Goal: Task Accomplishment & Management: Manage account settings

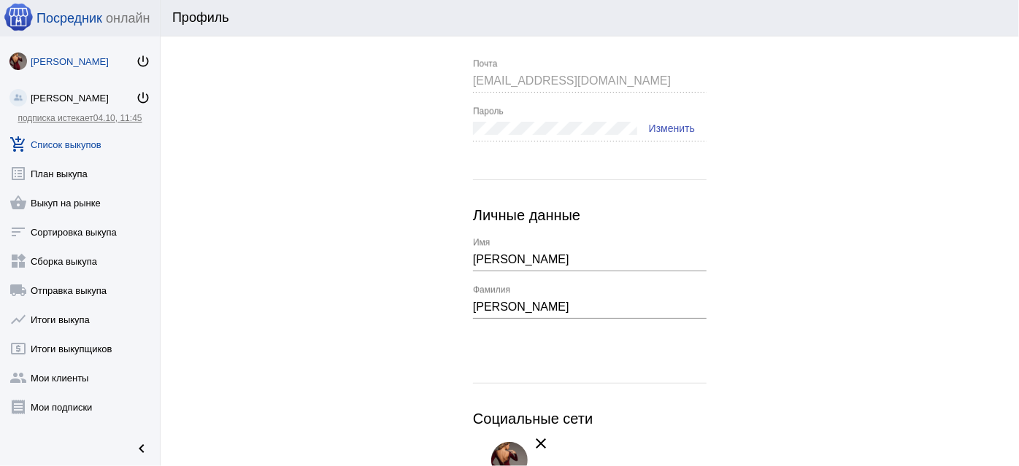
click at [99, 139] on link "add_shopping_cart Список выкупов" at bounding box center [80, 141] width 160 height 29
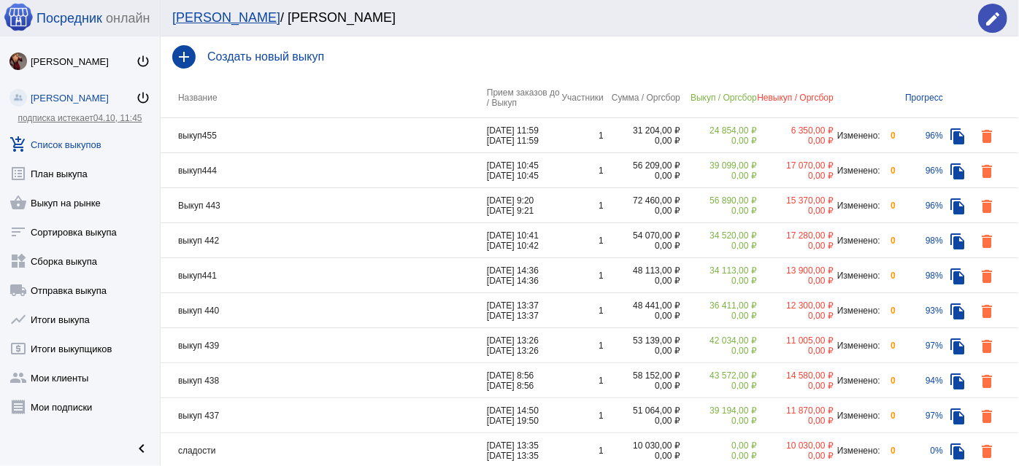
click at [284, 55] on h4 "Создать новый выкуп" at bounding box center [607, 56] width 800 height 13
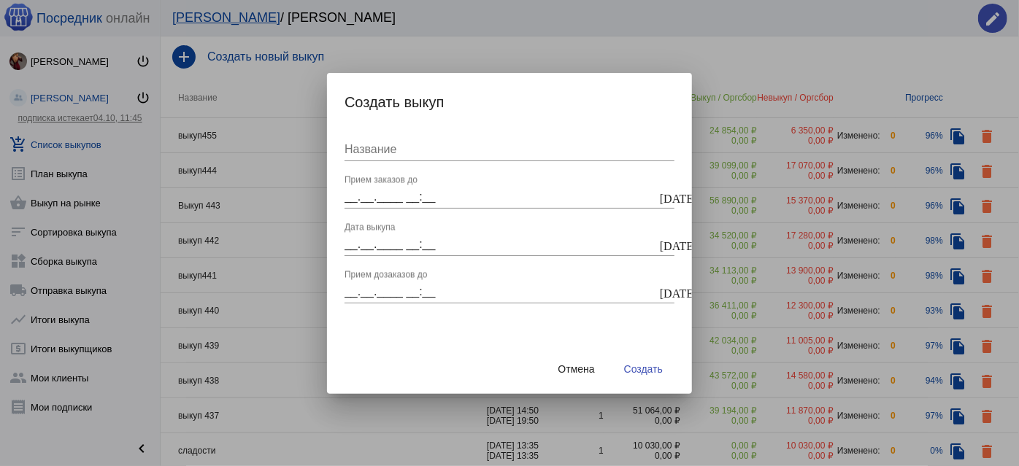
click at [377, 149] on input "Название" at bounding box center [510, 149] width 330 height 13
type input "выкуп446"
click at [665, 198] on mat-icon "today" at bounding box center [666, 197] width 12 height 13
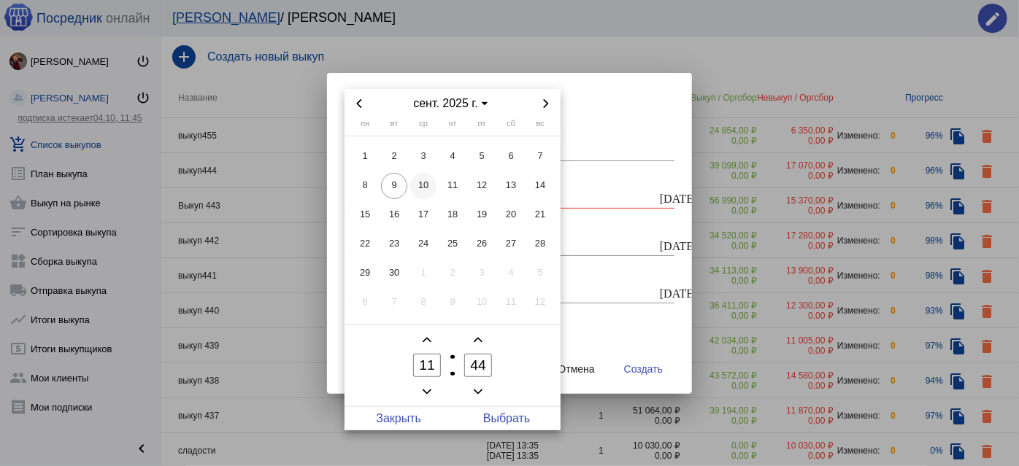
click at [425, 192] on span "10" at bounding box center [423, 186] width 26 height 26
click at [507, 417] on span "Выбрать" at bounding box center [507, 418] width 108 height 23
type input "10.09.2025 11:44"
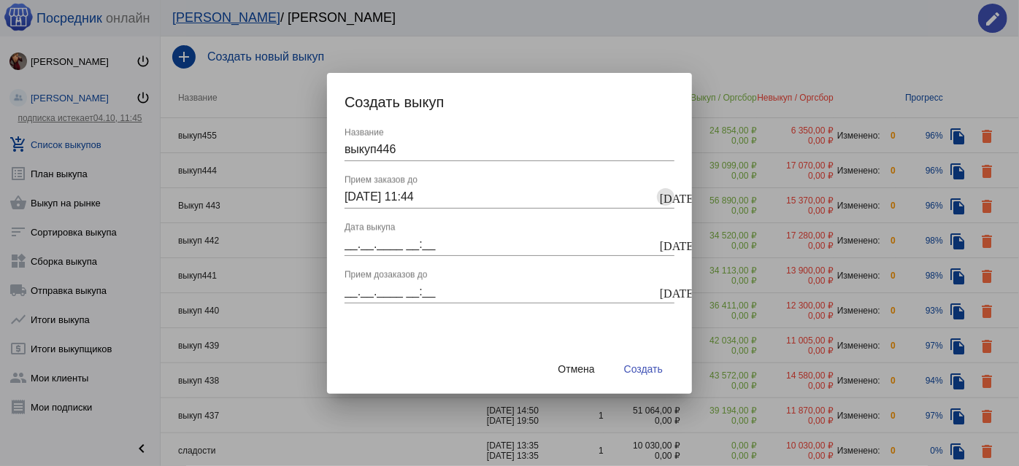
click at [667, 243] on mat-icon "today" at bounding box center [666, 244] width 12 height 13
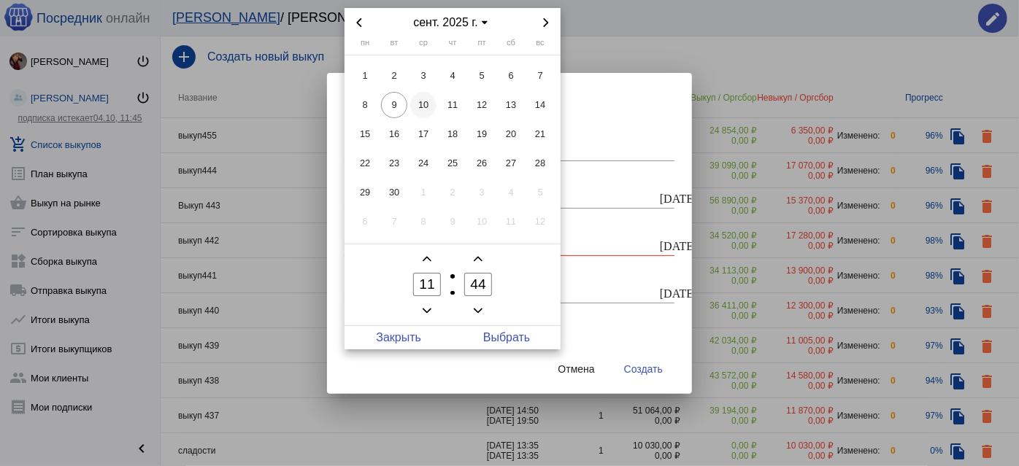
click at [426, 110] on span "10" at bounding box center [423, 105] width 26 height 26
click at [519, 340] on span "Выбрать" at bounding box center [507, 337] width 108 height 23
type input "10.09.2025 11:44"
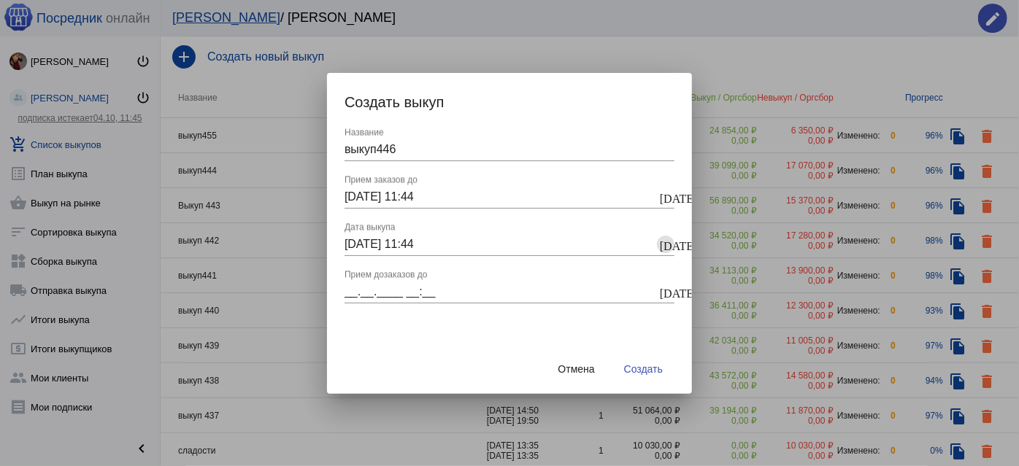
click at [664, 290] on mat-icon "today" at bounding box center [666, 291] width 12 height 13
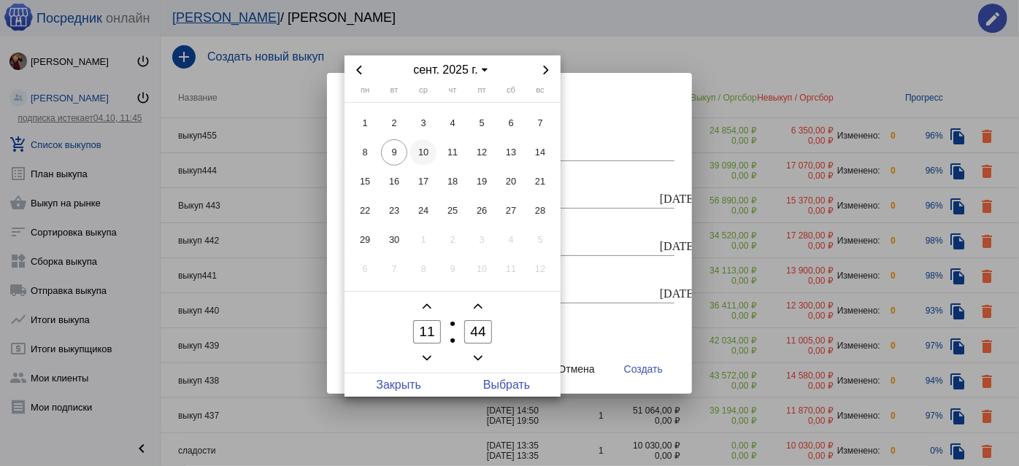
click at [420, 150] on span "10" at bounding box center [423, 152] width 26 height 26
click at [513, 380] on span "Выбрать" at bounding box center [507, 385] width 108 height 23
type input "10.09.2025 11:44"
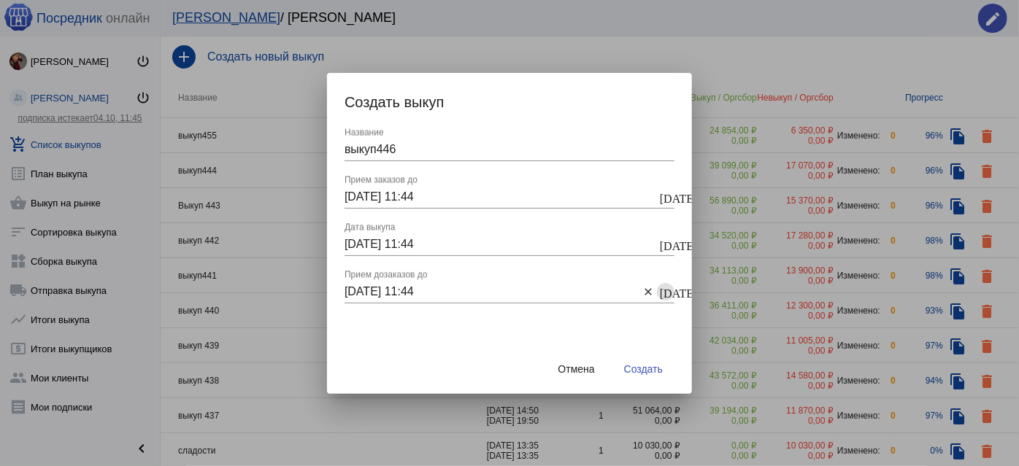
click at [660, 374] on span "Создать" at bounding box center [643, 370] width 39 height 12
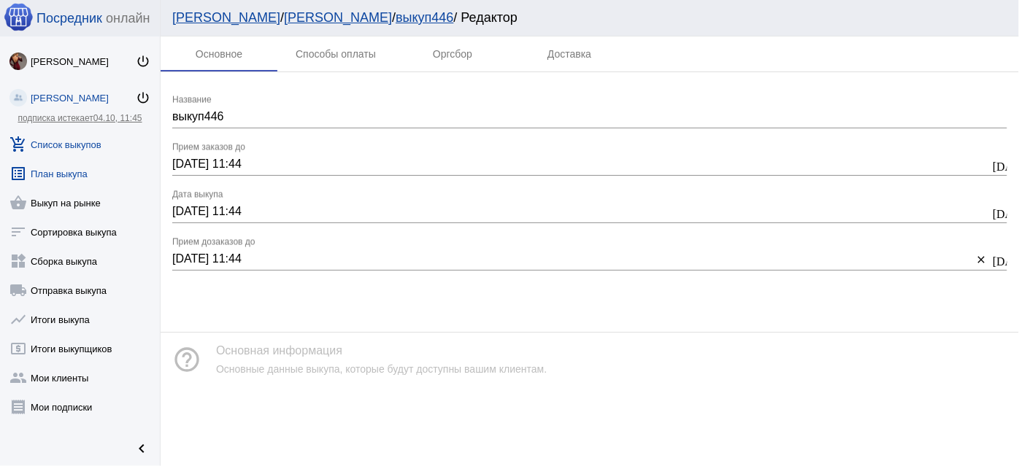
click at [44, 177] on link "list_alt План выкупа" at bounding box center [80, 170] width 160 height 29
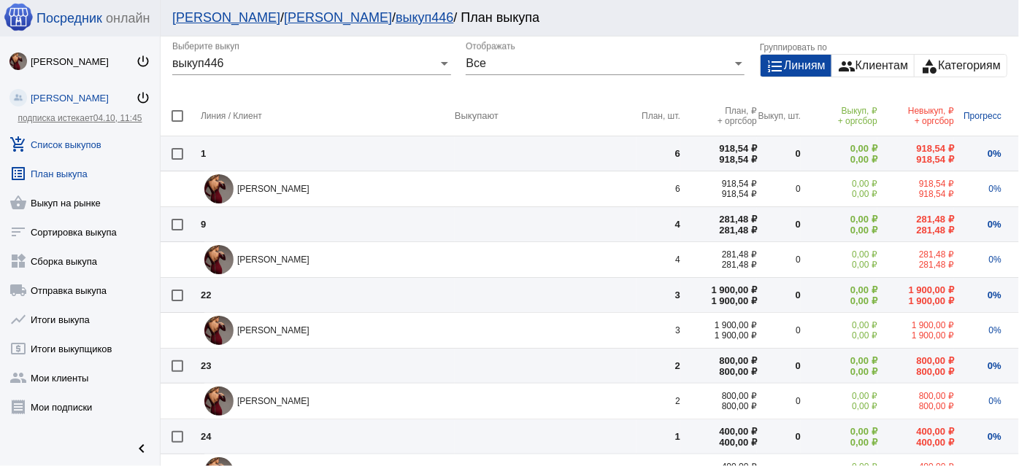
click at [91, 145] on link "add_shopping_cart Список выкупов" at bounding box center [80, 141] width 160 height 29
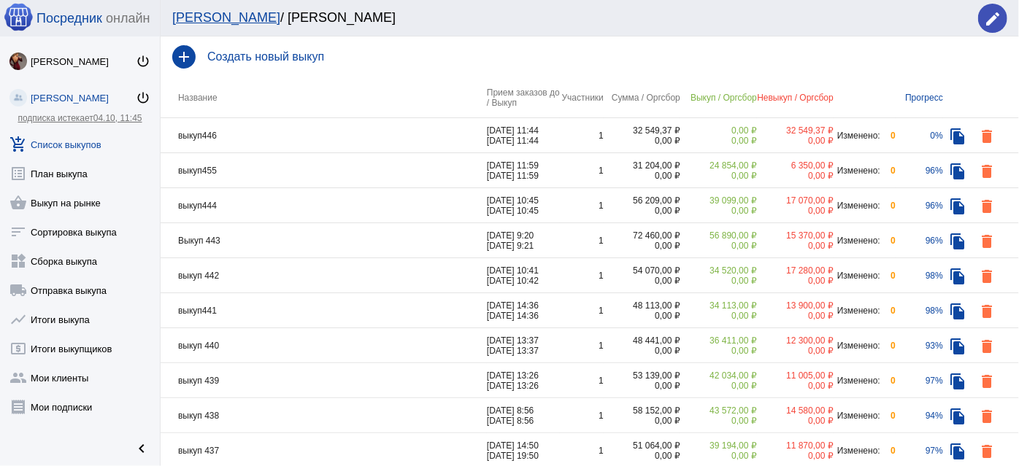
click at [266, 127] on td "выкуп446" at bounding box center [324, 135] width 326 height 35
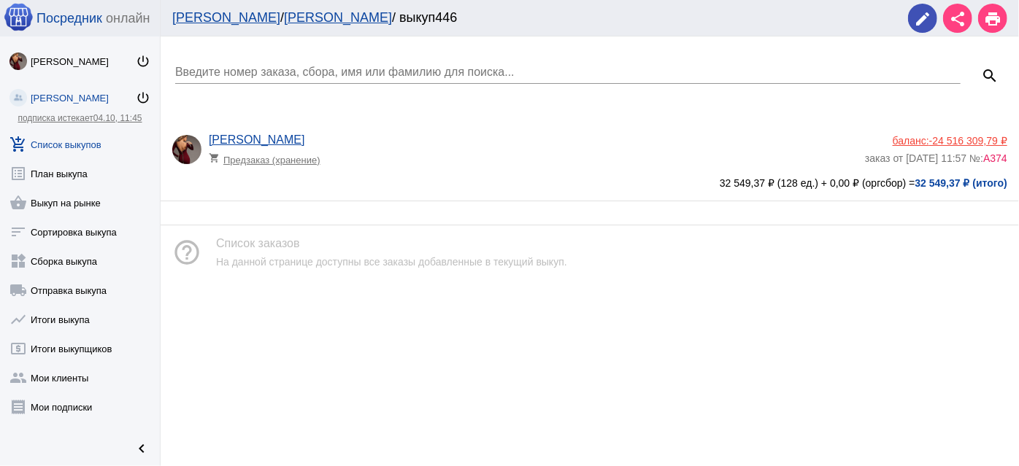
click at [428, 168] on div "Анастасия Бондаренко shopping_cart Предзаказ (хранение)" at bounding box center [537, 153] width 656 height 39
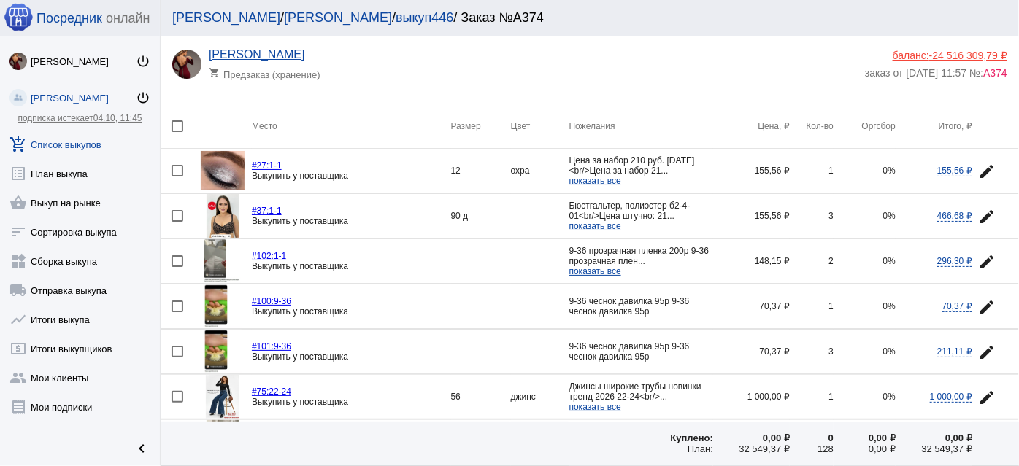
click at [182, 172] on div at bounding box center [178, 171] width 12 height 12
click at [177, 177] on input "checkbox" at bounding box center [177, 177] width 1 height 1
checkbox input "true"
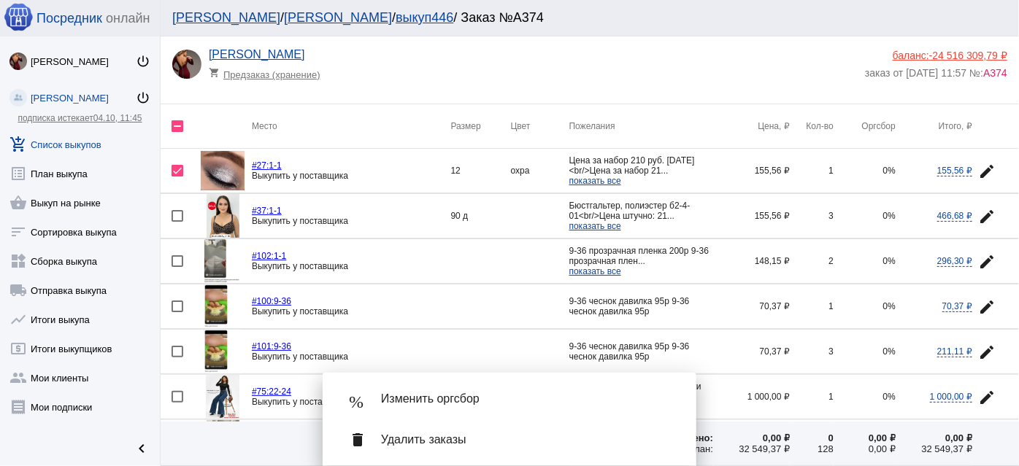
click at [181, 214] on div at bounding box center [178, 216] width 12 height 12
click at [177, 222] on input "checkbox" at bounding box center [177, 222] width 1 height 1
checkbox input "true"
click at [176, 263] on div at bounding box center [178, 261] width 12 height 12
click at [177, 267] on input "checkbox" at bounding box center [177, 267] width 1 height 1
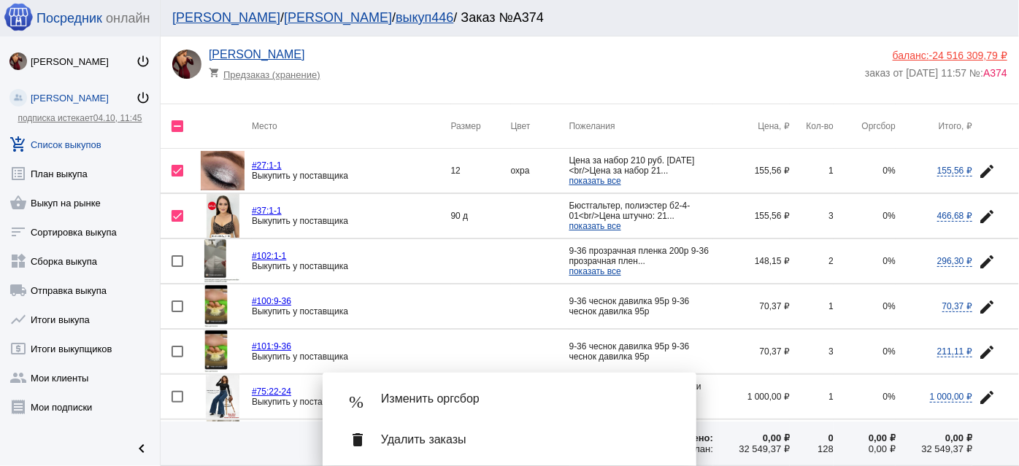
checkbox input "true"
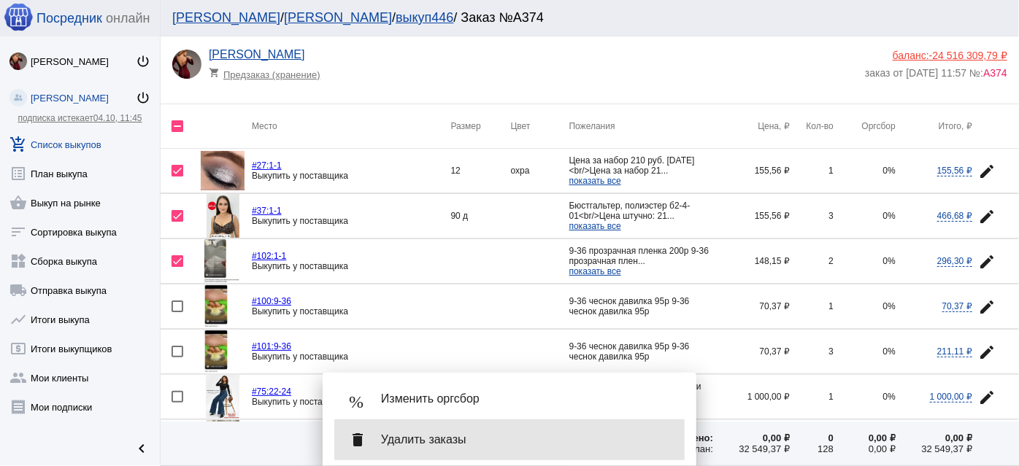
click at [484, 439] on span "Удалить заказы" at bounding box center [527, 440] width 292 height 15
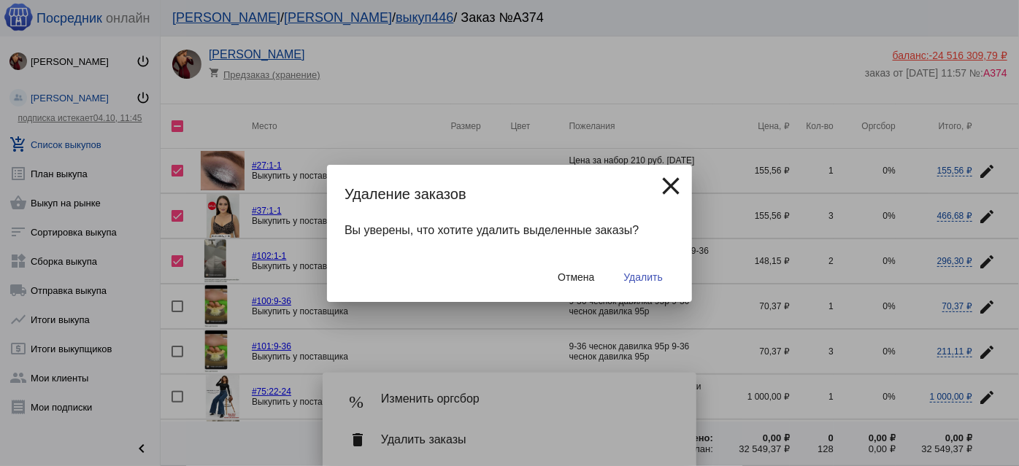
click at [655, 274] on span "Удалить" at bounding box center [643, 278] width 39 height 12
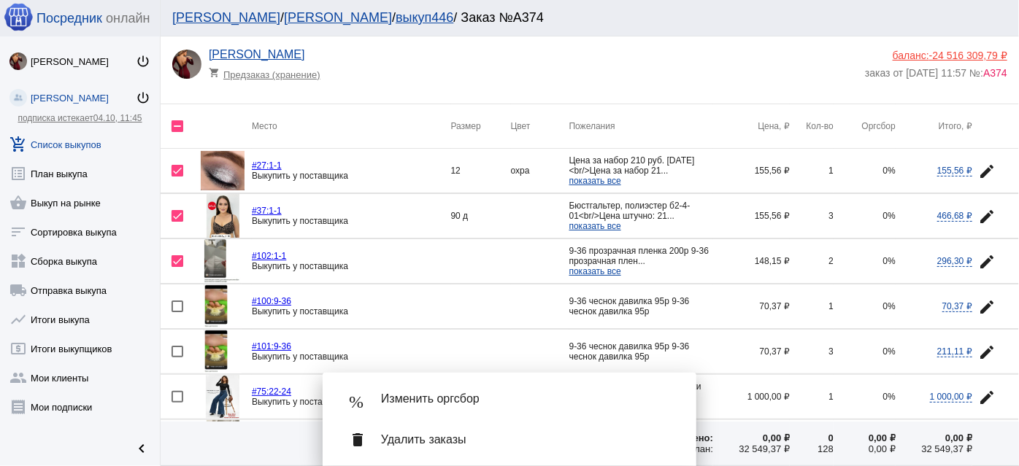
checkbox input "false"
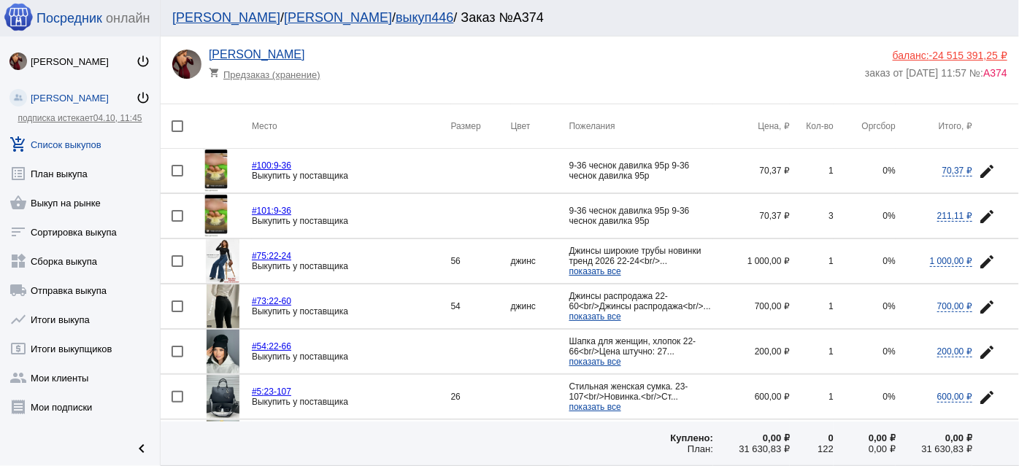
drag, startPoint x: 179, startPoint y: 212, endPoint x: 173, endPoint y: 203, distance: 10.5
click at [178, 212] on div at bounding box center [178, 216] width 12 height 12
click at [177, 222] on input "checkbox" at bounding box center [177, 222] width 1 height 1
checkbox input "true"
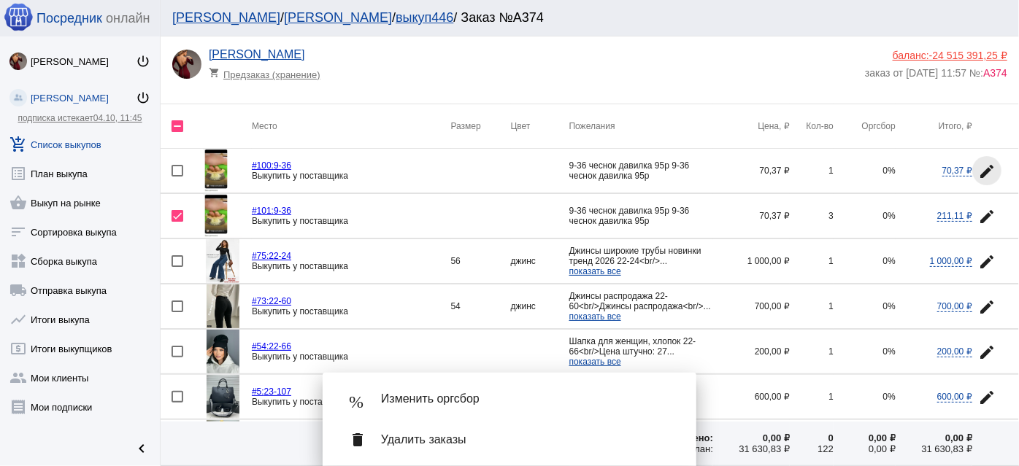
click at [978, 169] on mat-icon "edit" at bounding box center [987, 172] width 18 height 18
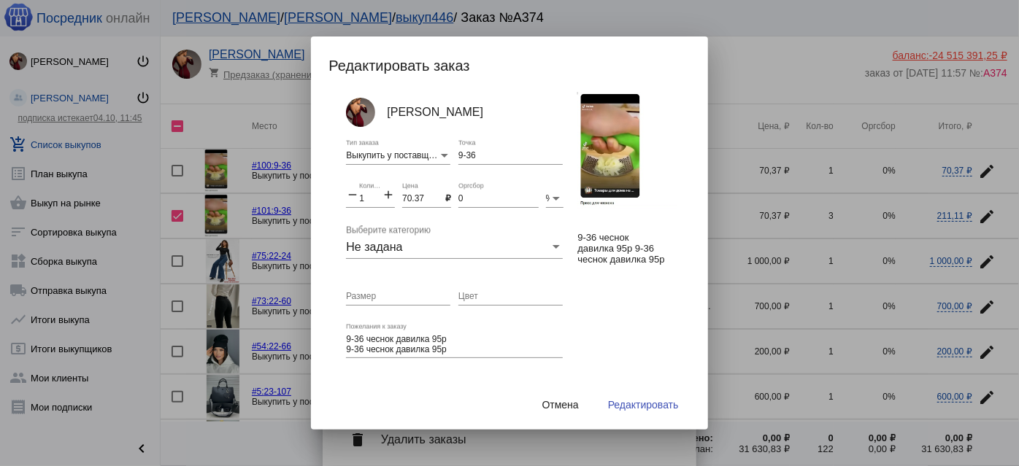
click at [409, 199] on input "70.37" at bounding box center [423, 199] width 43 height 10
type input "70"
drag, startPoint x: 360, startPoint y: 197, endPoint x: 343, endPoint y: 195, distance: 16.9
click at [343, 195] on div "Анастасия Бондаренко Выкупить у поставщика Тип заказа 9-36 Точка remove 1 Колич…" at bounding box center [516, 243] width 376 height 303
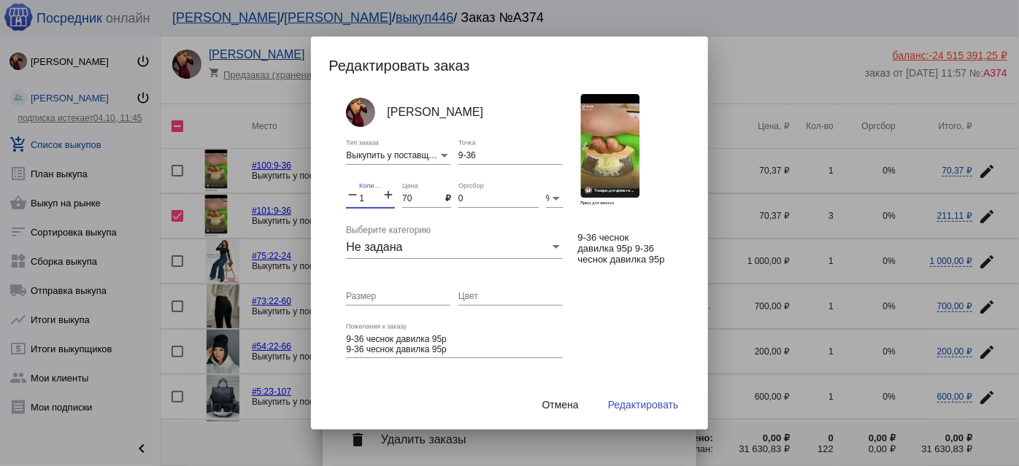
click at [366, 198] on input "1" at bounding box center [370, 199] width 23 height 10
click at [362, 196] on input "1" at bounding box center [370, 199] width 23 height 10
type input "3"
click at [649, 412] on button "Редактировать" at bounding box center [643, 405] width 94 height 26
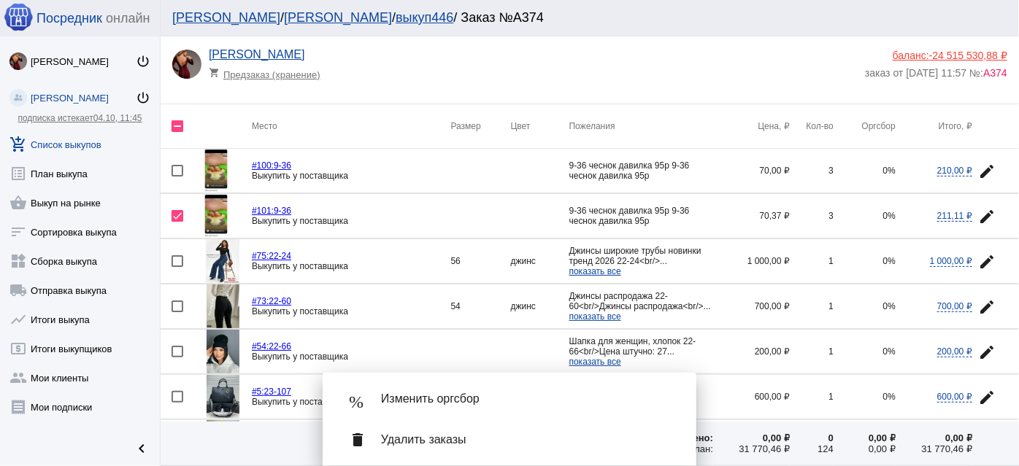
click at [636, 426] on div "delete Удалить заказы" at bounding box center [509, 440] width 350 height 41
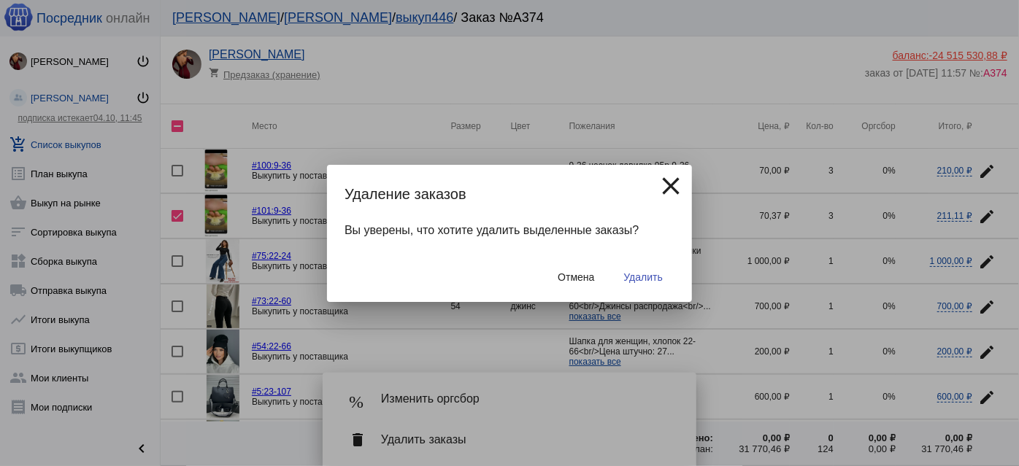
click at [636, 269] on button "Удалить" at bounding box center [643, 277] width 62 height 26
checkbox input "false"
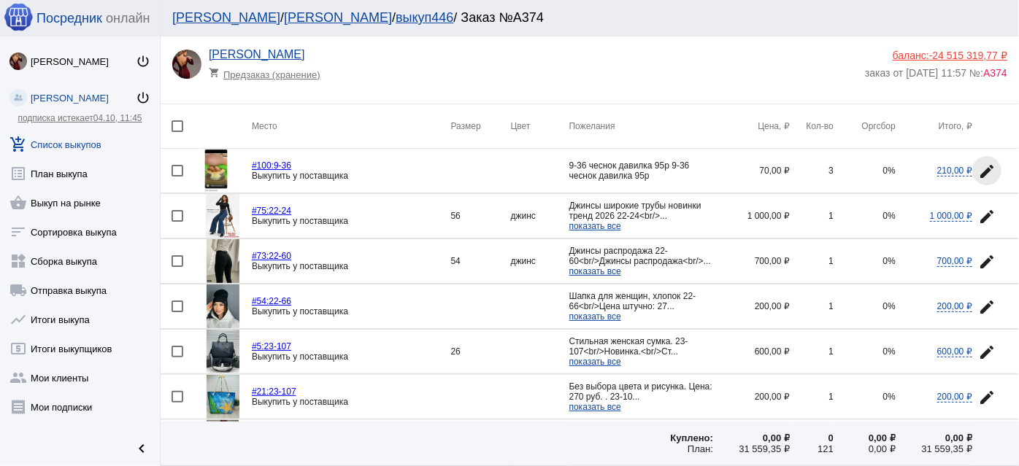
click at [978, 165] on mat-icon "edit" at bounding box center [987, 172] width 18 height 18
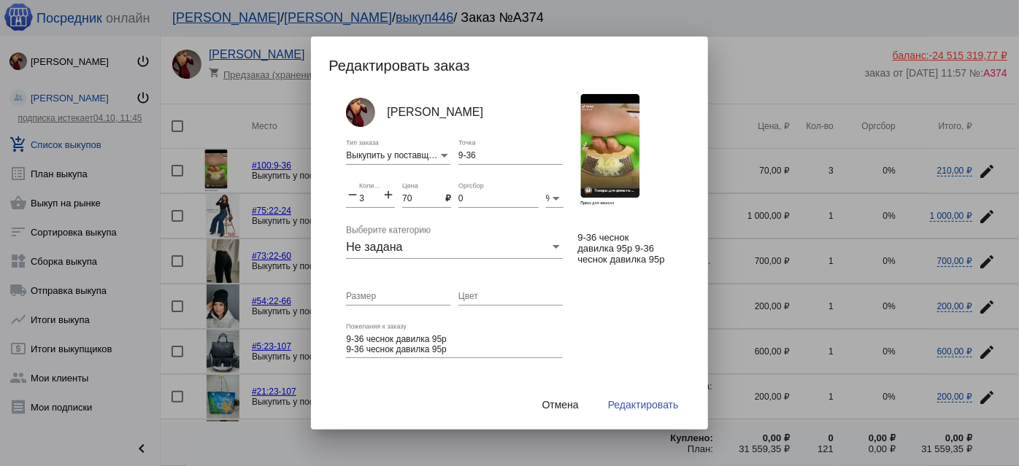
click at [387, 196] on mat-icon "add" at bounding box center [388, 197] width 13 height 18
type input "4"
click at [644, 408] on span "Редактировать" at bounding box center [643, 405] width 71 height 12
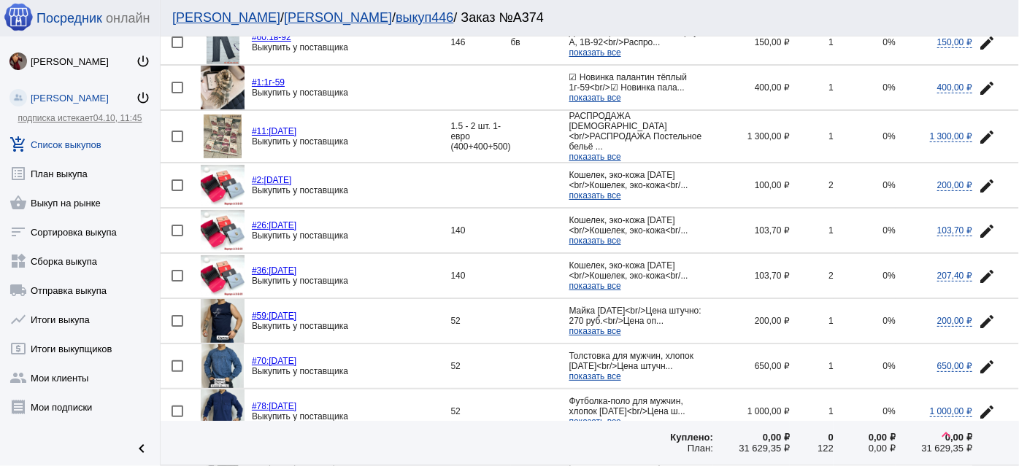
scroll to position [1261, 0]
click at [172, 269] on div at bounding box center [178, 275] width 12 height 12
click at [177, 281] on input "checkbox" at bounding box center [177, 281] width 1 height 1
checkbox input "true"
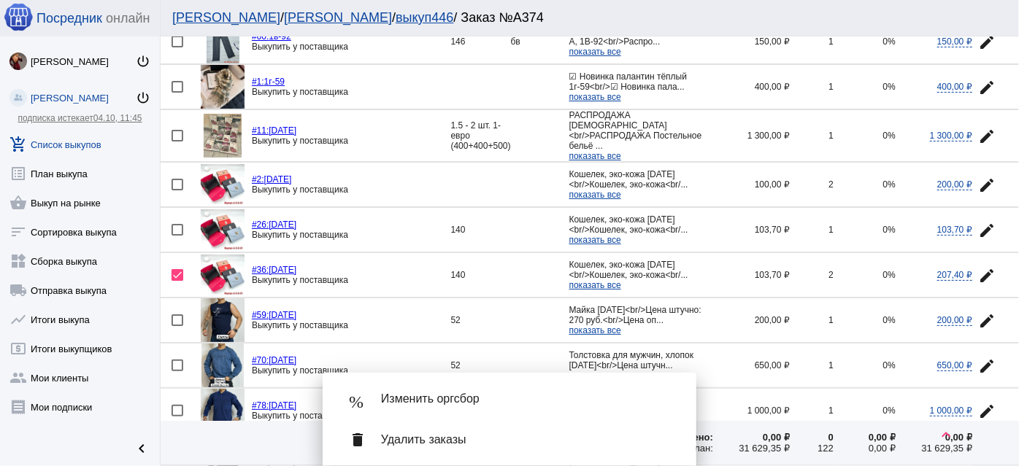
click at [181, 224] on div at bounding box center [178, 230] width 12 height 12
click at [177, 236] on input "checkbox" at bounding box center [177, 236] width 1 height 1
checkbox input "true"
click at [981, 177] on mat-icon "edit" at bounding box center [987, 186] width 18 height 18
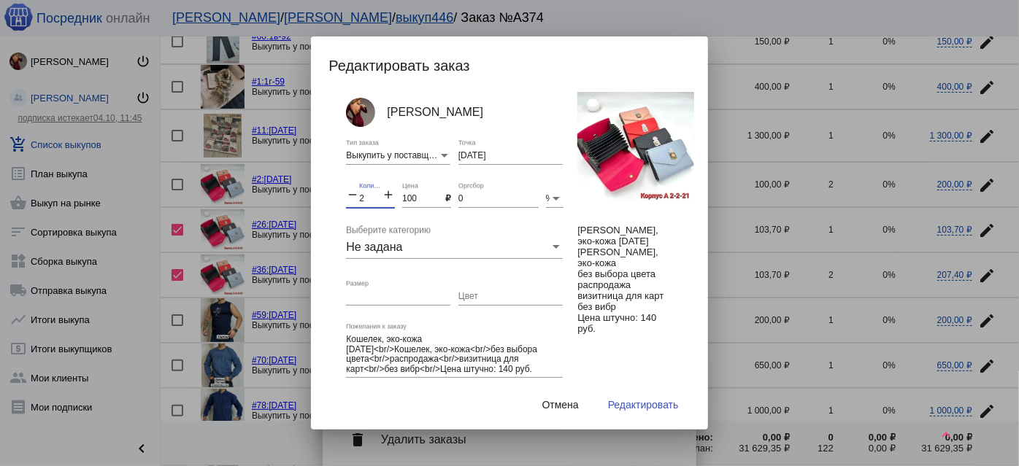
drag, startPoint x: 375, startPoint y: 199, endPoint x: 347, endPoint y: 195, distance: 28.8
click at [347, 195] on div "remove 2 Количество add" at bounding box center [370, 195] width 49 height 25
type input "5"
click at [485, 293] on input "Цвет" at bounding box center [510, 297] width 104 height 10
type input "разные цвета"
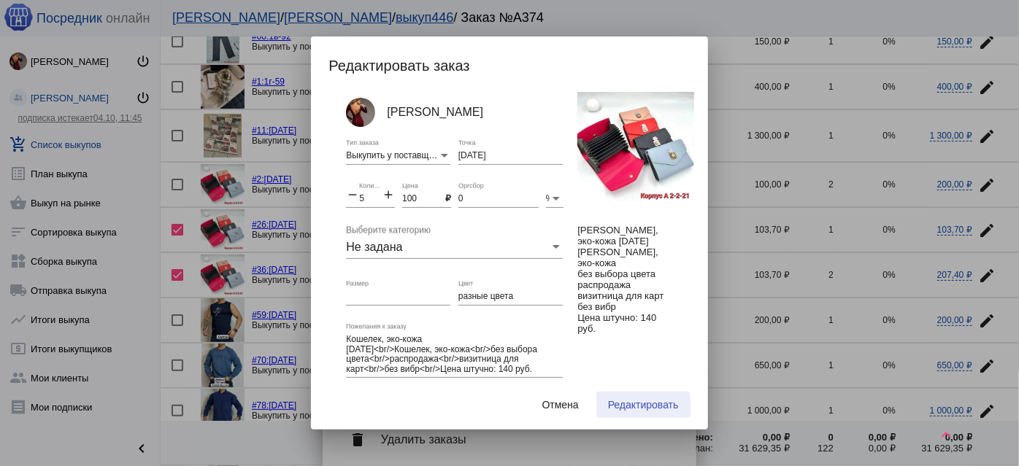
click at [620, 406] on span "Редактировать" at bounding box center [643, 405] width 71 height 12
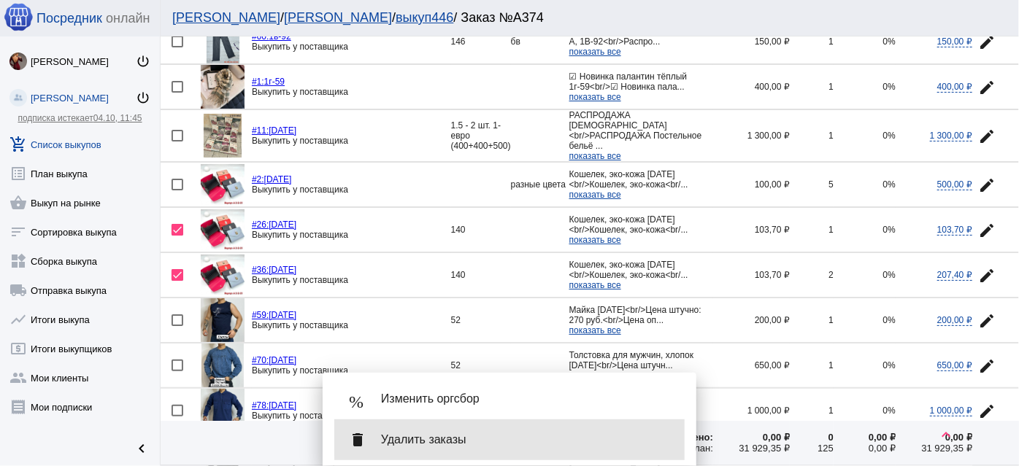
click at [603, 432] on div "delete Удалить заказы" at bounding box center [509, 440] width 350 height 41
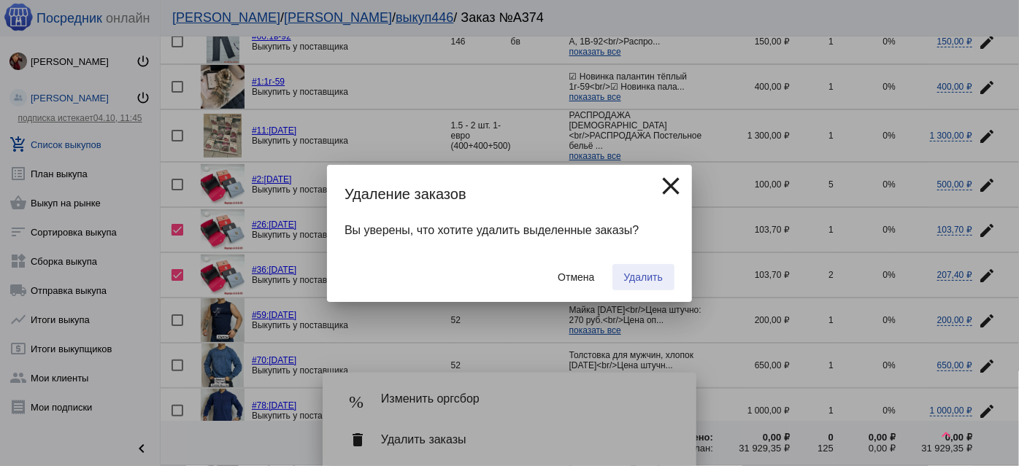
click at [638, 274] on span "Удалить" at bounding box center [643, 278] width 39 height 12
checkbox input "false"
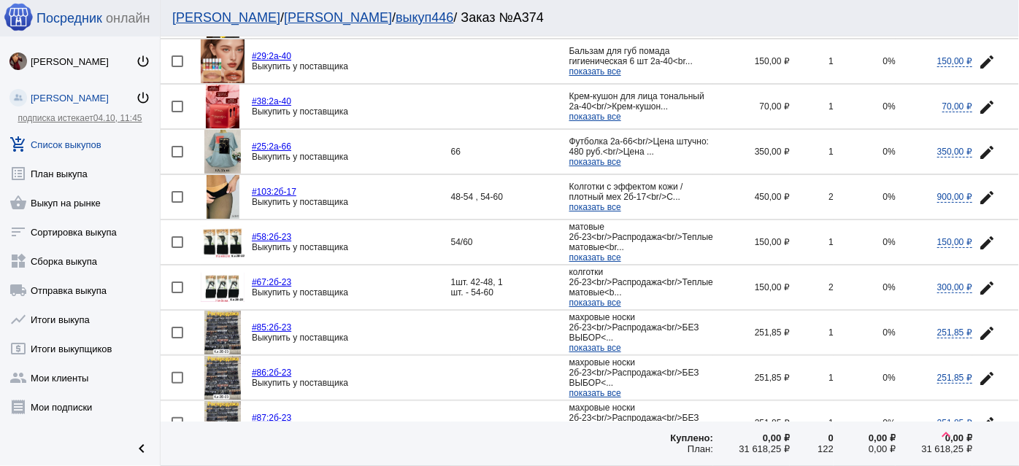
scroll to position [1858, 0]
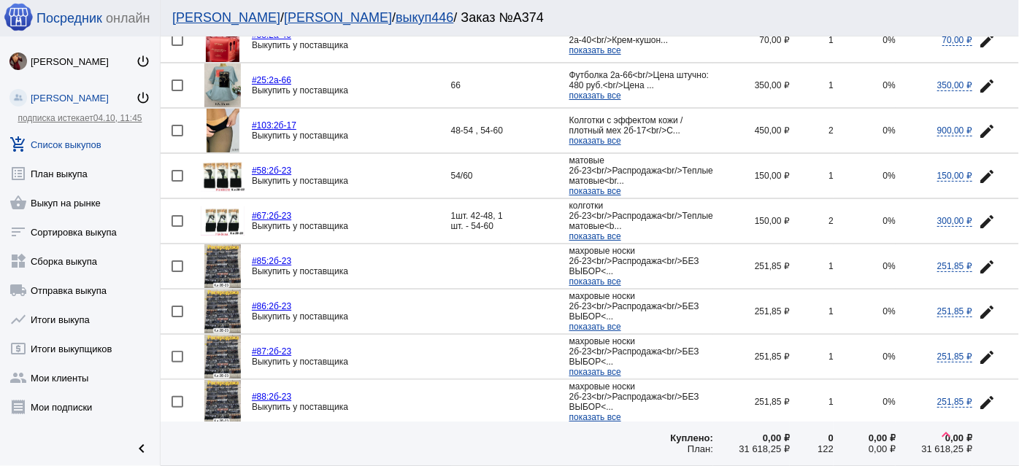
click at [180, 261] on div at bounding box center [178, 267] width 12 height 12
click at [177, 272] on input "checkbox" at bounding box center [177, 272] width 1 height 1
checkbox input "true"
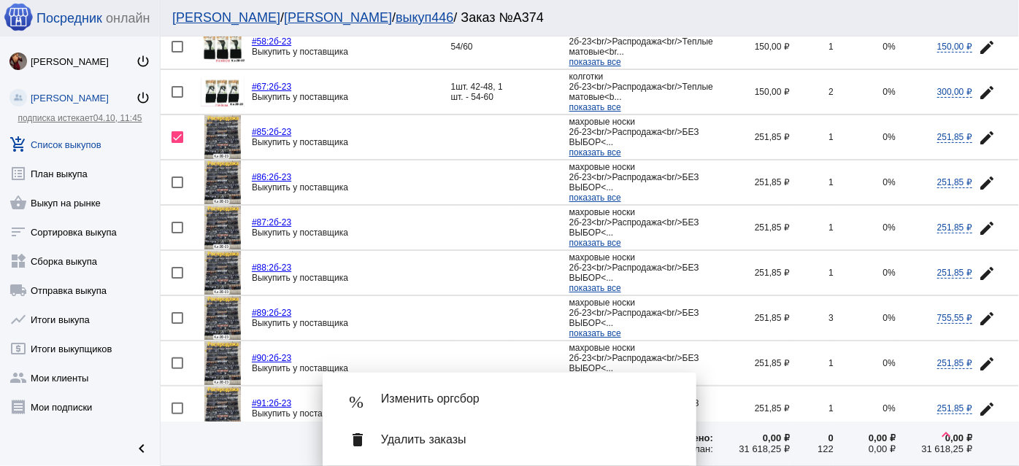
scroll to position [1991, 0]
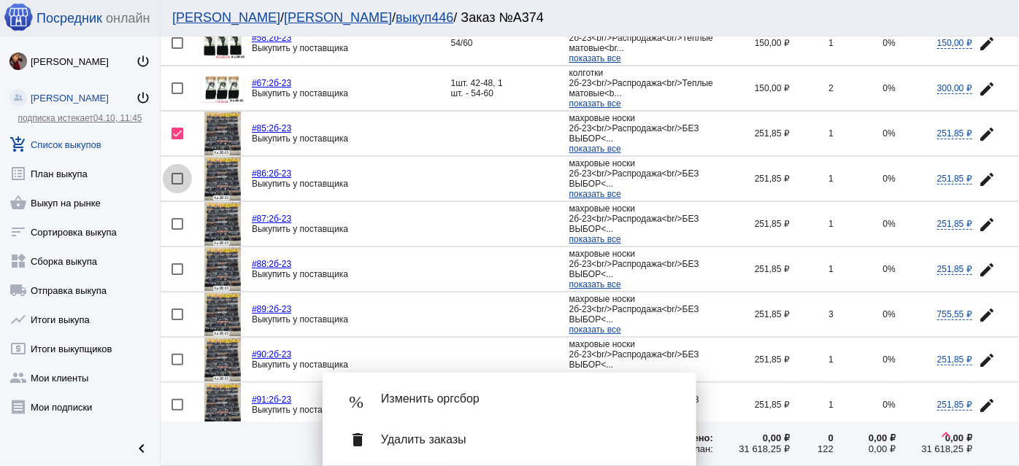
click at [173, 173] on div at bounding box center [178, 179] width 12 height 12
click at [177, 185] on input "checkbox" at bounding box center [177, 185] width 1 height 1
checkbox input "true"
click at [182, 218] on div at bounding box center [178, 224] width 12 height 12
click at [177, 230] on input "checkbox" at bounding box center [177, 230] width 1 height 1
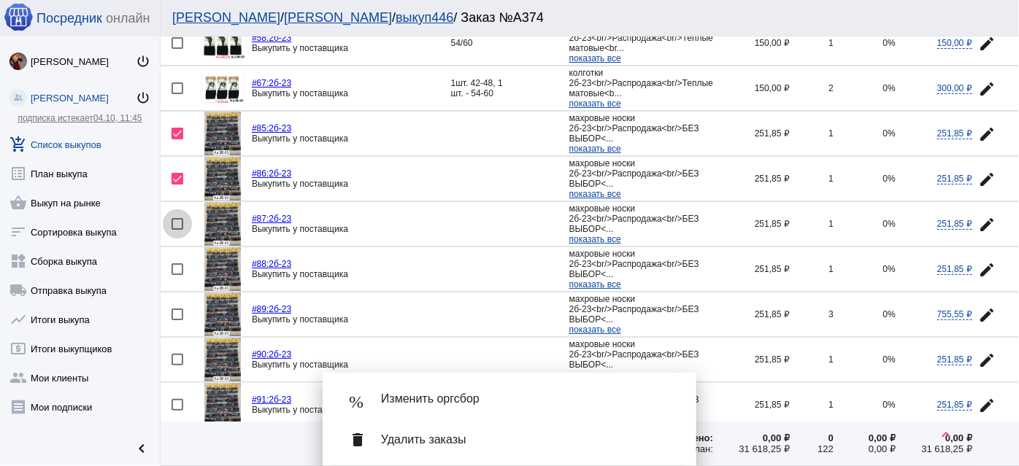
checkbox input "true"
click at [180, 264] on div at bounding box center [178, 270] width 12 height 12
click at [177, 275] on input "checkbox" at bounding box center [177, 275] width 1 height 1
checkbox input "true"
click at [177, 309] on div at bounding box center [178, 315] width 12 height 12
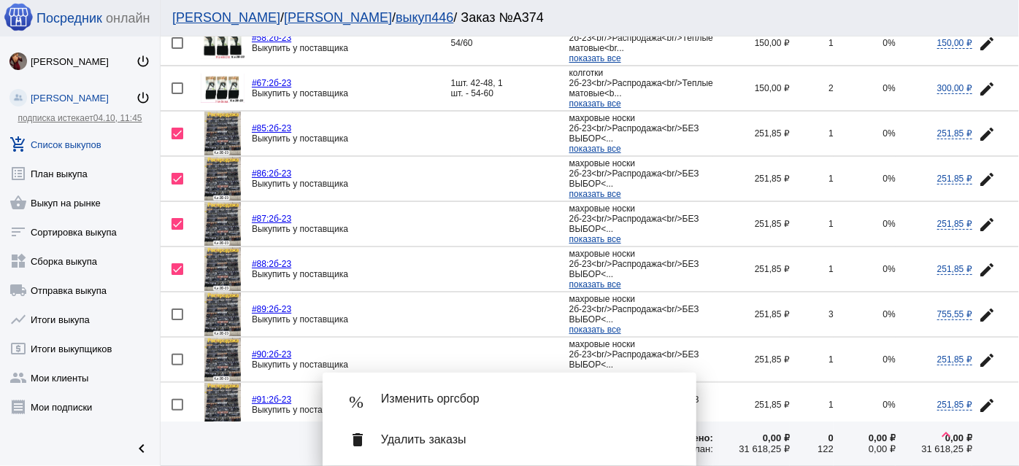
click at [177, 320] on input "checkbox" at bounding box center [177, 320] width 1 height 1
checkbox input "true"
click at [181, 354] on div at bounding box center [178, 360] width 12 height 12
click at [177, 366] on input "checkbox" at bounding box center [177, 366] width 1 height 1
checkbox input "true"
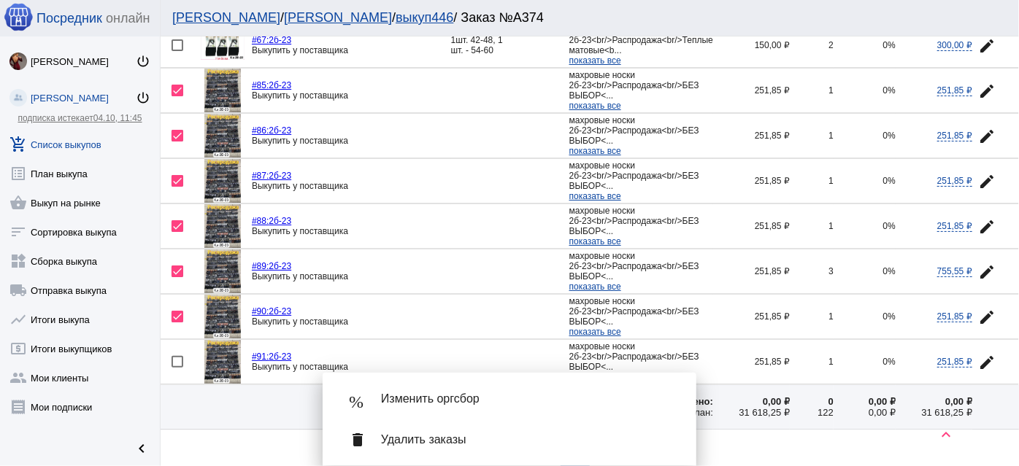
scroll to position [2057, 0]
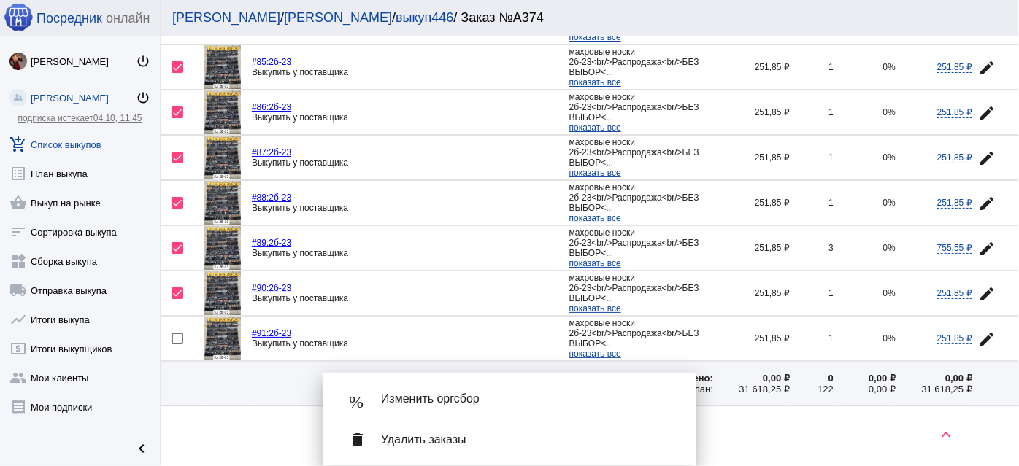
click at [178, 333] on div at bounding box center [178, 339] width 12 height 12
click at [177, 345] on input "checkbox" at bounding box center [177, 345] width 1 height 1
checkbox input "true"
click at [424, 443] on span "Удалить заказы" at bounding box center [527, 440] width 292 height 15
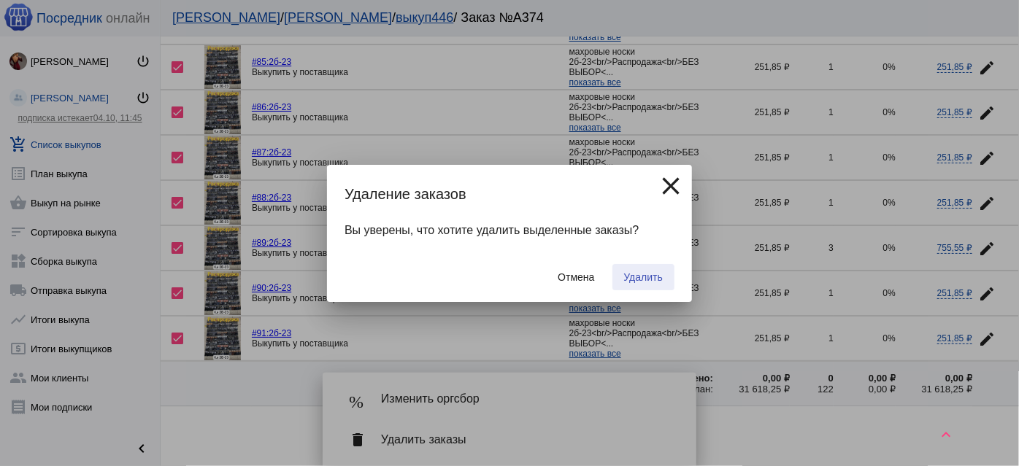
click at [658, 272] on span "Удалить" at bounding box center [643, 278] width 39 height 12
checkbox input "false"
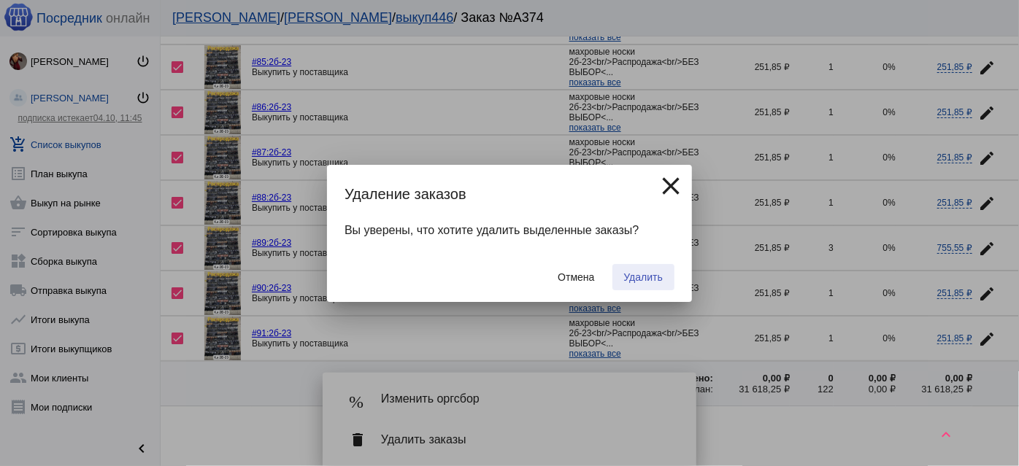
checkbox input "false"
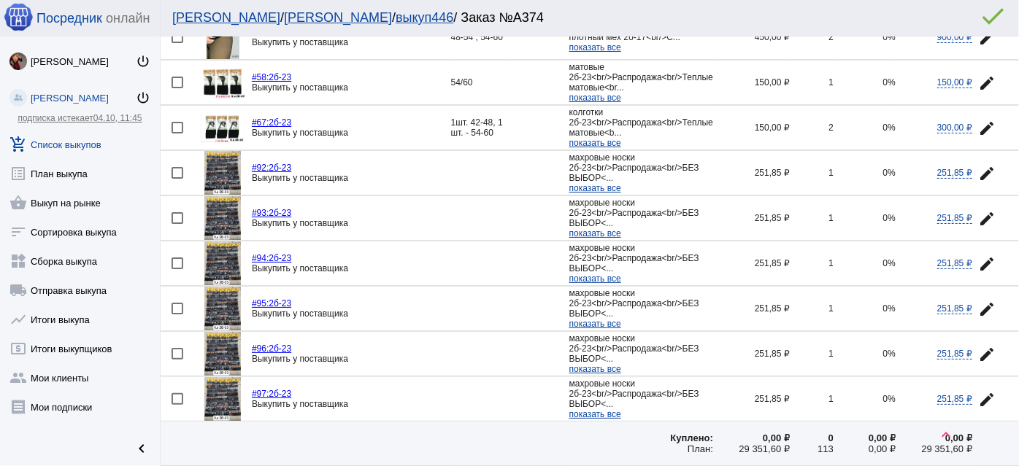
scroll to position [2080, 0]
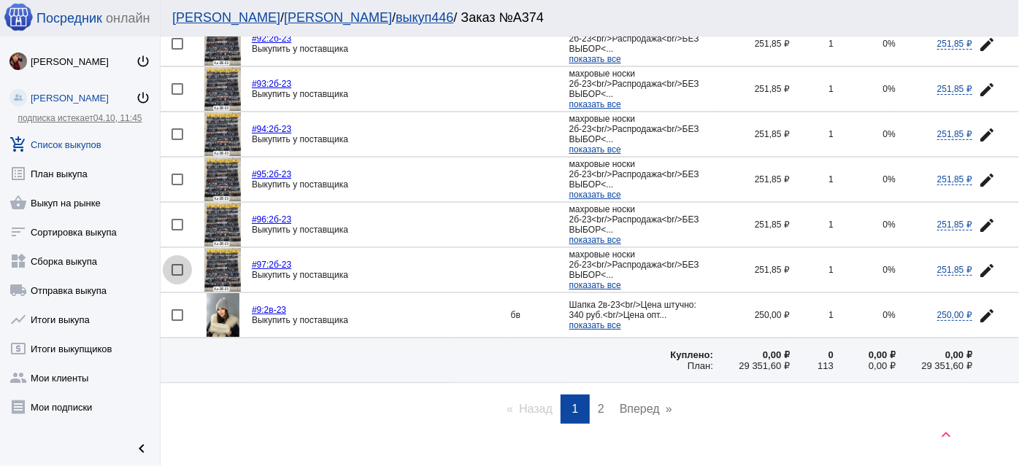
click at [180, 264] on div at bounding box center [178, 270] width 12 height 12
click at [177, 276] on input "checkbox" at bounding box center [177, 276] width 1 height 1
checkbox input "true"
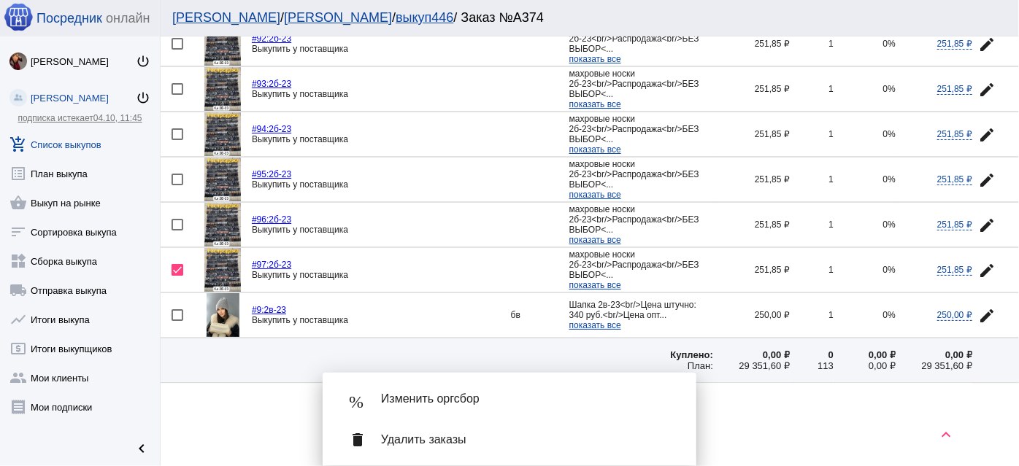
click at [175, 219] on div at bounding box center [178, 225] width 12 height 12
click at [177, 231] on input "checkbox" at bounding box center [177, 231] width 1 height 1
checkbox input "true"
click at [176, 174] on div at bounding box center [178, 180] width 12 height 12
click at [177, 185] on input "checkbox" at bounding box center [177, 185] width 1 height 1
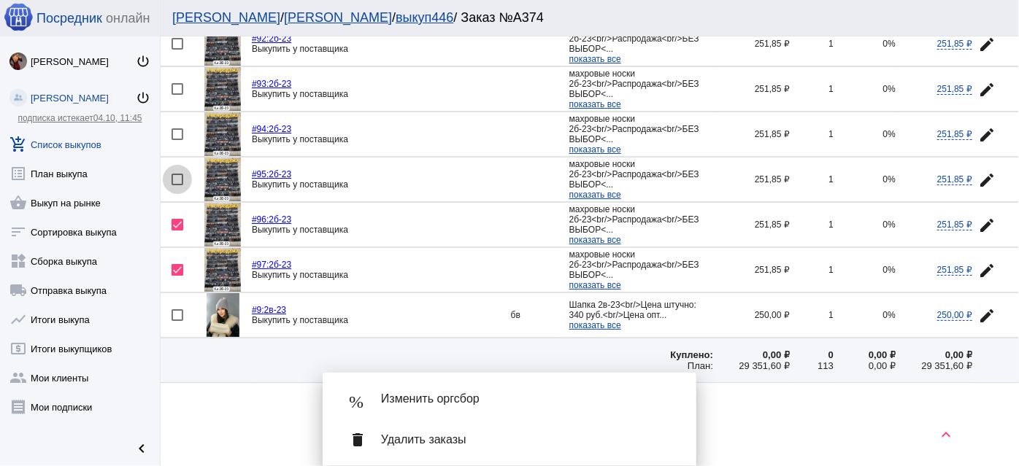
checkbox input "true"
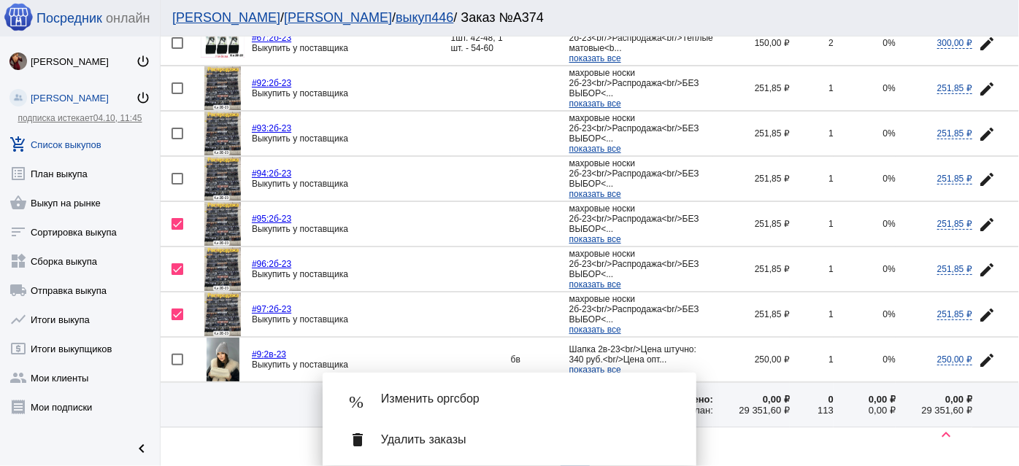
scroll to position [2015, 0]
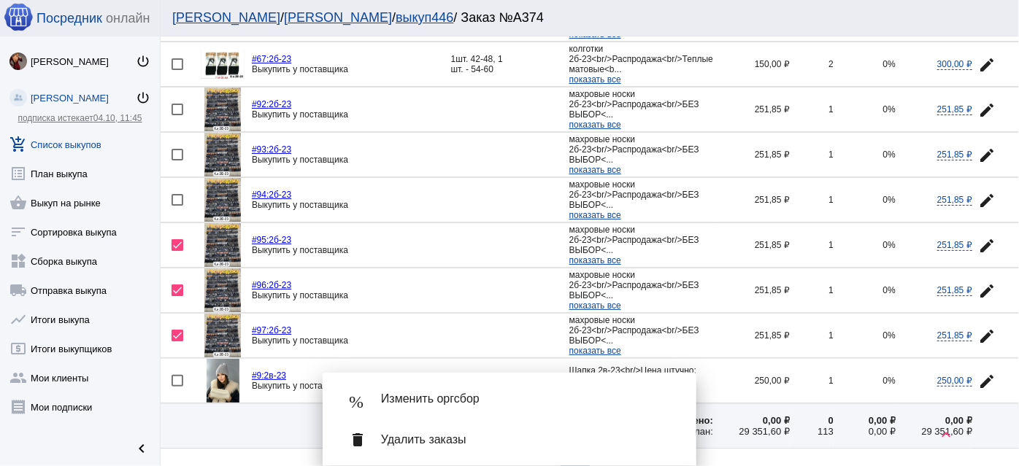
click at [178, 194] on div at bounding box center [178, 200] width 12 height 12
click at [177, 206] on input "checkbox" at bounding box center [177, 206] width 1 height 1
checkbox input "true"
click at [179, 149] on div at bounding box center [178, 155] width 12 height 12
click at [177, 161] on input "checkbox" at bounding box center [177, 161] width 1 height 1
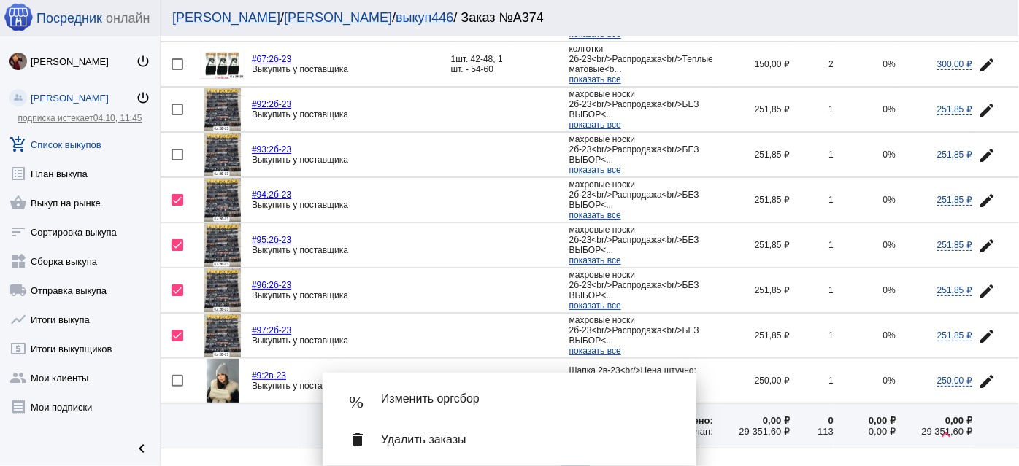
checkbox input "true"
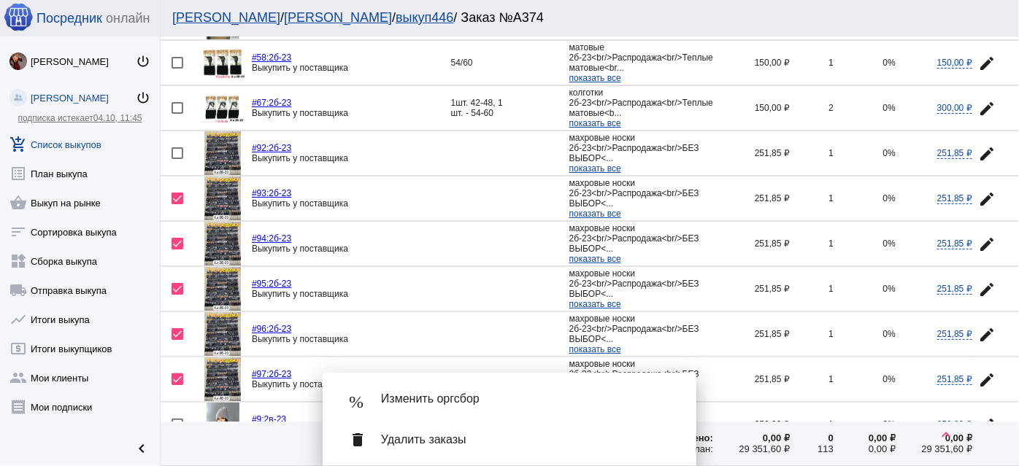
scroll to position [1948, 0]
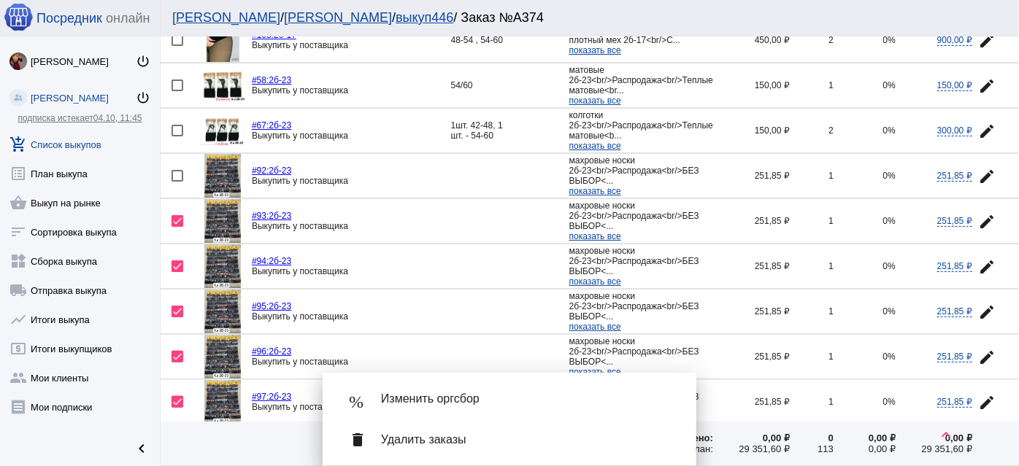
click at [978, 168] on mat-icon "edit" at bounding box center [987, 177] width 18 height 18
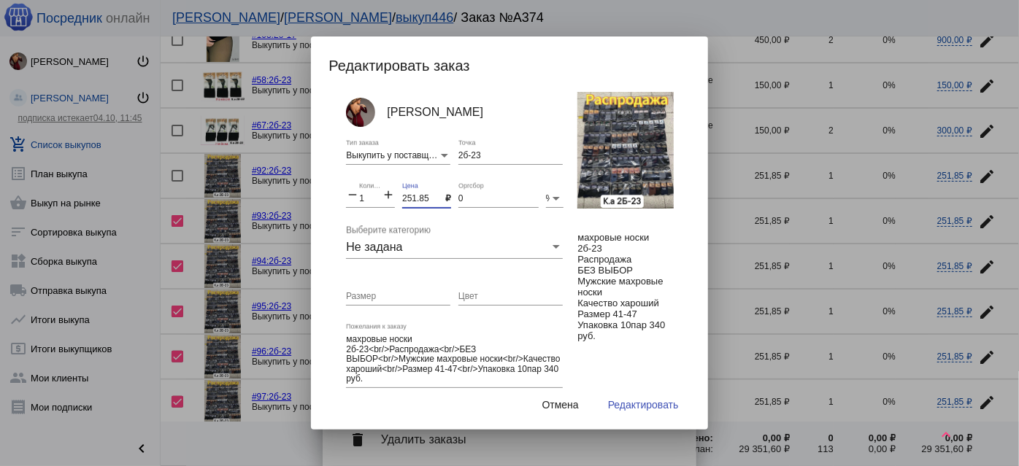
click at [418, 194] on input "251.85" at bounding box center [423, 199] width 43 height 10
type input "250"
drag, startPoint x: 366, startPoint y: 198, endPoint x: 335, endPoint y: 192, distance: 31.9
click at [335, 192] on div "Анастасия Бондаренко Выкупить у поставщика Тип заказа 2б-23 Точка remove 1 Коли…" at bounding box center [516, 243] width 376 height 303
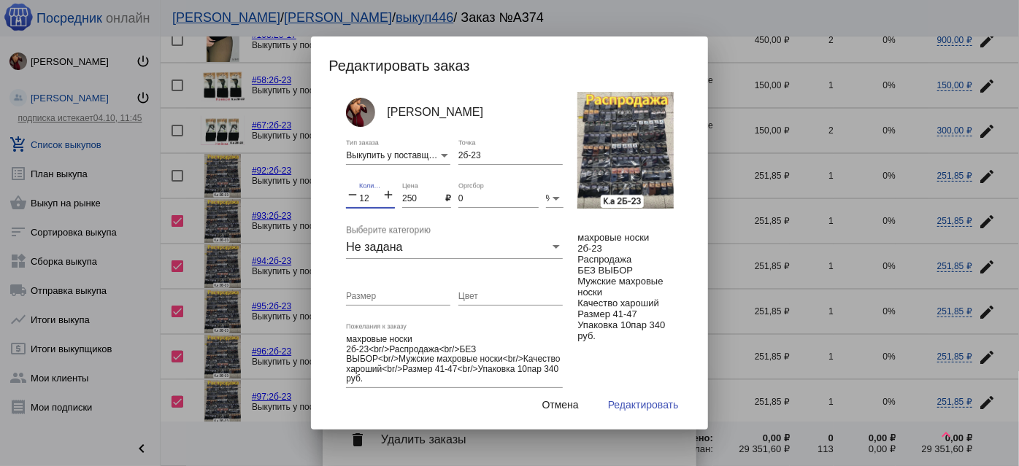
type input "12"
click at [645, 402] on span "Редактировать" at bounding box center [643, 405] width 71 height 12
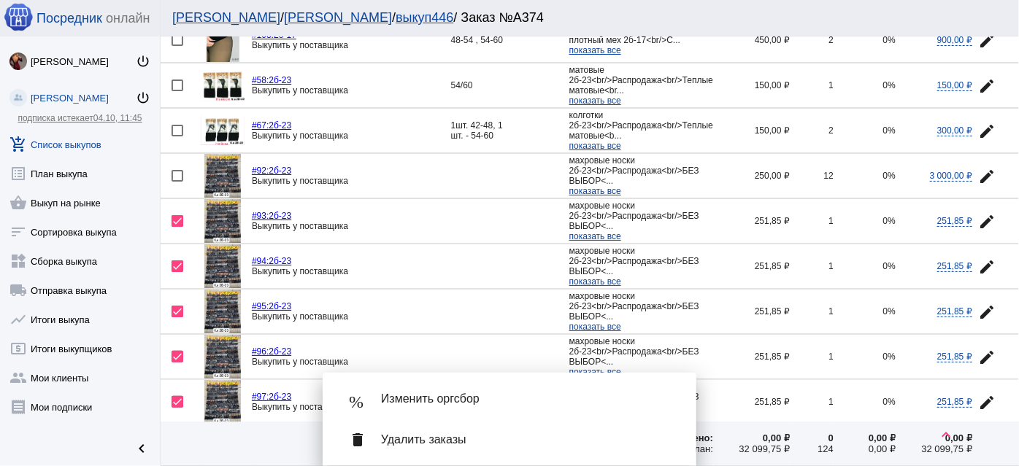
click at [613, 445] on span "Удалить заказы" at bounding box center [527, 440] width 292 height 15
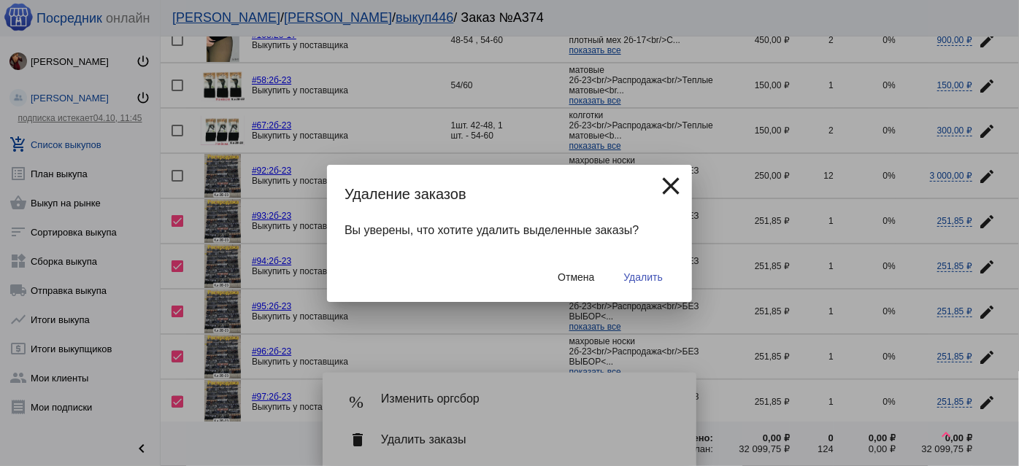
drag, startPoint x: 653, startPoint y: 273, endPoint x: 652, endPoint y: 282, distance: 8.8
click at [652, 272] on span "Удалить" at bounding box center [643, 278] width 39 height 12
checkbox input "false"
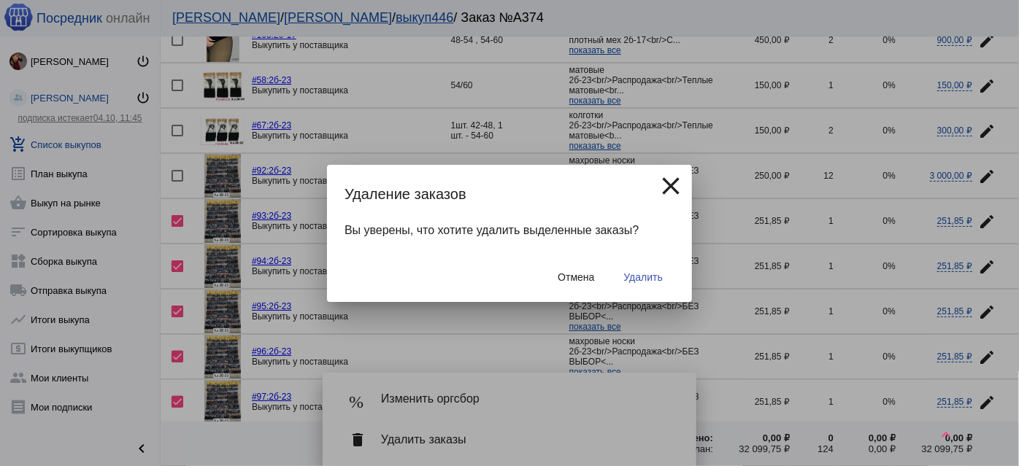
checkbox input "false"
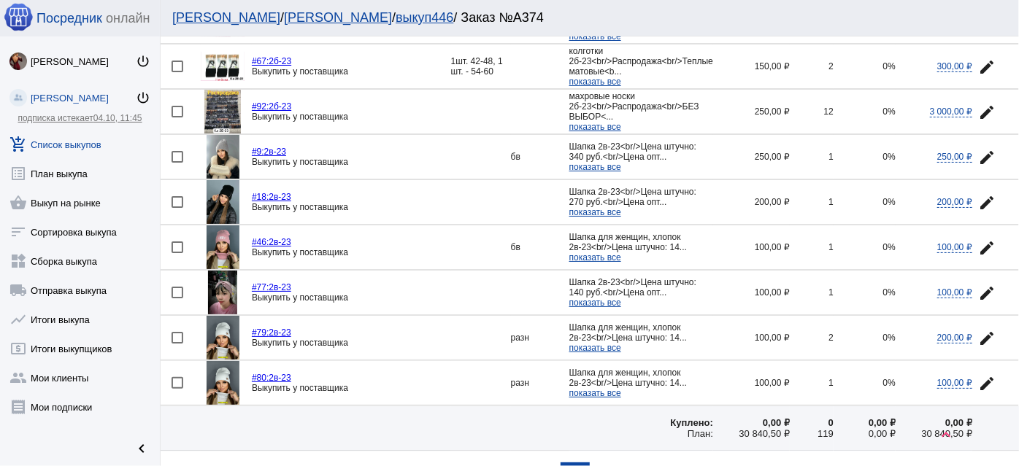
scroll to position [2057, 0]
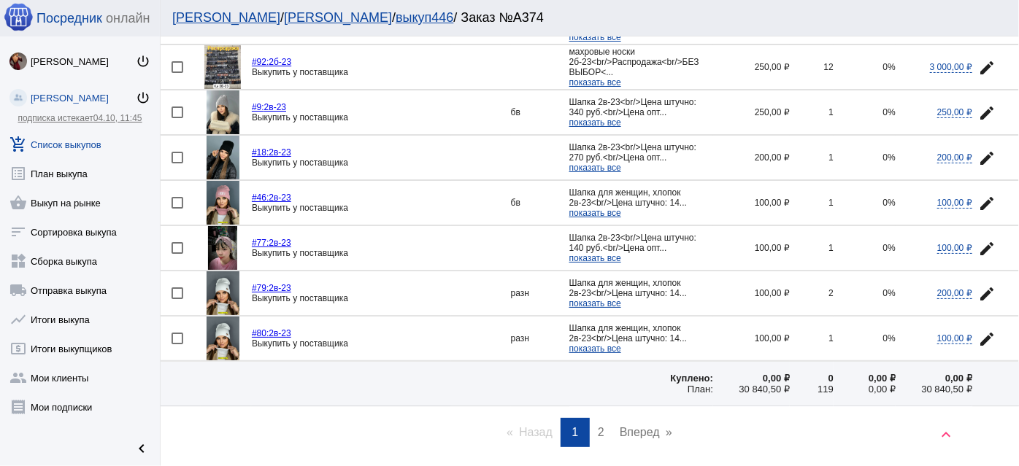
click at [598, 426] on span "2" at bounding box center [601, 432] width 7 height 12
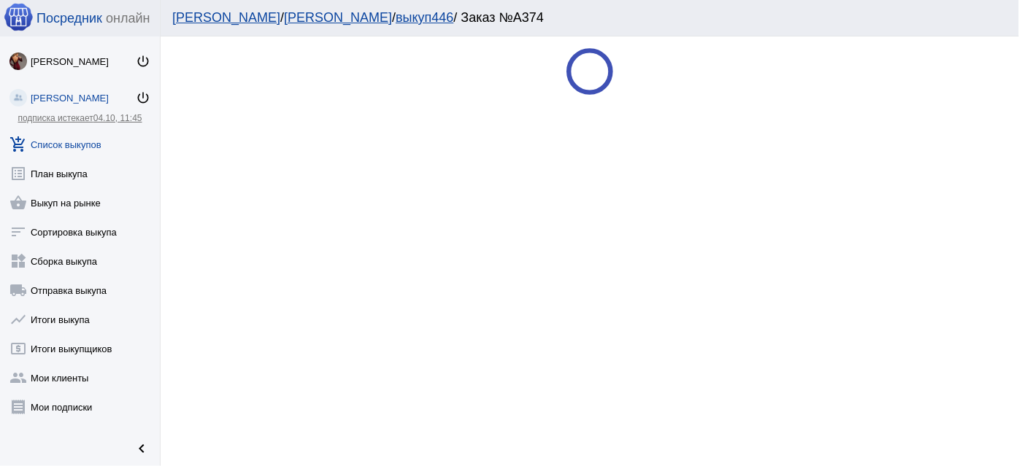
scroll to position [0, 0]
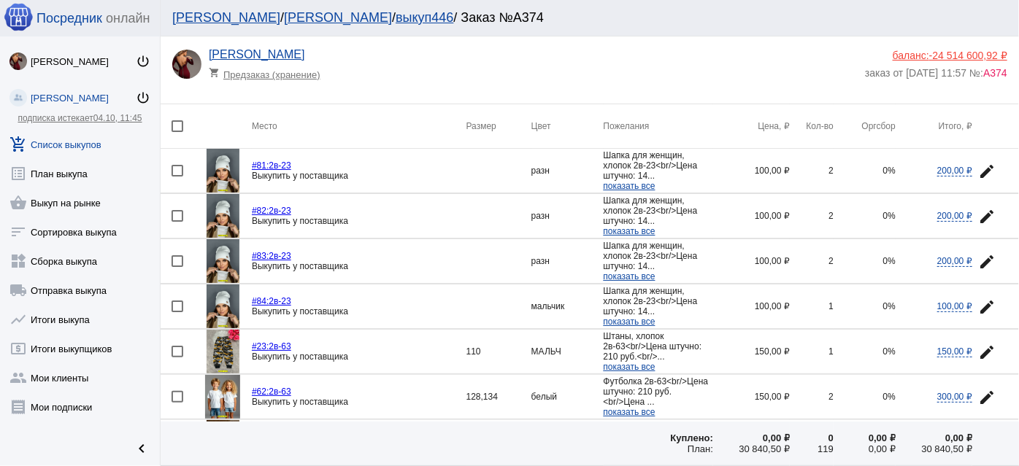
click at [176, 257] on div at bounding box center [178, 261] width 12 height 12
click at [177, 267] on input "checkbox" at bounding box center [177, 267] width 1 height 1
checkbox input "true"
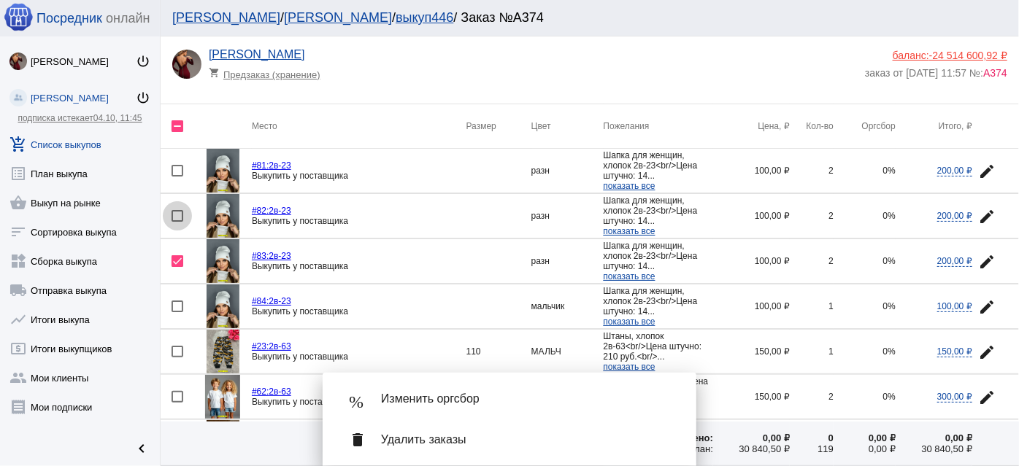
click at [176, 213] on div at bounding box center [178, 216] width 12 height 12
click at [177, 222] on input "checkbox" at bounding box center [177, 222] width 1 height 1
checkbox input "true"
click at [978, 174] on mat-icon "edit" at bounding box center [987, 172] width 18 height 18
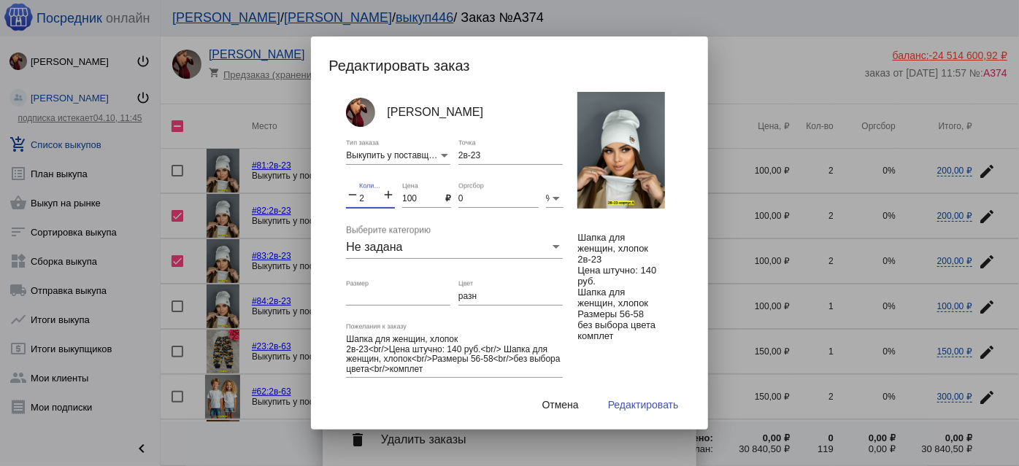
drag, startPoint x: 366, startPoint y: 200, endPoint x: 355, endPoint y: 196, distance: 11.8
click at [355, 196] on div "remove 2 Количество add" at bounding box center [370, 195] width 49 height 25
type input "6"
click at [516, 296] on input "разн" at bounding box center [510, 297] width 104 height 10
type input "разный"
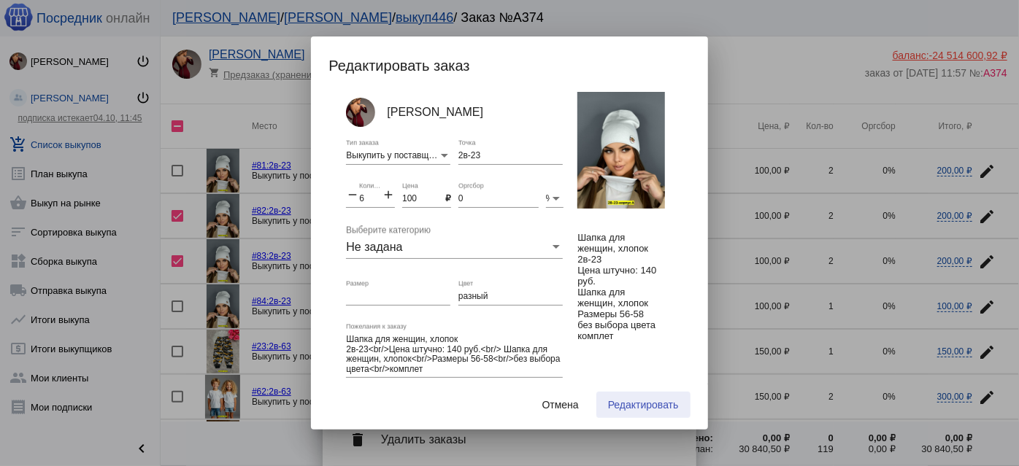
click at [650, 407] on span "Редактировать" at bounding box center [643, 405] width 71 height 12
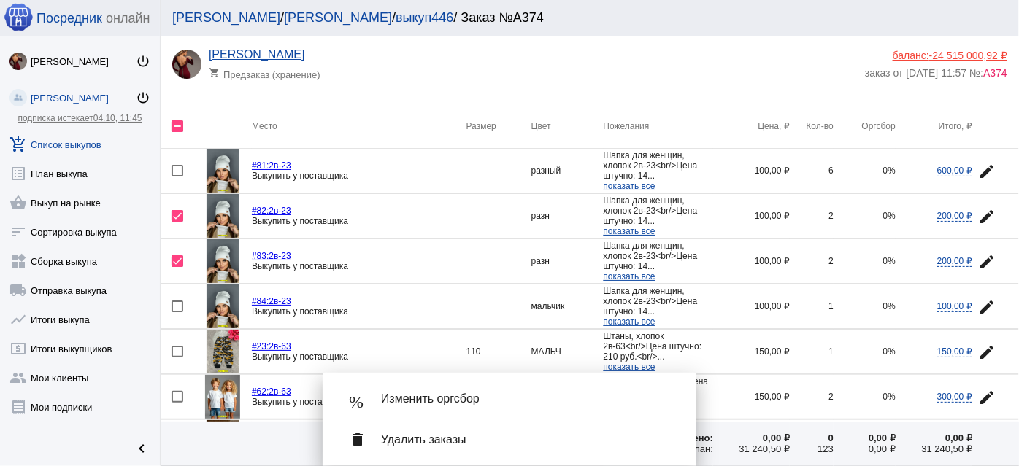
click at [638, 458] on div "delete Удалить заказы" at bounding box center [509, 440] width 350 height 41
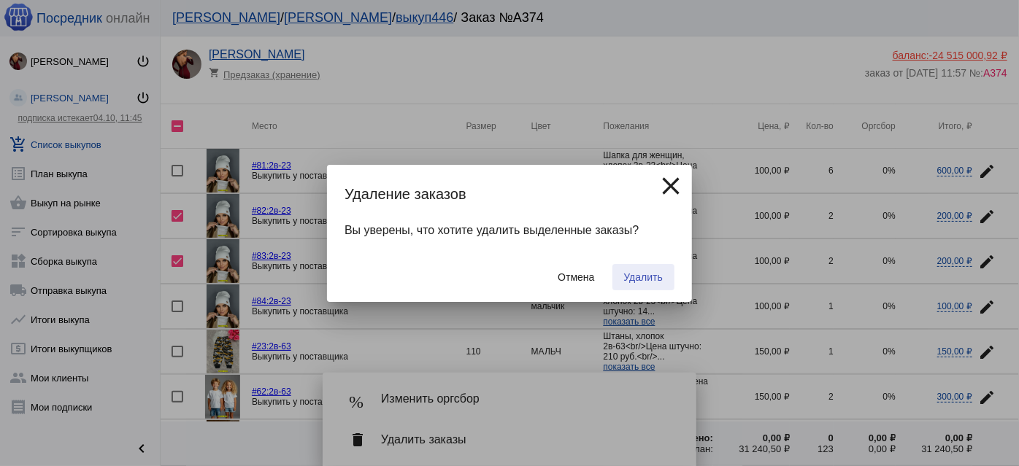
click at [650, 268] on button "Удалить" at bounding box center [643, 277] width 62 height 26
checkbox input "false"
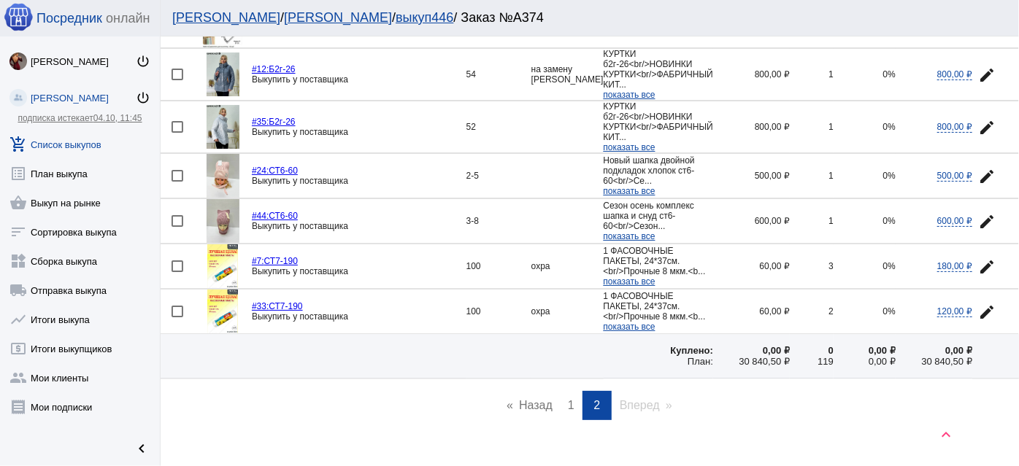
scroll to position [1420, 0]
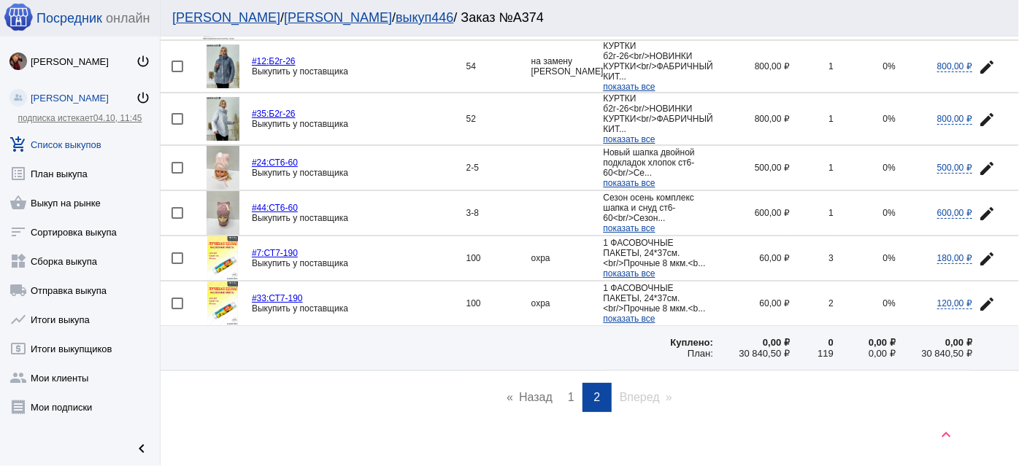
click at [568, 391] on span "1" at bounding box center [571, 397] width 7 height 12
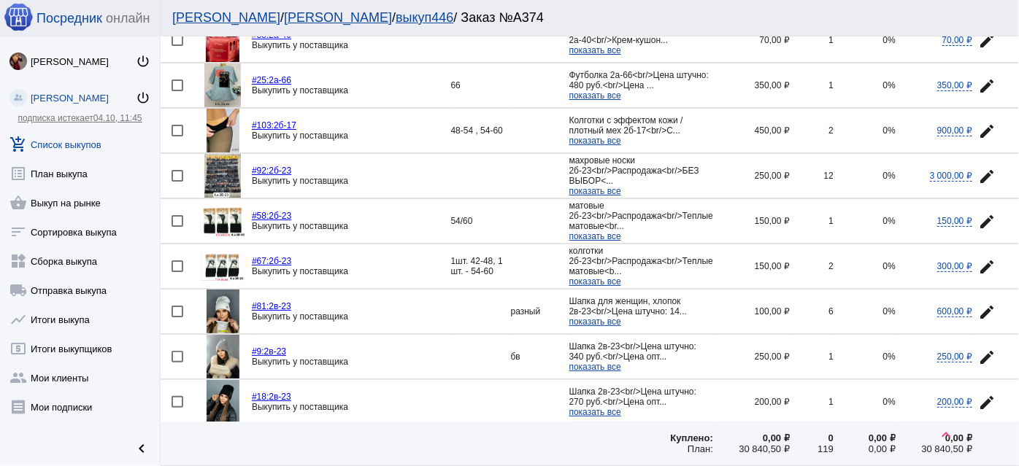
scroll to position [2080, 0]
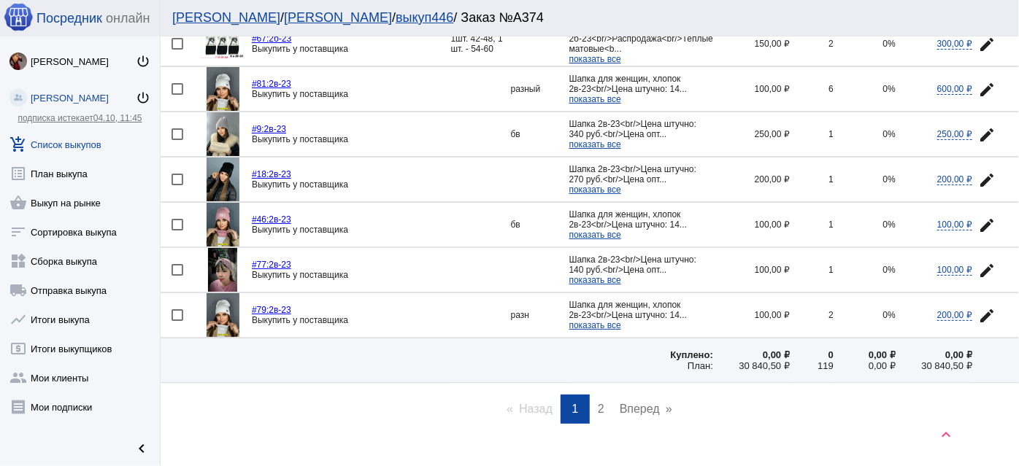
click at [172, 309] on div at bounding box center [178, 315] width 12 height 12
click at [177, 321] on input "checkbox" at bounding box center [177, 321] width 1 height 1
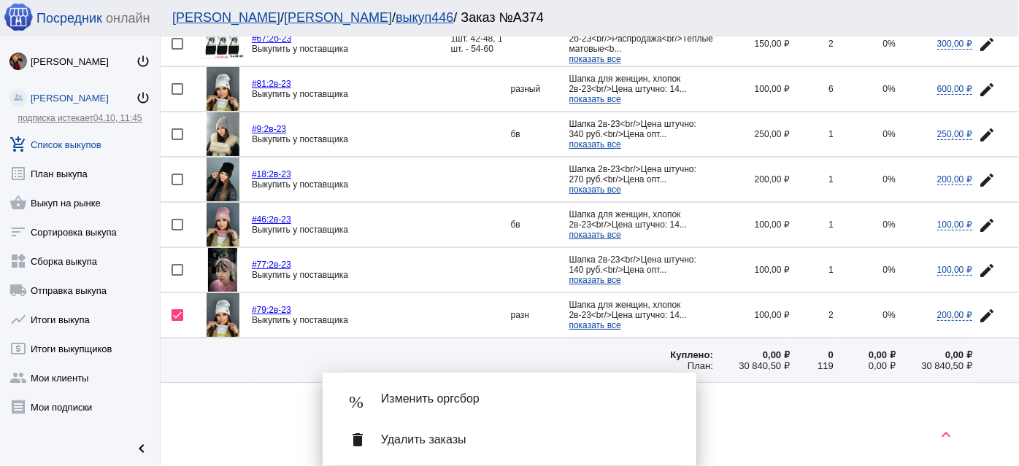
click at [469, 445] on span "Удалить заказы" at bounding box center [527, 440] width 292 height 15
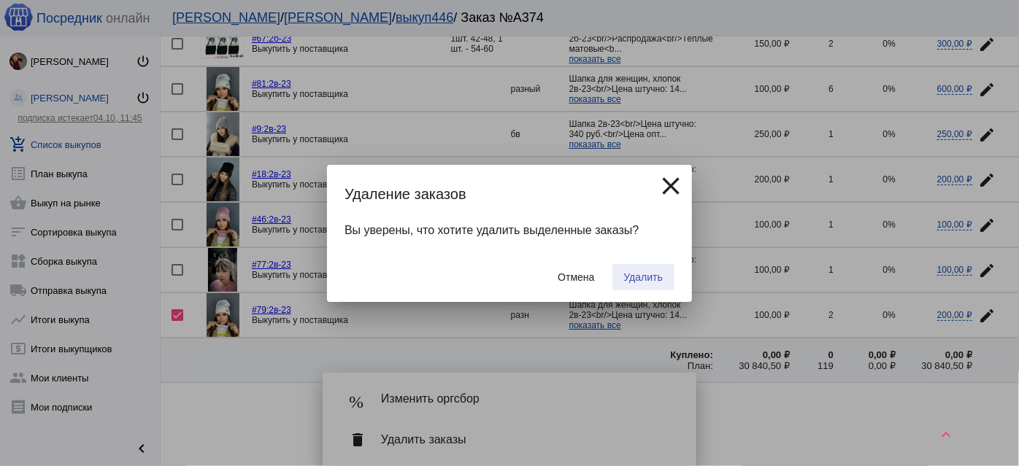
click at [628, 277] on span "Удалить" at bounding box center [643, 278] width 39 height 12
checkbox input "false"
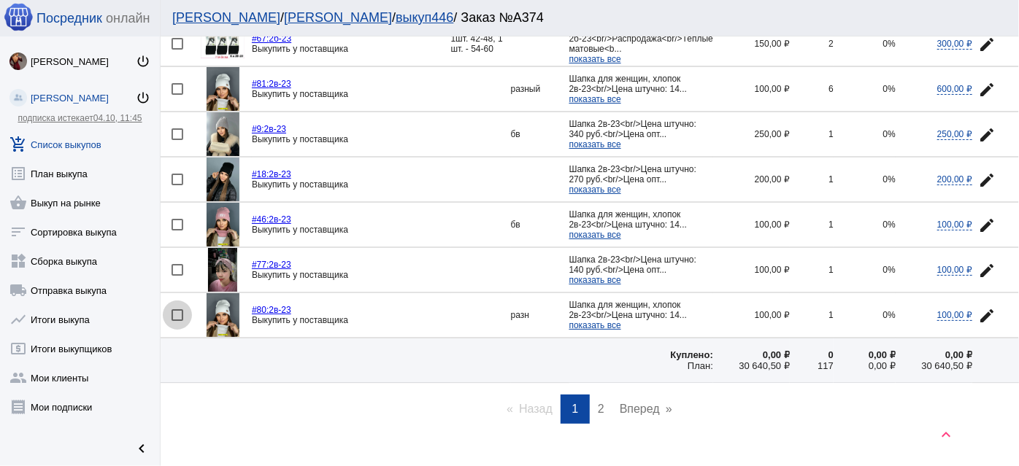
click at [178, 309] on div at bounding box center [178, 315] width 12 height 12
click at [177, 321] on input "checkbox" at bounding box center [177, 321] width 1 height 1
checkbox input "true"
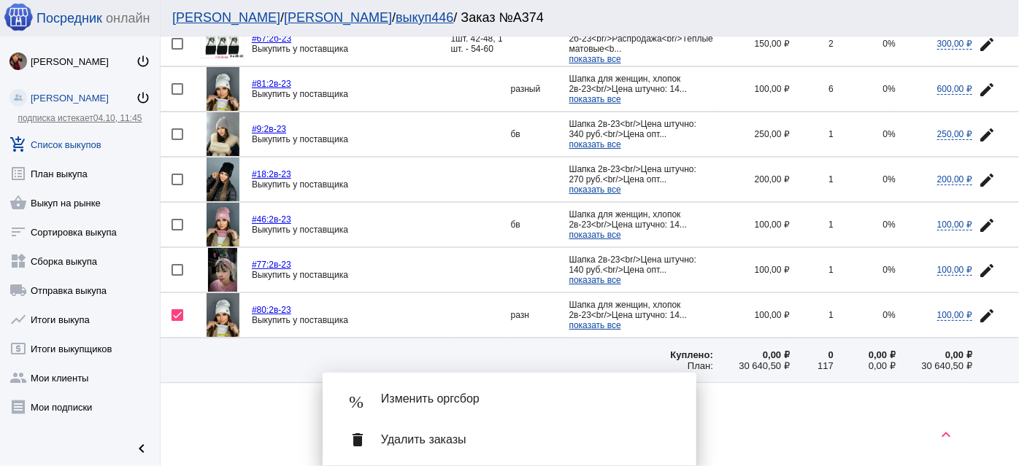
scroll to position [2015, 0]
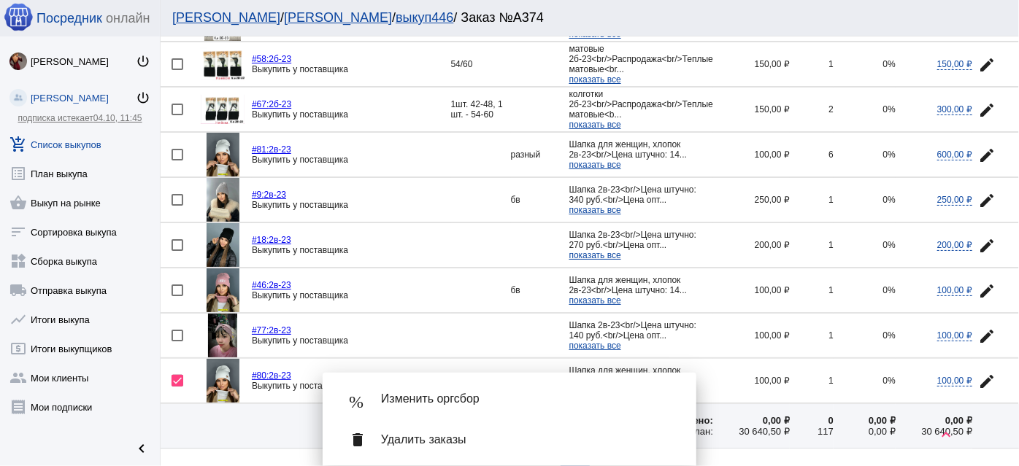
click at [978, 147] on mat-icon "edit" at bounding box center [987, 156] width 18 height 18
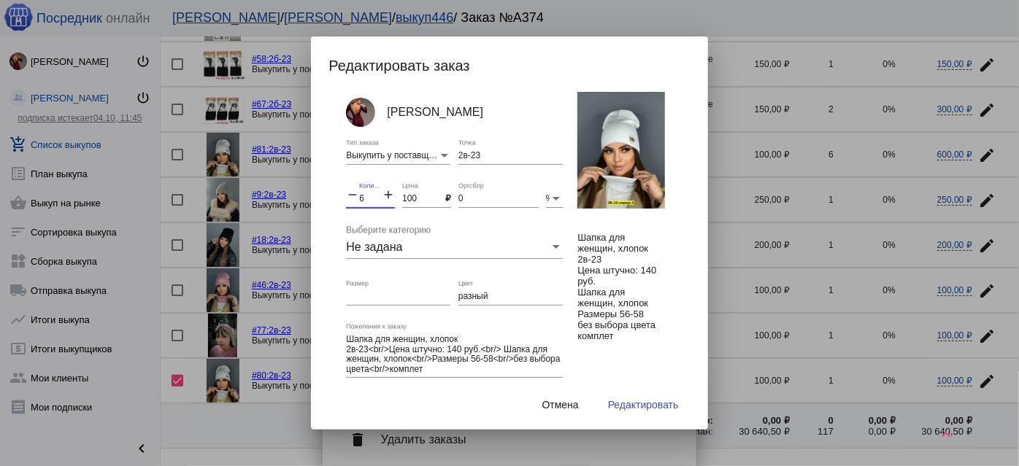
drag, startPoint x: 371, startPoint y: 196, endPoint x: 306, endPoint y: 188, distance: 65.4
click at [306, 188] on div "% Изменить оргсбор delete Удалить заказы Редактировать заказ Анастасия Бондарен…" at bounding box center [509, 233] width 1019 height 466
type input "9"
drag, startPoint x: 645, startPoint y: 407, endPoint x: 649, endPoint y: 418, distance: 11.1
click at [644, 407] on span "Редактировать" at bounding box center [643, 405] width 71 height 12
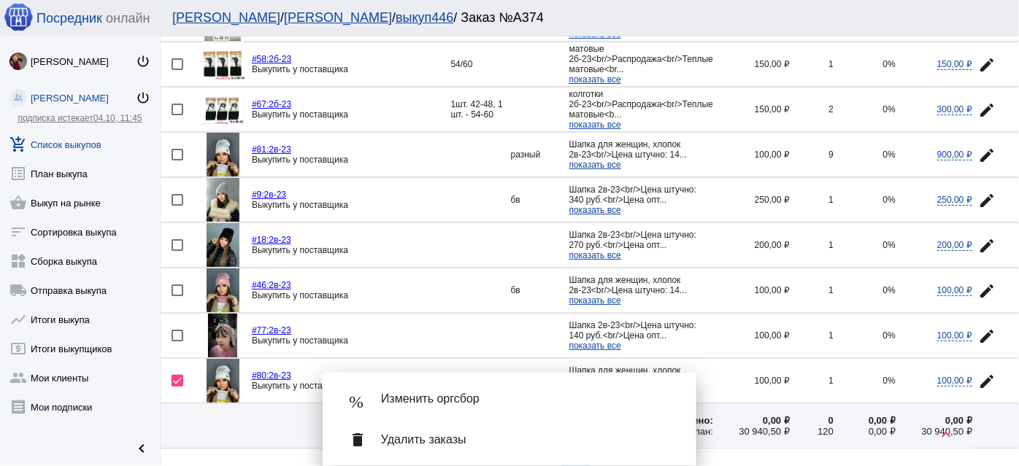
click at [627, 436] on span "Удалить заказы" at bounding box center [527, 440] width 292 height 15
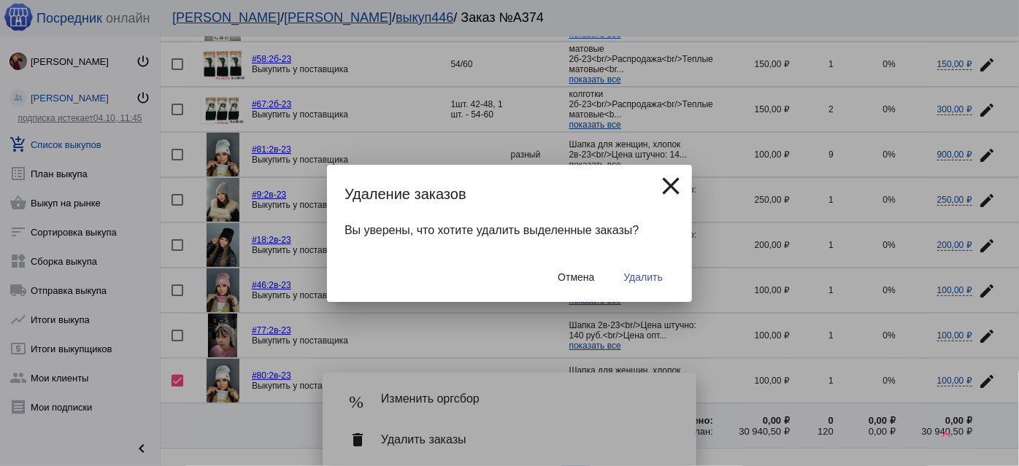
click at [655, 268] on button "Удалить" at bounding box center [643, 277] width 62 height 26
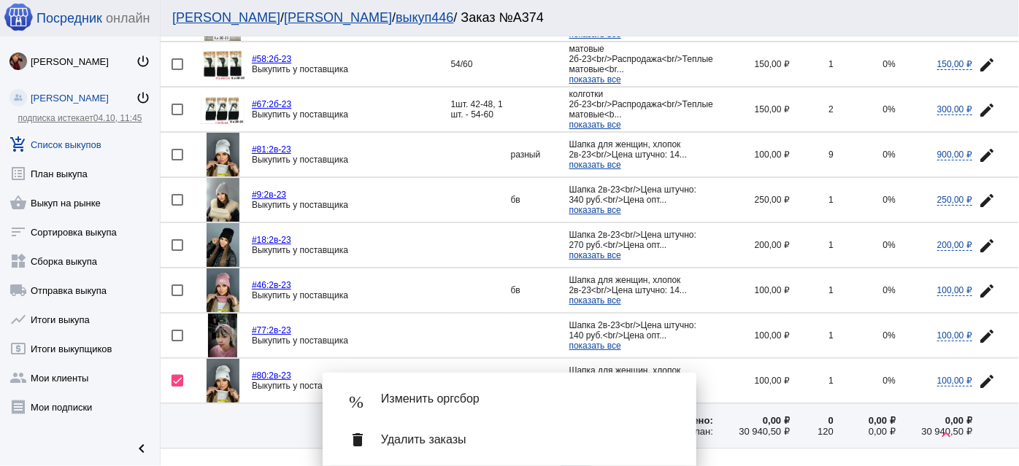
checkbox input "false"
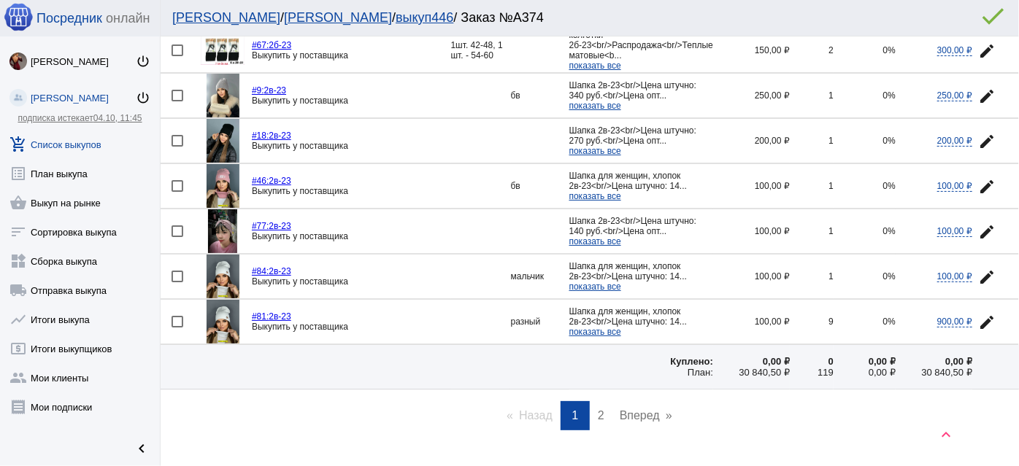
scroll to position [2080, 0]
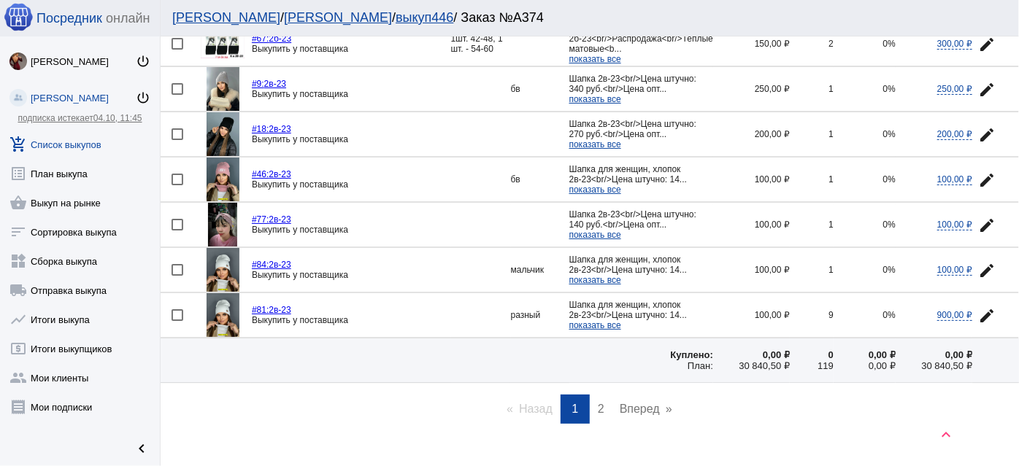
click at [598, 403] on span "2" at bounding box center [601, 409] width 7 height 12
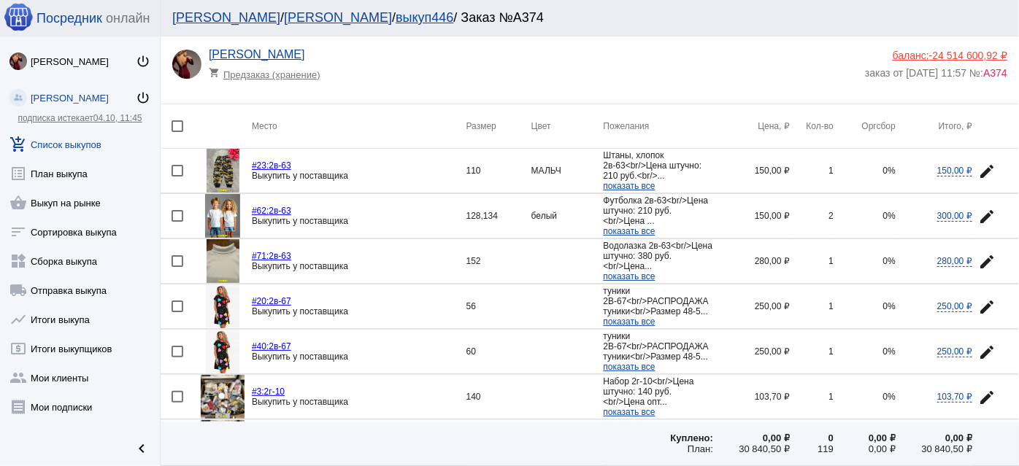
scroll to position [132, 0]
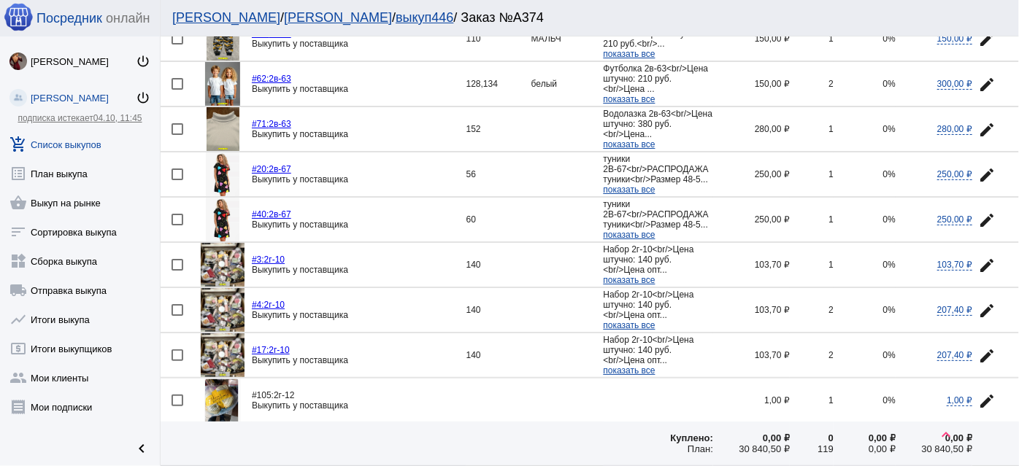
click at [177, 351] on div at bounding box center [178, 356] width 12 height 12
click at [177, 361] on input "checkbox" at bounding box center [177, 361] width 1 height 1
checkbox input "true"
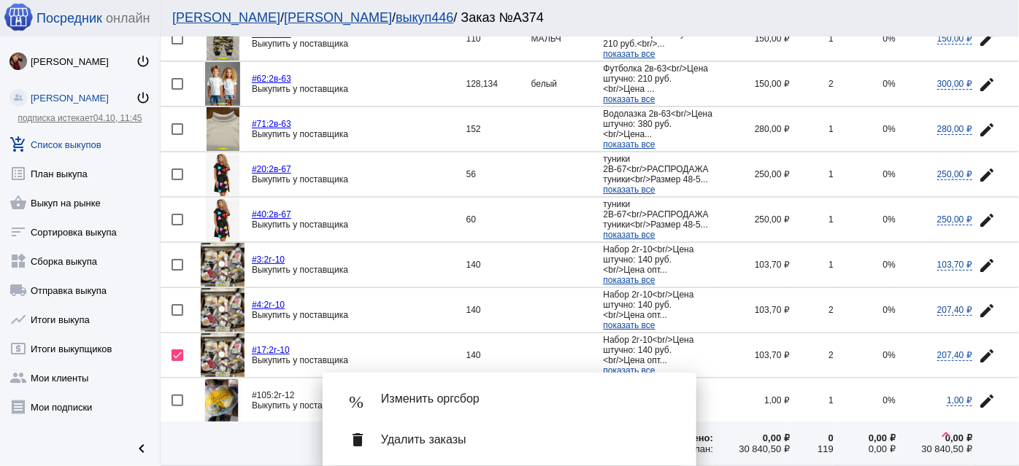
click at [175, 304] on div at bounding box center [178, 310] width 12 height 12
click at [177, 316] on input "checkbox" at bounding box center [177, 316] width 1 height 1
checkbox input "true"
click at [979, 257] on mat-icon "edit" at bounding box center [987, 266] width 18 height 18
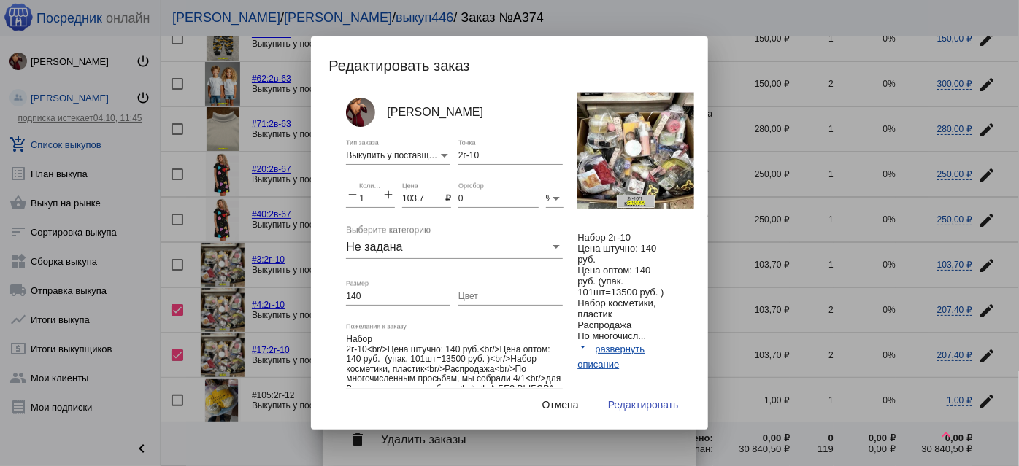
click at [409, 198] on input "103.7" at bounding box center [423, 199] width 43 height 10
type input "100"
drag, startPoint x: 356, startPoint y: 198, endPoint x: 347, endPoint y: 198, distance: 9.5
click at [347, 198] on div "remove 1 Количество add" at bounding box center [370, 195] width 49 height 25
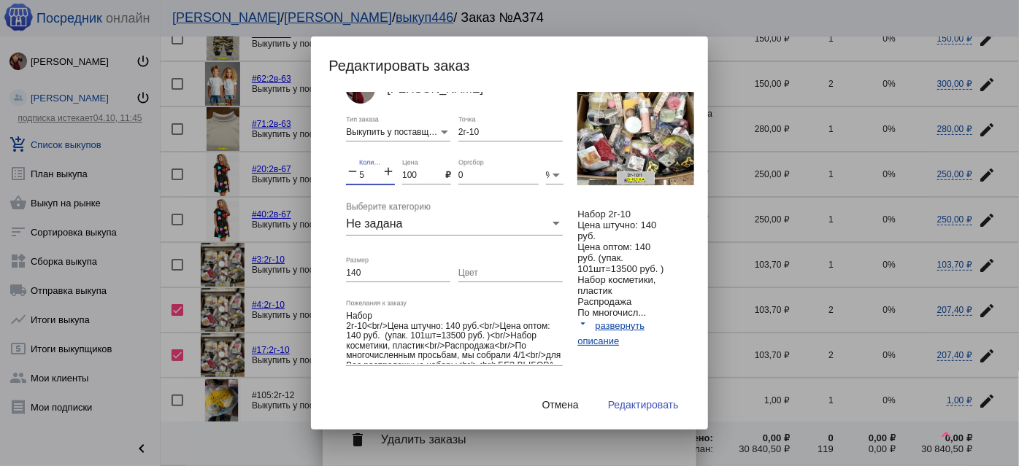
scroll to position [33, 0]
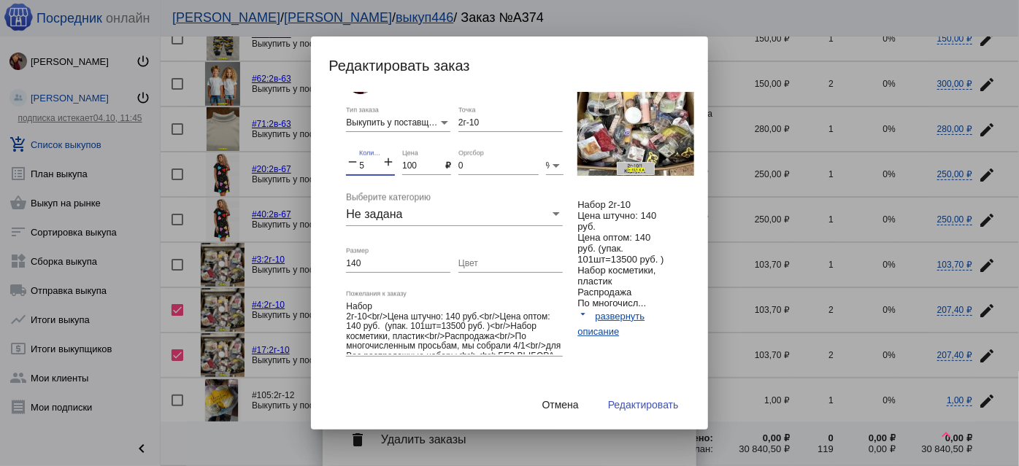
type input "5"
click at [618, 330] on link "arrow_drop_down развернуть описание" at bounding box center [610, 324] width 67 height 26
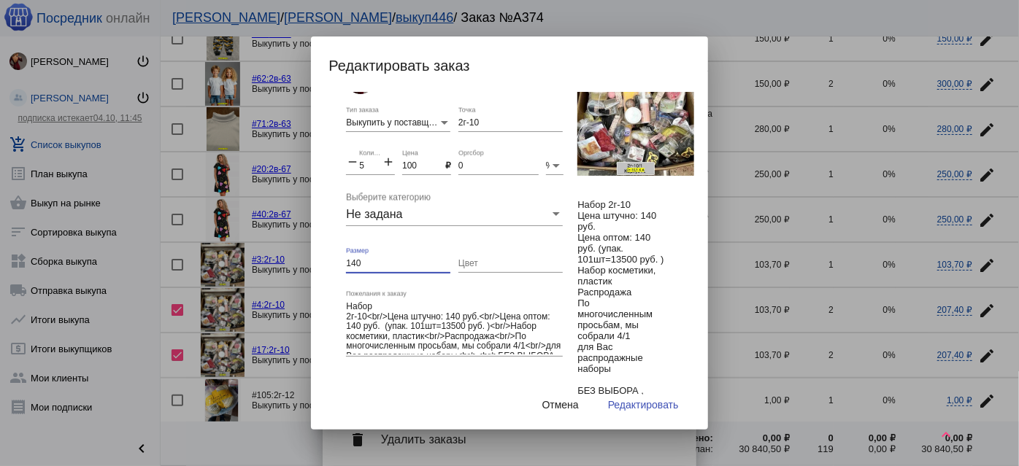
drag, startPoint x: 369, startPoint y: 258, endPoint x: 287, endPoint y: 254, distance: 81.9
click at [287, 254] on div "% Изменить оргсбор delete Удалить заказы Редактировать заказ Анастасия Бондарен…" at bounding box center [509, 233] width 1019 height 466
type input "4/1"
click at [643, 404] on span "Редактировать" at bounding box center [643, 405] width 71 height 12
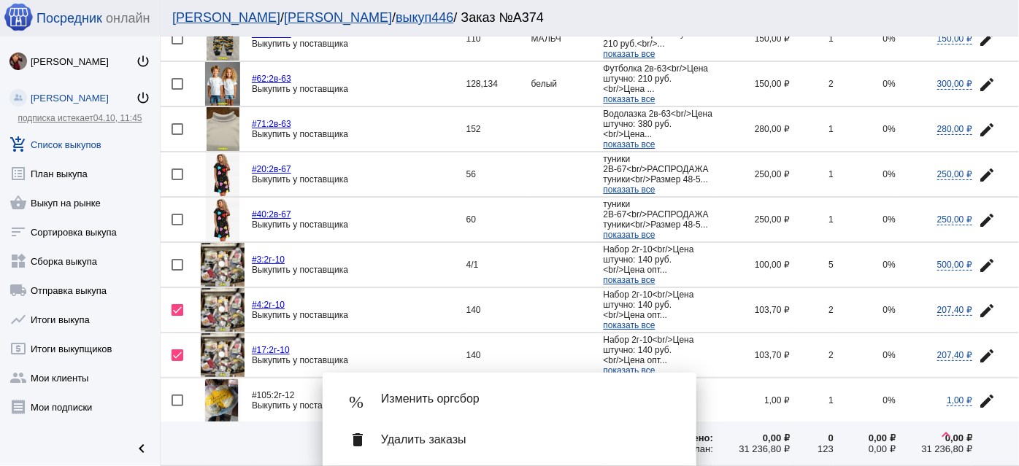
click at [611, 445] on span "Удалить заказы" at bounding box center [527, 440] width 292 height 15
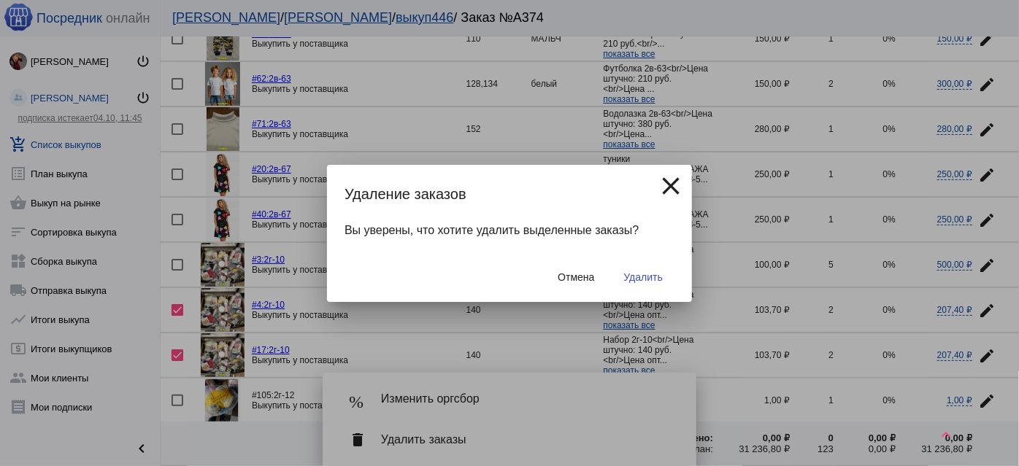
click at [672, 268] on button "Удалить" at bounding box center [643, 277] width 62 height 26
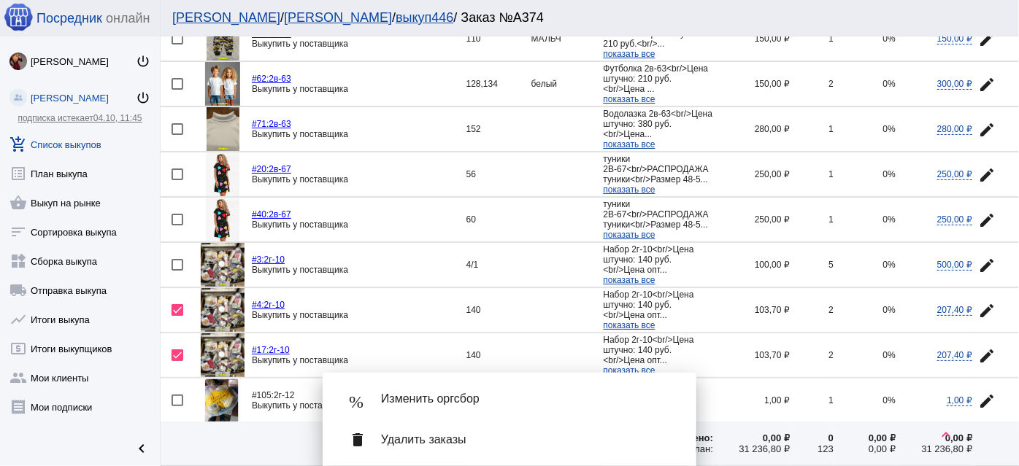
checkbox input "false"
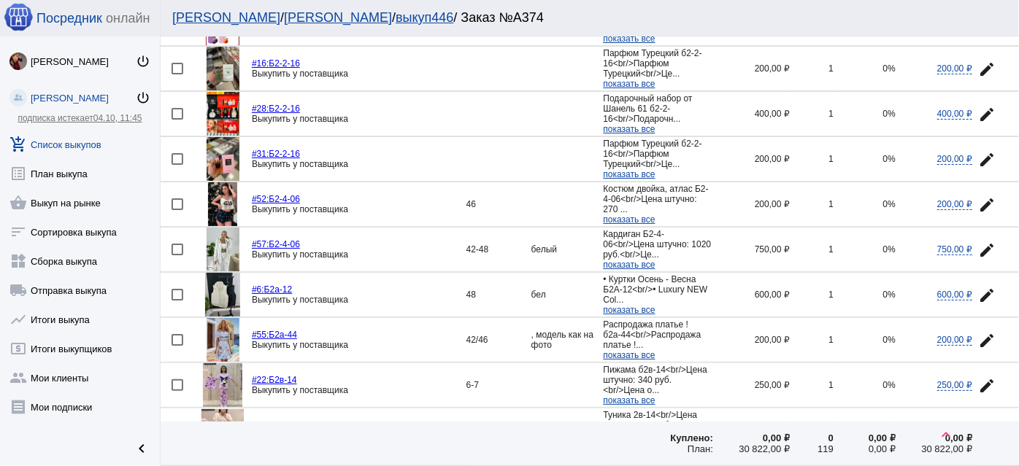
scroll to position [531, 0]
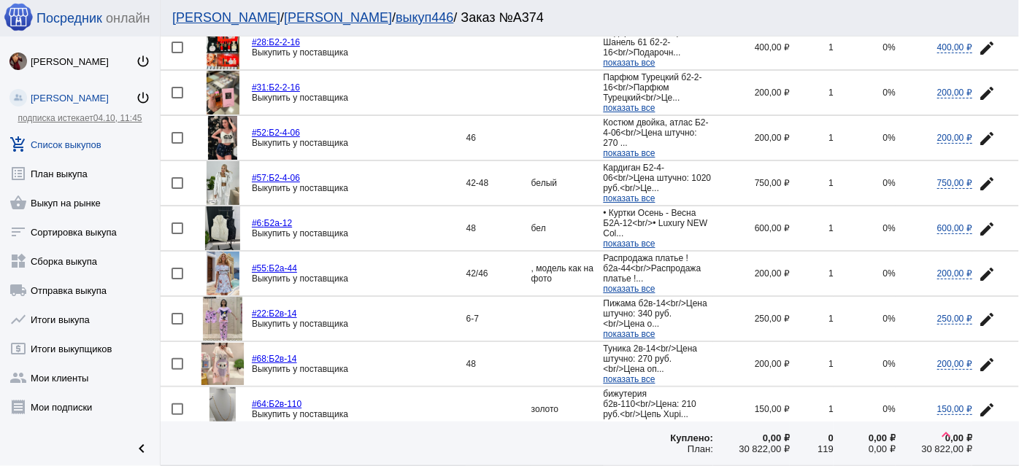
click at [978, 268] on mat-icon "edit" at bounding box center [987, 275] width 18 height 18
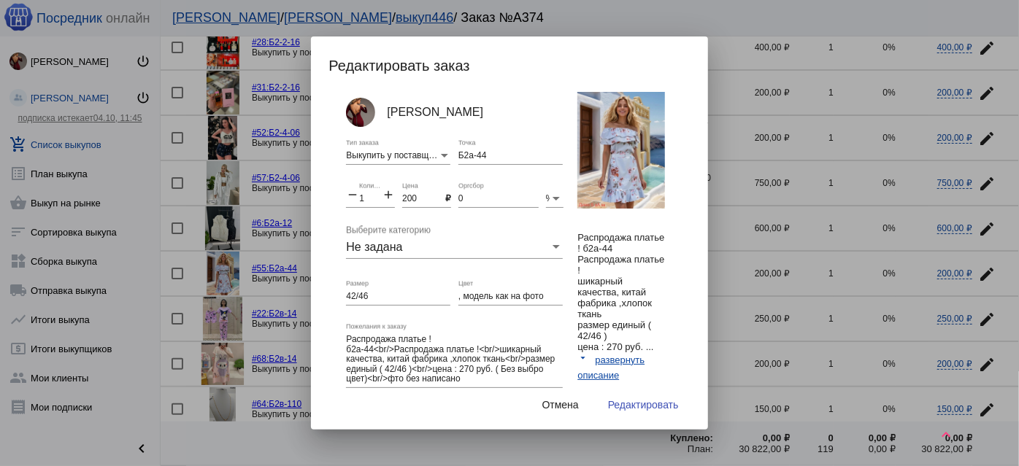
click at [458, 298] on input ", модель как на фото" at bounding box center [510, 297] width 104 height 10
type input ",бв цвета, модель как на фото"
click at [641, 407] on span "Редактировать" at bounding box center [643, 405] width 71 height 12
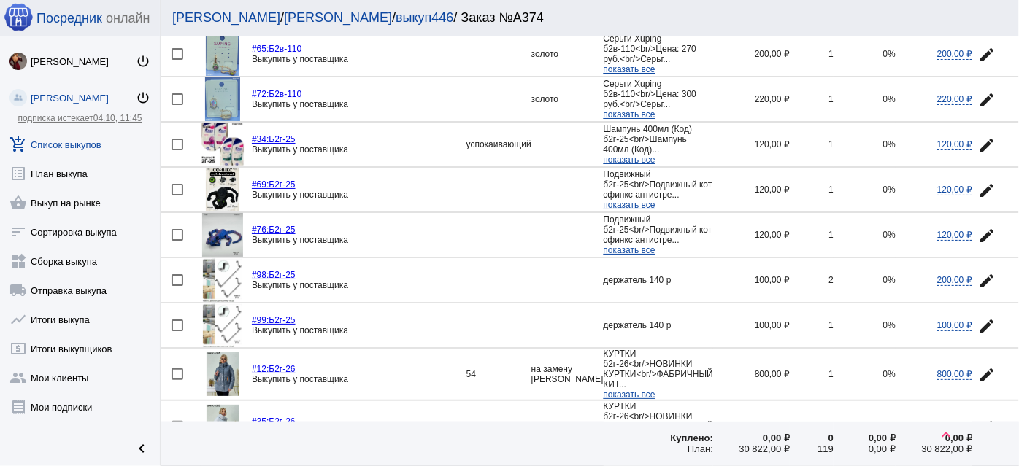
scroll to position [928, 0]
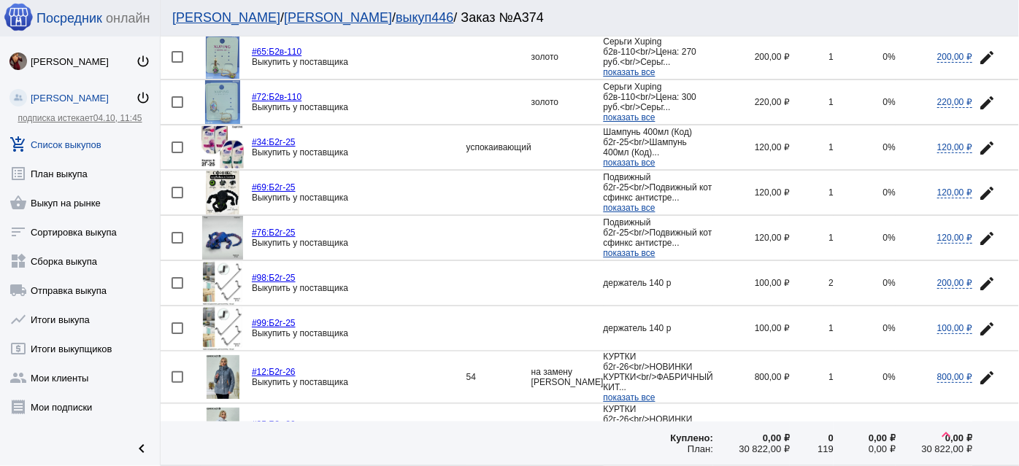
click at [175, 311] on td at bounding box center [181, 329] width 40 height 45
checkbox input "true"
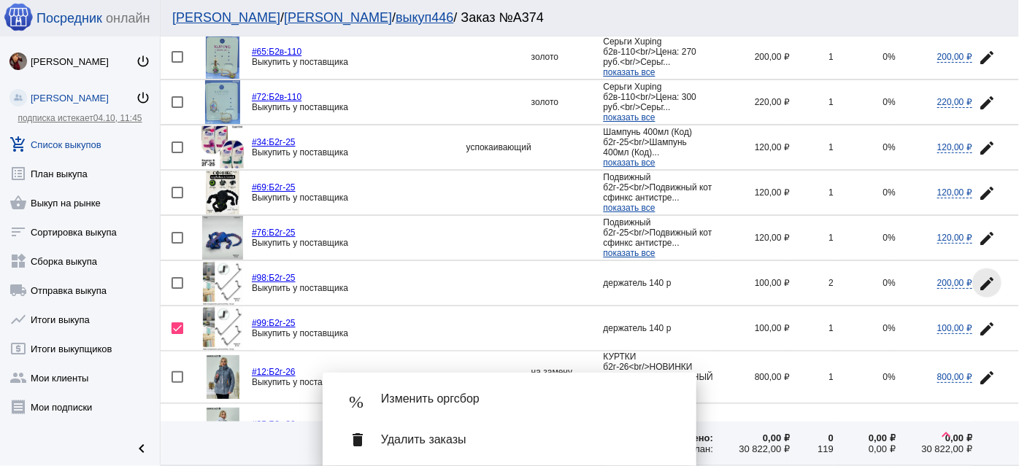
click at [978, 275] on mat-icon "edit" at bounding box center [987, 284] width 18 height 18
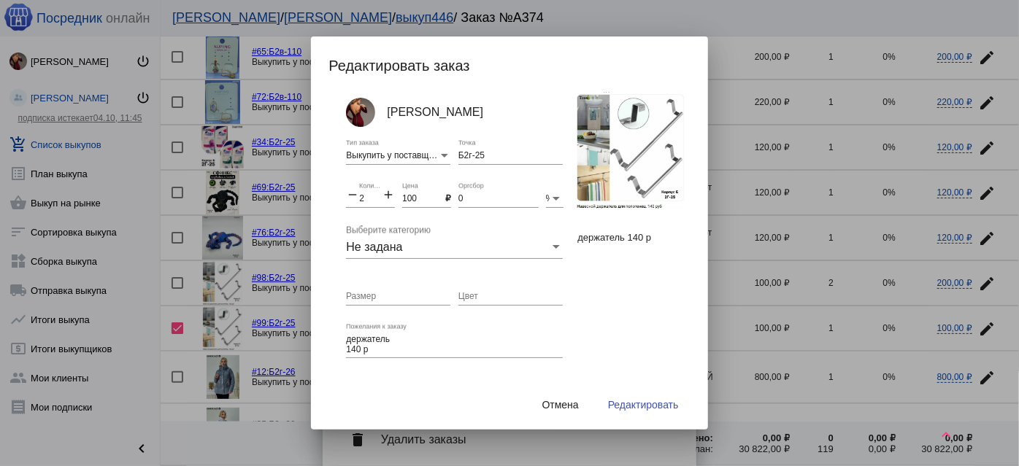
click at [387, 195] on mat-icon "add" at bounding box center [388, 197] width 13 height 18
type input "3"
click at [639, 418] on button "Редактировать" at bounding box center [643, 405] width 94 height 26
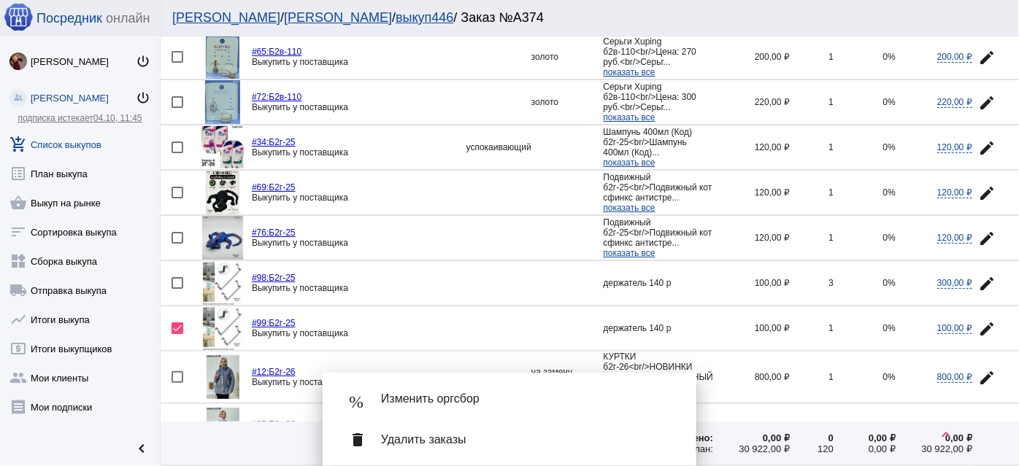
click at [636, 441] on span "Удалить заказы" at bounding box center [527, 440] width 292 height 15
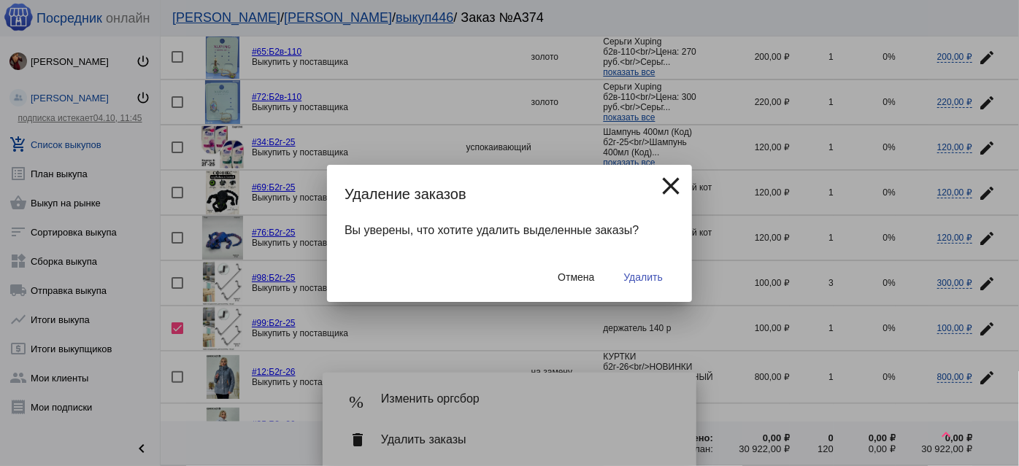
click at [645, 272] on span "Удалить" at bounding box center [643, 278] width 39 height 12
checkbox input "false"
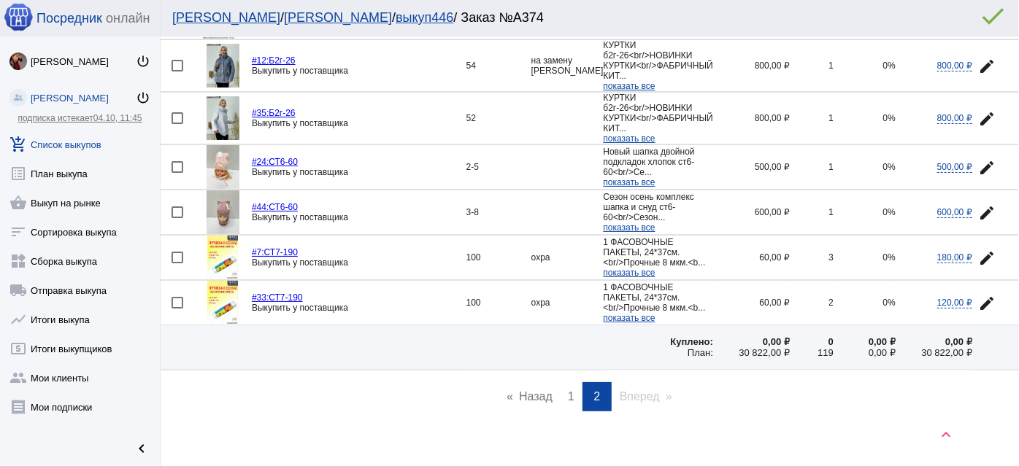
scroll to position [1197, 0]
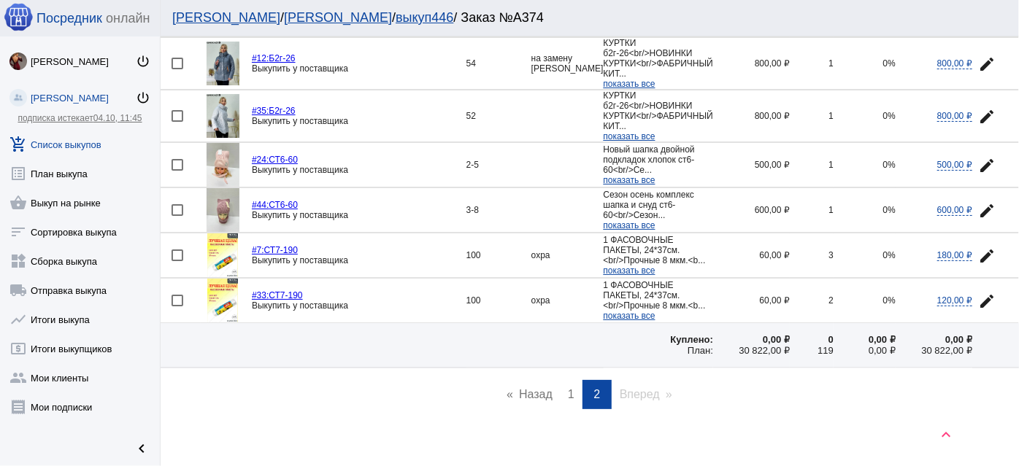
click at [179, 250] on div at bounding box center [178, 256] width 12 height 12
click at [177, 261] on input "checkbox" at bounding box center [177, 261] width 1 height 1
checkbox input "true"
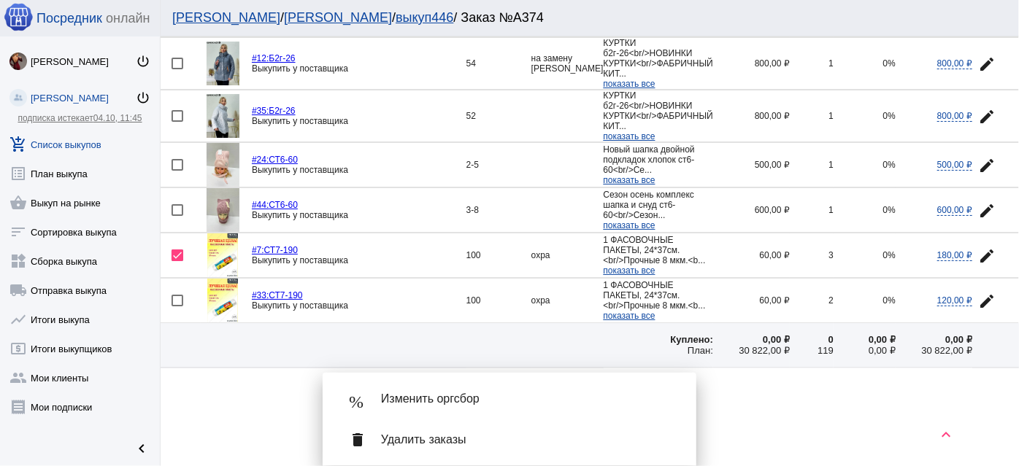
click at [982, 293] on mat-icon "edit" at bounding box center [987, 302] width 18 height 18
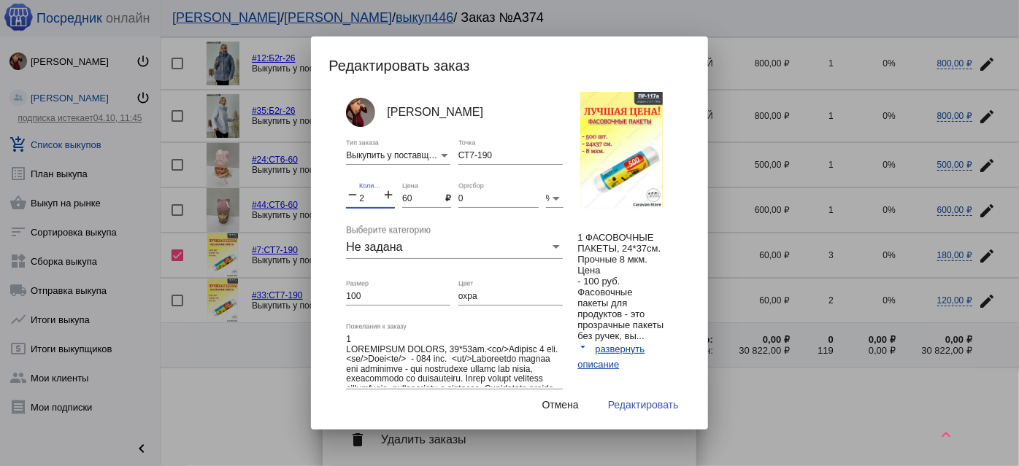
drag, startPoint x: 379, startPoint y: 199, endPoint x: 320, endPoint y: 191, distance: 58.8
click at [320, 191] on mat-dialog-container "Редактировать заказ Анастасия Бондаренко Выкупить у поставщика Тип заказа СТ7-1…" at bounding box center [509, 232] width 396 height 393
type input "5"
click at [466, 299] on input "охра" at bounding box center [510, 297] width 104 height 10
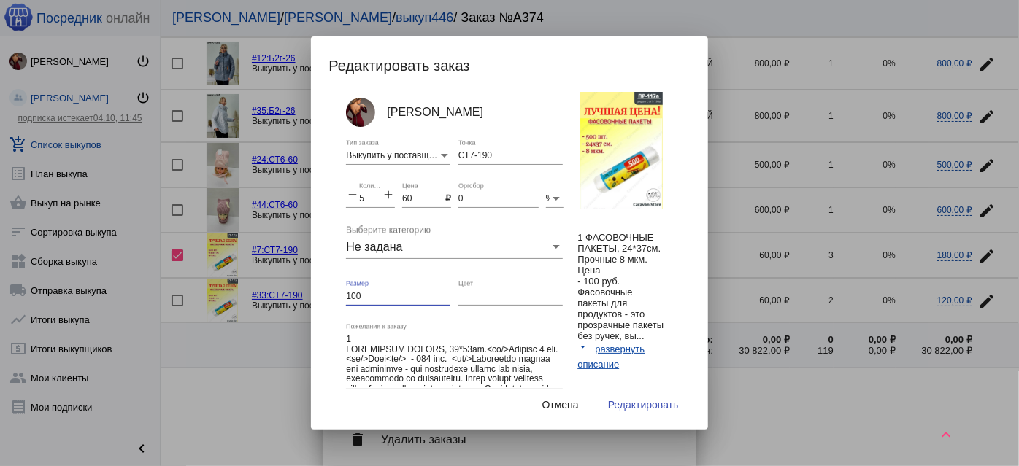
click at [423, 297] on input "100" at bounding box center [398, 297] width 104 height 10
click at [654, 401] on span "Редактировать" at bounding box center [643, 405] width 71 height 12
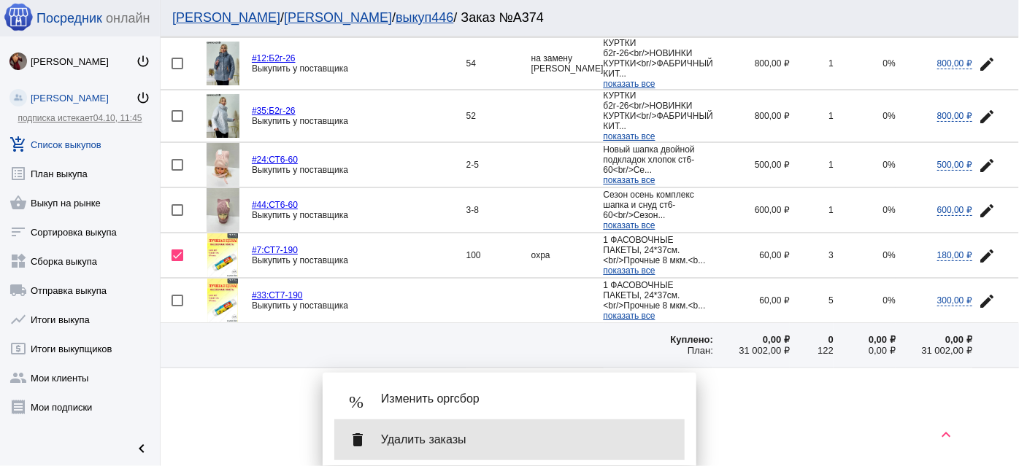
click at [633, 455] on div "delete Удалить заказы" at bounding box center [509, 440] width 350 height 41
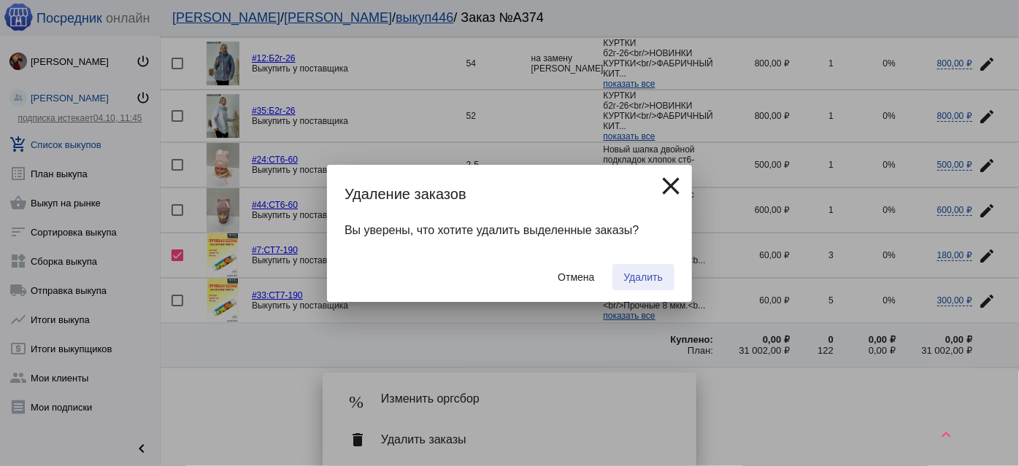
click at [653, 277] on span "Удалить" at bounding box center [643, 278] width 39 height 12
checkbox input "false"
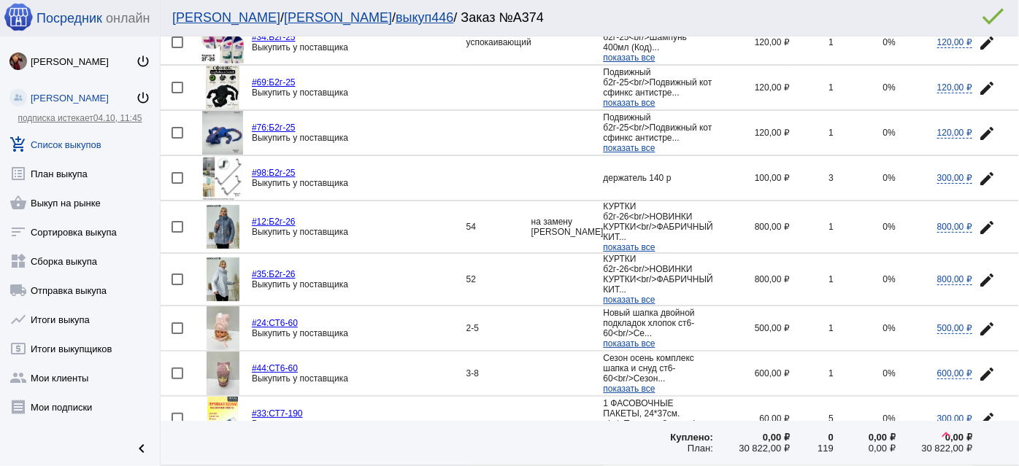
scroll to position [1152, 0]
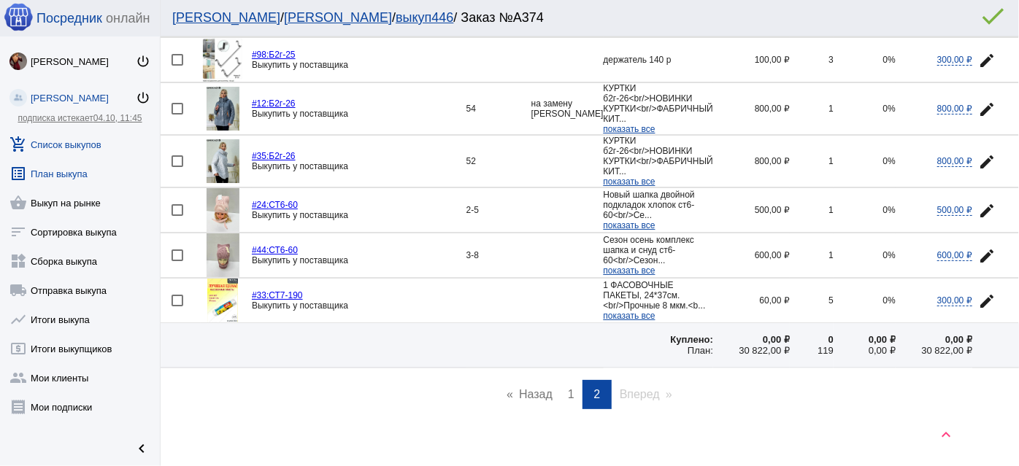
click at [52, 164] on link "list_alt План выкупа" at bounding box center [80, 170] width 160 height 29
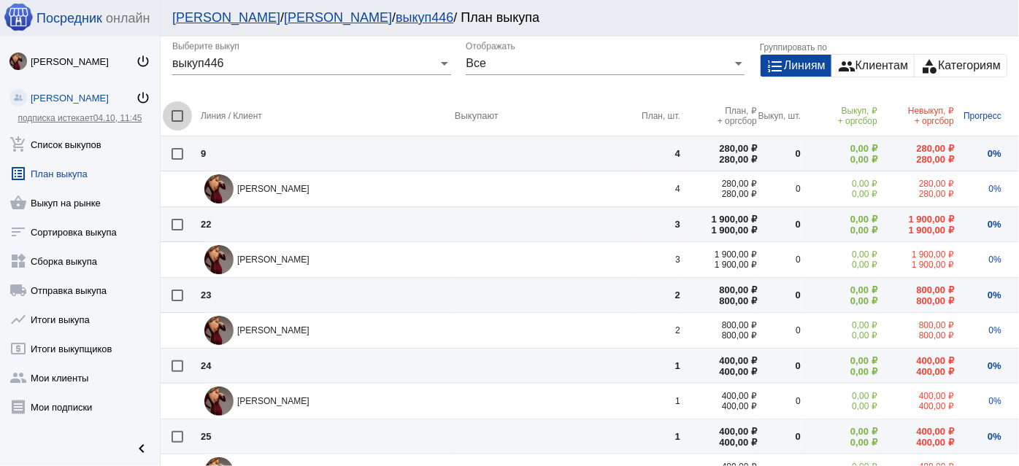
click at [182, 115] on div at bounding box center [178, 116] width 12 height 12
click at [177, 122] on input "checkbox" at bounding box center [177, 122] width 1 height 1
checkbox input "true"
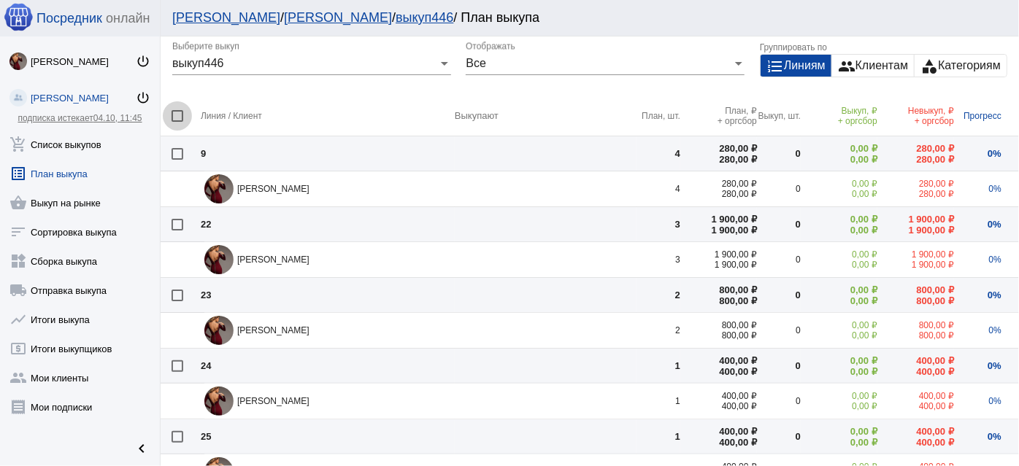
checkbox input "true"
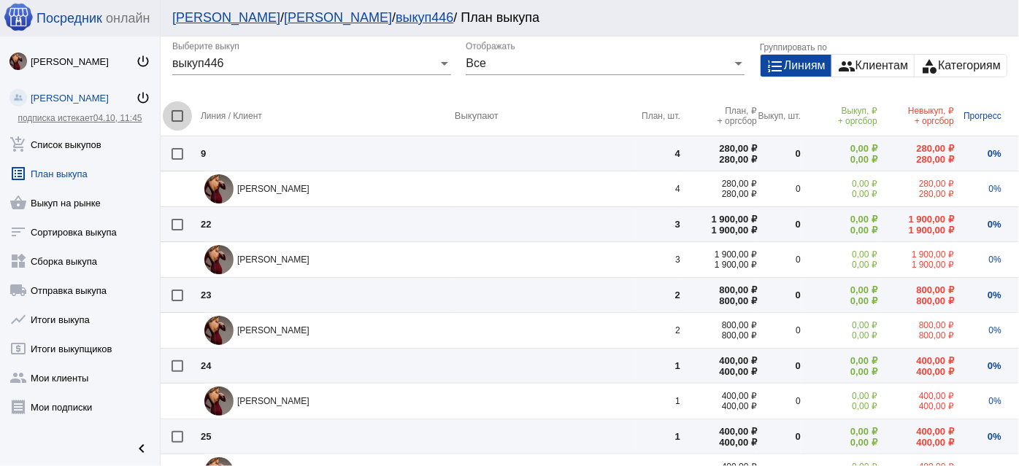
checkbox input "true"
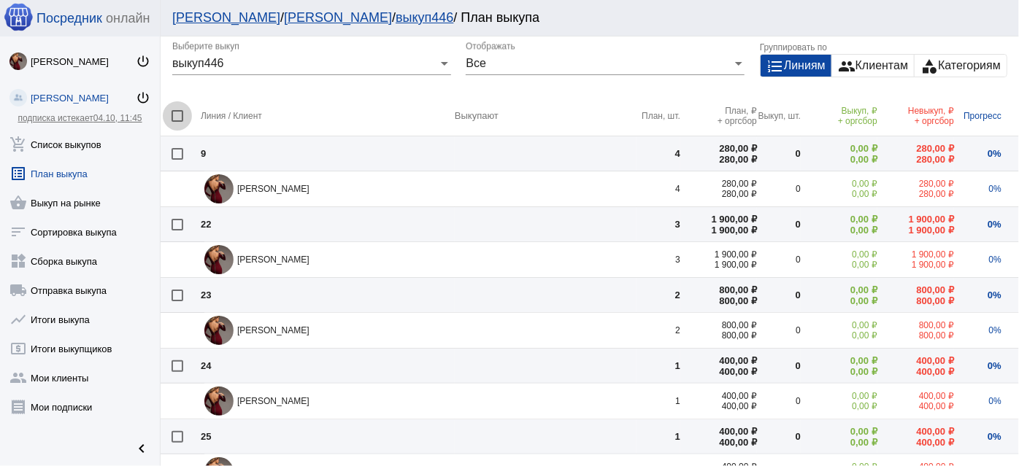
checkbox input "true"
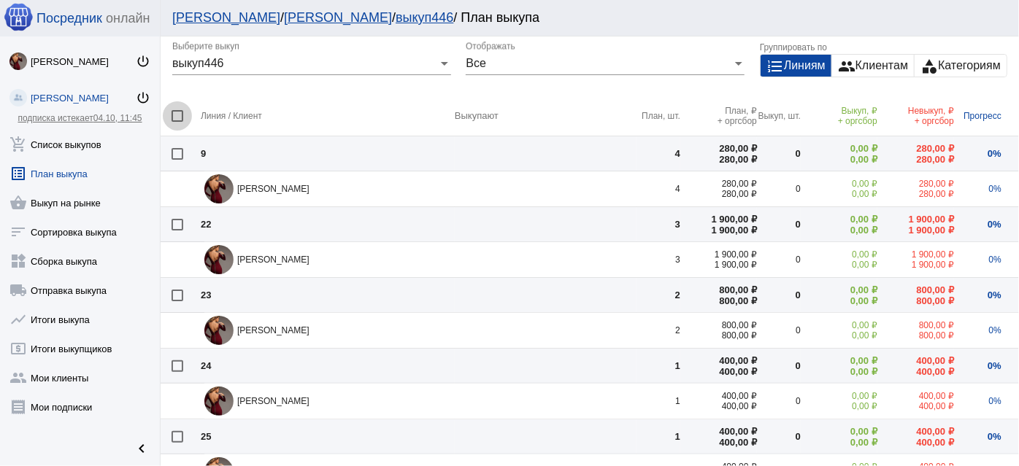
checkbox input "true"
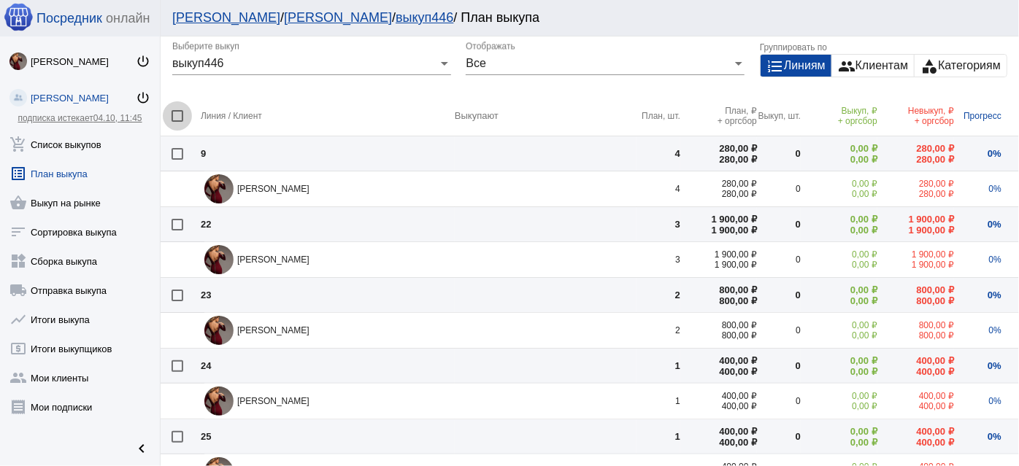
checkbox input "true"
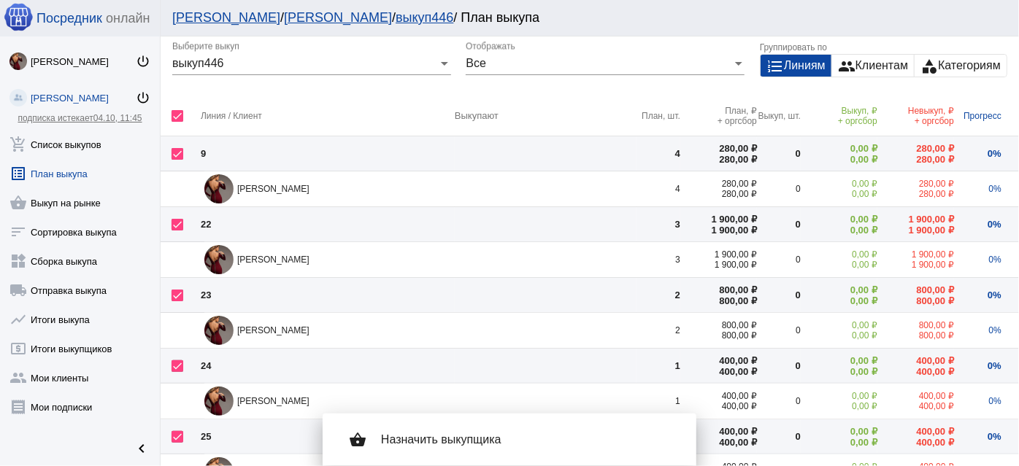
click at [423, 447] on span "Назначить выкупщика" at bounding box center [527, 440] width 292 height 15
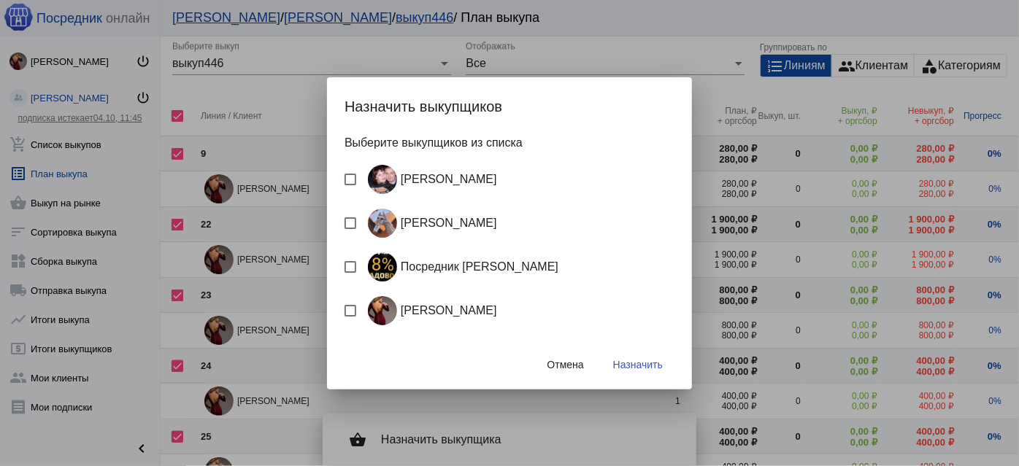
click at [412, 264] on div "Посредник Расулов" at bounding box center [460, 267] width 196 height 29
click at [350, 273] on input "Посредник Расулов" at bounding box center [350, 273] width 1 height 1
checkbox input "true"
click at [655, 372] on button "Назначить" at bounding box center [637, 365] width 73 height 26
checkbox input "false"
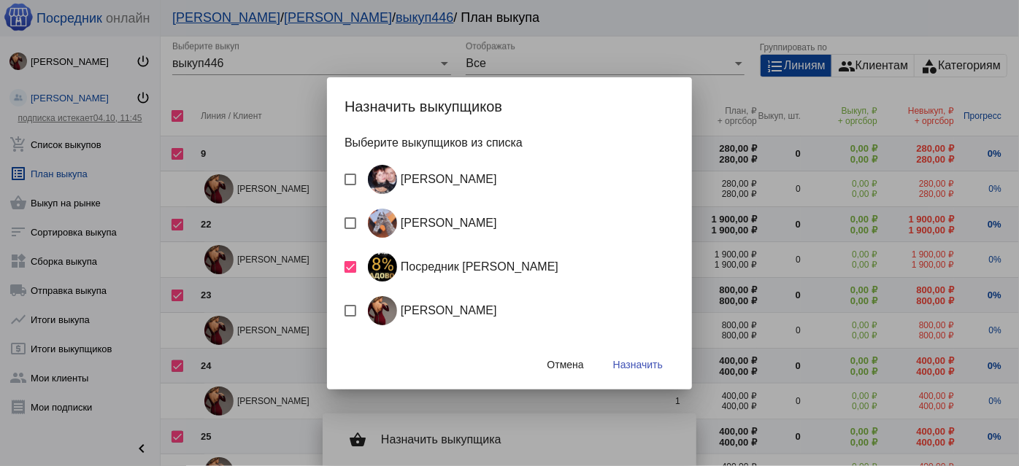
checkbox input "false"
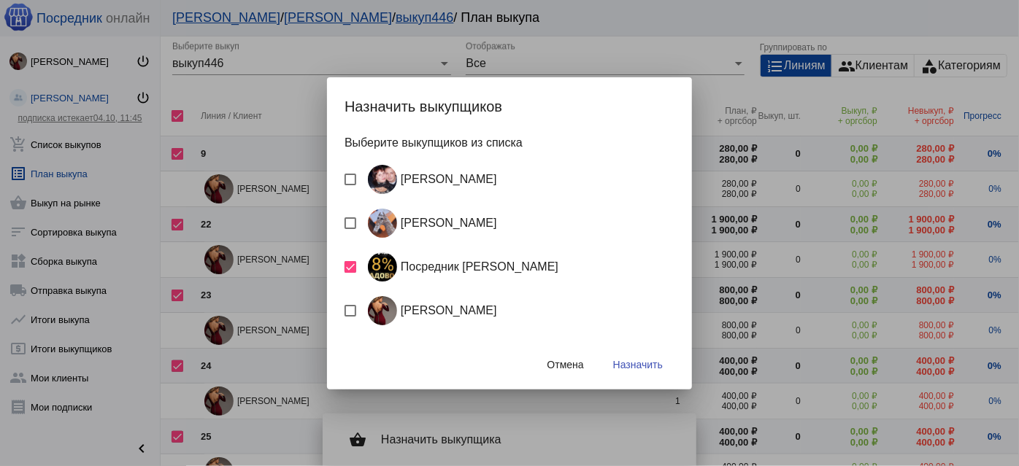
checkbox input "false"
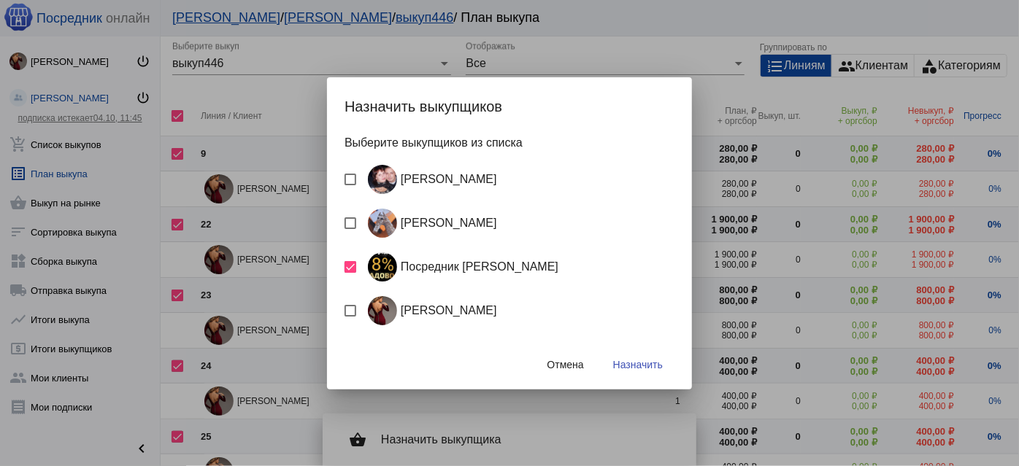
checkbox input "false"
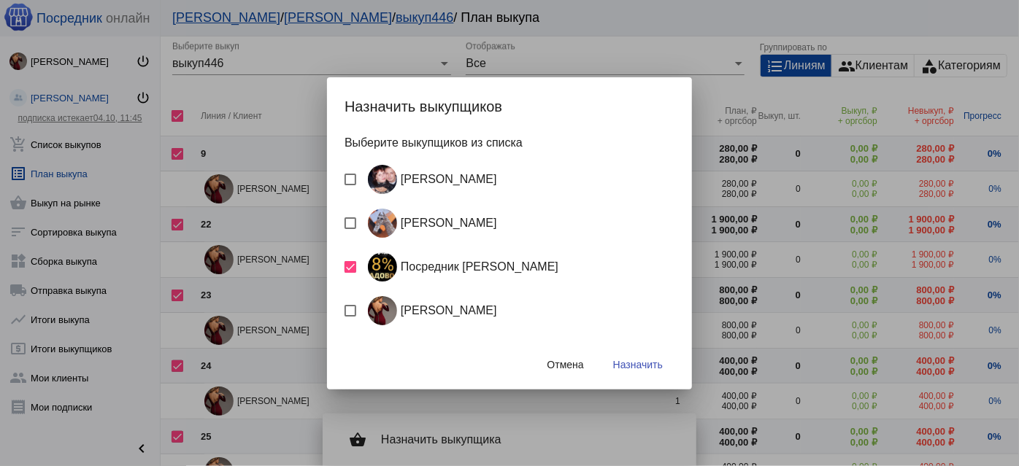
checkbox input "false"
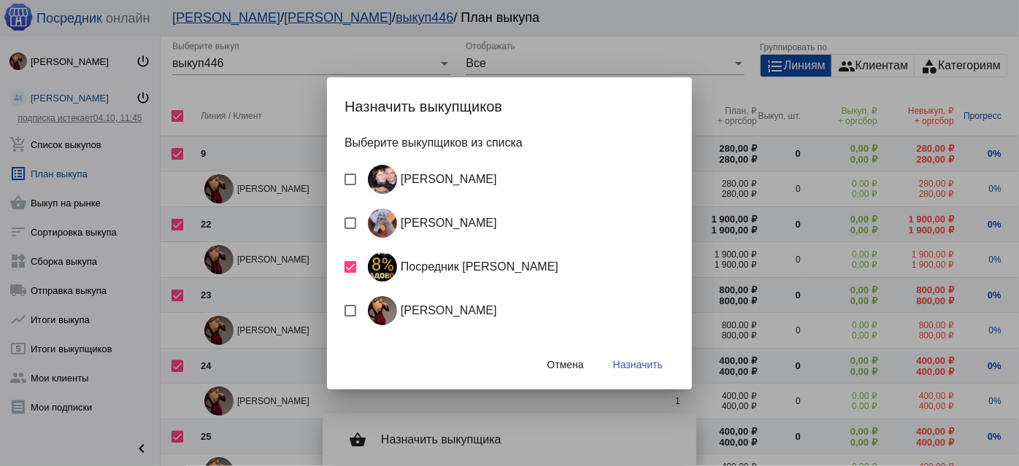
checkbox input "false"
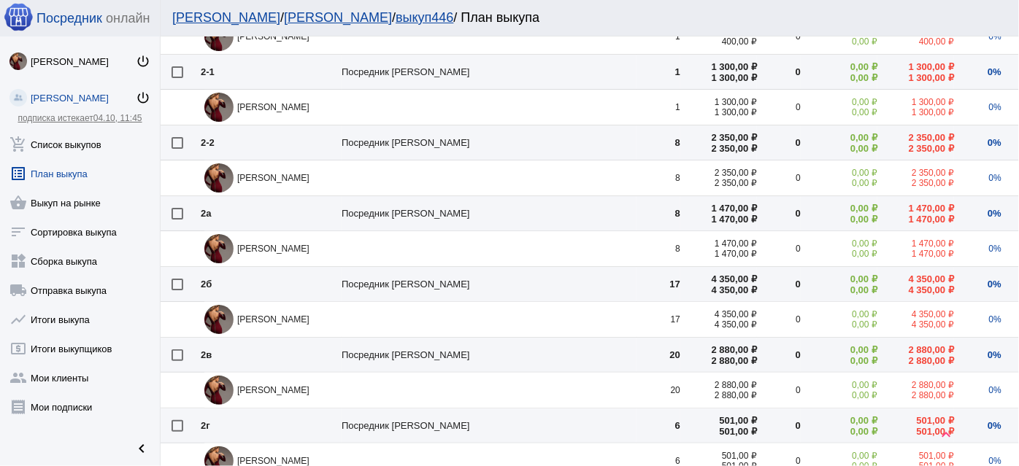
scroll to position [490, 0]
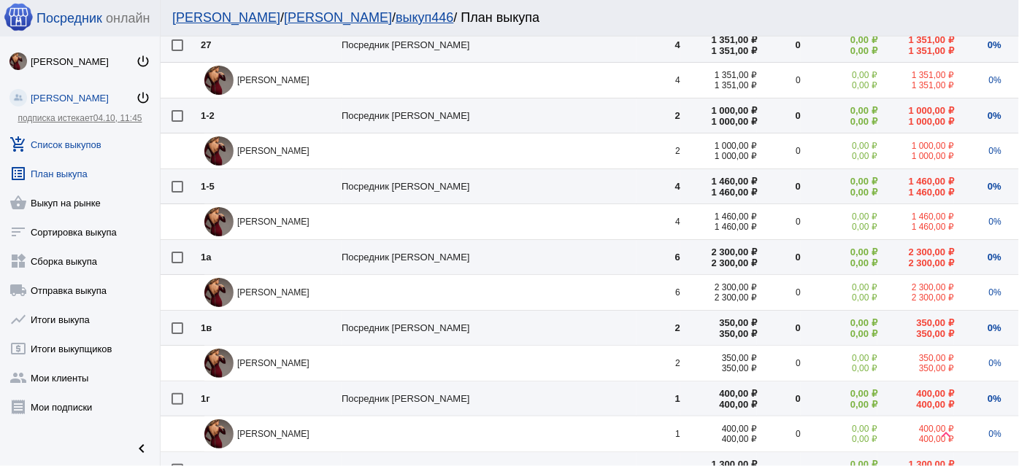
click at [62, 142] on link "add_shopping_cart Список выкупов" at bounding box center [80, 141] width 160 height 29
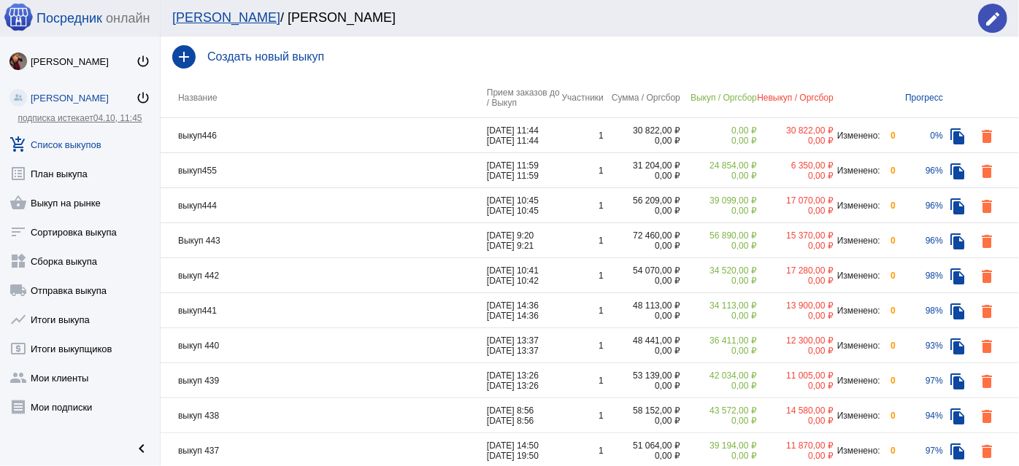
click at [247, 131] on td "выкуп446" at bounding box center [324, 135] width 326 height 35
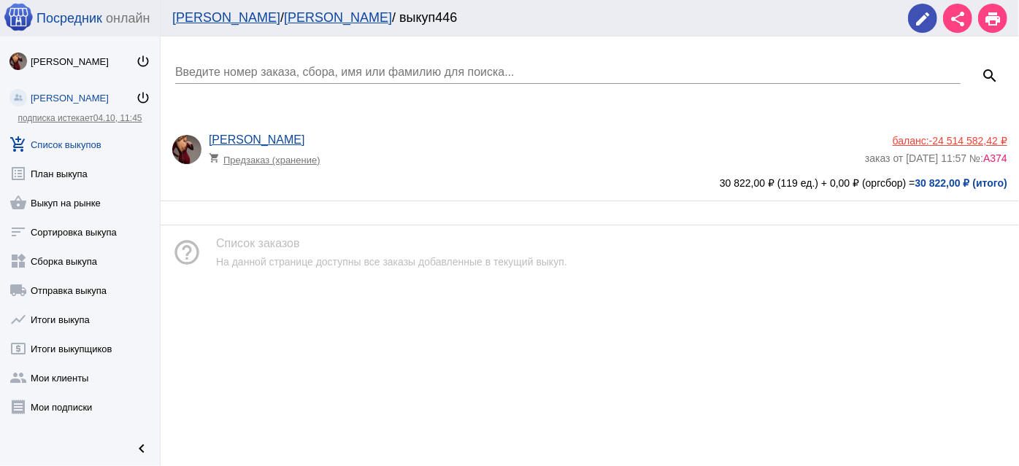
click at [428, 160] on app-delivery-type "shopping_cart Предзаказ (хранение)" at bounding box center [533, 156] width 649 height 19
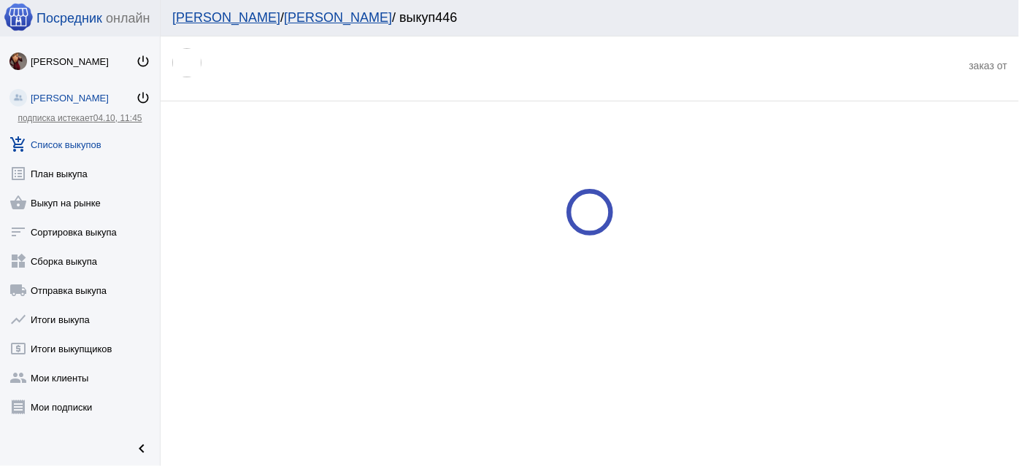
click at [88, 150] on link "add_shopping_cart Список выкупов" at bounding box center [80, 141] width 160 height 29
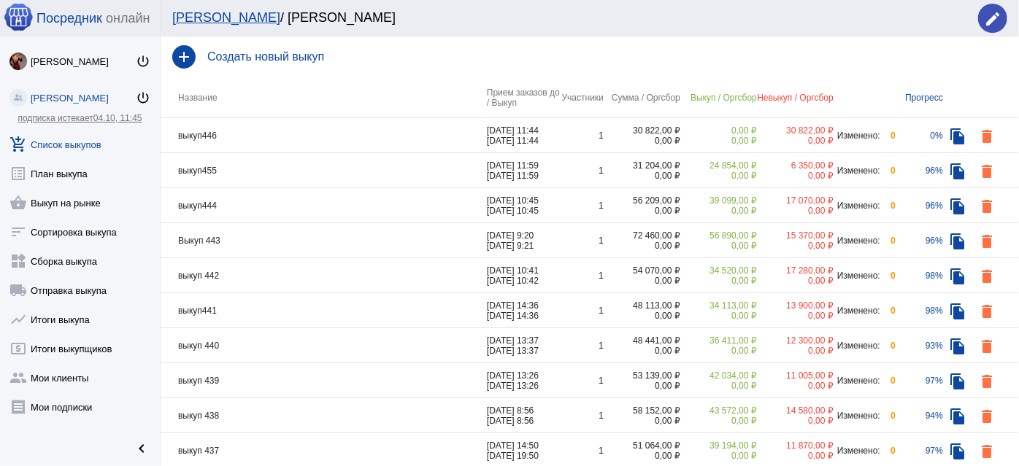
click at [290, 141] on td "выкуп446" at bounding box center [324, 135] width 326 height 35
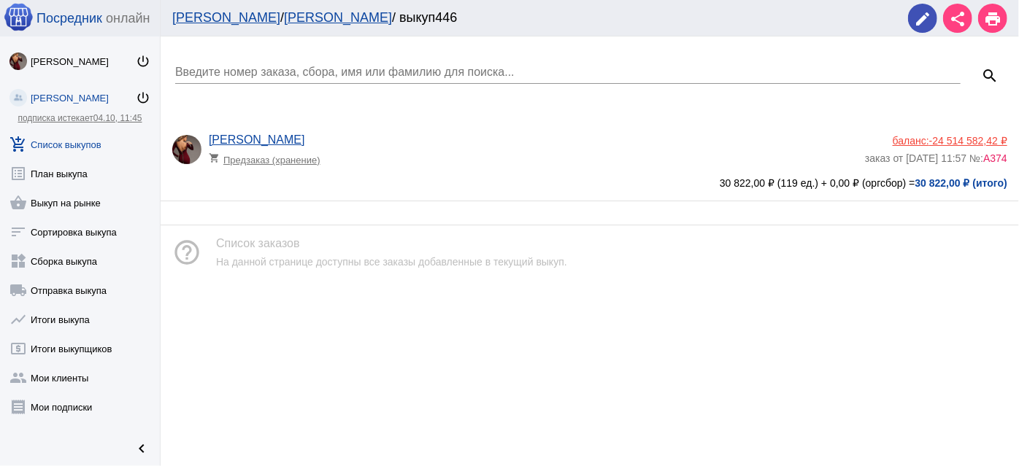
click at [496, 155] on app-delivery-type "shopping_cart Предзаказ (хранение)" at bounding box center [533, 156] width 649 height 19
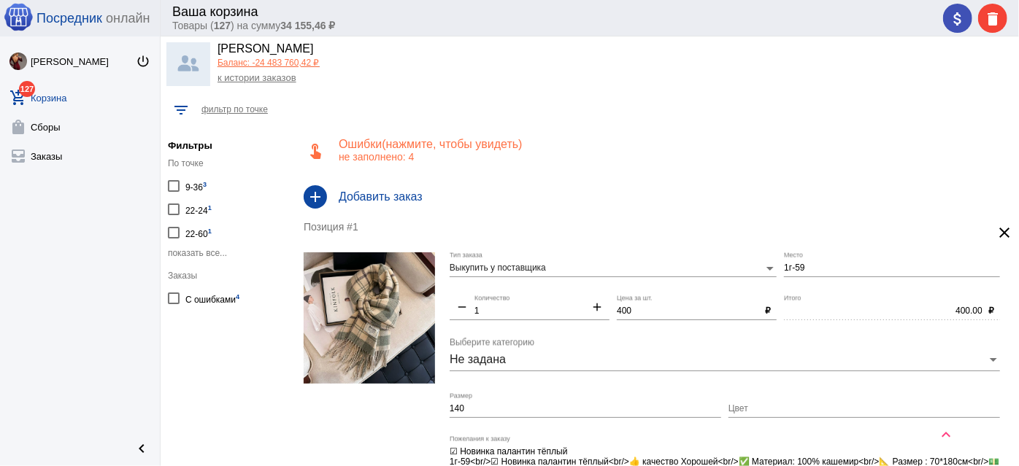
scroll to position [132, 0]
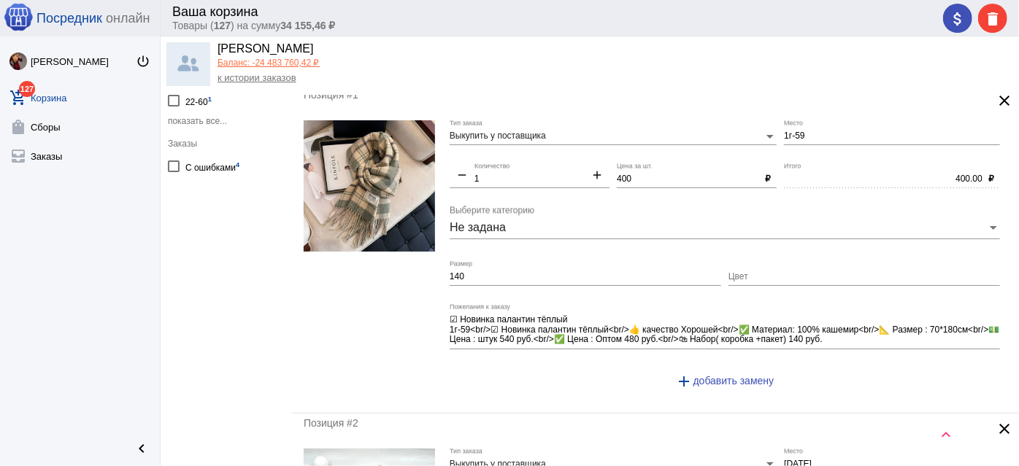
click at [508, 276] on input "140" at bounding box center [586, 277] width 272 height 10
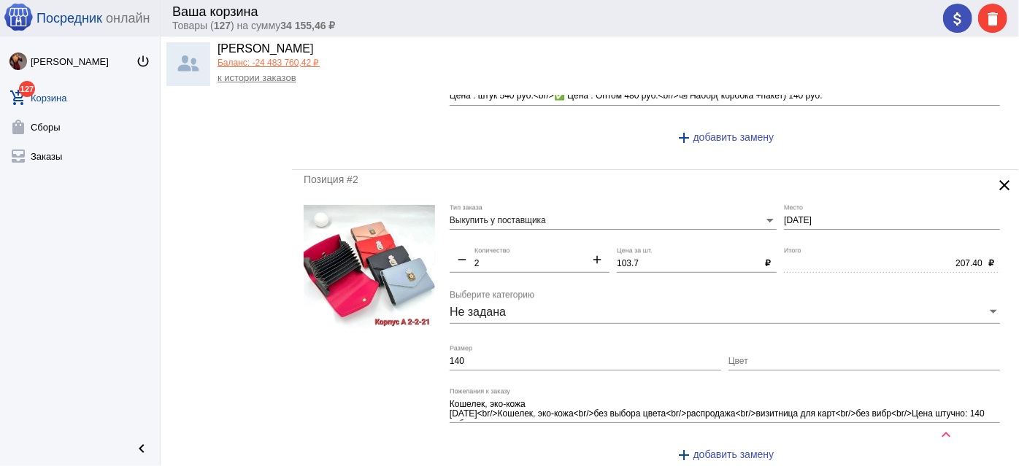
scroll to position [464, 0]
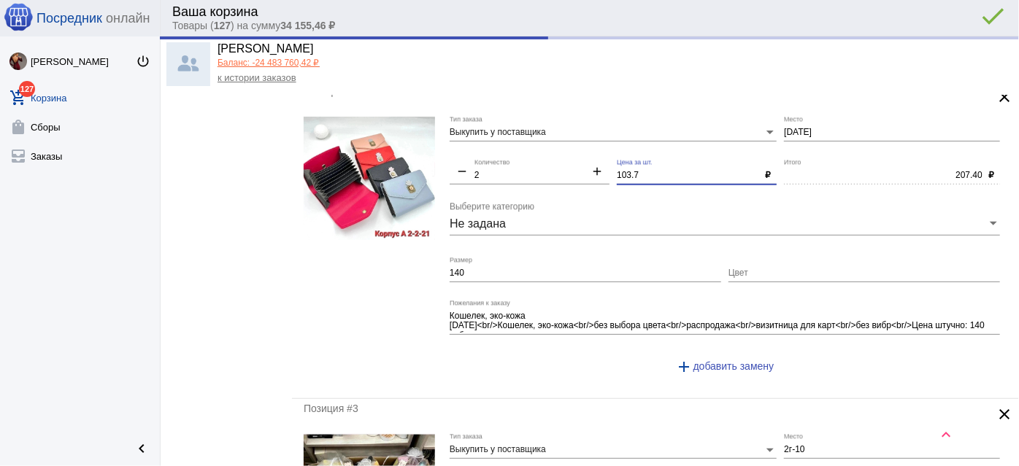
drag, startPoint x: 651, startPoint y: 177, endPoint x: 558, endPoint y: 173, distance: 92.8
click at [558, 173] on div "Выкупить у поставщика Тип заказа 2-2-21 Место remove 2 Количество add 103.7 Цен…" at bounding box center [729, 252] width 558 height 271
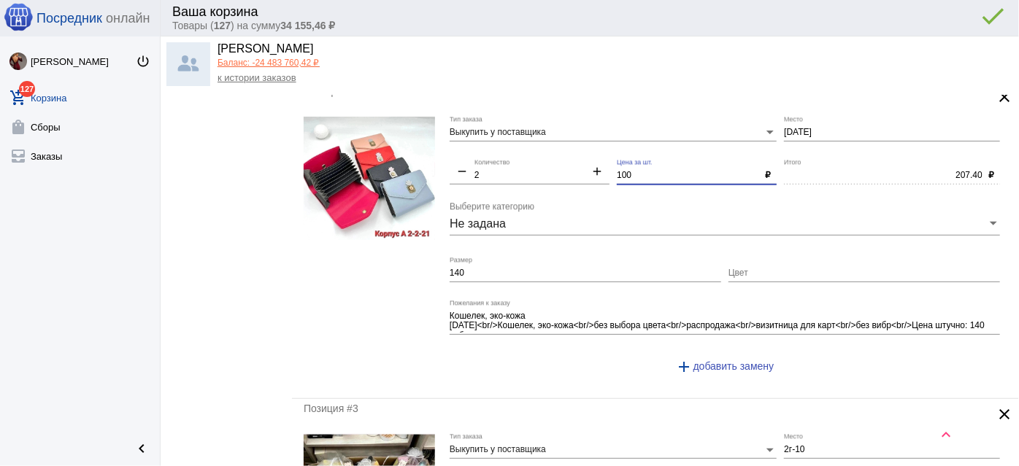
type input "100"
click at [563, 272] on input "140" at bounding box center [586, 274] width 272 height 10
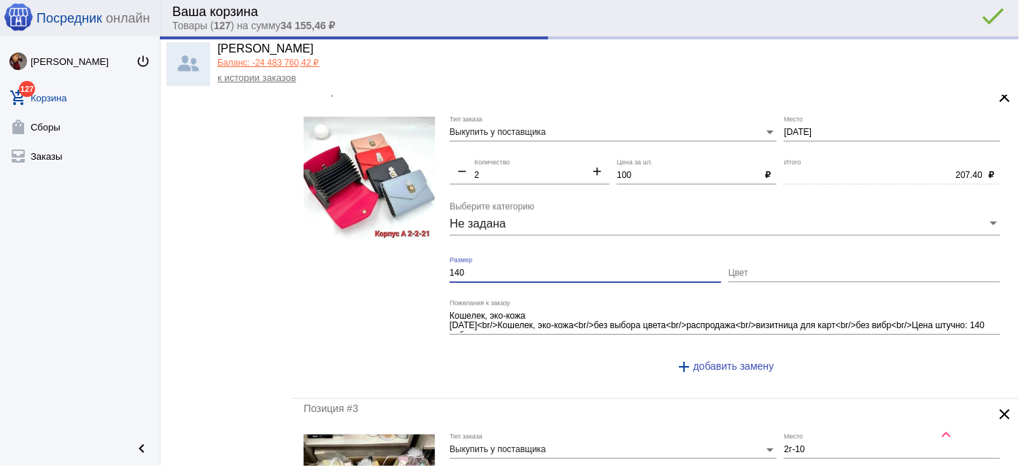
type input "200.00"
click at [563, 271] on input "Размер" at bounding box center [586, 274] width 272 height 10
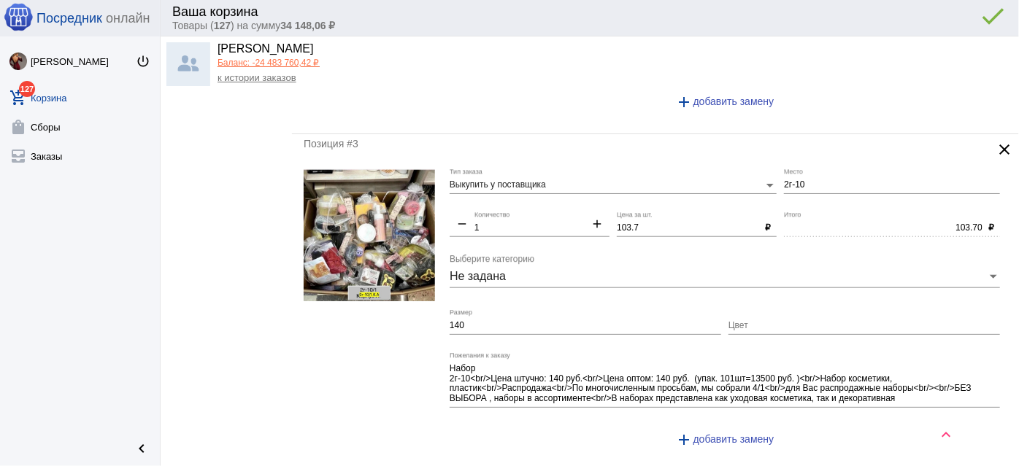
scroll to position [730, 0]
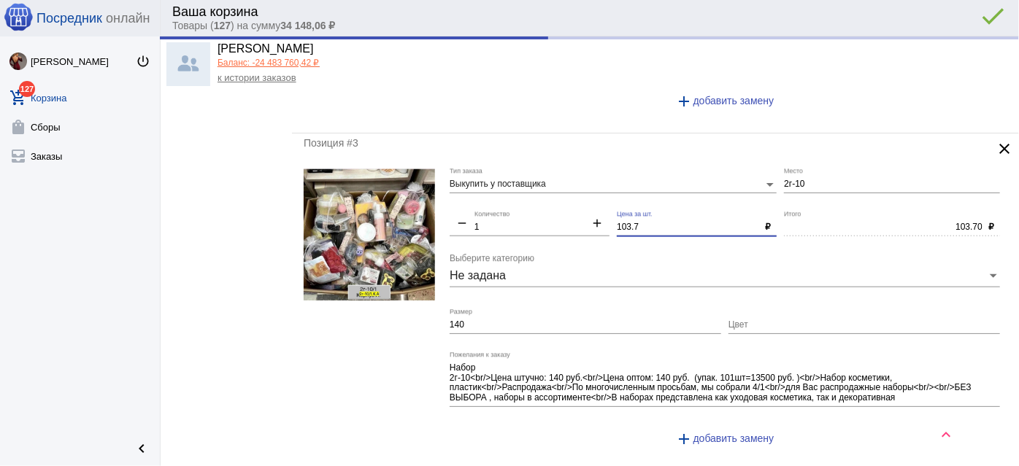
drag, startPoint x: 648, startPoint y: 224, endPoint x: 558, endPoint y: 215, distance: 90.2
click at [558, 215] on div "Выкупить у поставщика Тип заказа 2г-10 Место remove 1 Количество add 103.7 Цена…" at bounding box center [729, 314] width 558 height 291
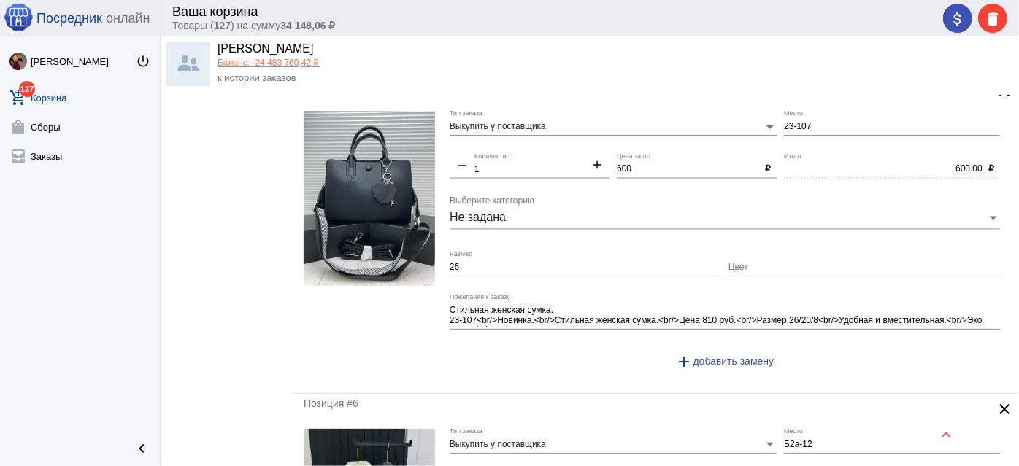
scroll to position [1658, 0]
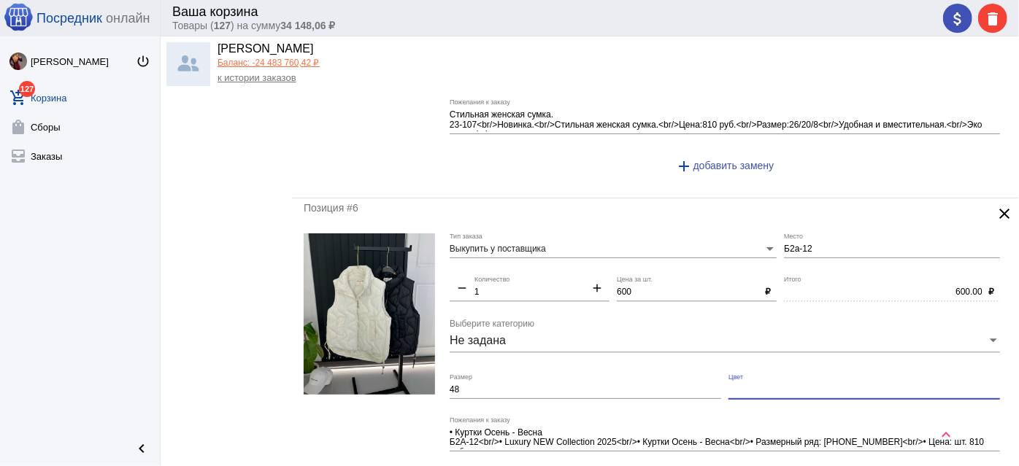
click at [751, 385] on input "Цвет" at bounding box center [864, 390] width 272 height 10
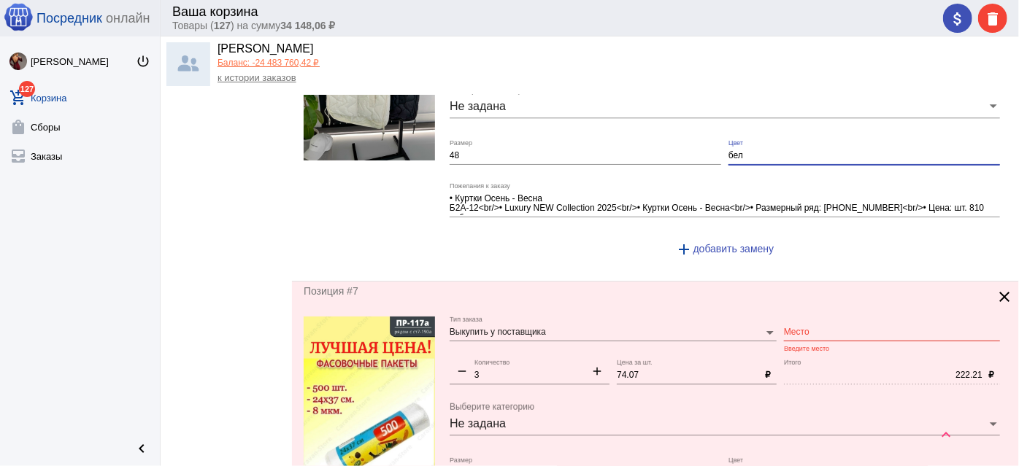
scroll to position [1924, 0]
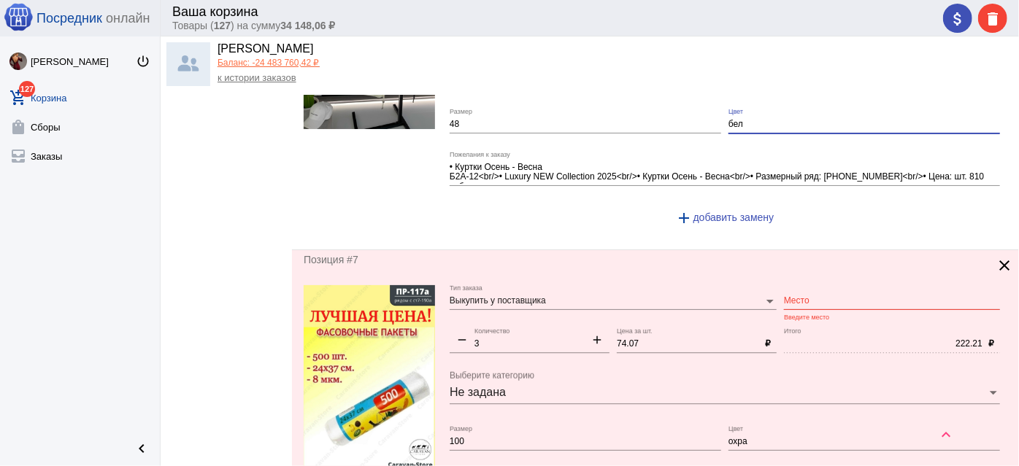
type input "бел"
click at [798, 296] on input "Место" at bounding box center [892, 301] width 216 height 10
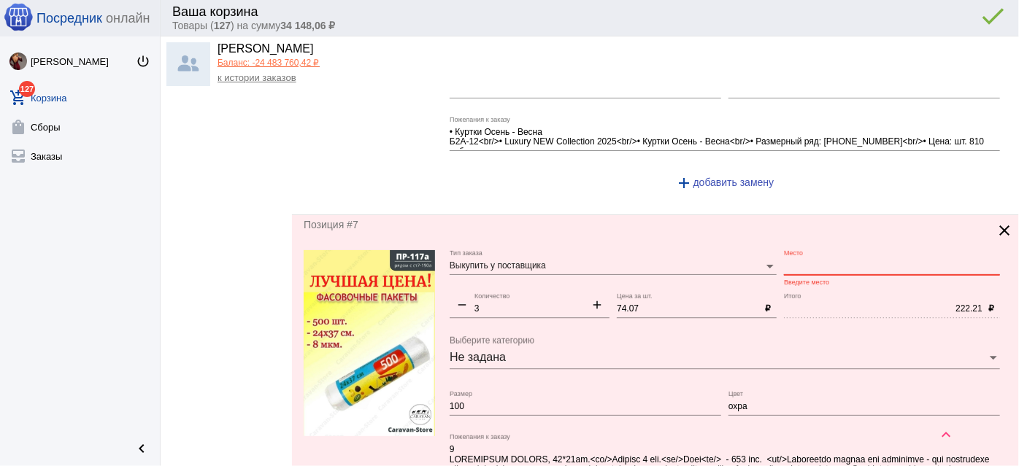
scroll to position [1991, 0]
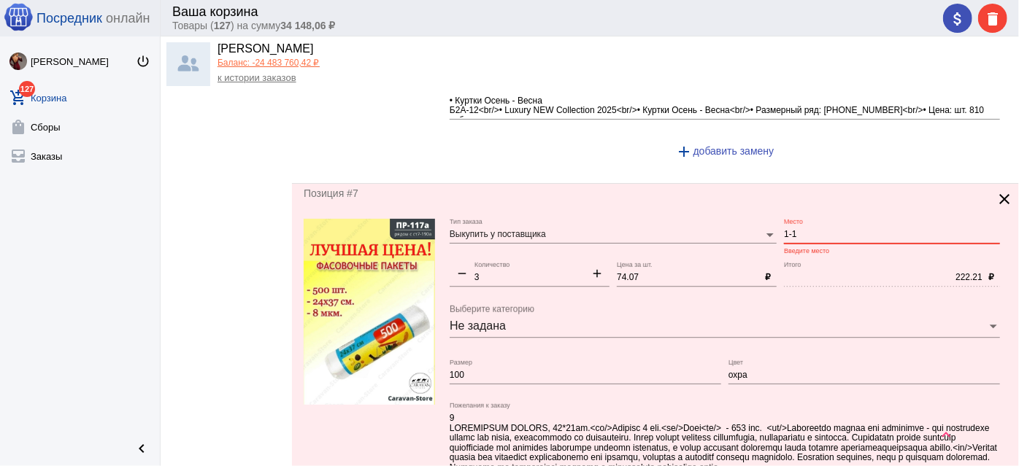
click at [790, 219] on div "1-1 Место" at bounding box center [892, 231] width 216 height 25
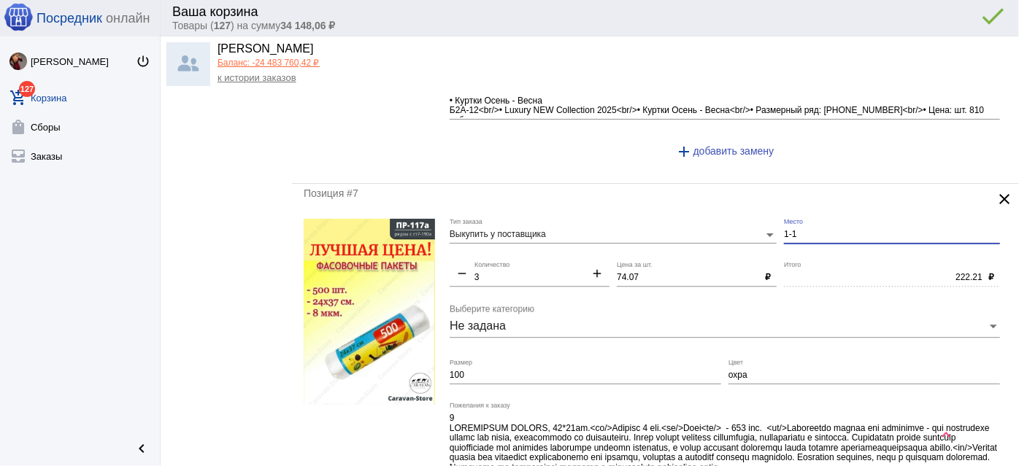
click at [799, 230] on input "1-1" at bounding box center [892, 235] width 216 height 10
drag, startPoint x: 823, startPoint y: 224, endPoint x: 672, endPoint y: 268, distance: 158.0
click at [731, 219] on div "Выкупить у поставщика Тип заказа ст7-190 Место remove 3 Количество add 74.07 Це…" at bounding box center [729, 370] width 558 height 302
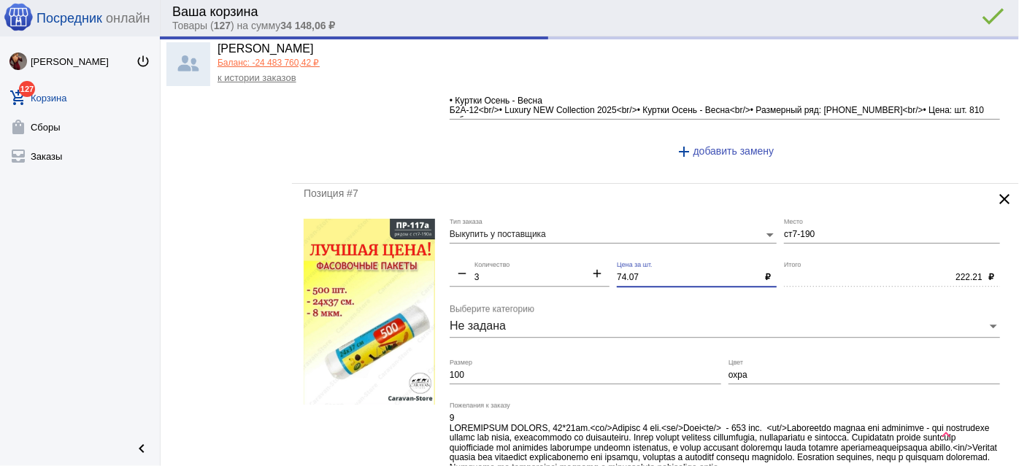
type input "СТ7-190"
drag, startPoint x: 583, startPoint y: 259, endPoint x: 479, endPoint y: 254, distance: 104.5
click at [479, 254] on div "Выкупить у поставщика Тип заказа СТ7-190 Место remove 3 Количество add 74.07 Це…" at bounding box center [729, 370] width 558 height 302
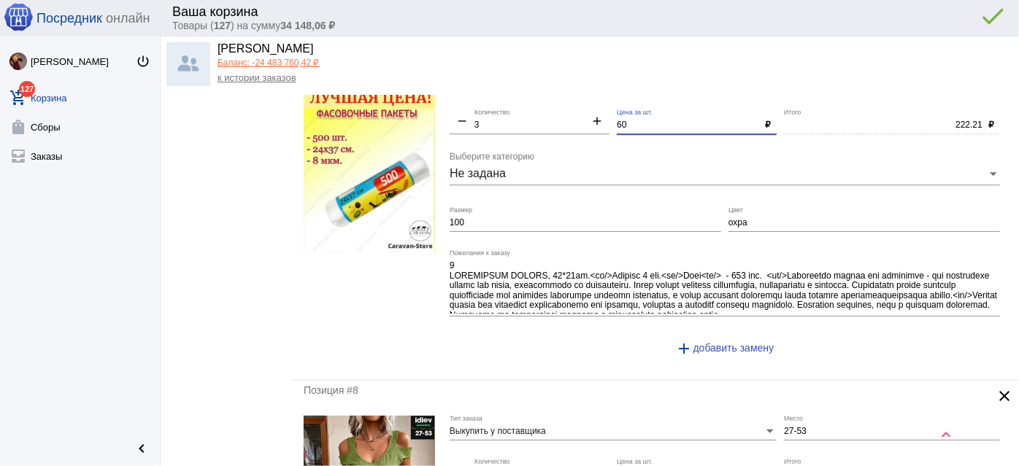
scroll to position [2190, 0]
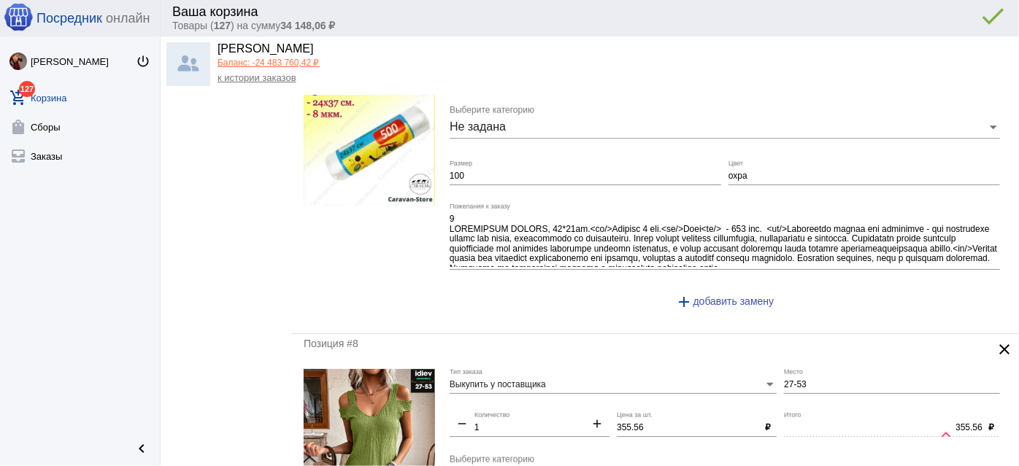
type input "60"
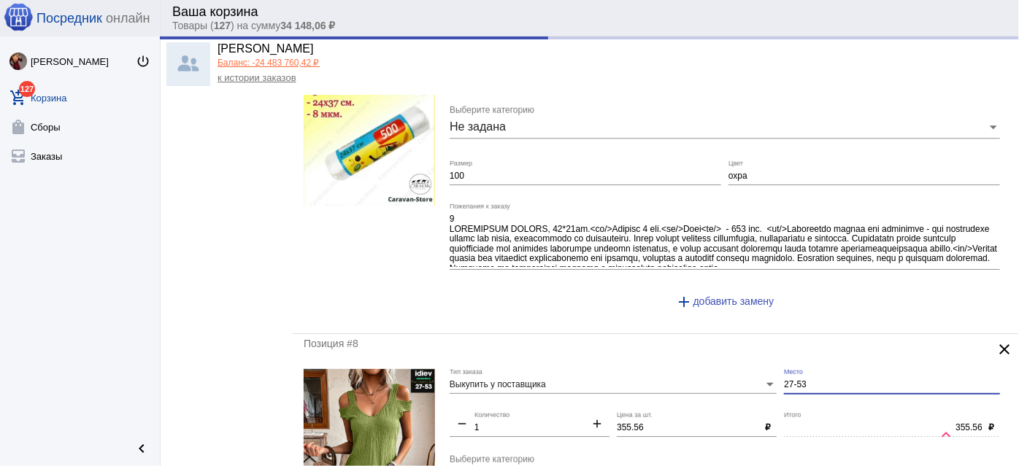
drag, startPoint x: 848, startPoint y: 375, endPoint x: 724, endPoint y: 363, distance: 124.7
type input "180.00"
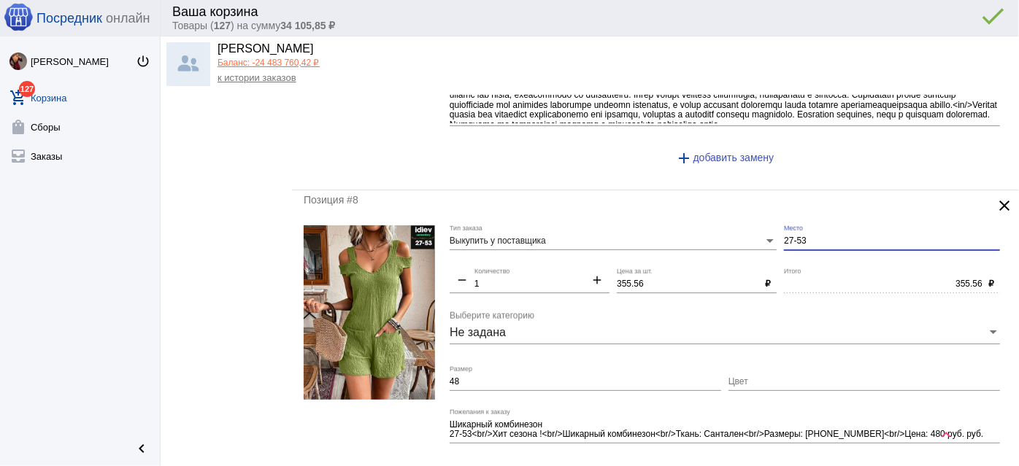
scroll to position [2388, 0]
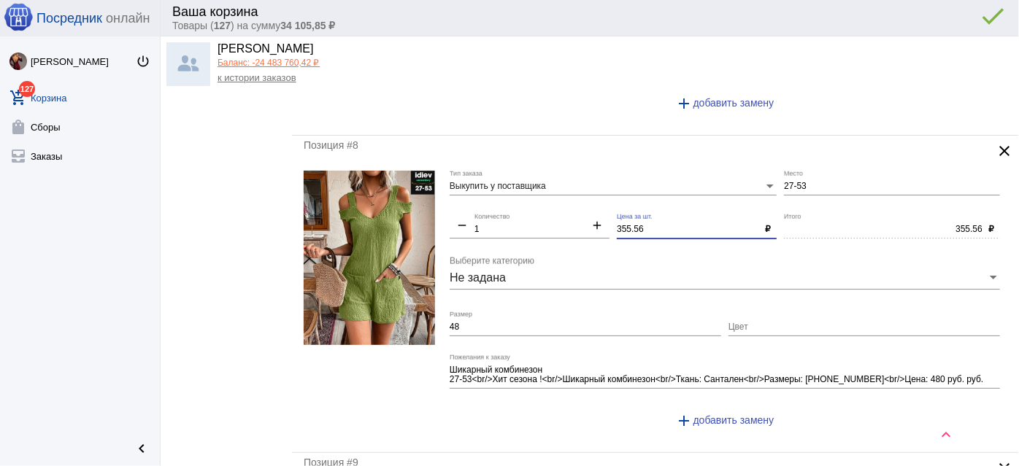
drag, startPoint x: 655, startPoint y: 218, endPoint x: 534, endPoint y: 211, distance: 121.3
click at [534, 211] on div "Выкупить у поставщика Тип заказа 27-53 Место remove 1 Количество add 355.56 Цен…" at bounding box center [729, 306] width 558 height 271
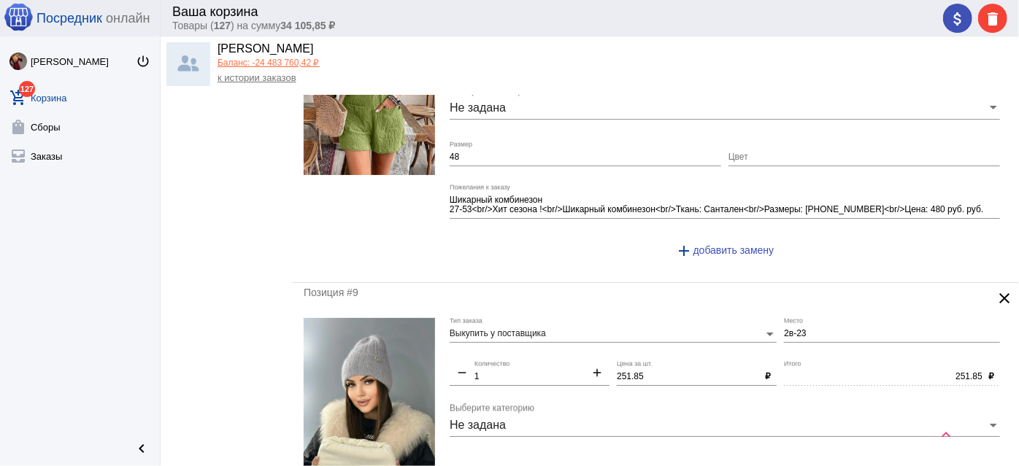
scroll to position [2654, 0]
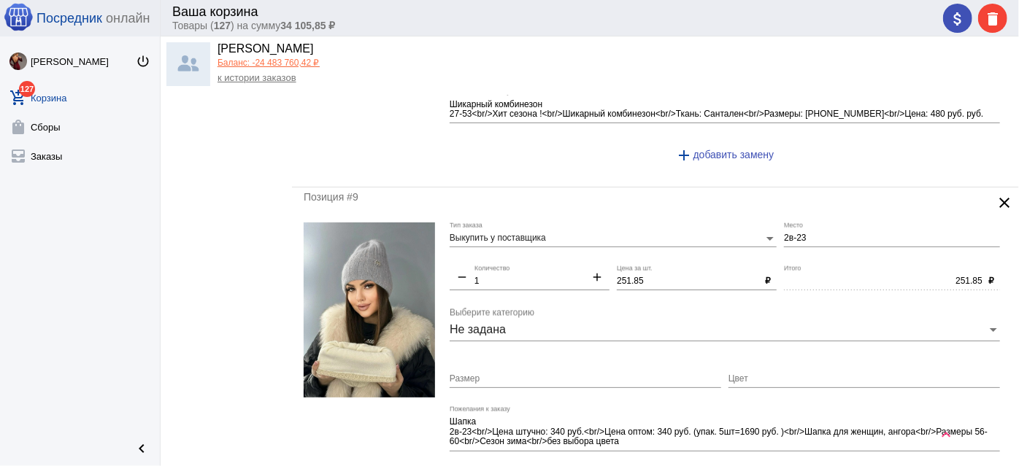
type input "350"
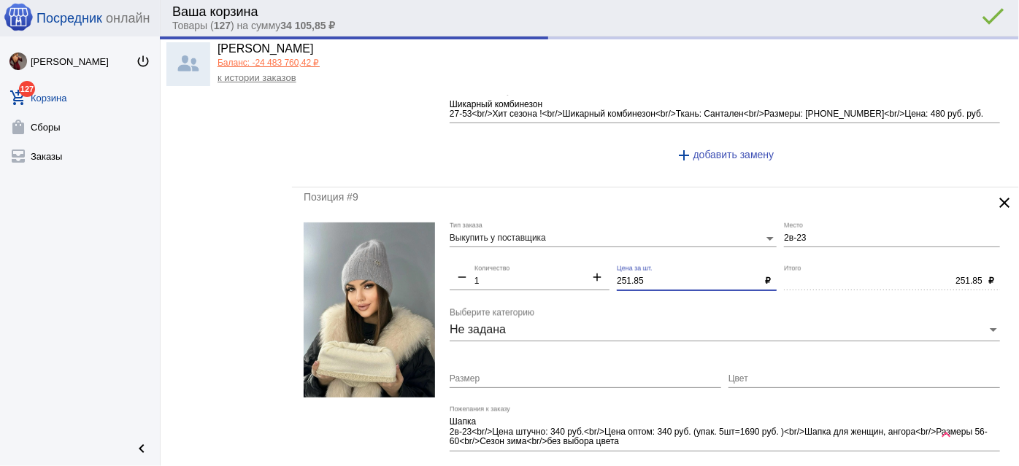
type input "350.00"
drag, startPoint x: 609, startPoint y: 258, endPoint x: 550, endPoint y: 245, distance: 60.6
click at [550, 245] on div "Выкупить у поставщика Тип заказа 2в-23 Место remove 1 Количество add 251.85 Цен…" at bounding box center [729, 363] width 558 height 281
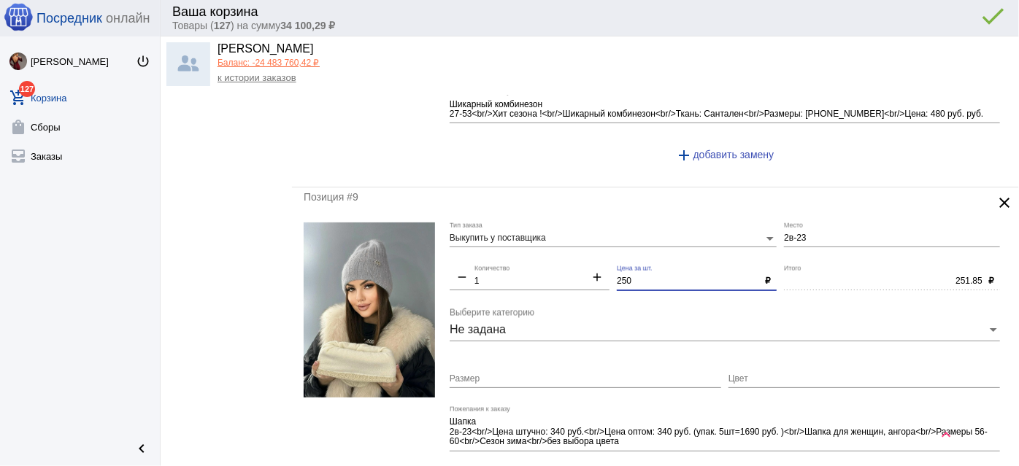
type input "250"
click at [797, 374] on input "Цвет" at bounding box center [864, 379] width 272 height 10
type input "250.00"
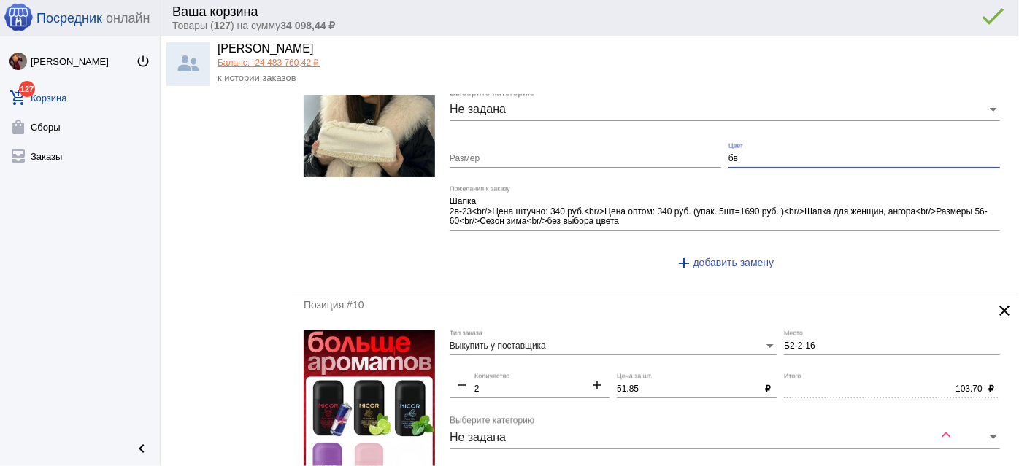
scroll to position [2920, 0]
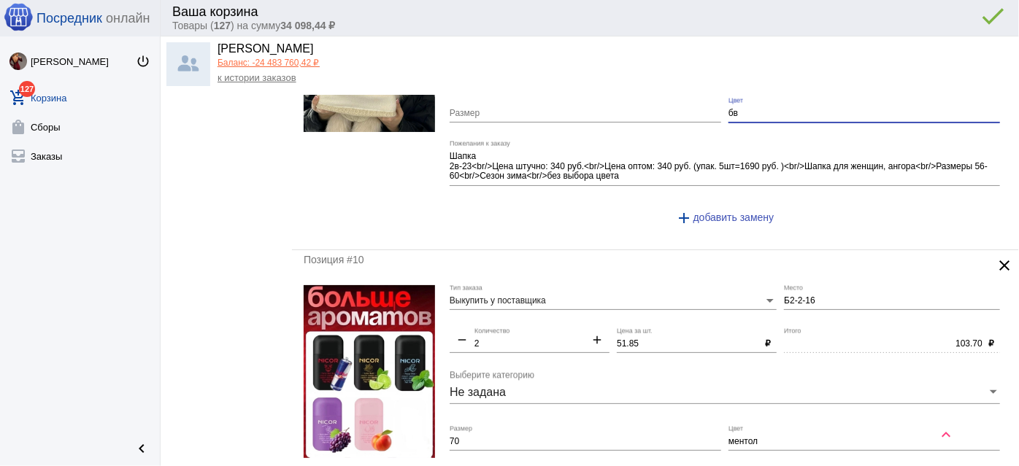
type input "бв"
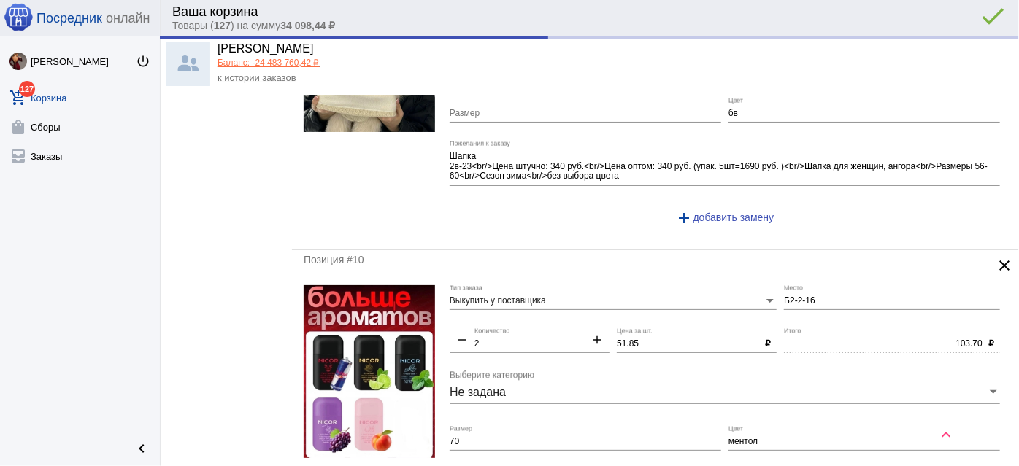
drag, startPoint x: 647, startPoint y: 330, endPoint x: 609, endPoint y: 325, distance: 39.0
click at [609, 325] on div "Выкупить у поставщика Тип заказа Б2-2-16 Место remove 2 Количество add 51.85 Це…" at bounding box center [729, 436] width 558 height 302
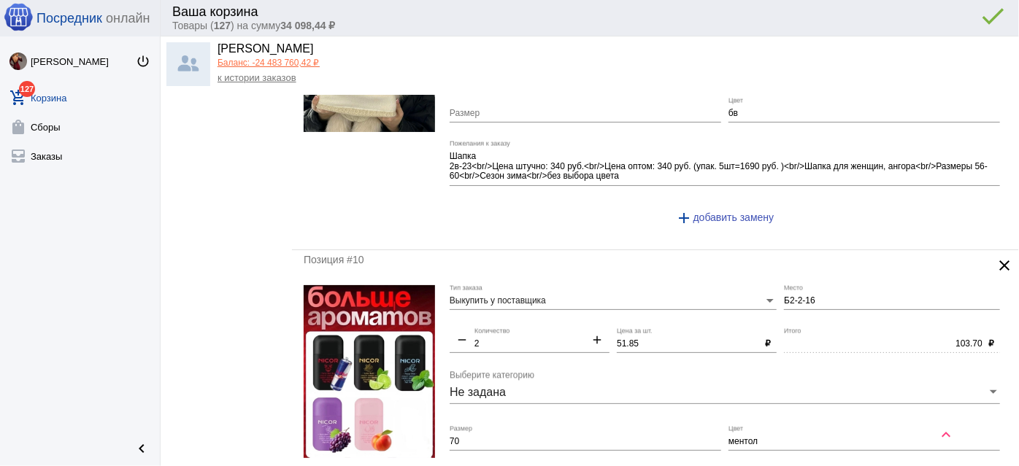
click at [664, 339] on input "51.85" at bounding box center [688, 344] width 142 height 10
drag, startPoint x: 650, startPoint y: 324, endPoint x: 596, endPoint y: 318, distance: 54.3
click at [596, 318] on div "Выкупить у поставщика Тип заказа Б2-2-16 Место remove 2 Количество add 51.85 Це…" at bounding box center [729, 436] width 558 height 302
click at [630, 339] on input "51.85" at bounding box center [688, 344] width 142 height 10
click at [650, 339] on input "51.85" at bounding box center [688, 344] width 142 height 10
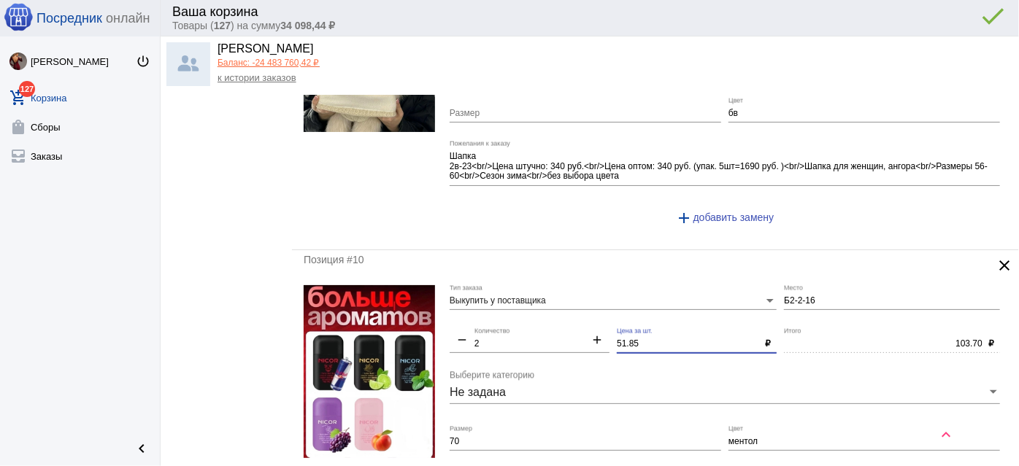
drag, startPoint x: 648, startPoint y: 328, endPoint x: 576, endPoint y: 318, distance: 73.0
click at [576, 318] on div "Выкупить у поставщика Тип заказа Б2-2-16 Место remove 2 Количество add 51.85 Це…" at bounding box center [729, 436] width 558 height 302
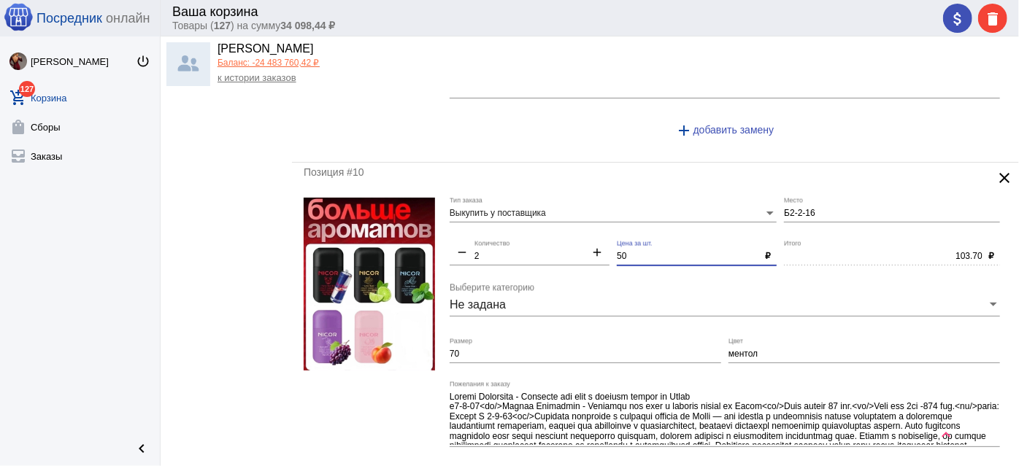
scroll to position [3052, 0]
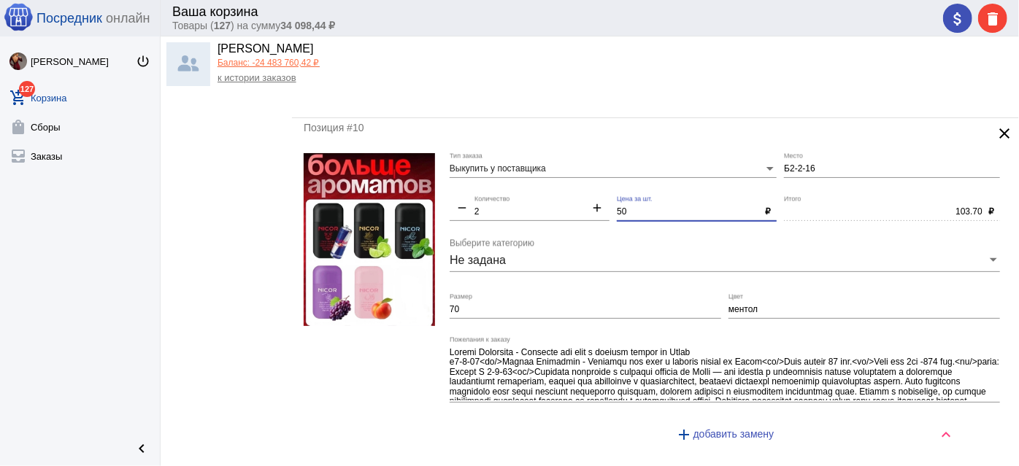
type input "50"
click at [572, 305] on input "70" at bounding box center [586, 310] width 272 height 10
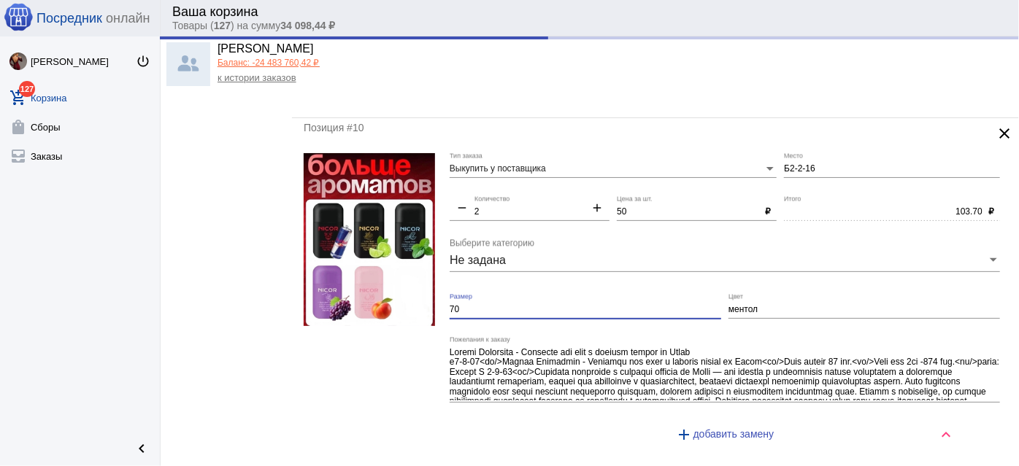
click at [572, 305] on input "70" at bounding box center [586, 310] width 272 height 10
type input "100.00"
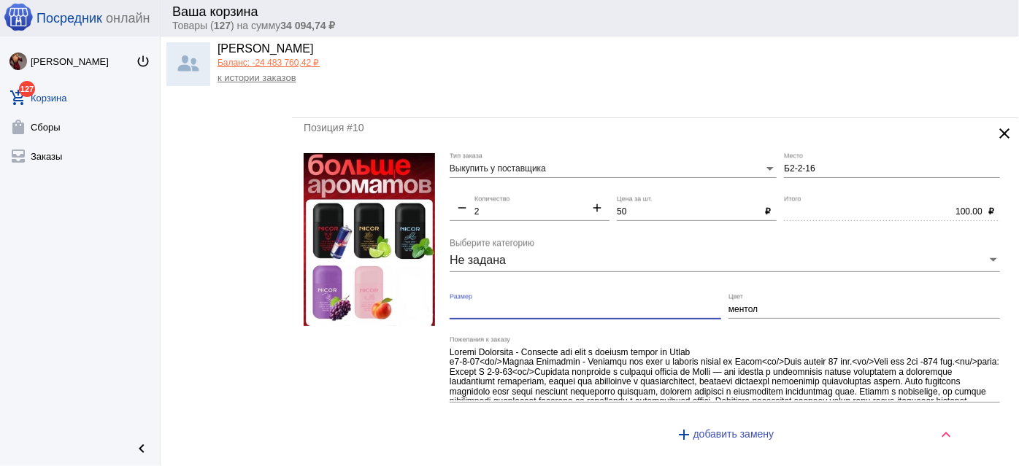
click at [728, 305] on input "ментол" at bounding box center [864, 310] width 272 height 10
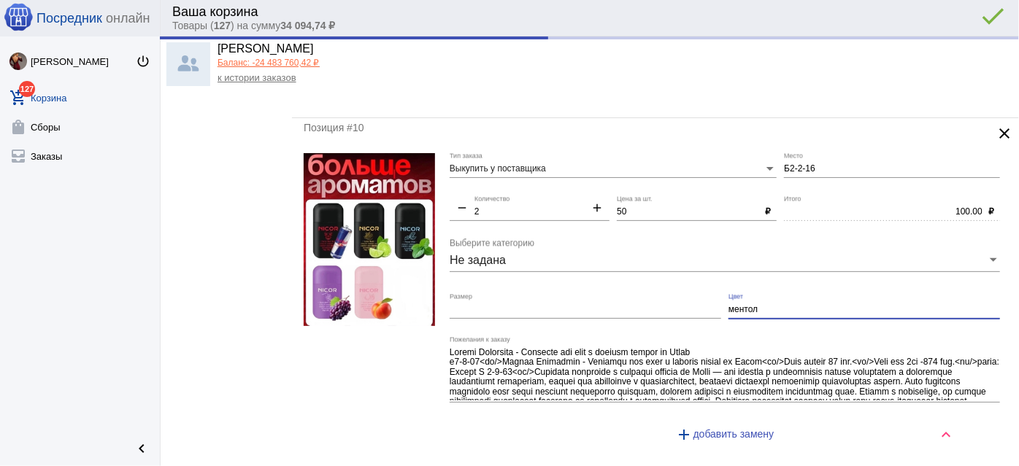
click at [728, 305] on input "ментол" at bounding box center [864, 310] width 272 height 10
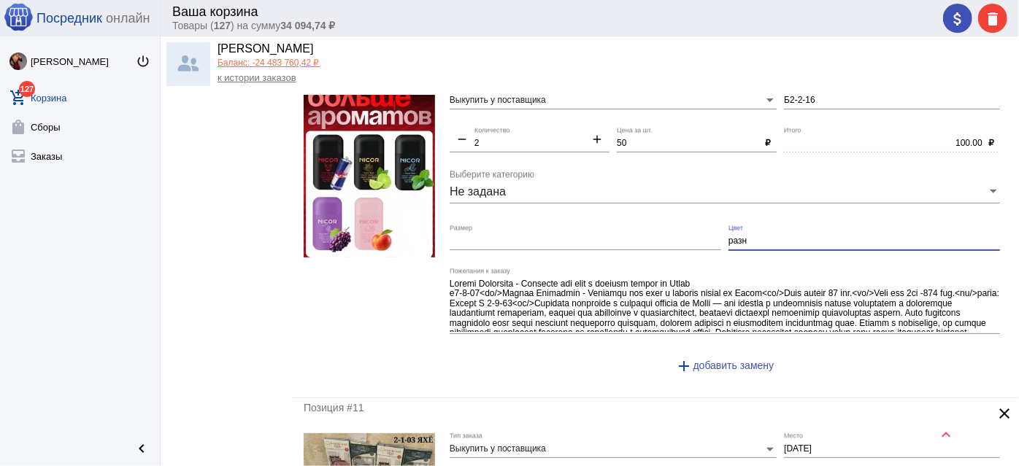
scroll to position [3318, 0]
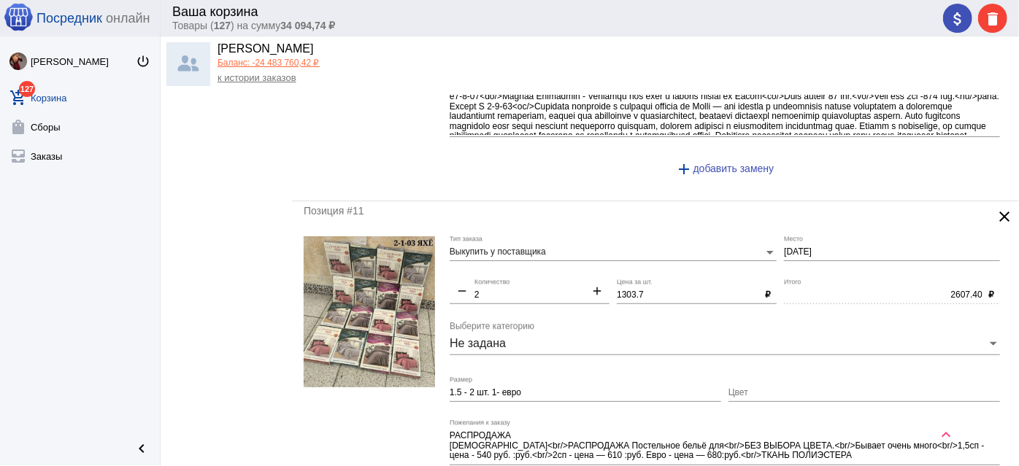
type input "разн"
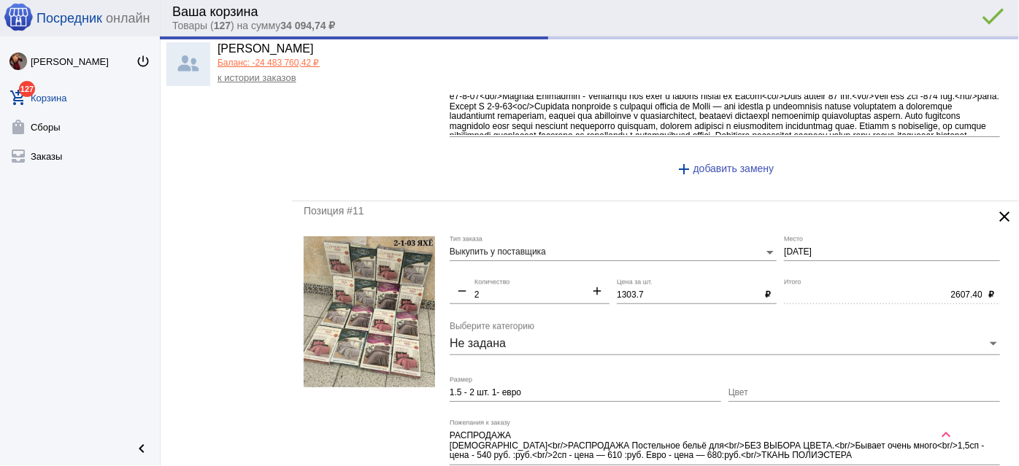
drag, startPoint x: 653, startPoint y: 285, endPoint x: 645, endPoint y: 289, distance: 8.8
click at [632, 282] on div "1303.7 Цена за шт." at bounding box center [688, 292] width 142 height 25
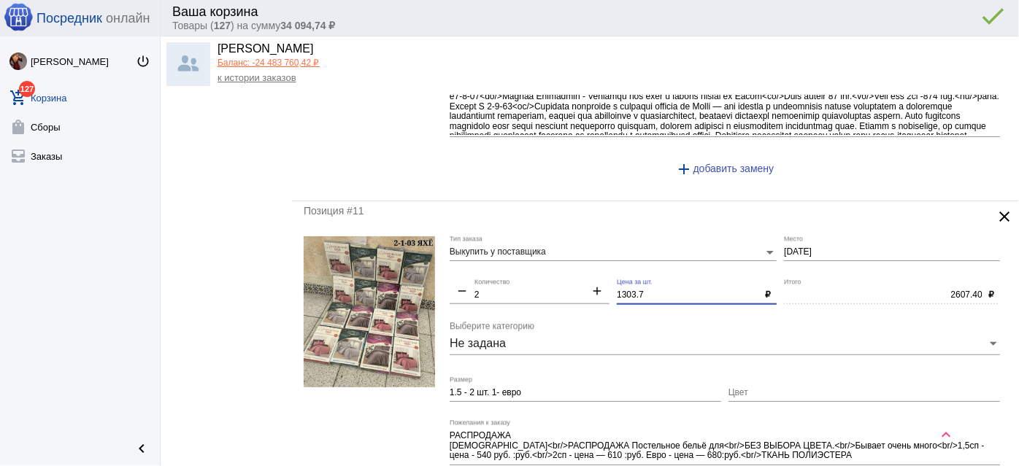
drag, startPoint x: 651, startPoint y: 276, endPoint x: 577, endPoint y: 270, distance: 74.7
click at [577, 270] on div "Выкупить у поставщика Тип заказа 2-1-03 Место remove 2 Количество add 1303.7 Це…" at bounding box center [729, 376] width 558 height 281
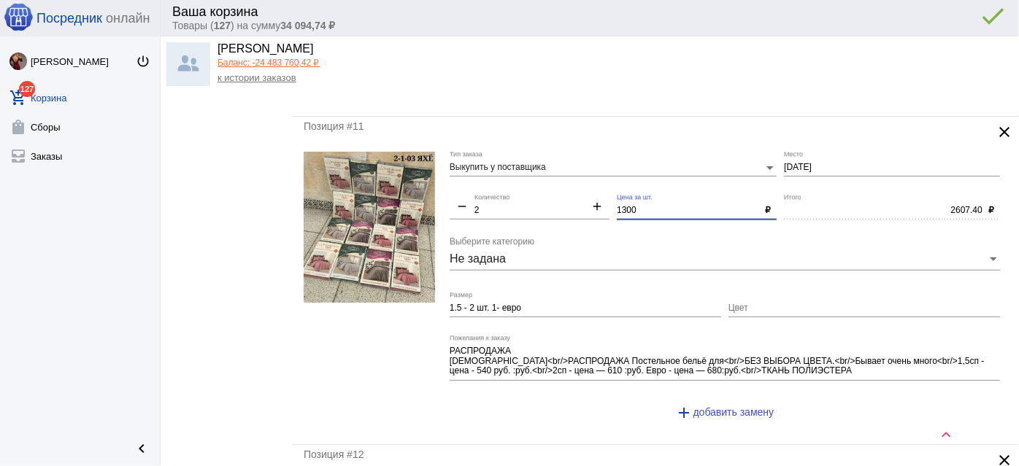
scroll to position [3450, 0]
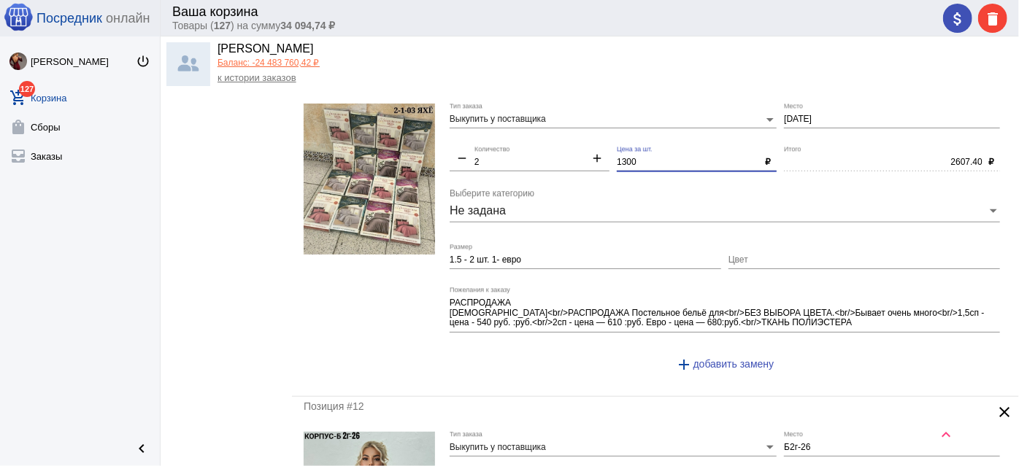
type input "1300"
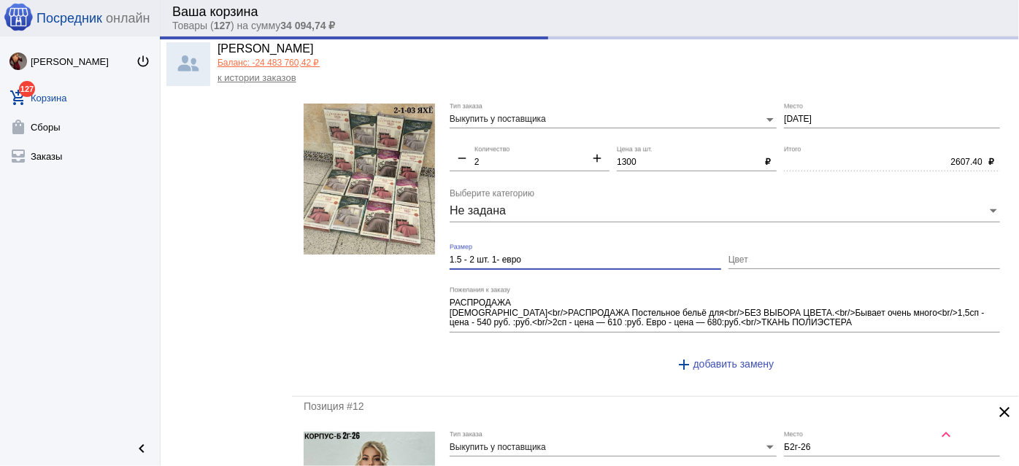
click at [600, 255] on input "1.5 - 2 шт. 1- евро" at bounding box center [586, 260] width 272 height 10
type input "2600.00"
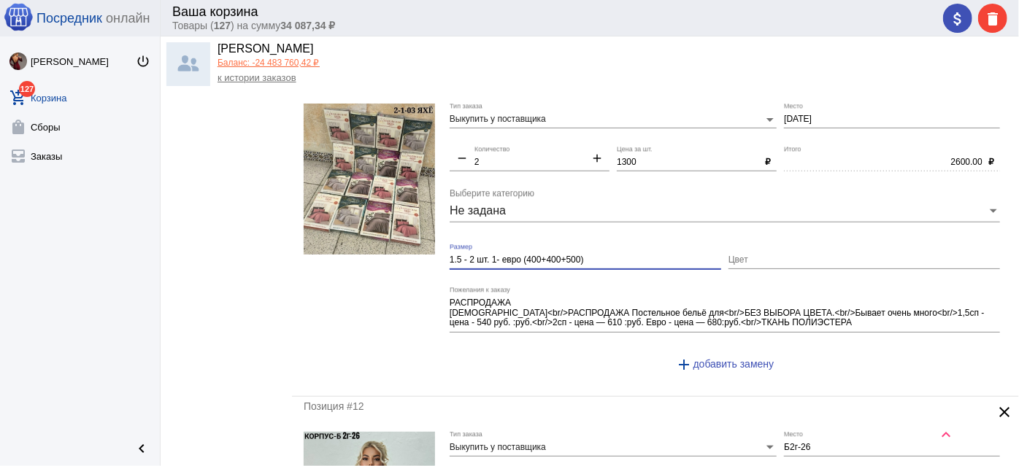
type input "1.5 - 2 шт. 1- евро (400+400+500)"
click at [461, 151] on mat-icon "remove" at bounding box center [462, 160] width 25 height 18
type input "1"
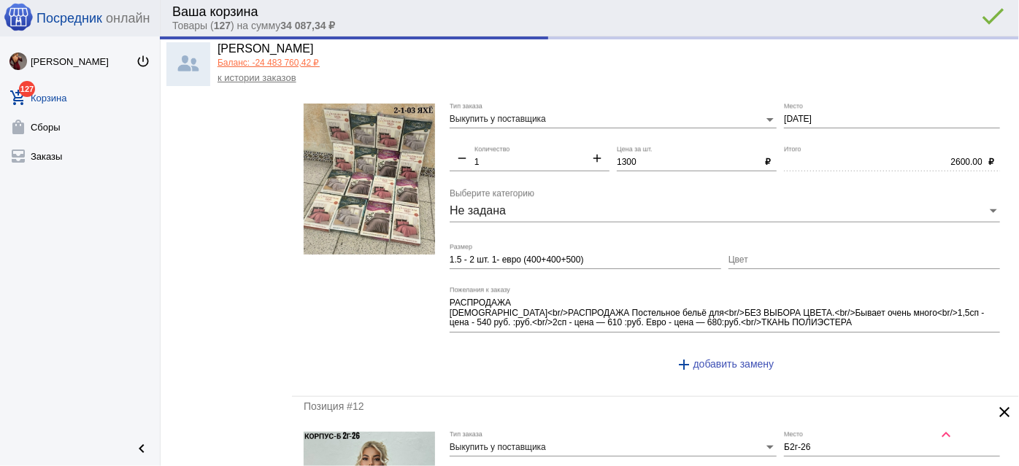
type input "1300.00"
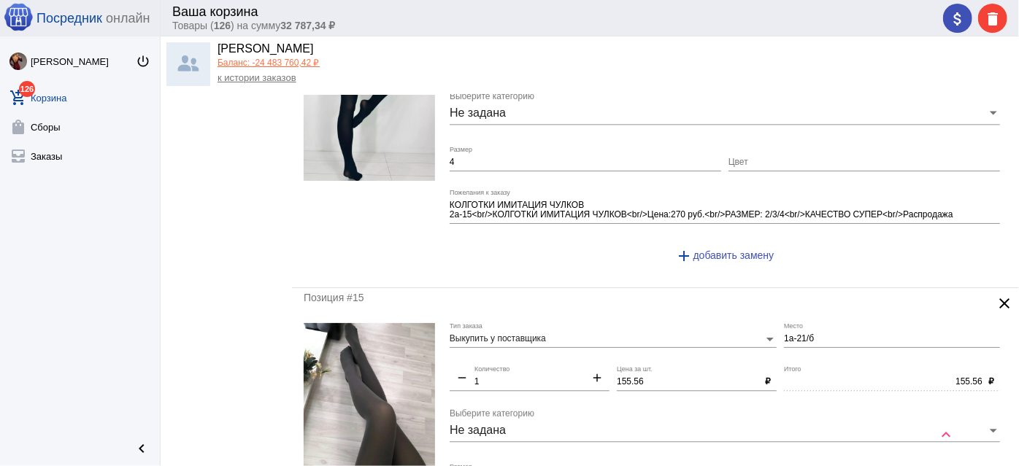
scroll to position [4645, 0]
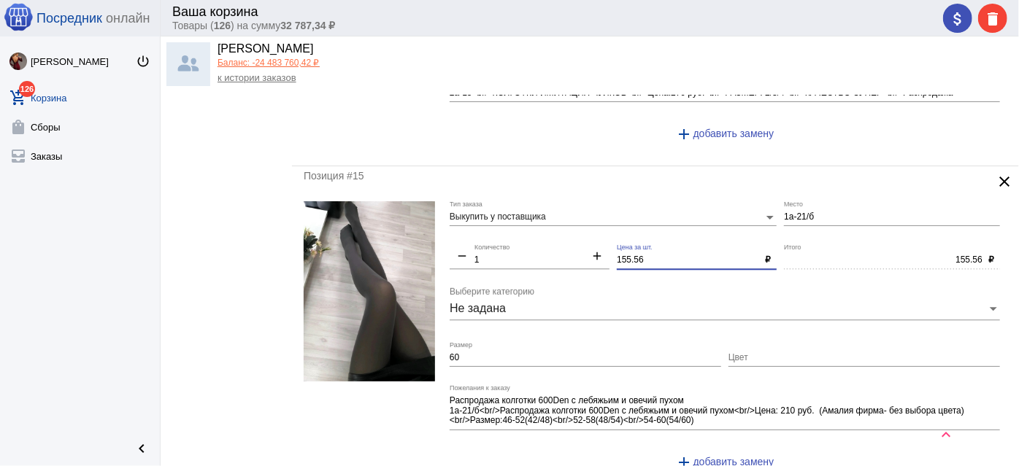
drag, startPoint x: 654, startPoint y: 236, endPoint x: 572, endPoint y: 220, distance: 84.2
click at [572, 220] on div "Выкупить у поставщика Тип заказа 1а-21/б Место remove 1 Количество add 155.56 Ц…" at bounding box center [729, 341] width 558 height 281
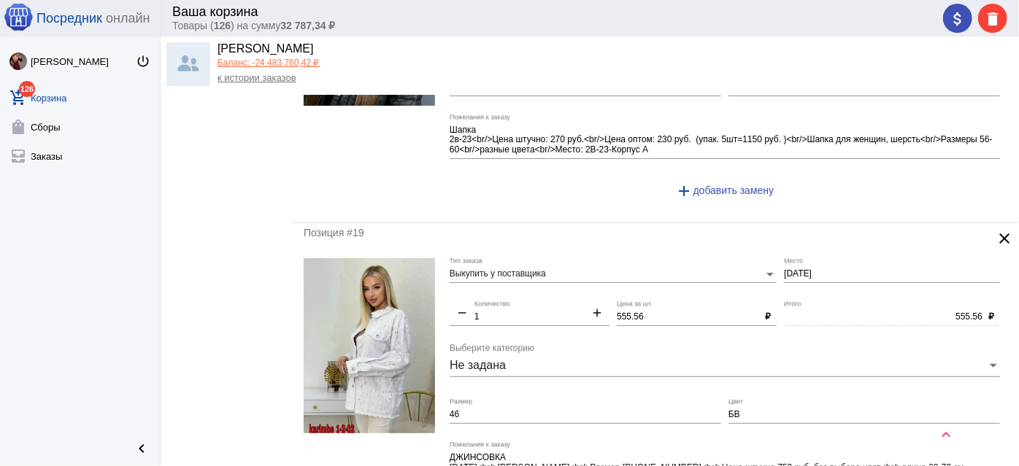
scroll to position [5972, 0]
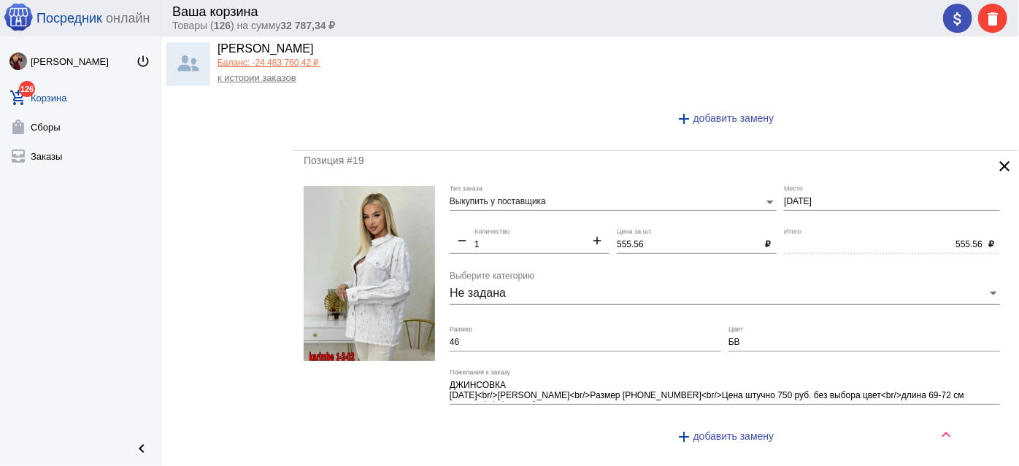
type input "150"
click at [643, 240] on input "555.56" at bounding box center [688, 245] width 142 height 10
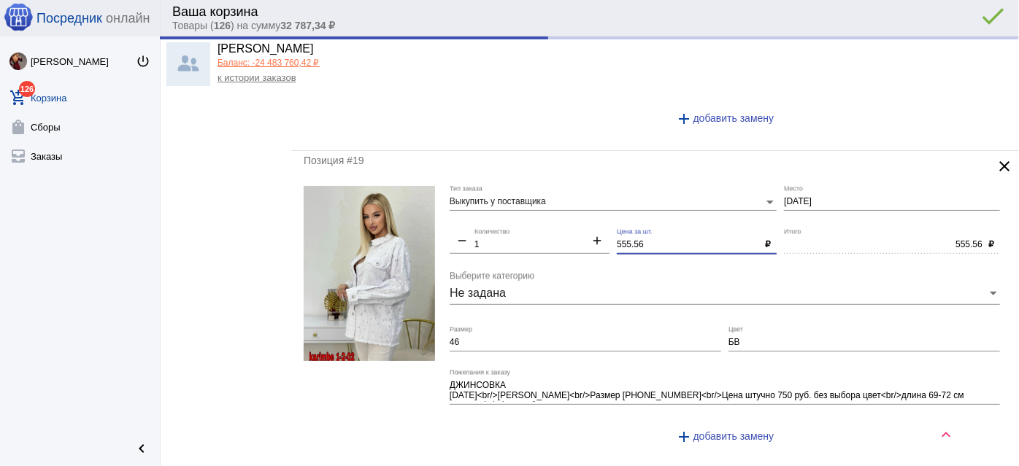
type input "150.00"
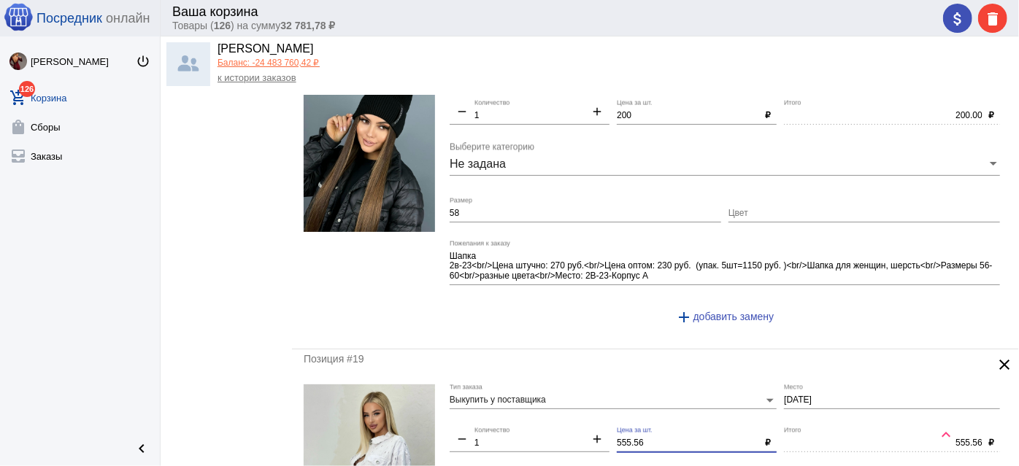
scroll to position [5707, 0]
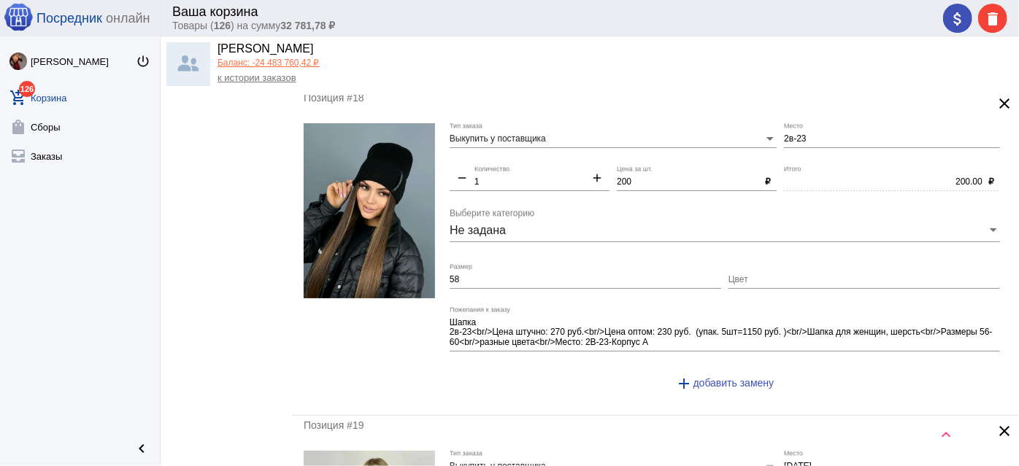
click at [543, 275] on input "58" at bounding box center [586, 280] width 272 height 10
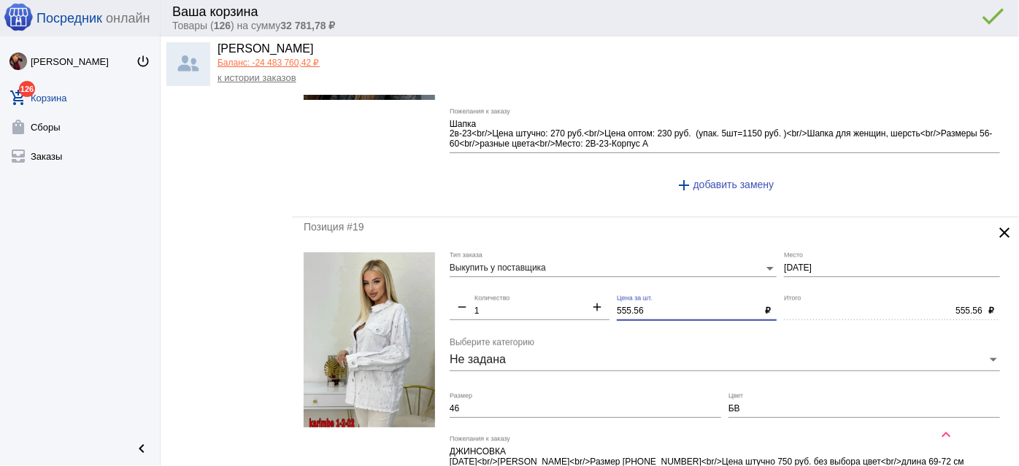
drag, startPoint x: 642, startPoint y: 277, endPoint x: 567, endPoint y: 258, distance: 77.7
click at [567, 258] on div "Выкупить у поставщика Тип заказа 1-2-02 Место remove 1 Количество add 555.56 Це…" at bounding box center [729, 388] width 558 height 271
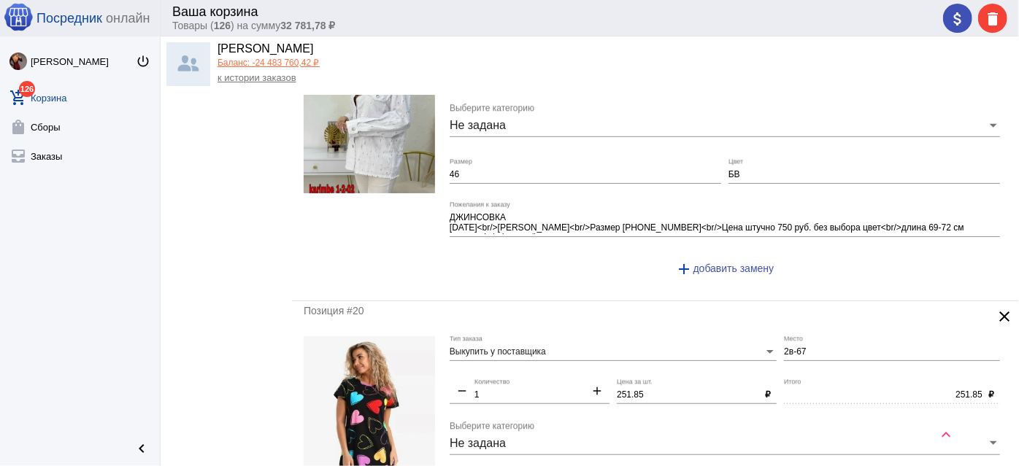
scroll to position [6171, 0]
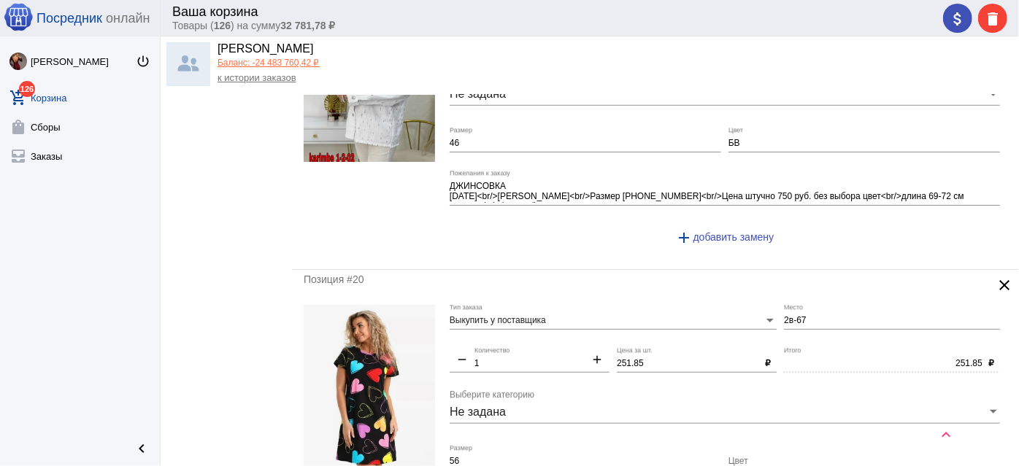
type input "550"
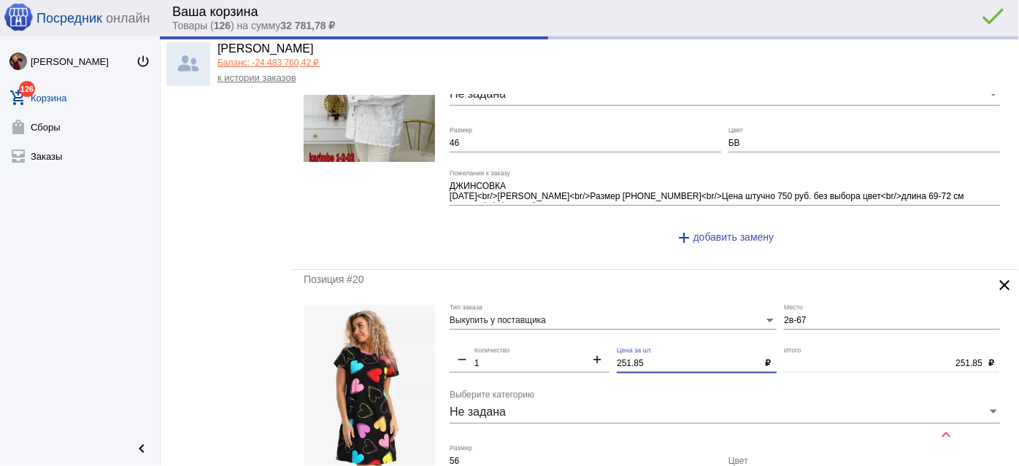
type input "550.00"
drag, startPoint x: 659, startPoint y: 333, endPoint x: 514, endPoint y: 309, distance: 147.2
click at [514, 309] on div "Выкупить у поставщика Тип заказа 2в-67 Место remove 1 Количество add 251.85 Цен…" at bounding box center [729, 440] width 558 height 271
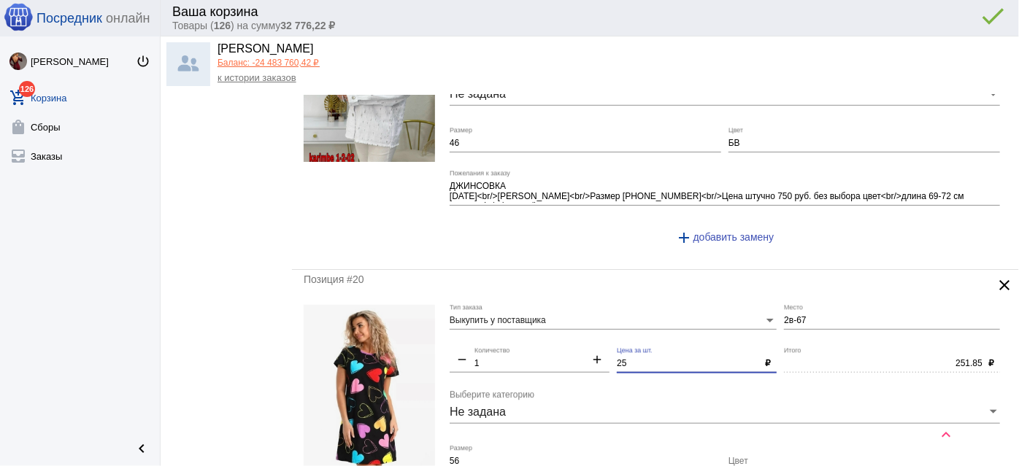
type input "250"
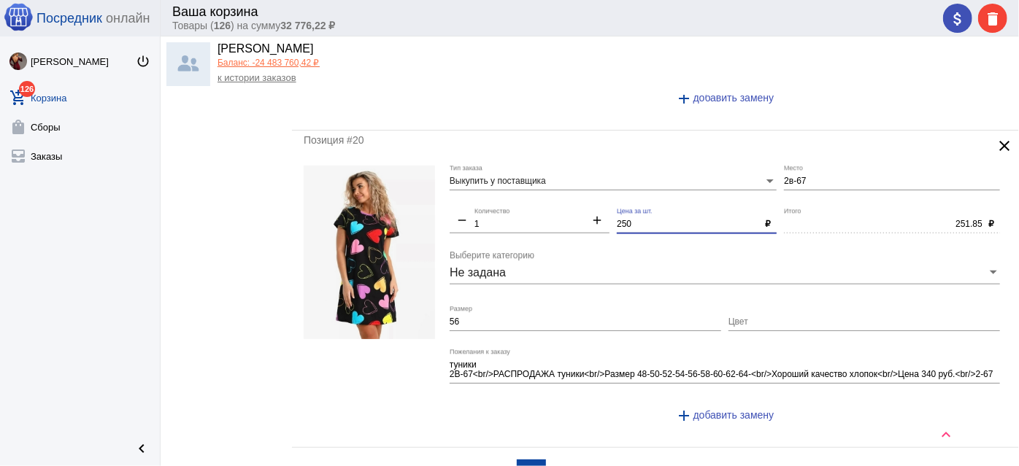
scroll to position [6377, 0]
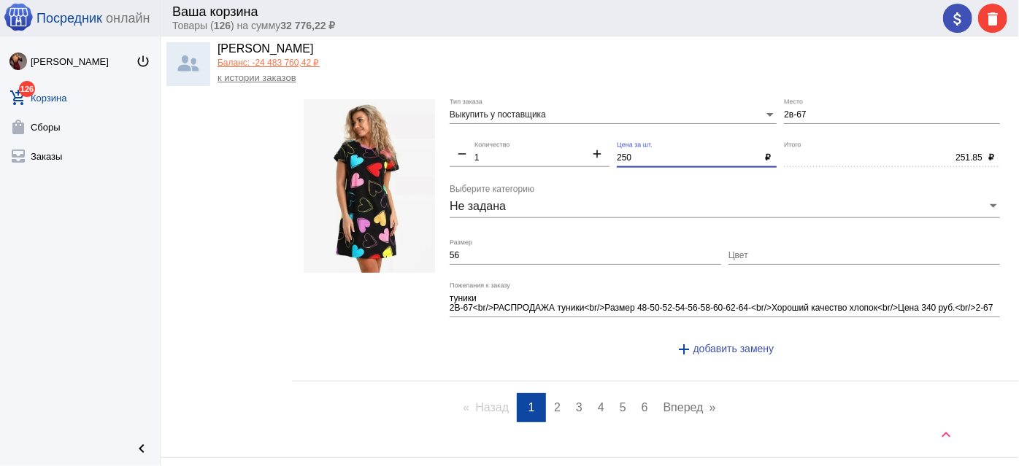
click at [554, 401] on span "2" at bounding box center [557, 407] width 7 height 12
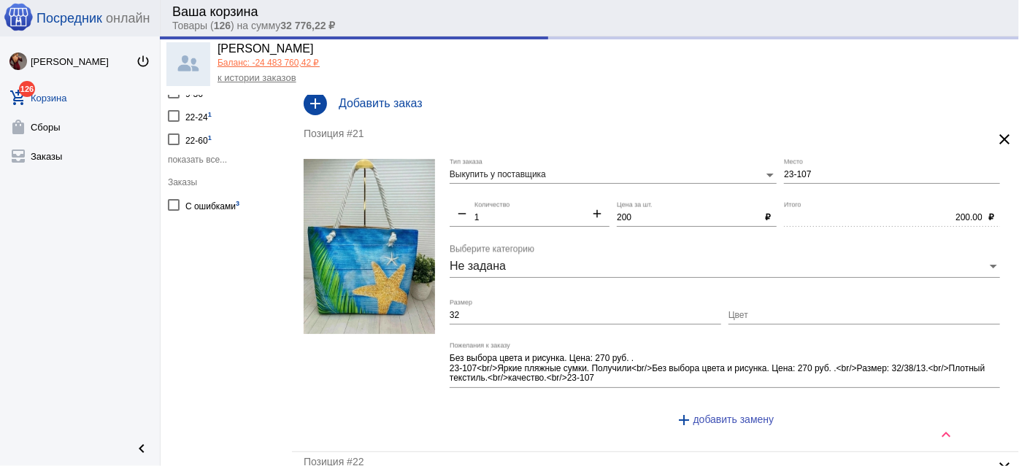
scroll to position [199, 0]
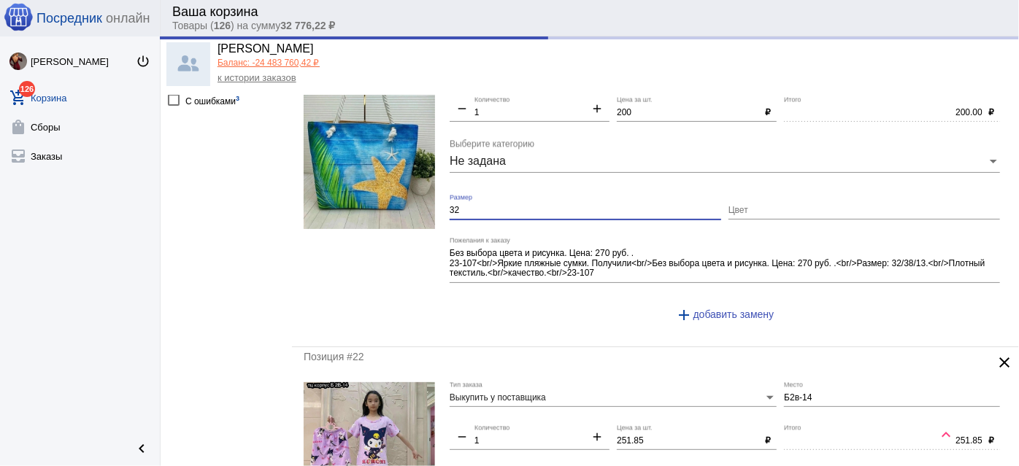
click at [480, 209] on input "32" at bounding box center [586, 211] width 272 height 10
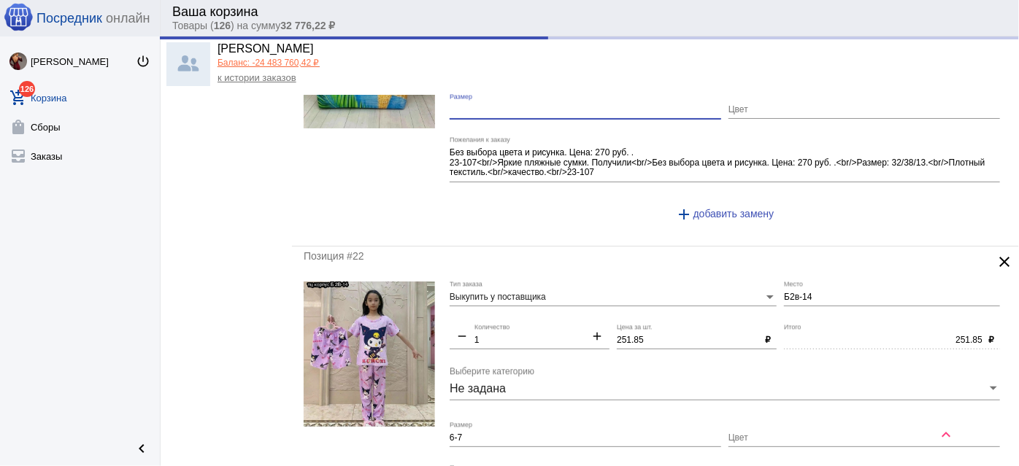
scroll to position [398, 0]
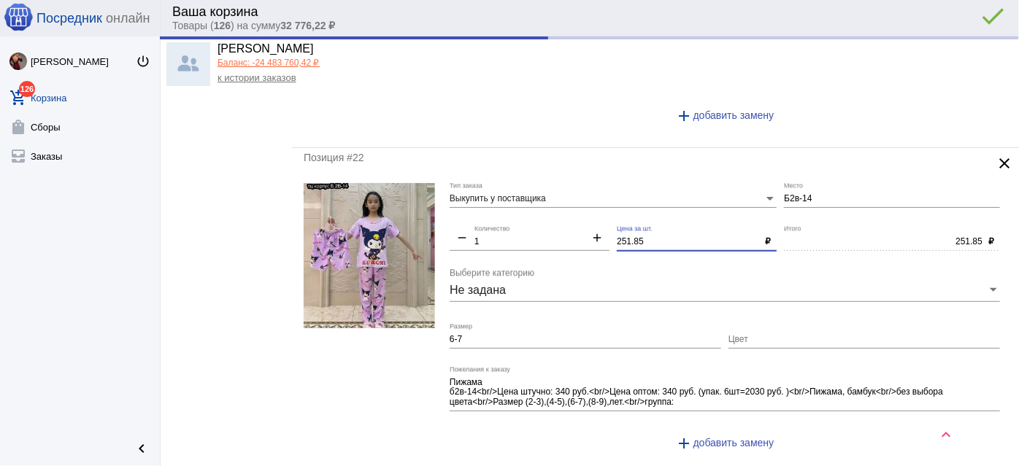
drag, startPoint x: 645, startPoint y: 236, endPoint x: 475, endPoint y: 216, distance: 171.3
click at [475, 216] on div "Выкупить у поставщика Тип заказа Б2в-14 Место remove 1 Количество add 251.85 Це…" at bounding box center [729, 323] width 558 height 281
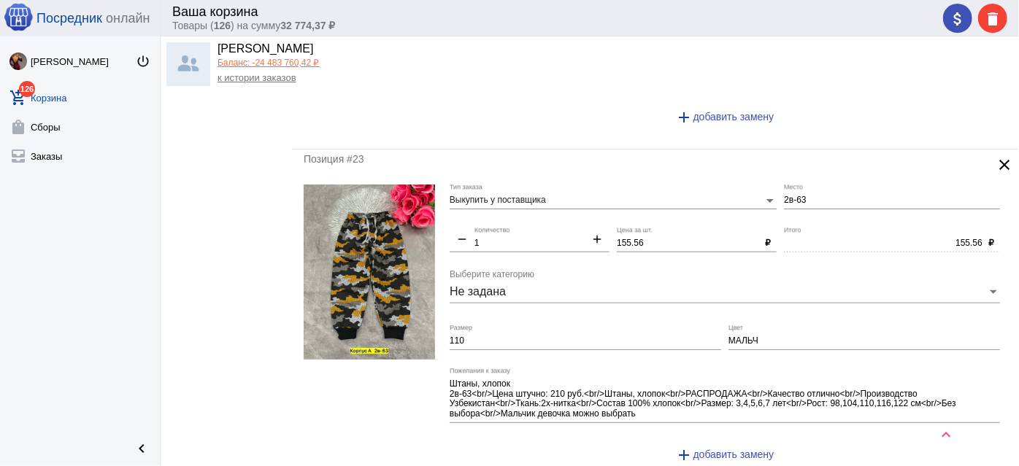
scroll to position [730, 0]
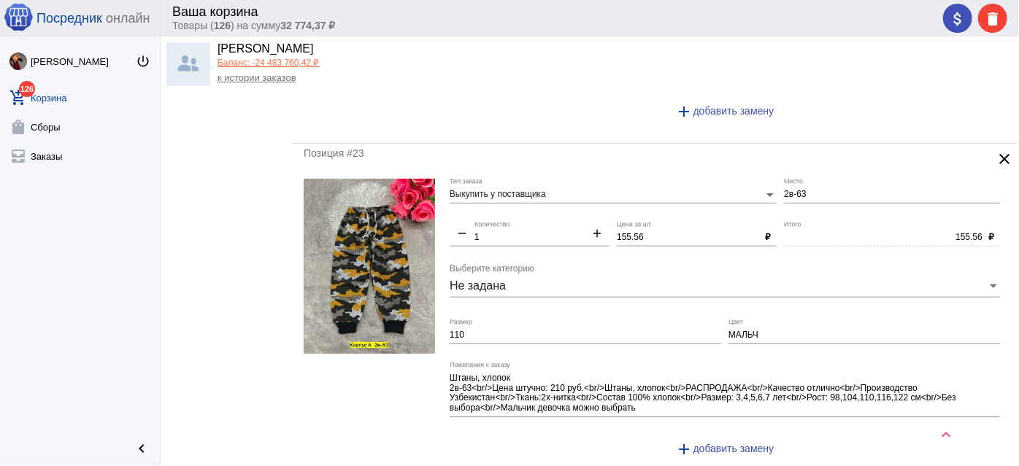
type input "250"
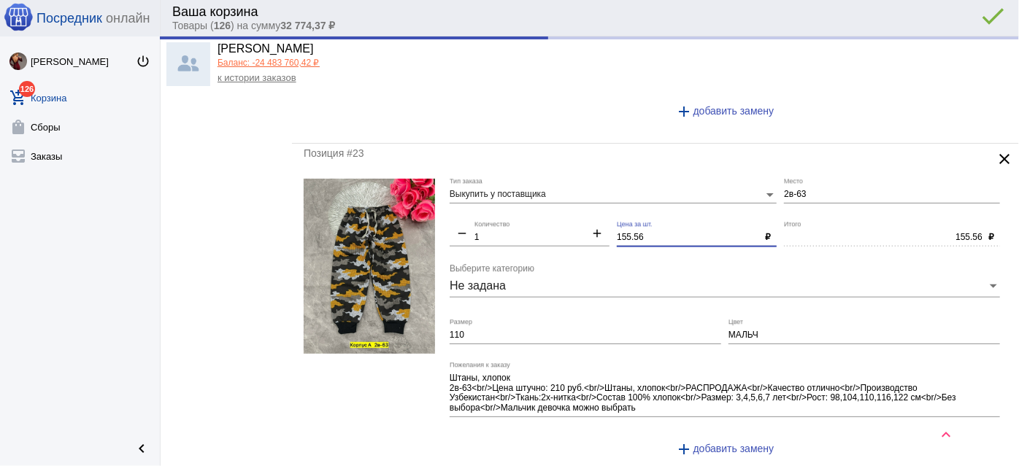
type input "250.00"
drag, startPoint x: 646, startPoint y: 237, endPoint x: 508, endPoint y: 223, distance: 138.7
click at [508, 223] on div "Выкупить у поставщика Тип заказа 2в-63 Место remove 1 Количество add 155.56 Цен…" at bounding box center [729, 324] width 558 height 291
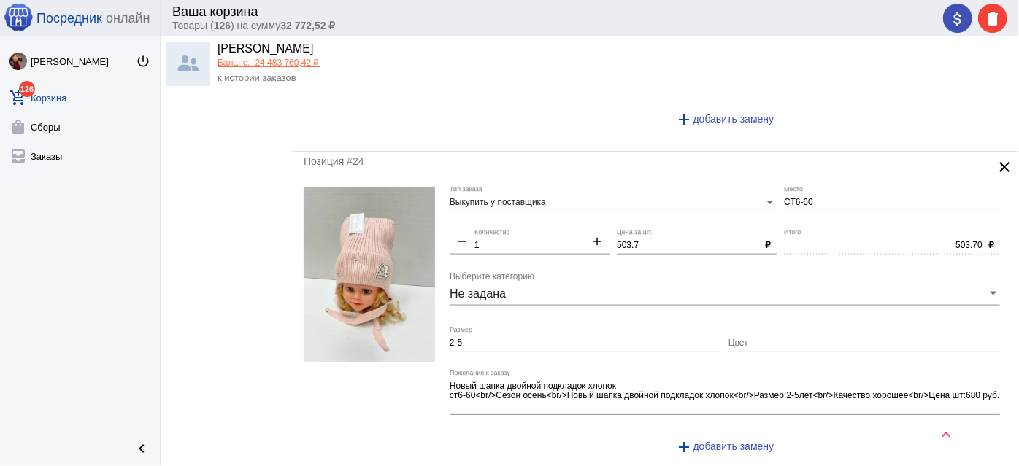
scroll to position [1061, 0]
type input "150"
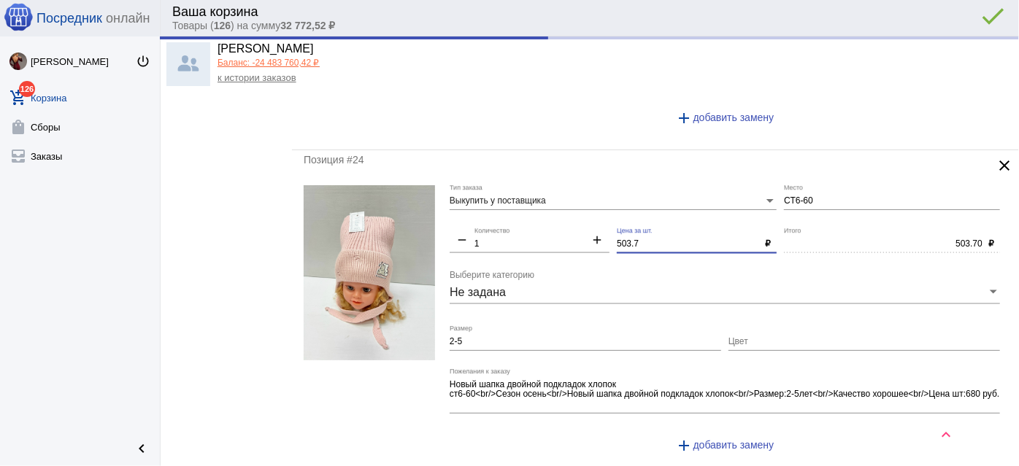
type input "150.00"
drag, startPoint x: 553, startPoint y: 235, endPoint x: 510, endPoint y: 229, distance: 43.5
click at [510, 229] on div "Выкупить у поставщика Тип заказа СТ6-60 Место remove 1 Количество add 503.7 Цен…" at bounding box center [729, 325] width 558 height 281
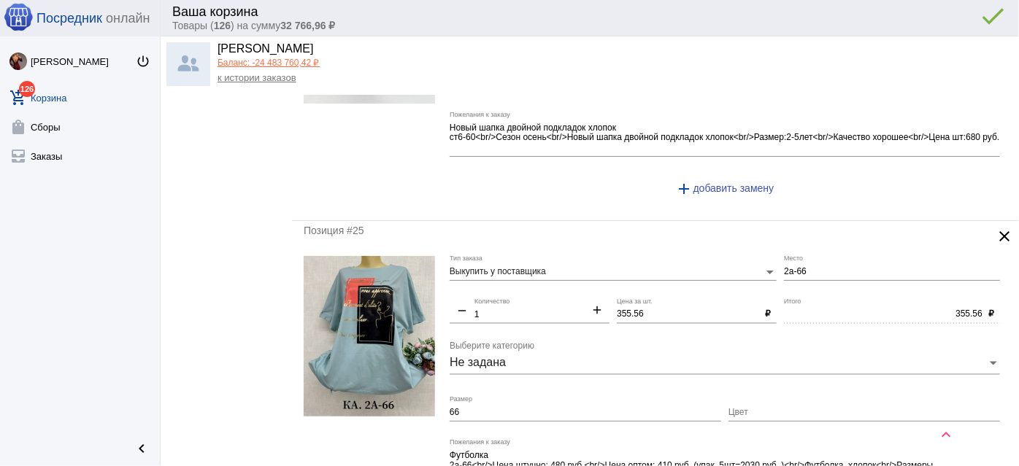
scroll to position [1327, 0]
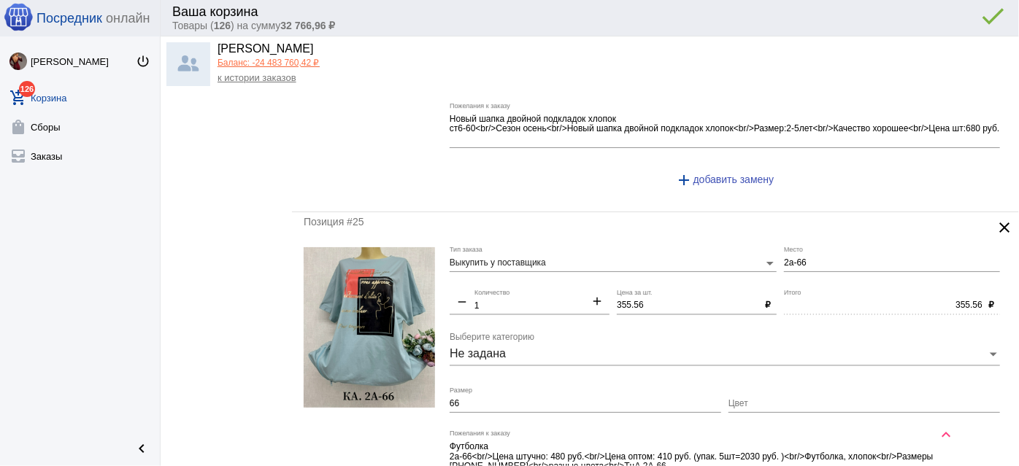
type input "500"
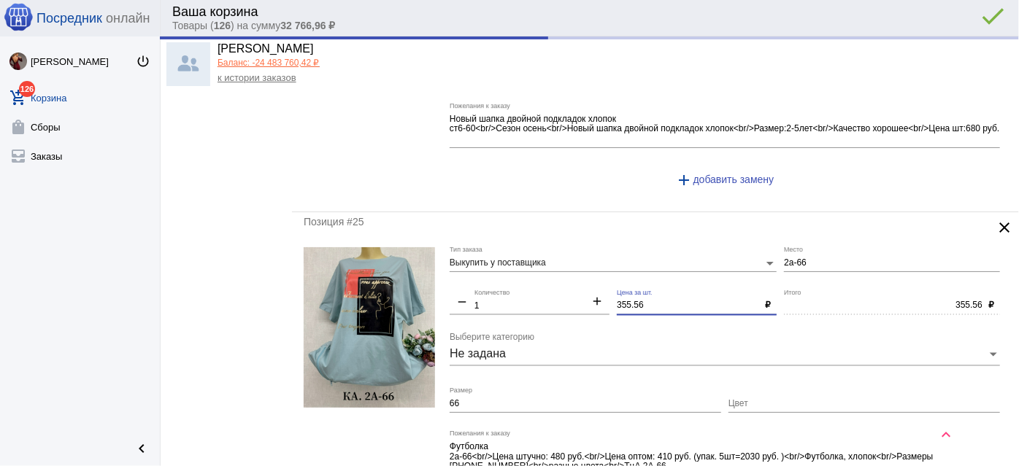
type input "500.00"
drag, startPoint x: 646, startPoint y: 296, endPoint x: 550, endPoint y: 287, distance: 96.7
click at [550, 287] on div "Выкупить у поставщика Тип заказа 2а-66 Место remove 1 Количество add 355.56 Цен…" at bounding box center [729, 387] width 558 height 281
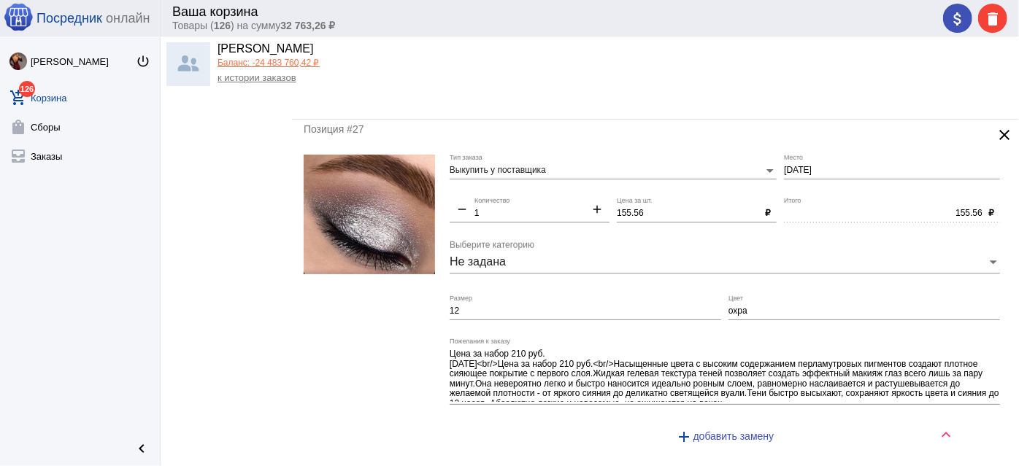
scroll to position [2057, 0]
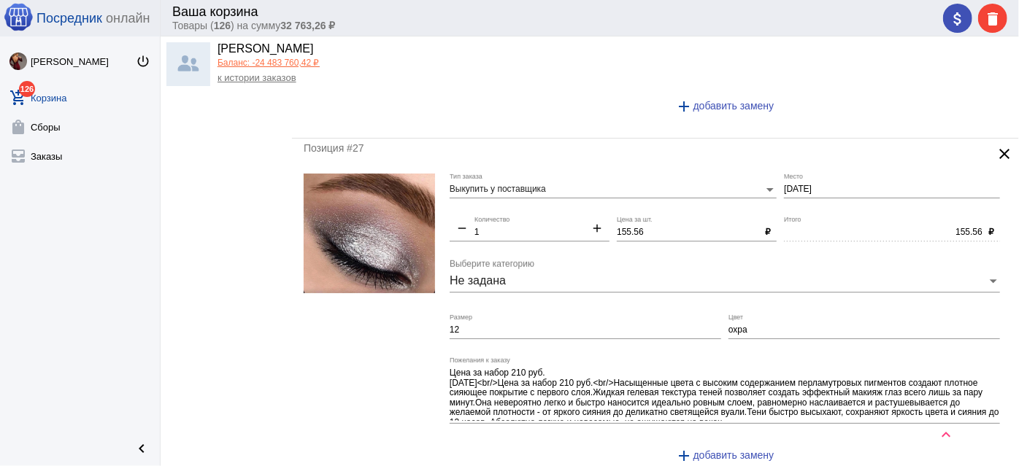
type input "350"
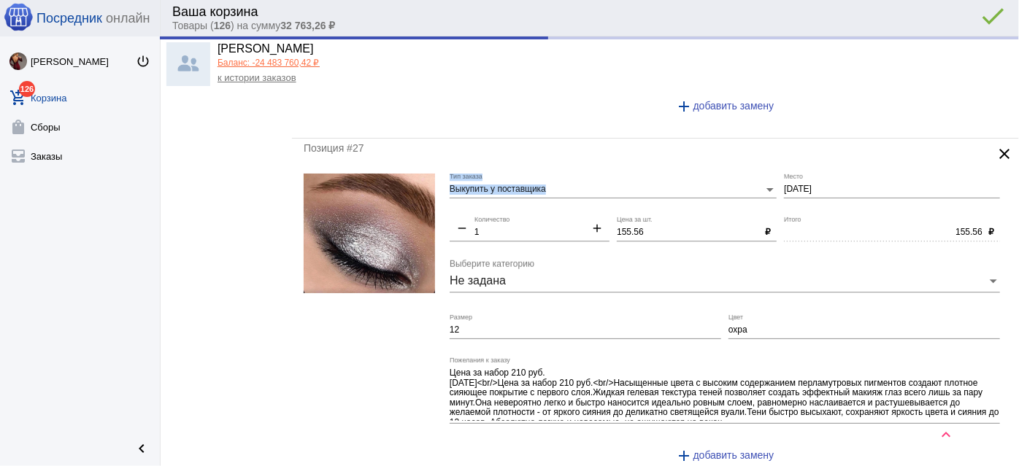
type input "350.00"
drag, startPoint x: 819, startPoint y: 173, endPoint x: 642, endPoint y: 159, distance: 177.2
click at [642, 159] on div "Позиция #27 clear Выкупить у поставщика Тип заказа 2-2-18 Место remove 1 Количе…" at bounding box center [655, 313] width 727 height 349
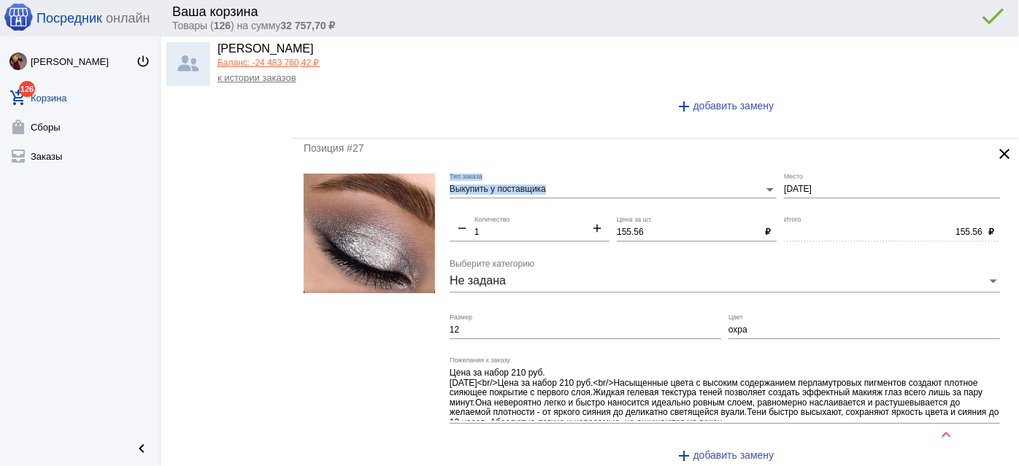
click at [808, 185] on input "2-2-18" at bounding box center [892, 190] width 216 height 10
click at [807, 185] on input "2-2-18" at bounding box center [892, 190] width 216 height 10
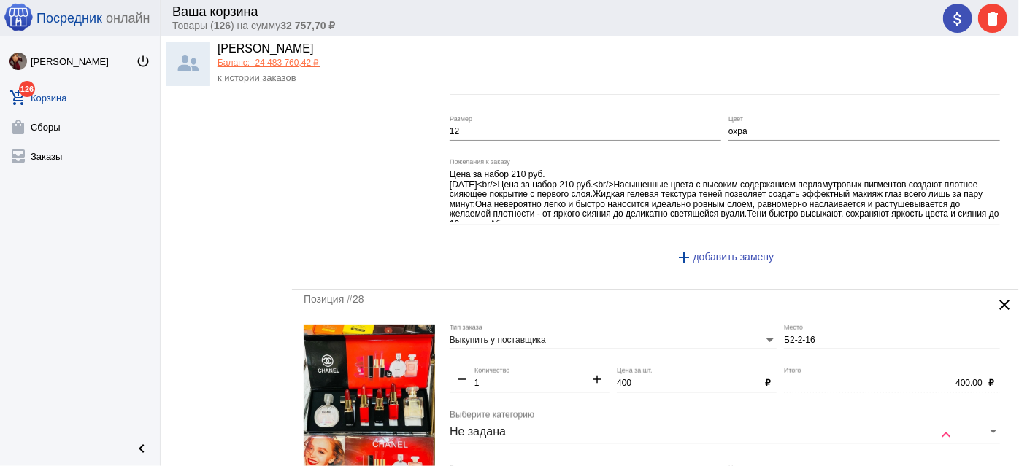
scroll to position [2388, 0]
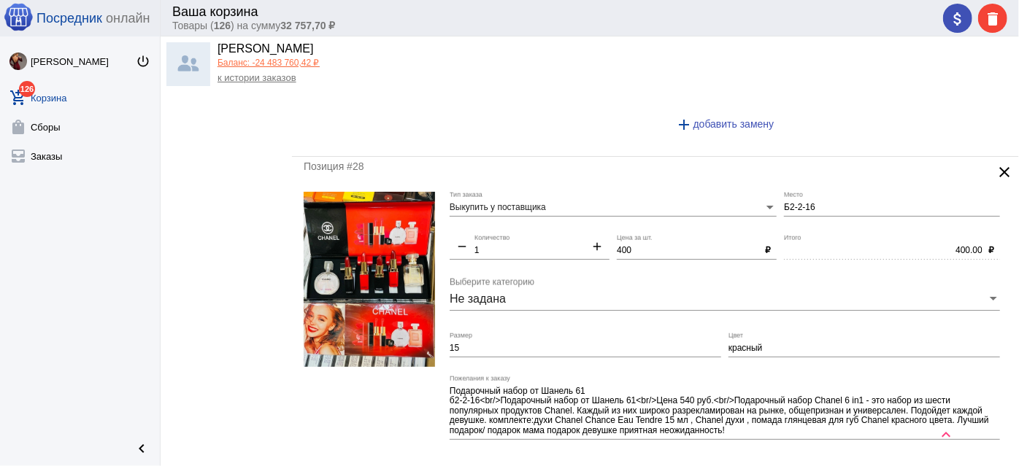
type input "1-1"
click at [744, 344] on input "красный" at bounding box center [864, 349] width 272 height 10
click at [545, 344] on input "15" at bounding box center [586, 349] width 272 height 10
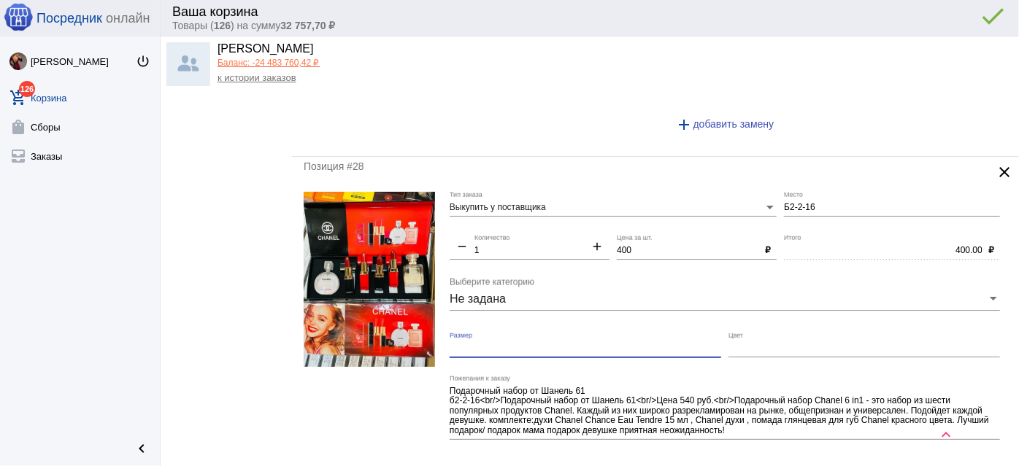
scroll to position [2654, 0]
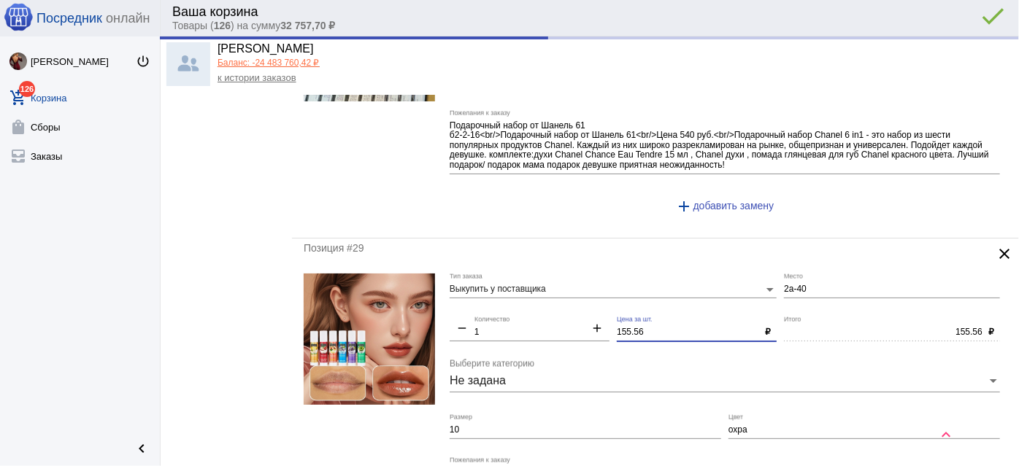
drag, startPoint x: 652, startPoint y: 316, endPoint x: 512, endPoint y: 300, distance: 140.3
click at [512, 300] on div "Выкупить у поставщика Тип заказа 2а-40 Место remove 1 Количество add 155.56 Цен…" at bounding box center [729, 425] width 558 height 302
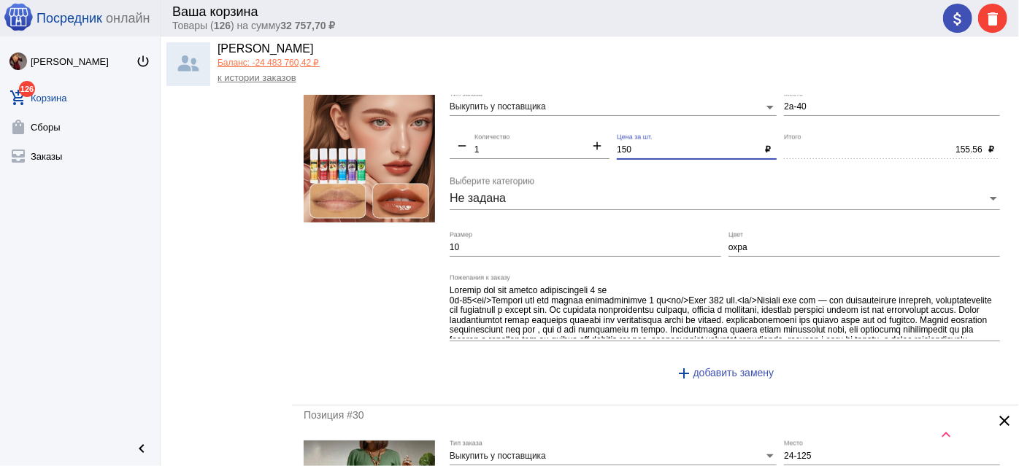
scroll to position [2853, 0]
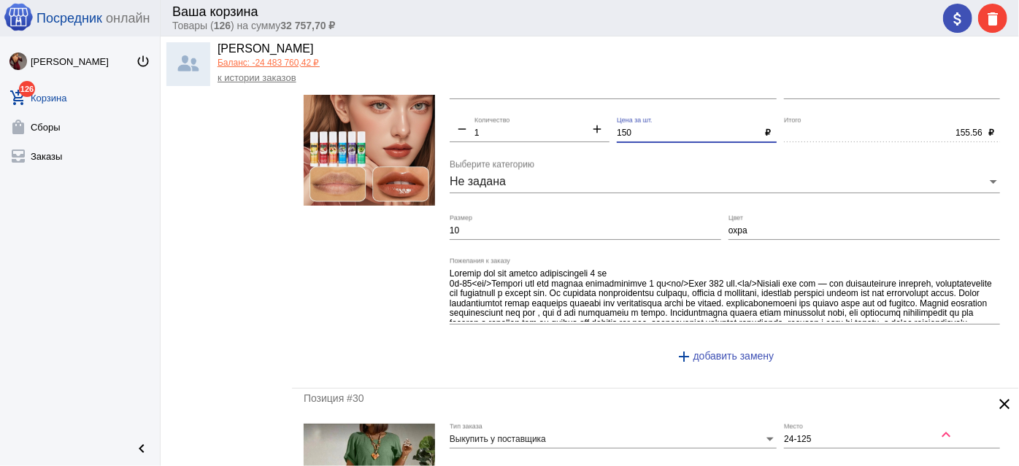
type input "150"
click at [493, 226] on input "10" at bounding box center [586, 231] width 272 height 10
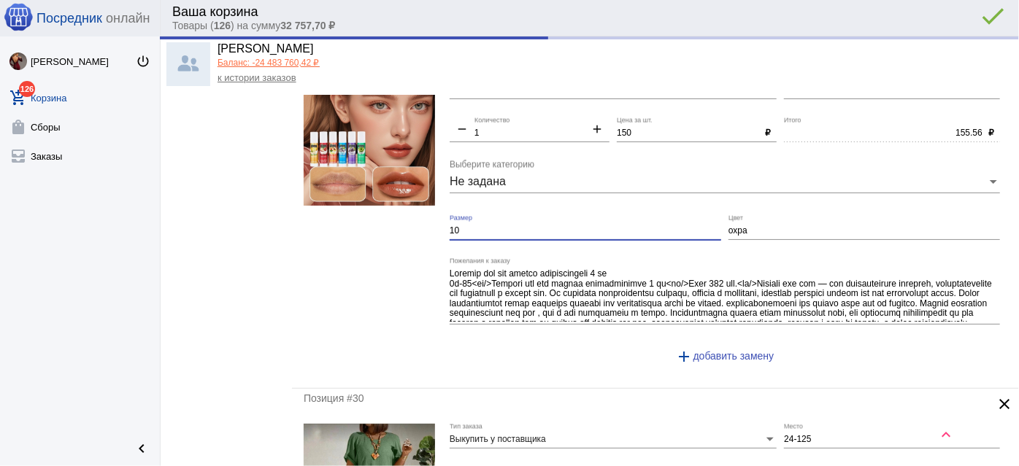
type input "150.00"
click at [493, 226] on input "10" at bounding box center [586, 231] width 272 height 10
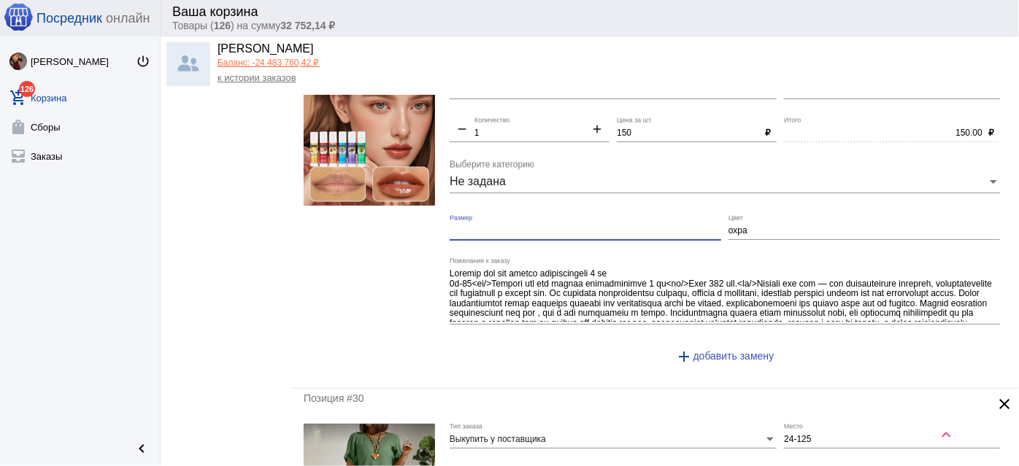
click at [731, 226] on input "охра" at bounding box center [864, 231] width 272 height 10
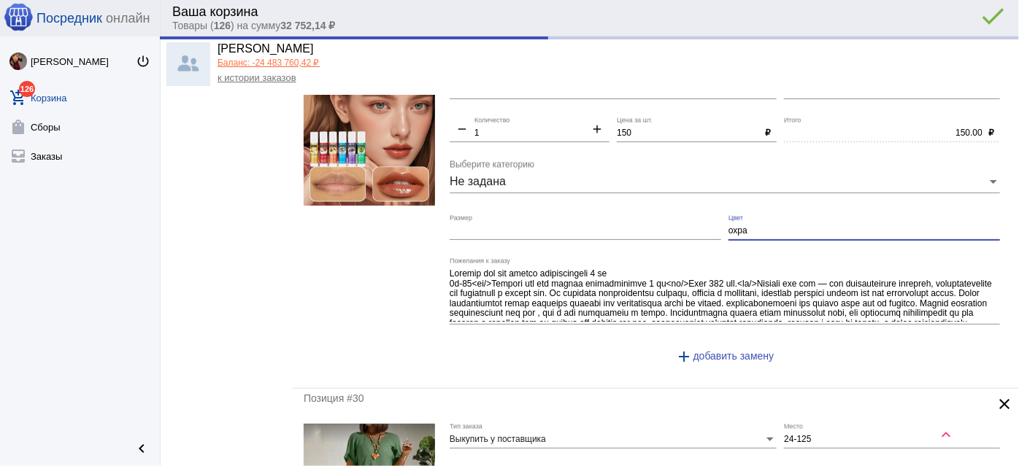
click at [731, 226] on input "охра" at bounding box center [864, 231] width 272 height 10
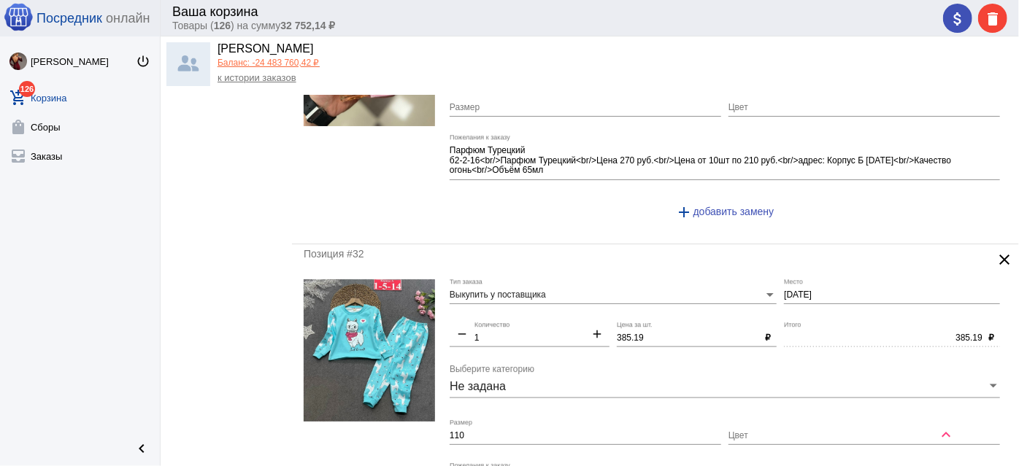
scroll to position [3782, 0]
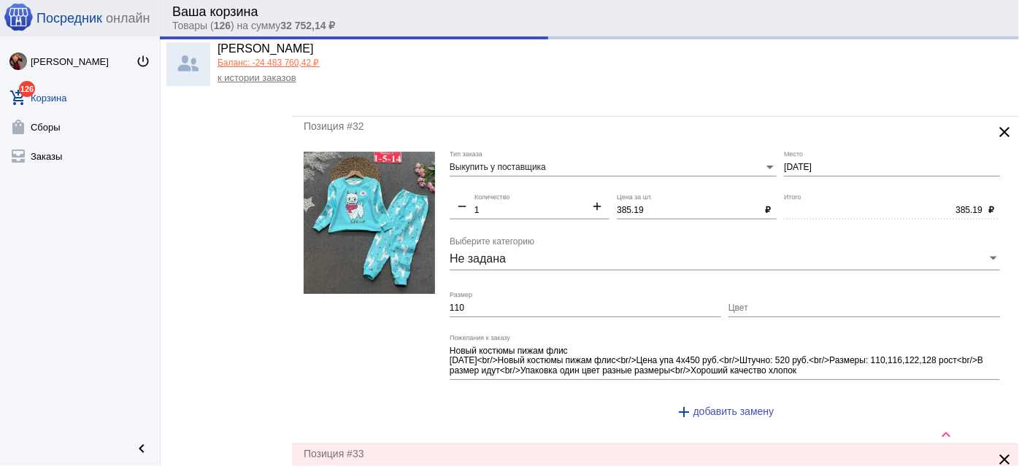
drag, startPoint x: 656, startPoint y: 184, endPoint x: 649, endPoint y: 195, distance: 13.2
click at [651, 195] on div "385.19 Цена за шт." at bounding box center [688, 207] width 142 height 25
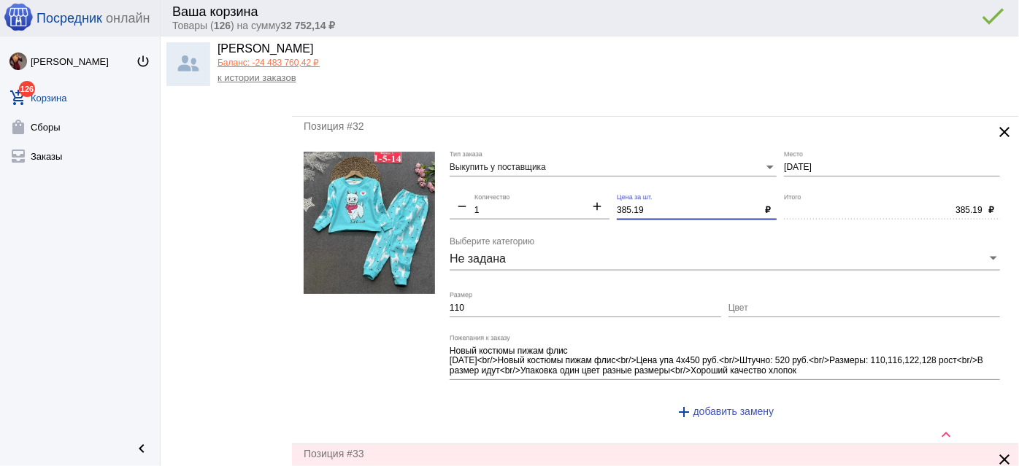
drag, startPoint x: 652, startPoint y: 194, endPoint x: 565, endPoint y: 180, distance: 88.1
click at [564, 180] on div "Выкупить у поставщика Тип заказа 1-5-14 Место remove 1 Количество add 385.19 Це…" at bounding box center [729, 292] width 558 height 281
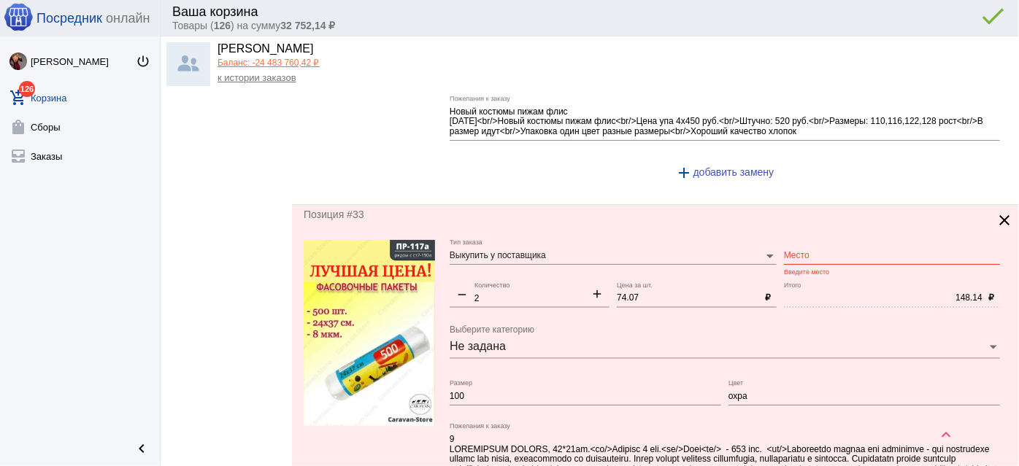
scroll to position [4114, 0]
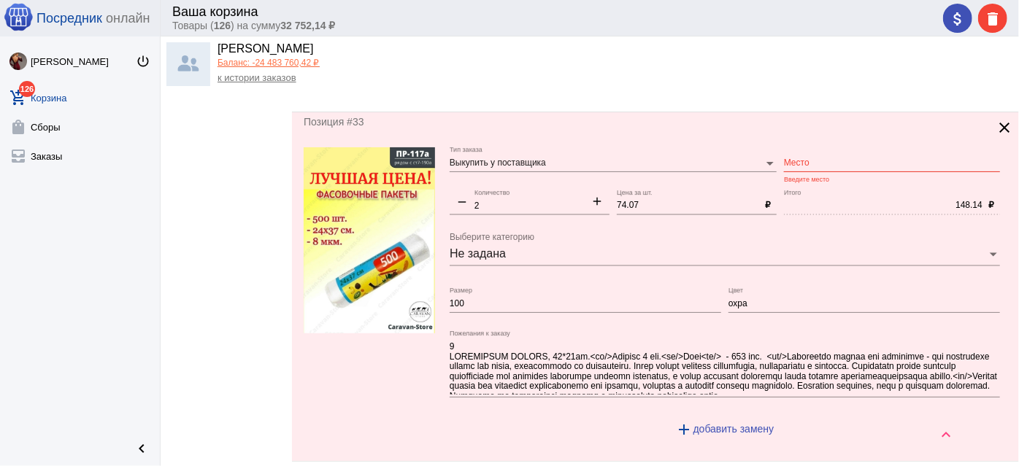
type input "380"
click at [809, 158] on input "Место" at bounding box center [892, 163] width 216 height 10
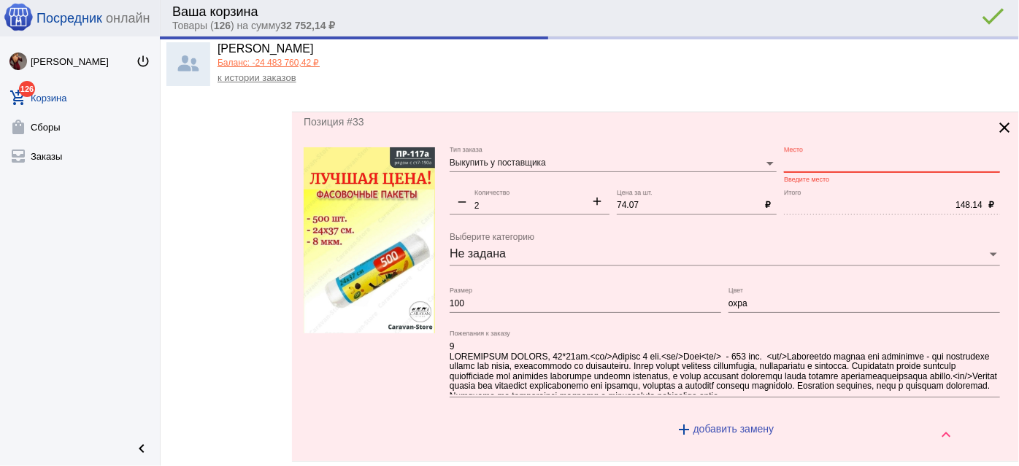
type input "380.00"
drag, startPoint x: 650, startPoint y: 184, endPoint x: 505, endPoint y: 166, distance: 146.4
click at [505, 166] on div "Выкупить у поставщика Тип заказа ст7-190 Место remove 2 Количество add 74.07 Це…" at bounding box center [729, 298] width 558 height 302
type input "СТ7-190"
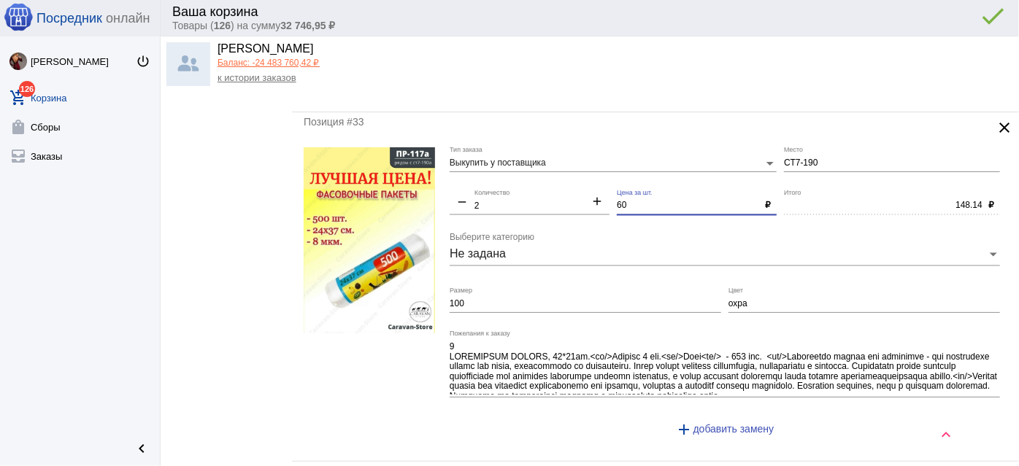
scroll to position [4380, 0]
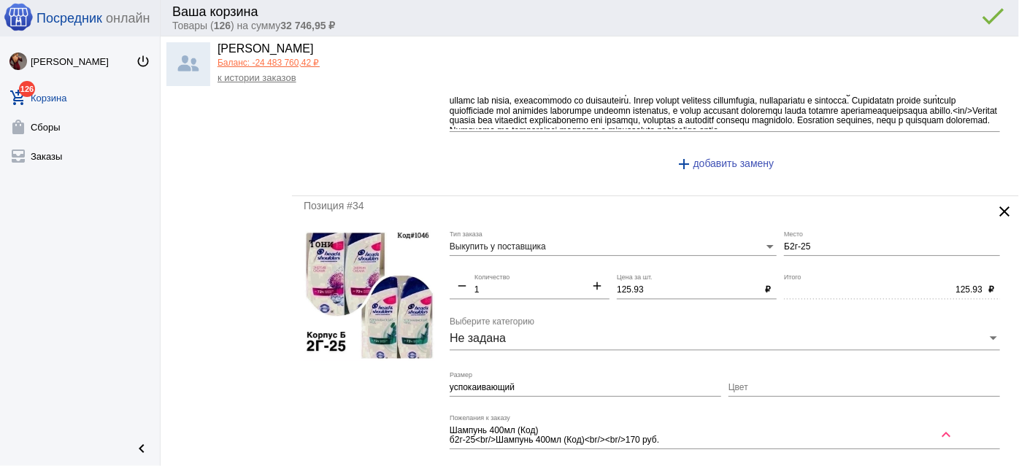
type input "60"
type input "120.00"
drag, startPoint x: 654, startPoint y: 267, endPoint x: 515, endPoint y: 247, distance: 140.2
click at [515, 247] on div "Выкупить у поставщика Тип заказа Б2г-25 Место remove 1 Количество add 125.93 Це…" at bounding box center [729, 366] width 558 height 271
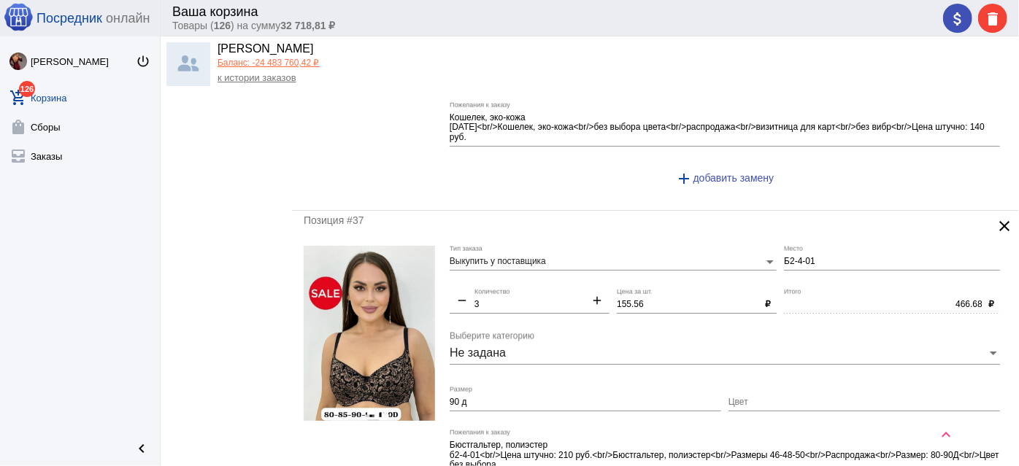
scroll to position [5374, 0]
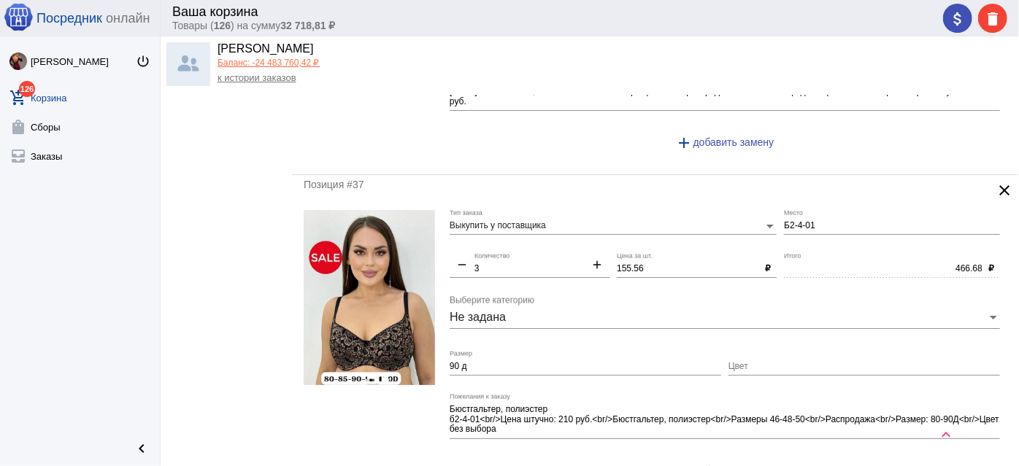
type input "120"
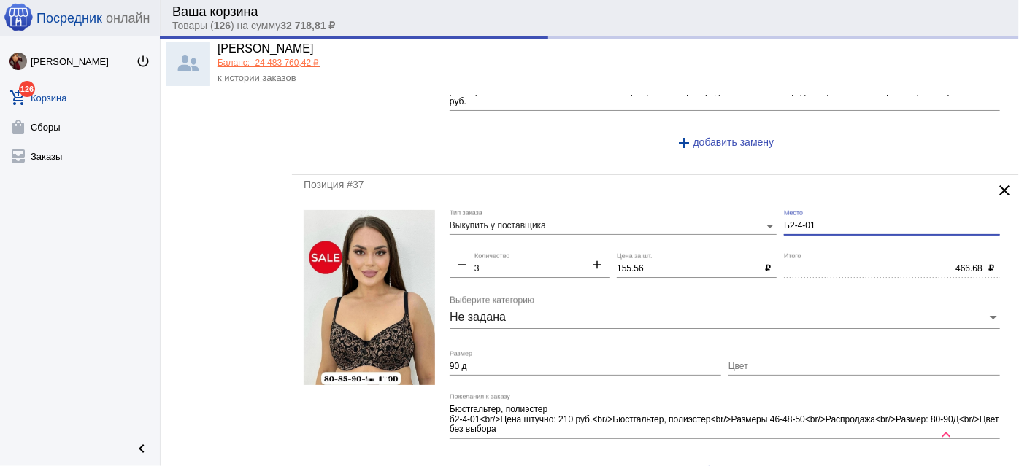
drag, startPoint x: 826, startPoint y: 201, endPoint x: 728, endPoint y: 188, distance: 98.7
click at [728, 210] on div "Выкупить у поставщика Тип заказа Б2-4-01 Место remove 3 Количество add 155.56 Ц…" at bounding box center [729, 350] width 558 height 281
type input "120.00"
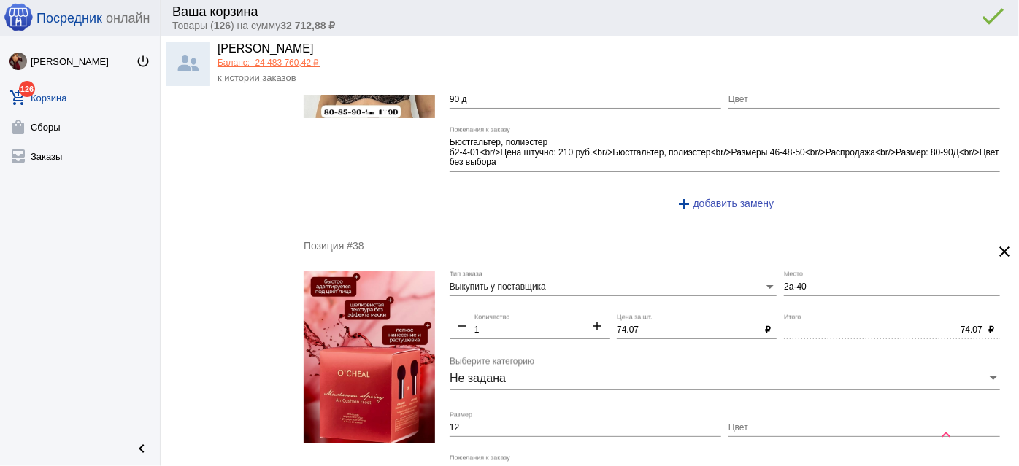
scroll to position [5773, 0]
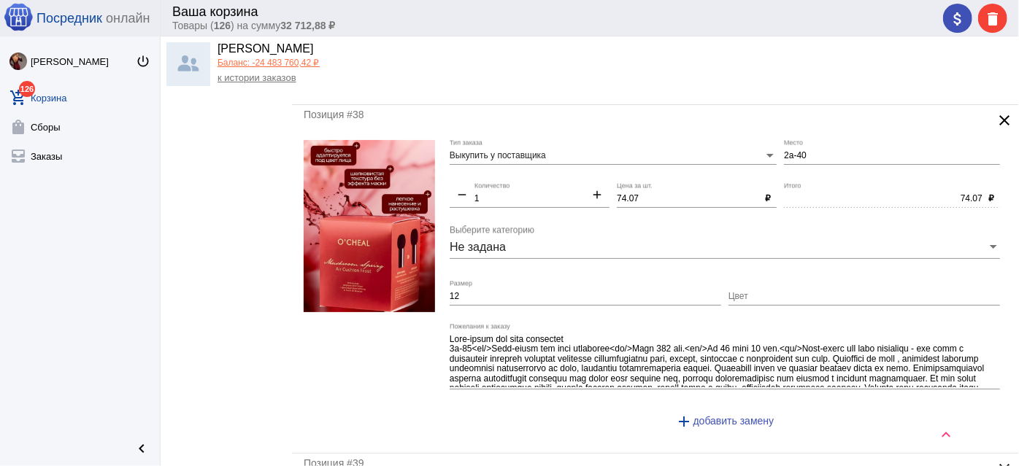
type input "1-1"
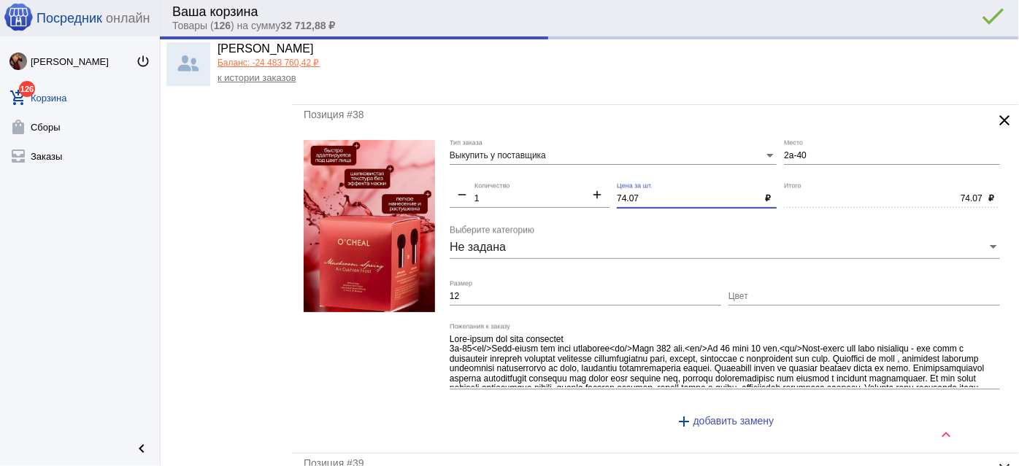
drag, startPoint x: 639, startPoint y: 172, endPoint x: 566, endPoint y: 161, distance: 73.7
click at [565, 161] on div "Выкупить у поставщика Тип заказа 2а-40 Место remove 1 Количество add 74.07 Цена…" at bounding box center [729, 291] width 558 height 302
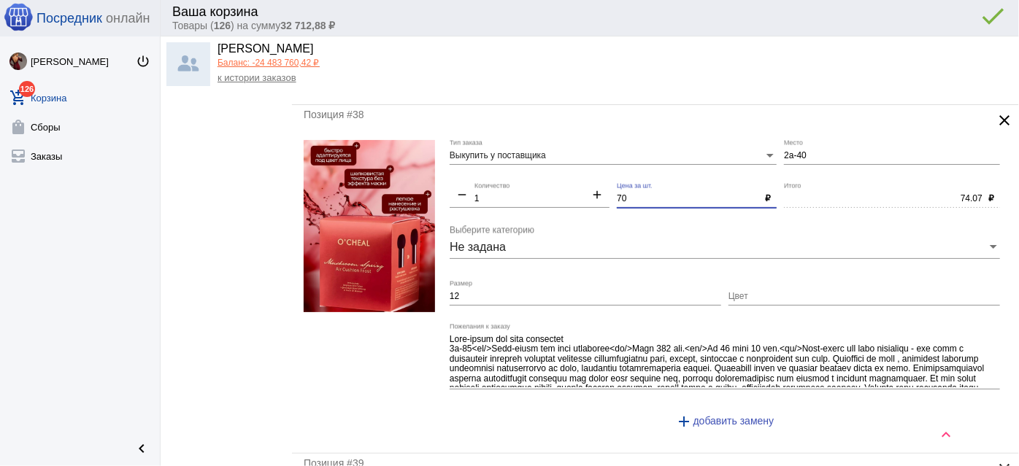
type input "70"
click at [626, 281] on div "12 Размер" at bounding box center [586, 293] width 272 height 25
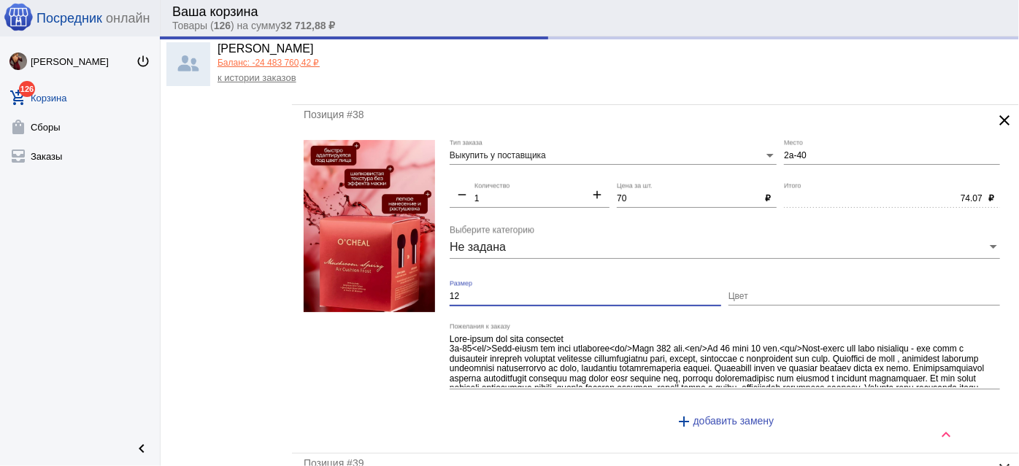
click at [623, 292] on input "12" at bounding box center [586, 297] width 272 height 10
type input "70.00"
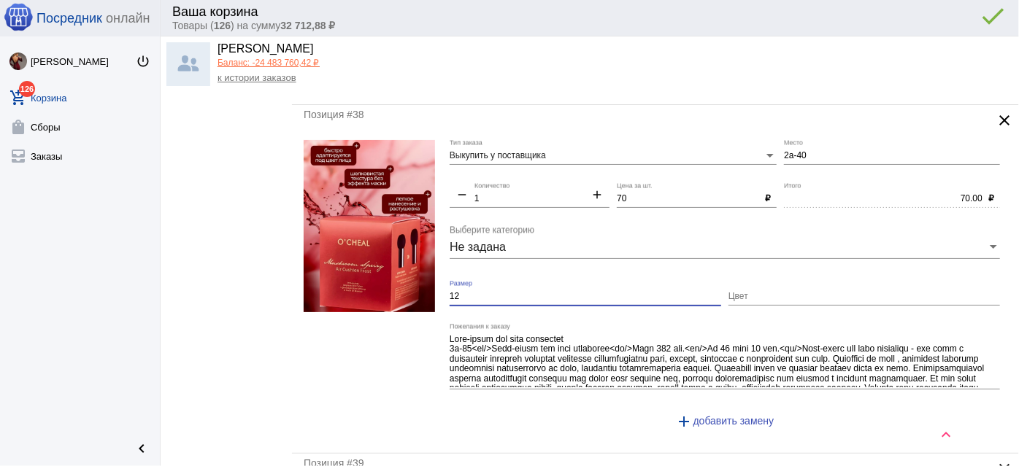
click at [623, 292] on input "12" at bounding box center [586, 297] width 272 height 10
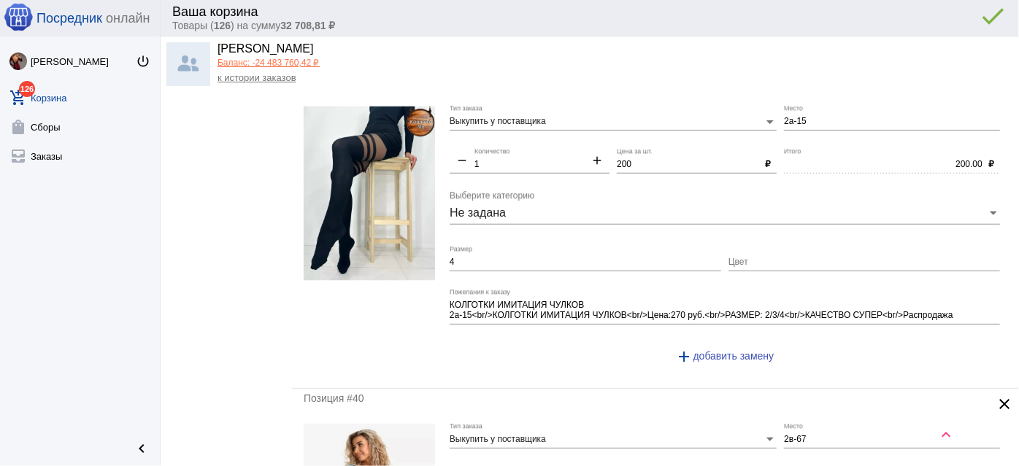
scroll to position [6304, 0]
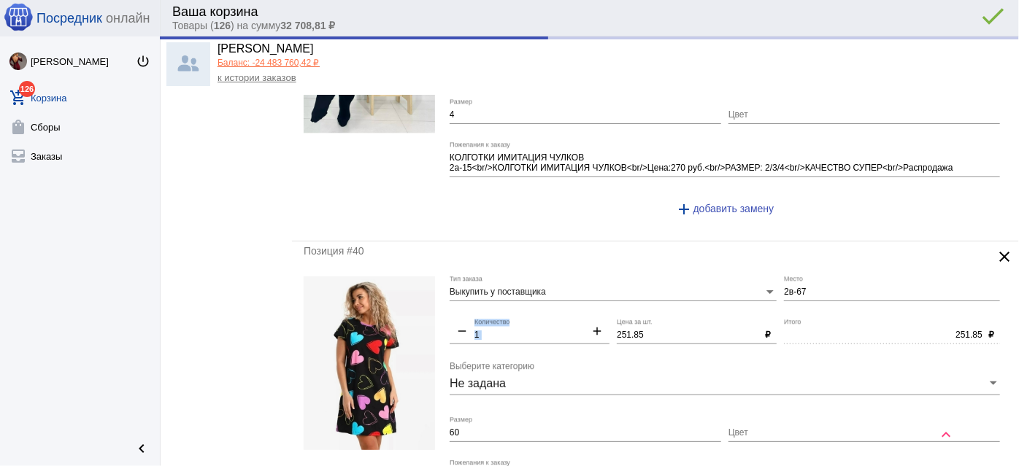
drag, startPoint x: 647, startPoint y: 293, endPoint x: 560, endPoint y: 289, distance: 87.7
click at [560, 289] on div "Выкупить у поставщика Тип заказа 2в-67 Место remove 1 Количество add 251.85 Цен…" at bounding box center [729, 412] width 558 height 271
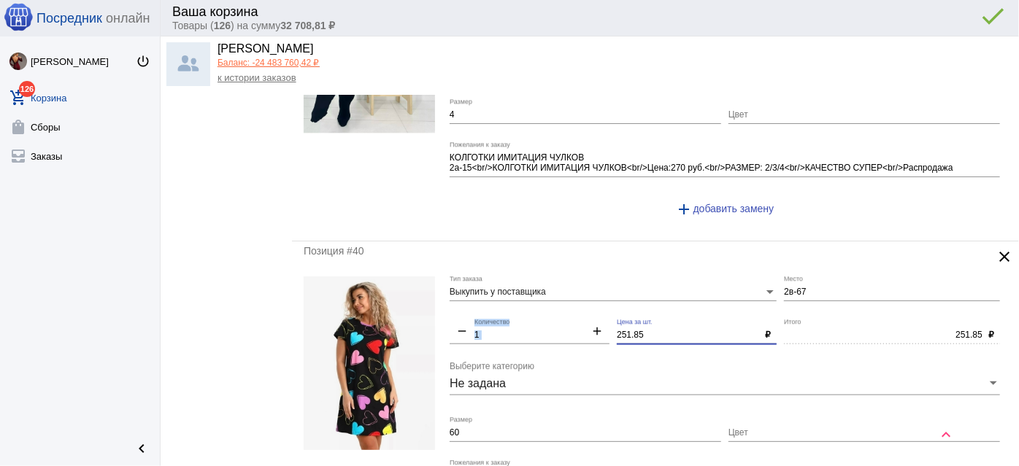
click at [635, 331] on input "251.85" at bounding box center [688, 336] width 142 height 10
type input "250"
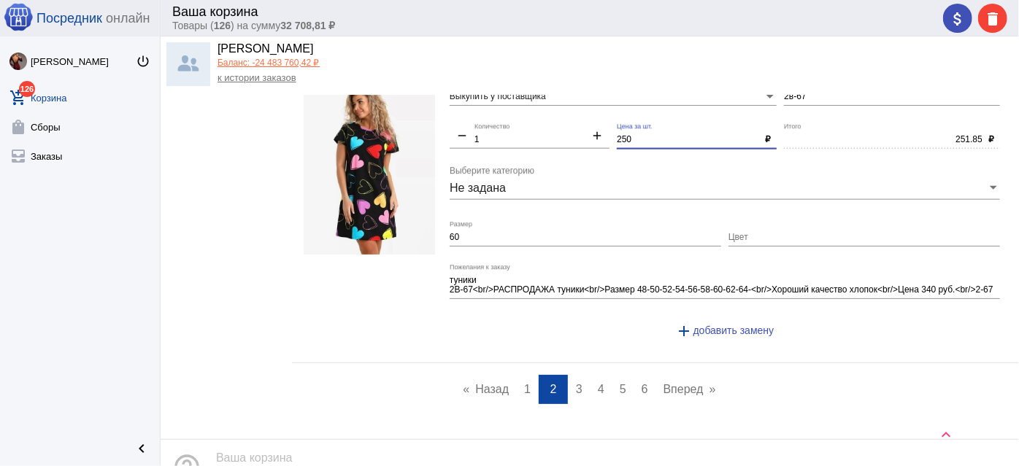
scroll to position [6547, 0]
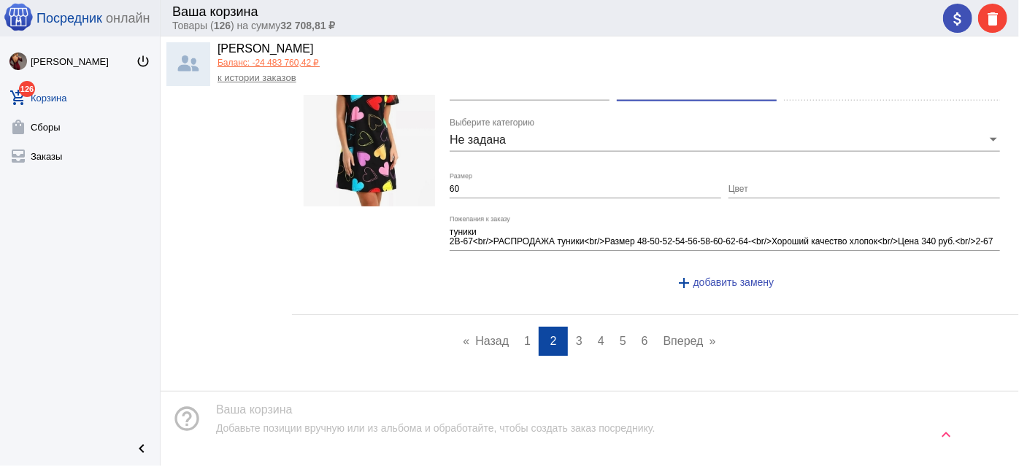
click at [578, 327] on link "page 3" at bounding box center [579, 341] width 21 height 29
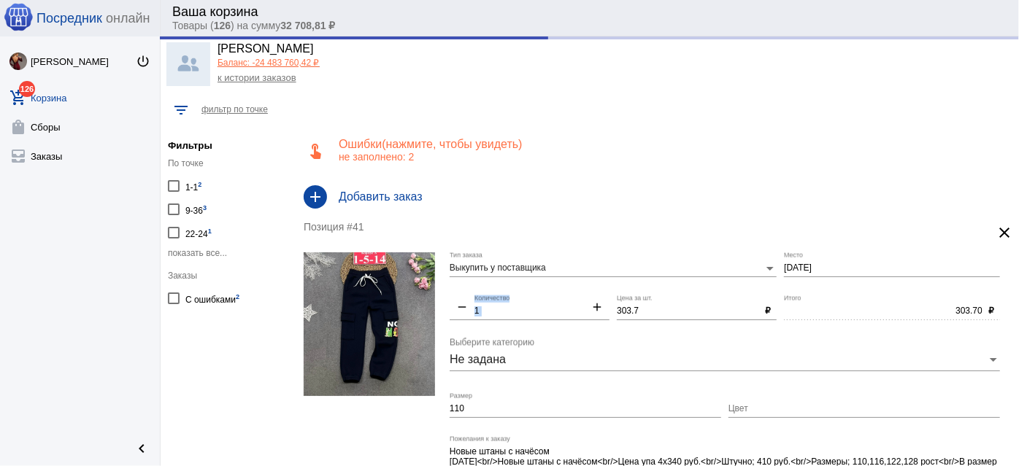
drag, startPoint x: 648, startPoint y: 305, endPoint x: 578, endPoint y: 320, distance: 71.7
click at [558, 303] on div "Выкупить у поставщика Тип заказа 1-5-14 Место remove 1 Количество add 303.7 Цен…" at bounding box center [729, 393] width 558 height 281
click at [618, 309] on input "303.7" at bounding box center [688, 312] width 142 height 10
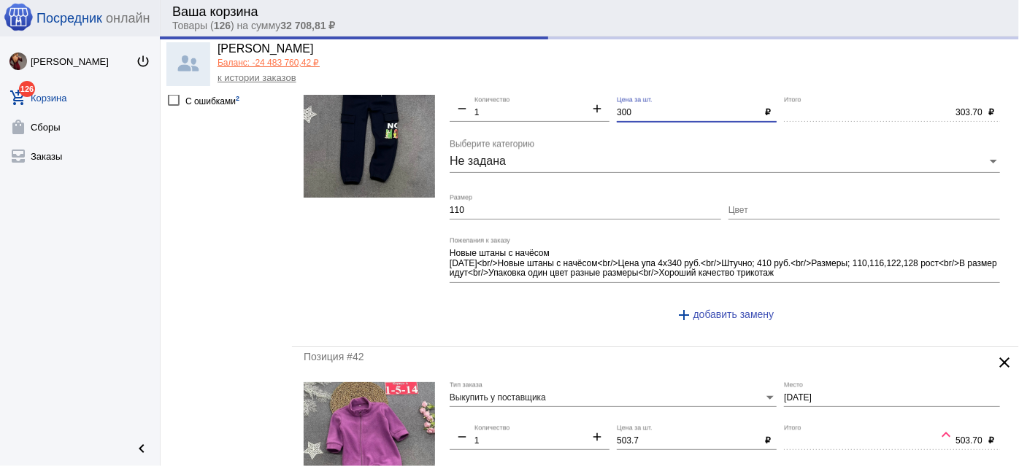
scroll to position [398, 0]
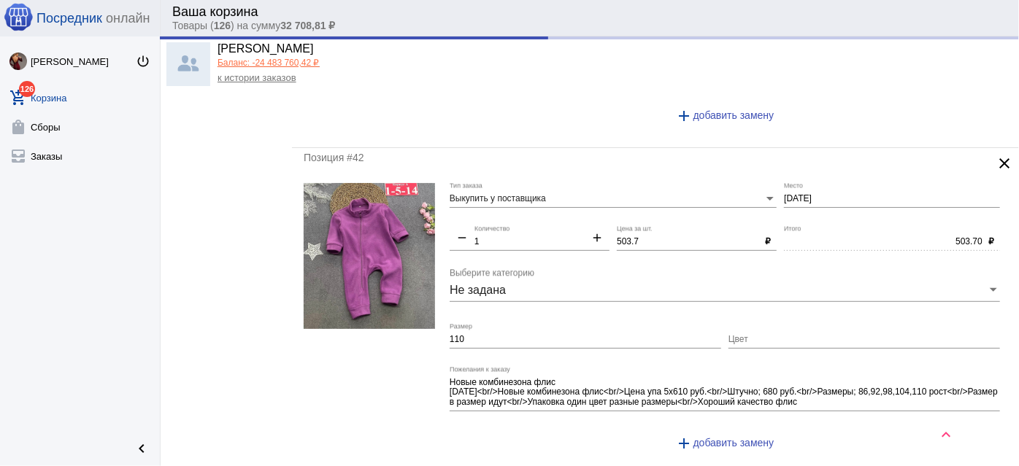
type input "300"
click at [639, 237] on input "503.7" at bounding box center [688, 242] width 142 height 10
type input "300.00"
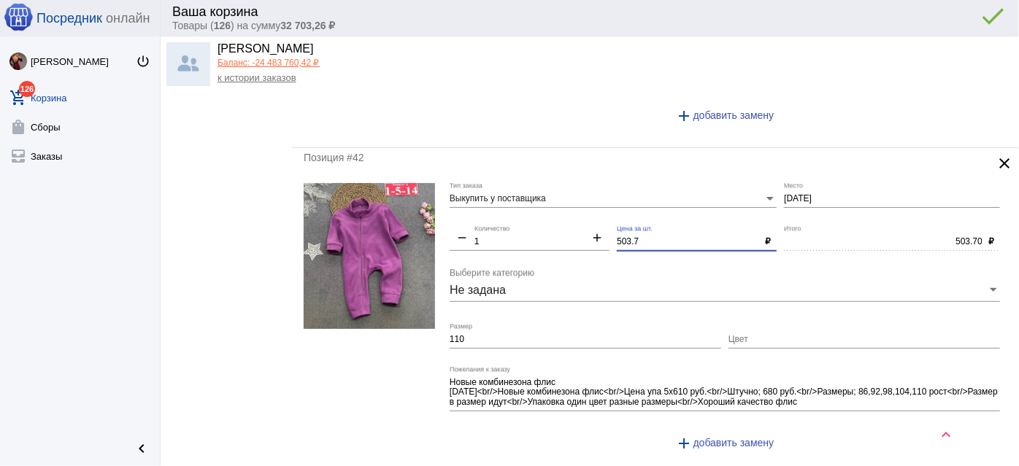
click at [640, 237] on input "503.7" at bounding box center [688, 242] width 142 height 10
click at [623, 242] on input "503.7" at bounding box center [688, 242] width 142 height 10
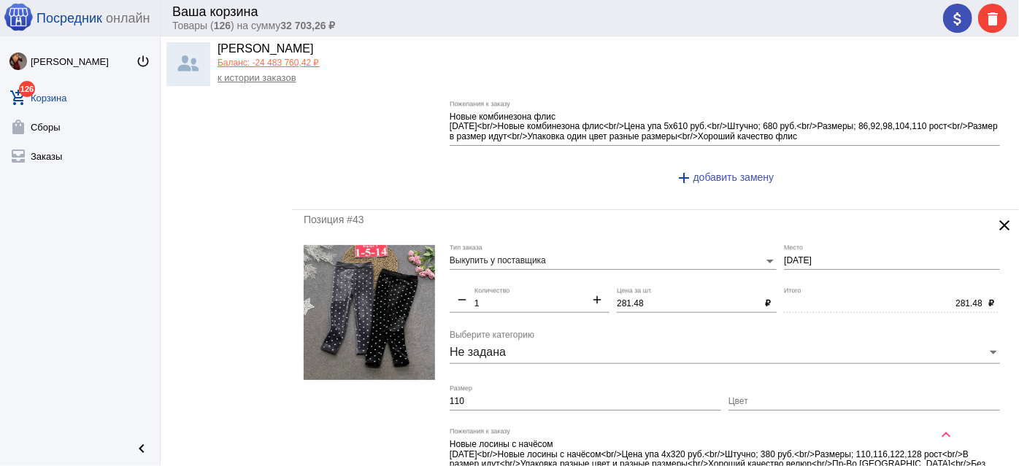
type input "500"
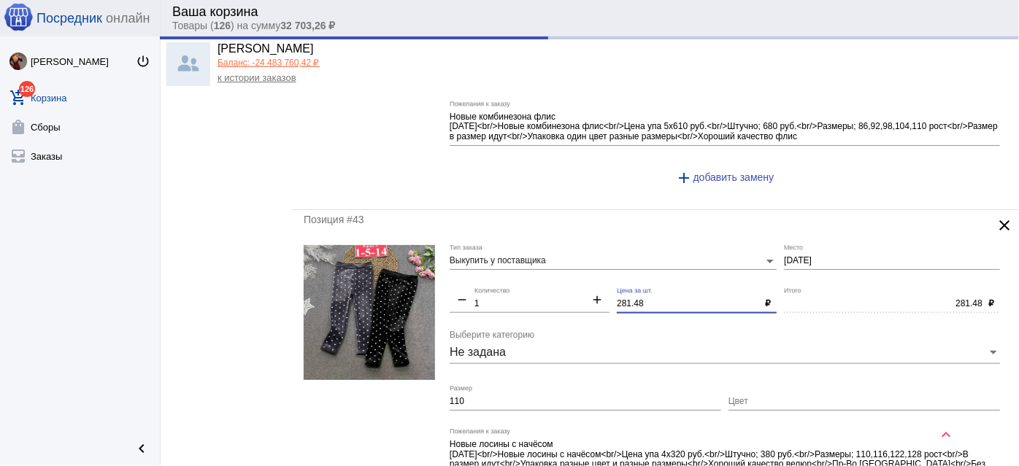
click at [625, 301] on input "281.48" at bounding box center [688, 304] width 142 height 10
type input "500.00"
click at [625, 301] on input "281.48" at bounding box center [688, 304] width 142 height 10
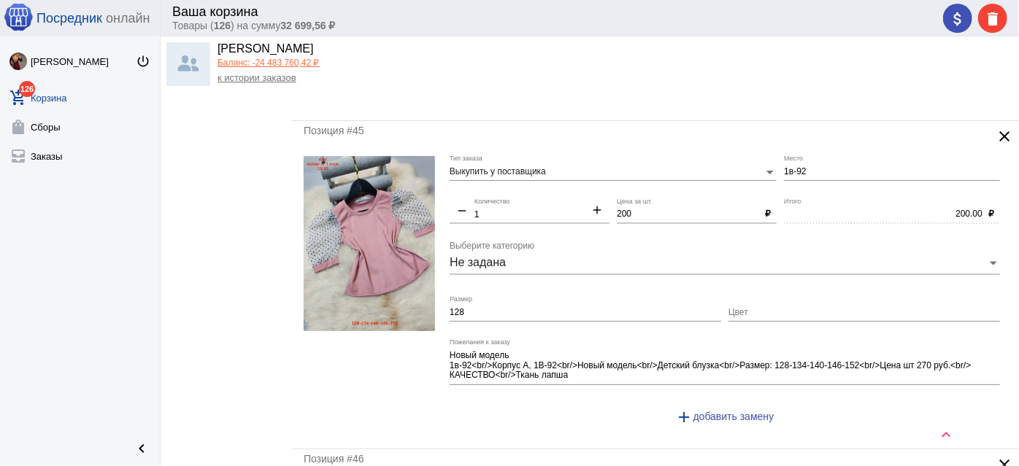
scroll to position [1592, 0]
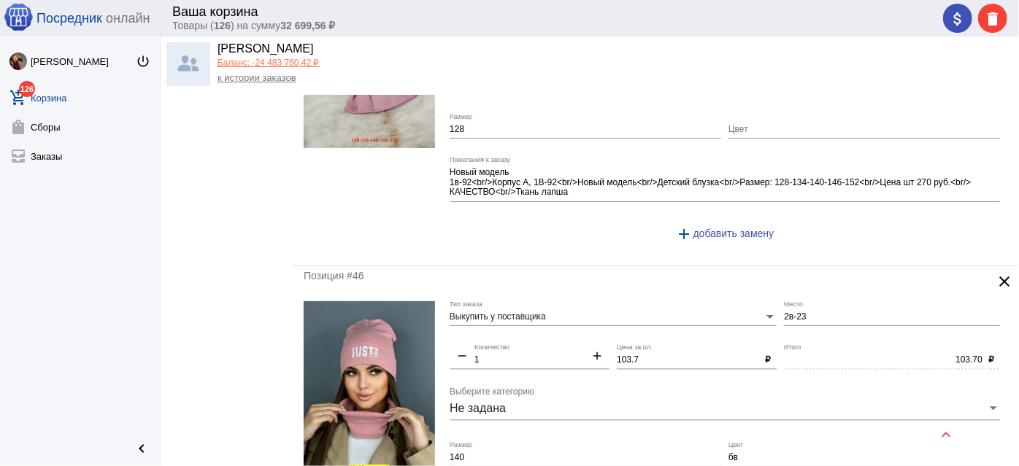
type input "280"
click at [624, 355] on input "103.7" at bounding box center [688, 360] width 142 height 10
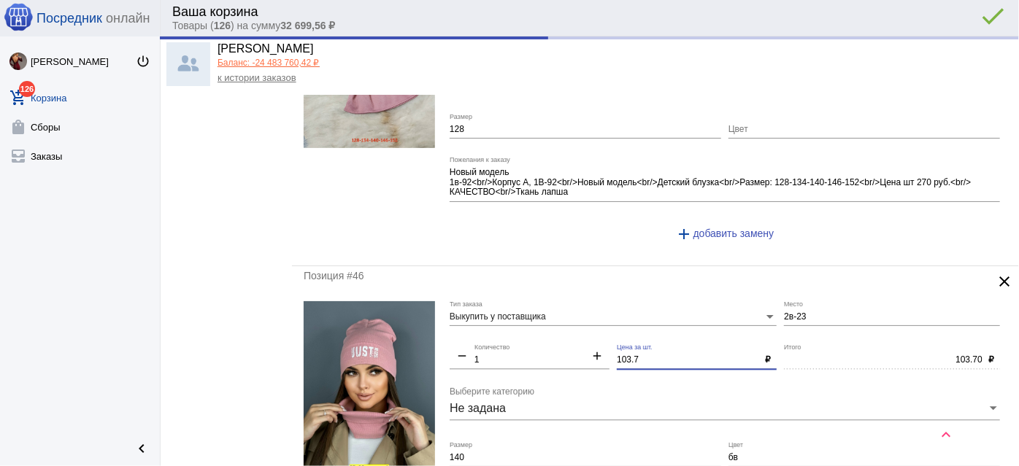
type input "280.00"
click at [624, 355] on input "103.7" at bounding box center [688, 360] width 142 height 10
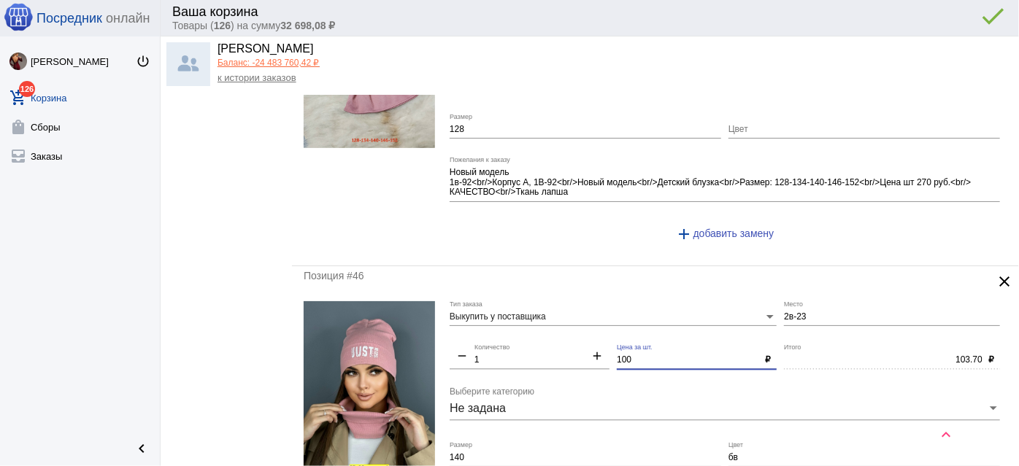
scroll to position [1725, 0]
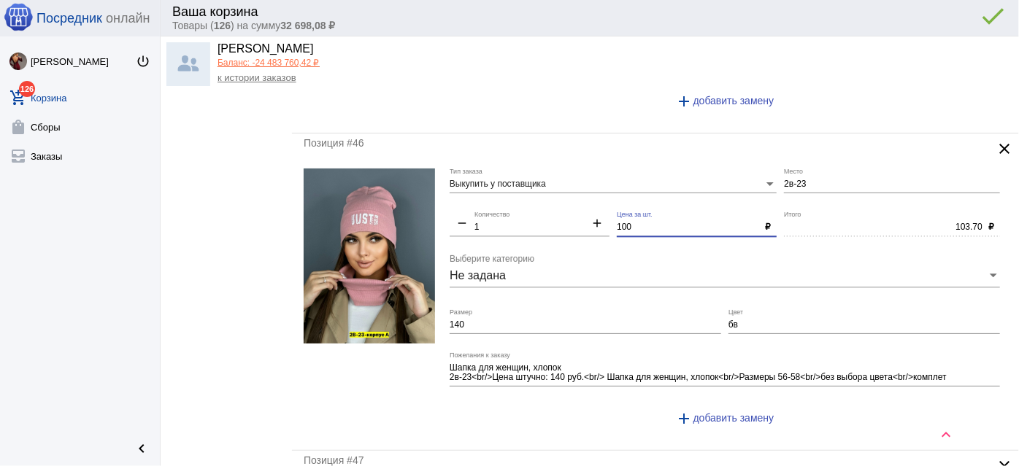
type input "100"
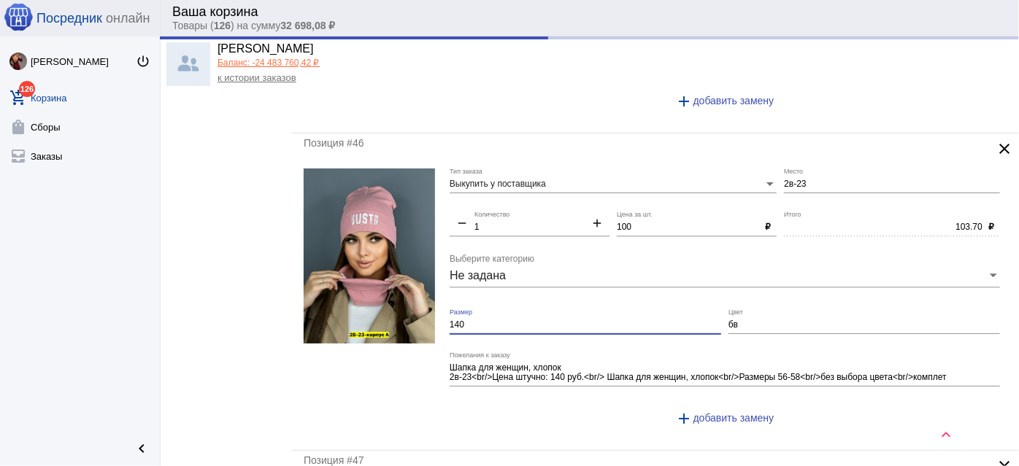
click at [591, 320] on input "140" at bounding box center [586, 325] width 272 height 10
type input "100.00"
click at [591, 320] on input "140" at bounding box center [586, 325] width 272 height 10
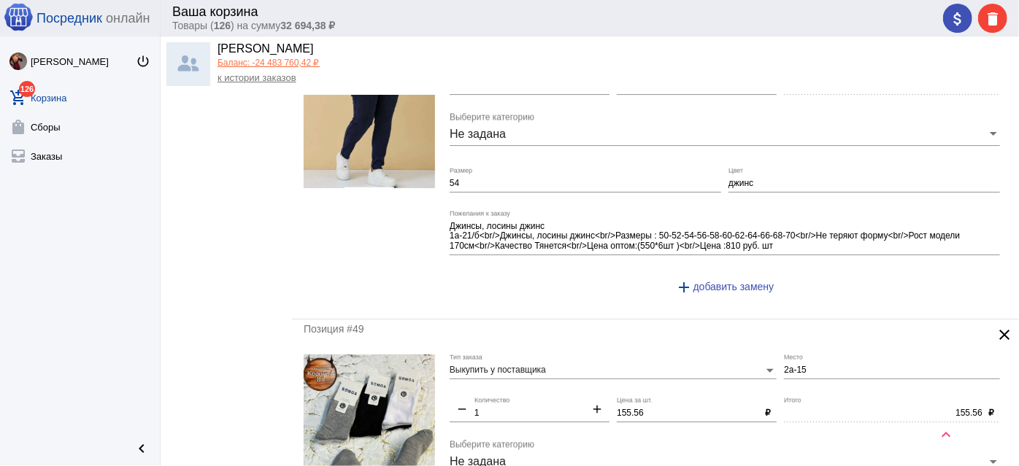
scroll to position [2654, 0]
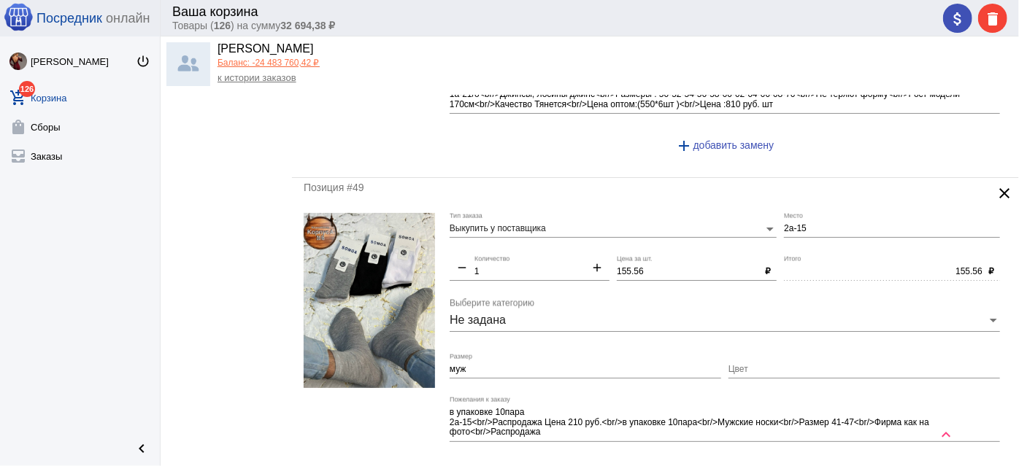
click at [630, 267] on input "155.56" at bounding box center [688, 272] width 142 height 10
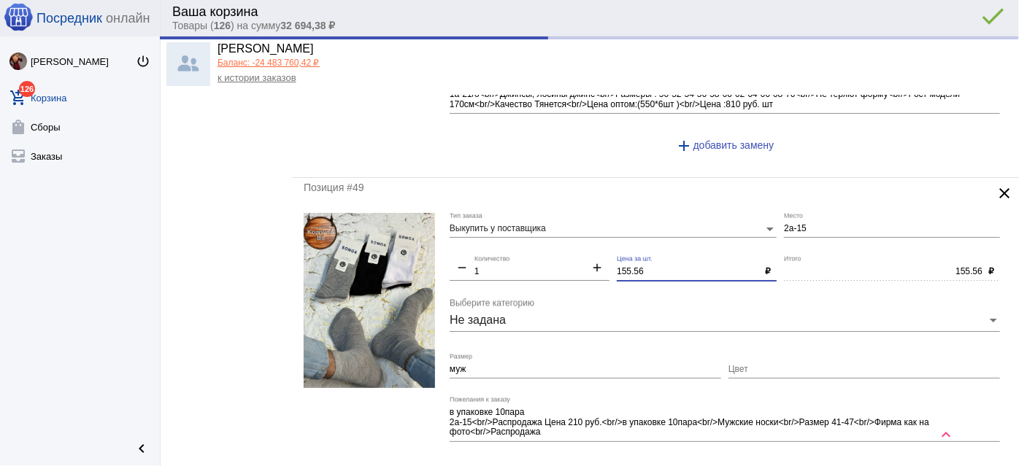
click at [630, 267] on input "155.56" at bounding box center [688, 272] width 142 height 10
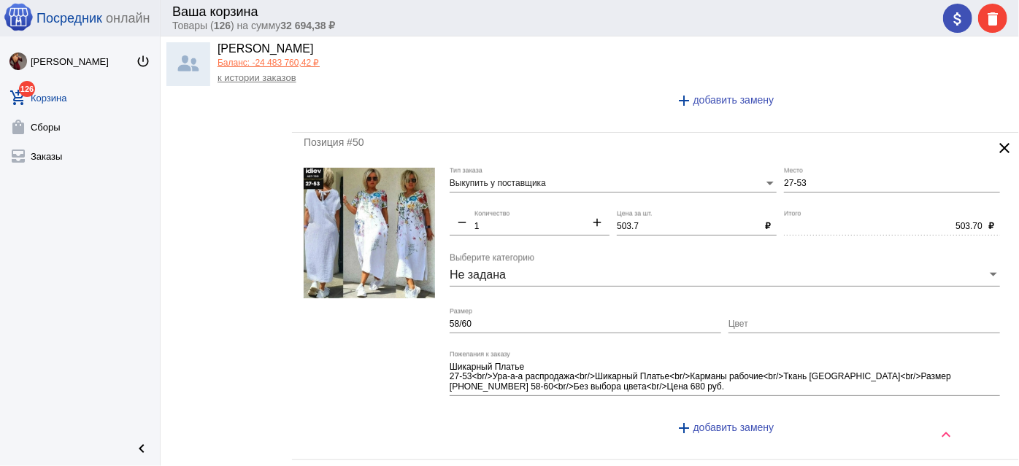
scroll to position [3052, 0]
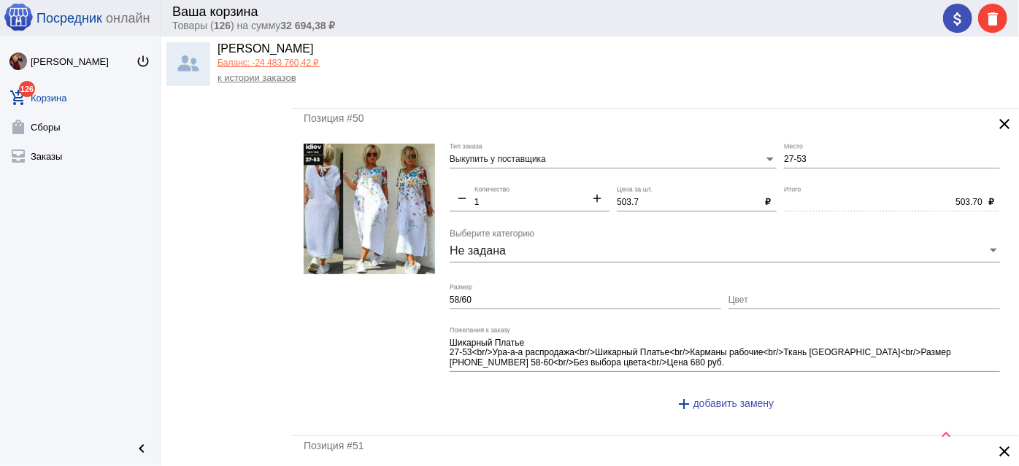
type input "150"
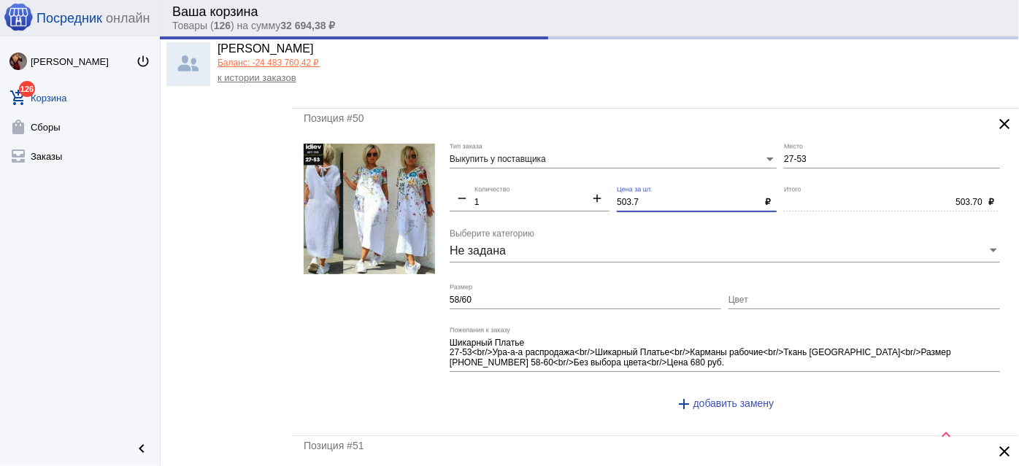
click at [628, 198] on input "503.7" at bounding box center [688, 203] width 142 height 10
type input "150.00"
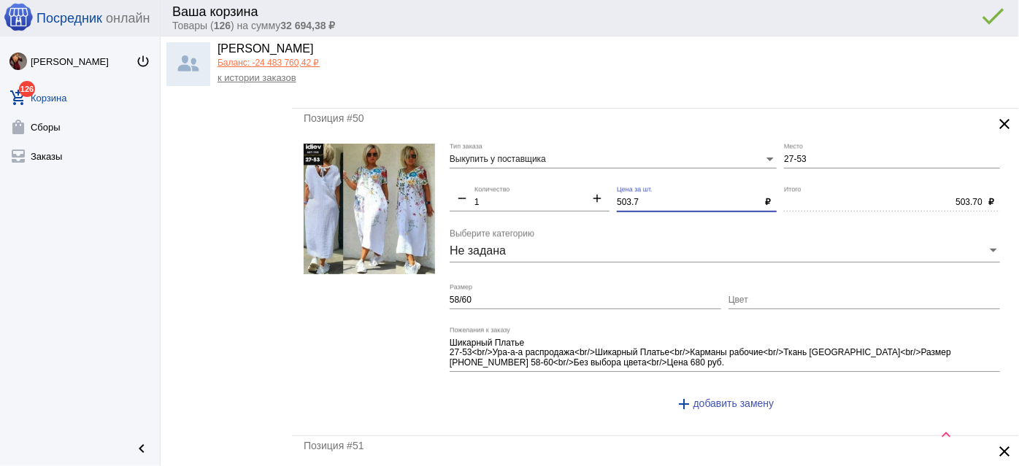
click at [628, 198] on input "503.7" at bounding box center [688, 203] width 142 height 10
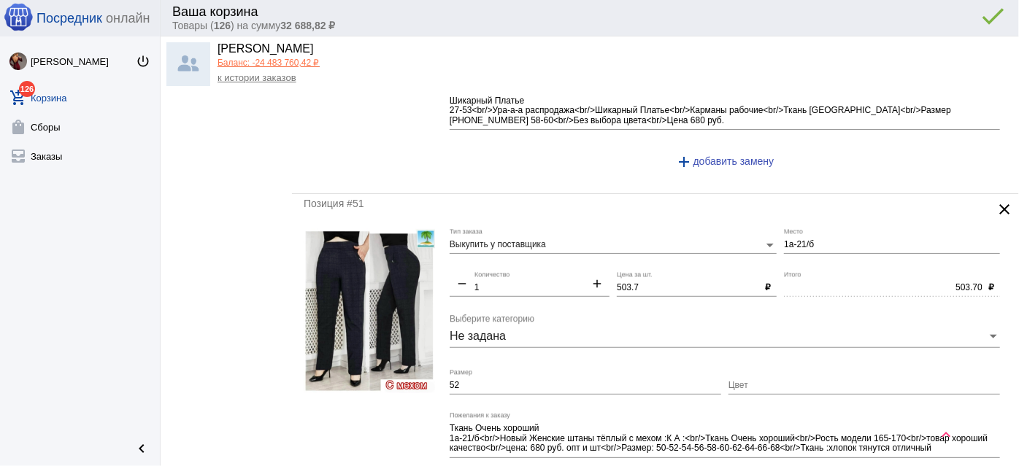
scroll to position [3318, 0]
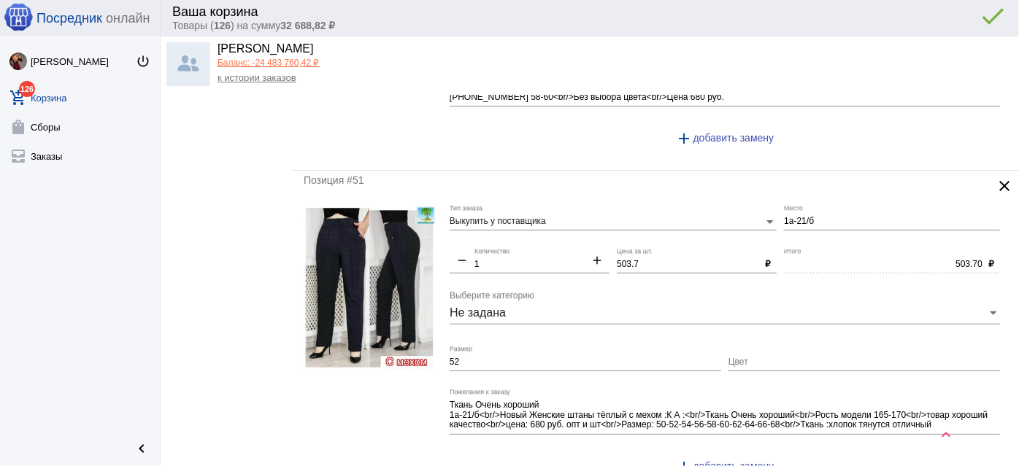
type input "500"
click at [626, 260] on input "503.7" at bounding box center [688, 265] width 142 height 10
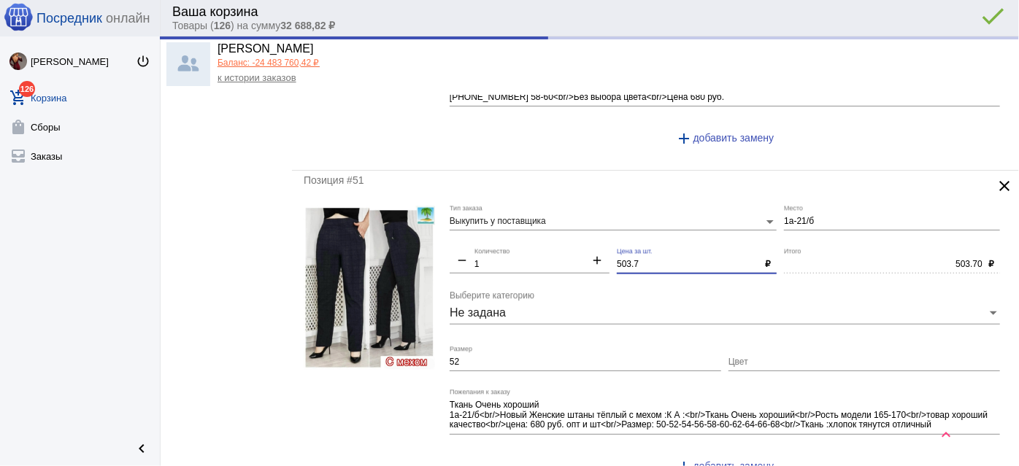
click at [625, 260] on input "503.7" at bounding box center [688, 265] width 142 height 10
type input "500.00"
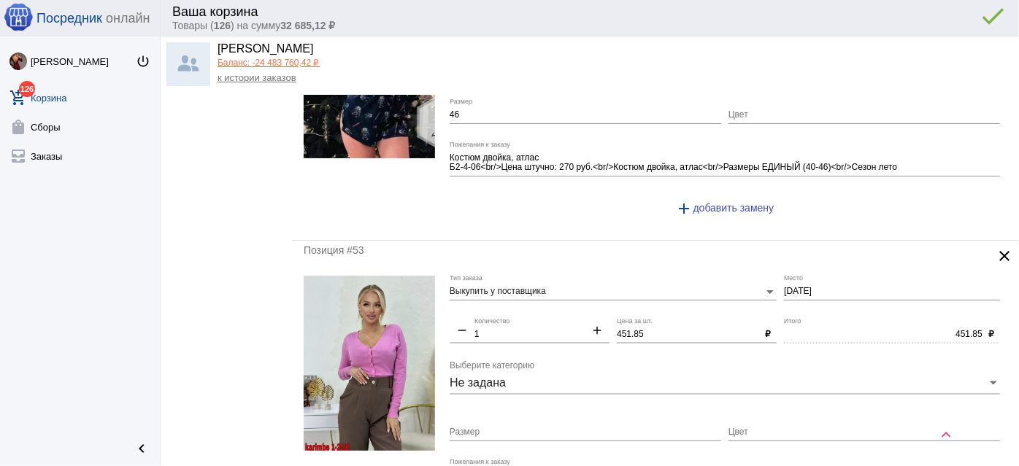
scroll to position [3981, 0]
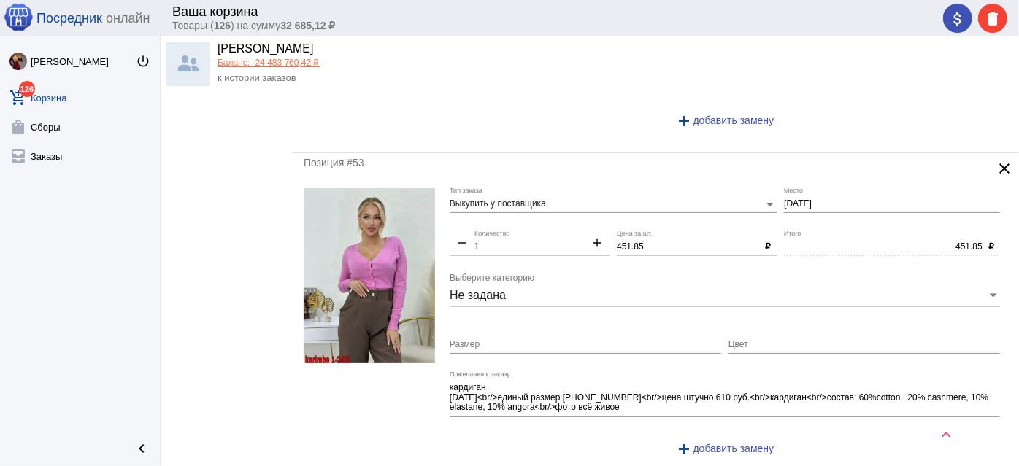
type input "500"
click at [630, 242] on input "451.85" at bounding box center [688, 247] width 142 height 10
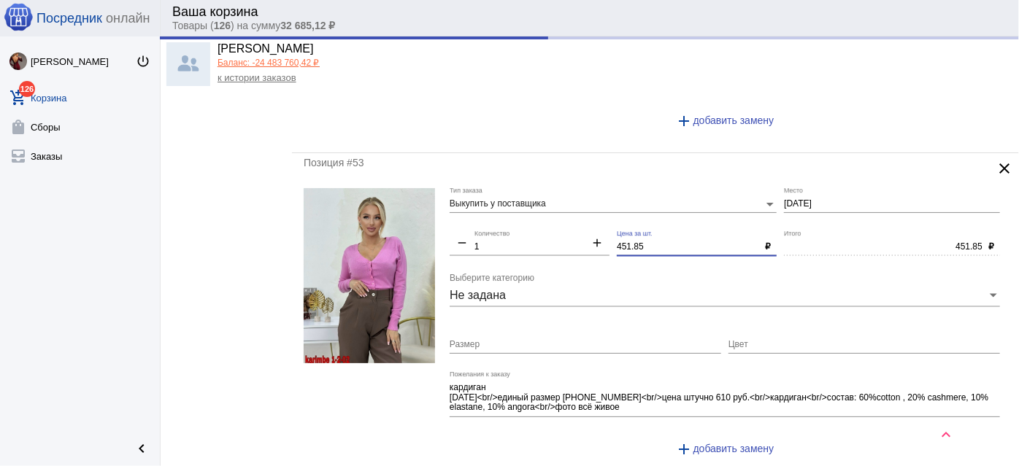
click at [630, 242] on input "451.85" at bounding box center [688, 247] width 142 height 10
type input "500.00"
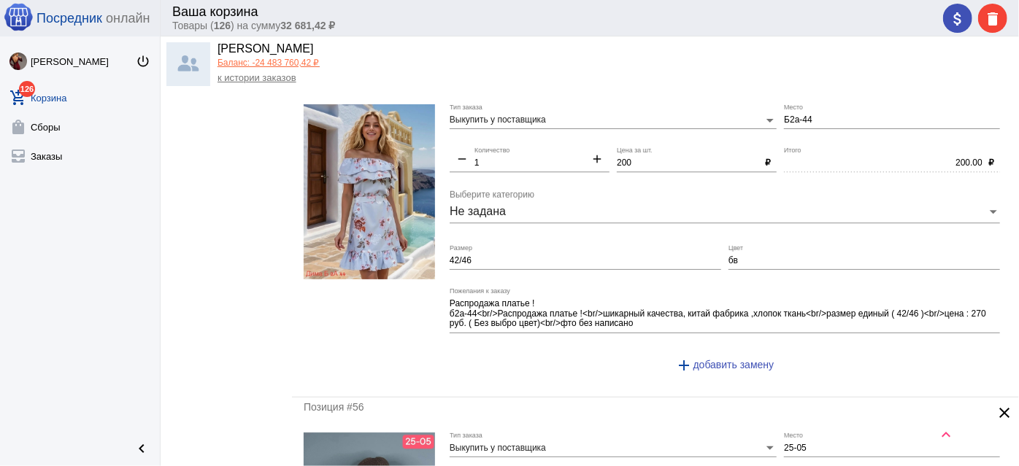
scroll to position [4645, 0]
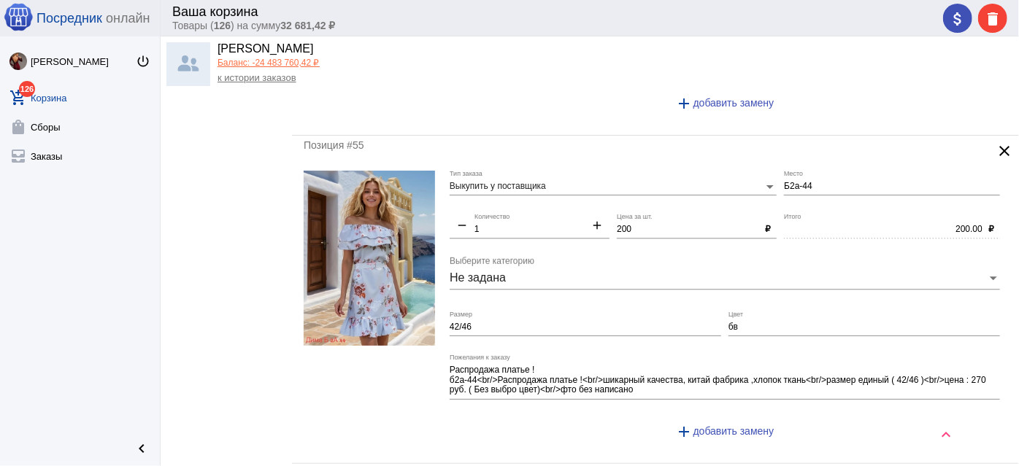
type input "450"
click at [769, 323] on input "бв" at bounding box center [864, 328] width 272 height 10
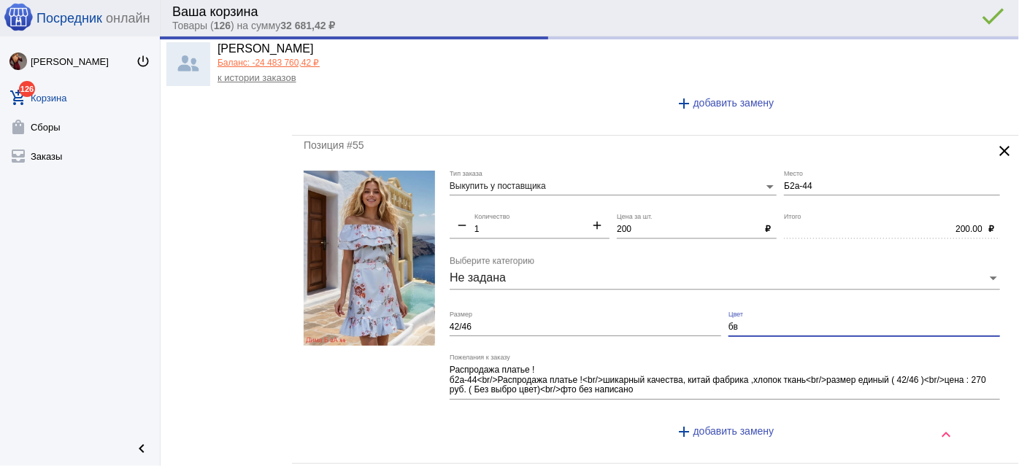
type input "450.00"
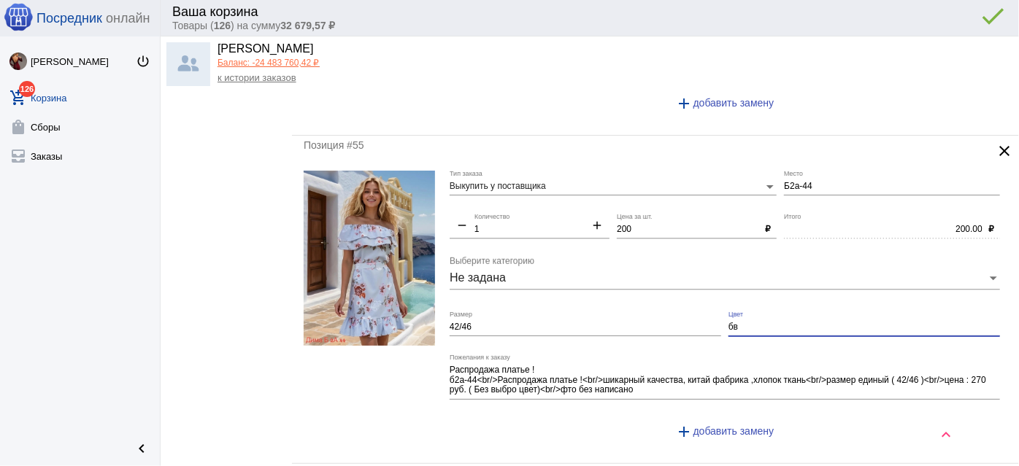
click at [772, 312] on div "бв Цвет" at bounding box center [864, 324] width 272 height 25
click at [743, 323] on input ", можель как на фото" at bounding box center [864, 328] width 272 height 10
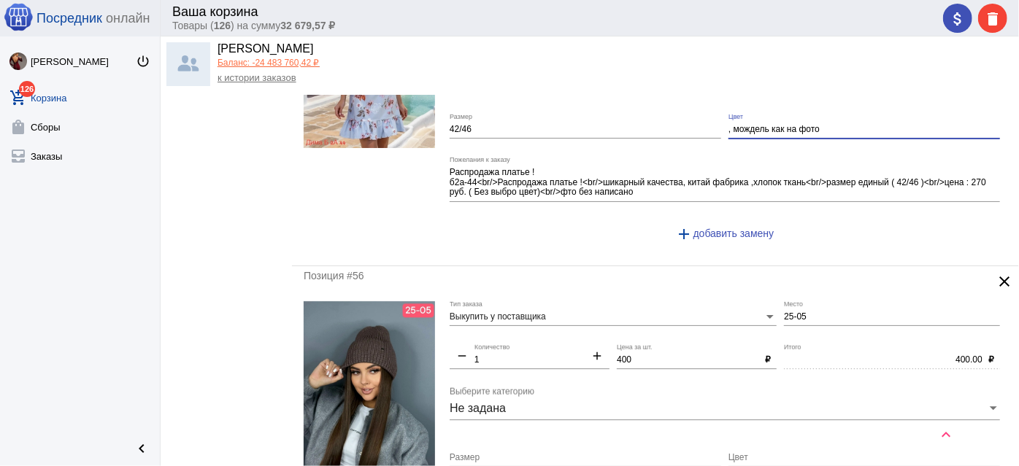
scroll to position [4844, 0]
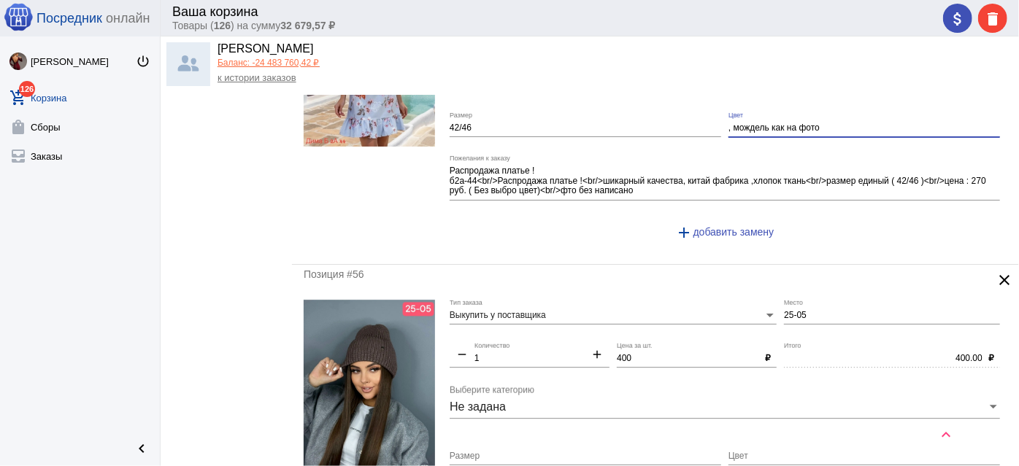
click at [745, 123] on input ", мождель как на фото" at bounding box center [864, 128] width 272 height 10
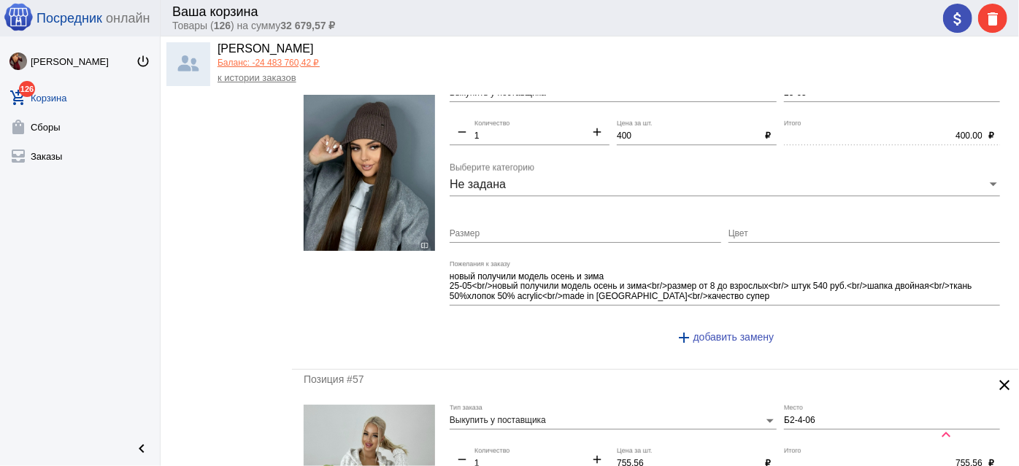
scroll to position [5242, 0]
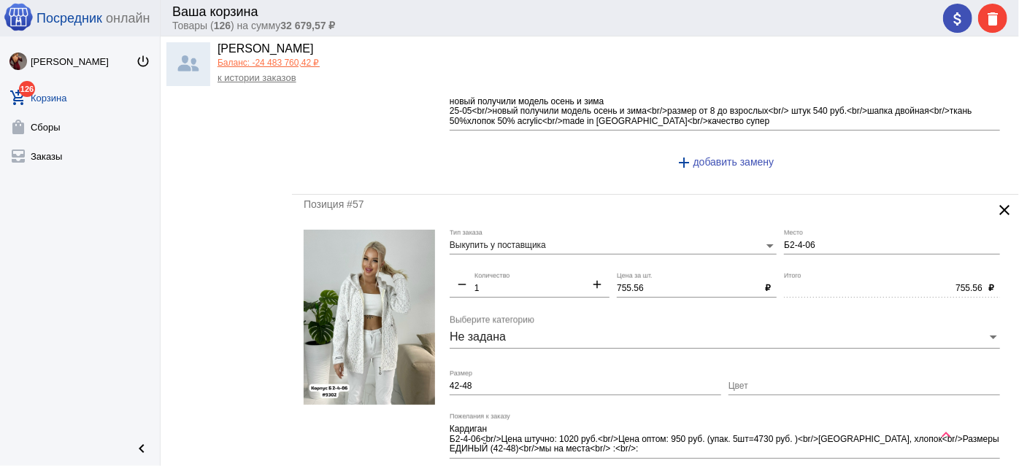
type input ", модель как на фото"
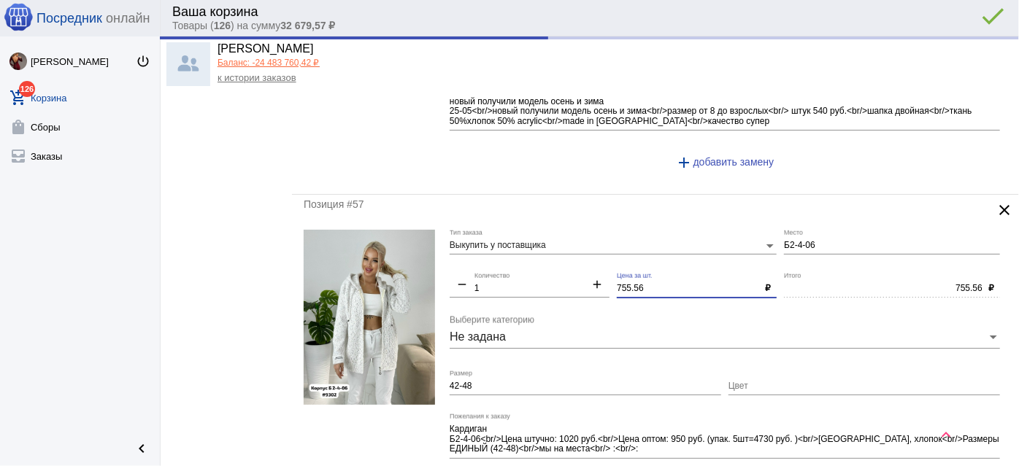
drag, startPoint x: 652, startPoint y: 260, endPoint x: 578, endPoint y: 242, distance: 75.8
click at [578, 242] on div "Выкупить у поставщика Тип заказа Б2-4-06 Место remove 1 Количество add 755.56 Ц…" at bounding box center [729, 370] width 558 height 281
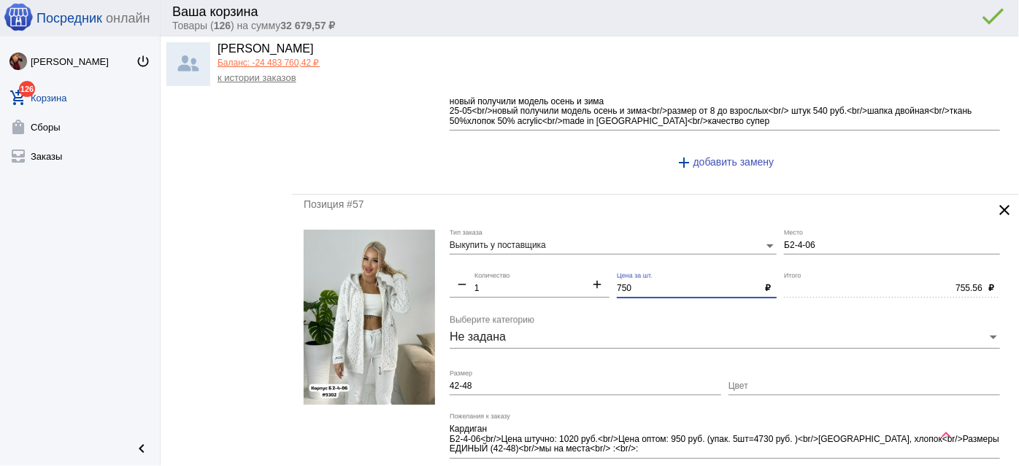
type input "750"
click at [742, 372] on div "Цвет" at bounding box center [864, 389] width 272 height 36
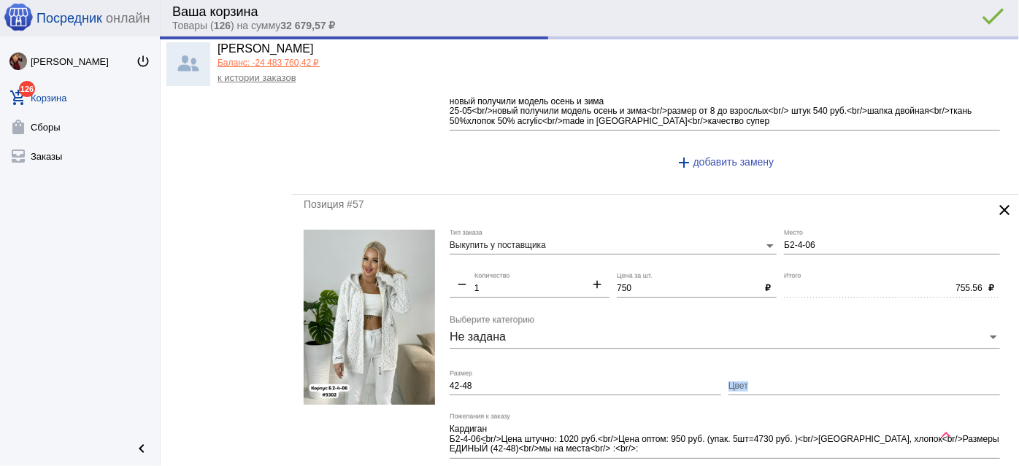
type input "750.00"
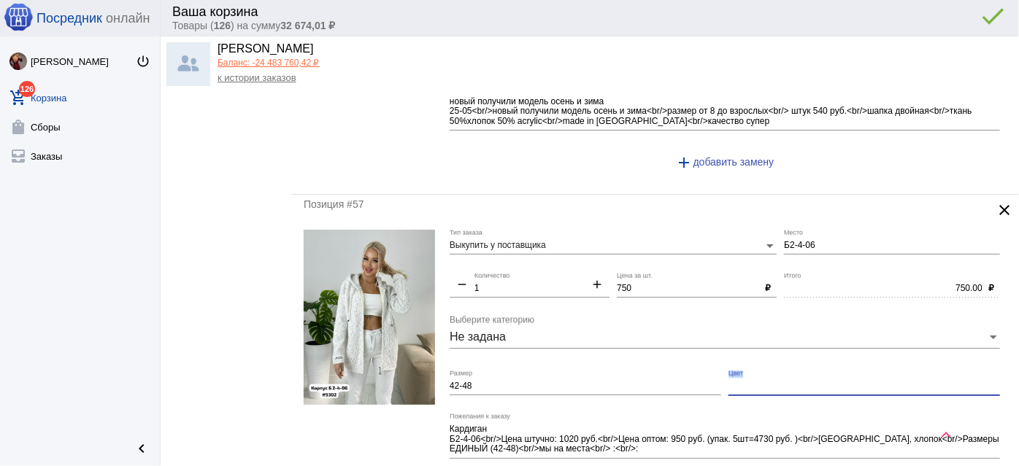
click at [801, 382] on input "Цвет" at bounding box center [864, 387] width 272 height 10
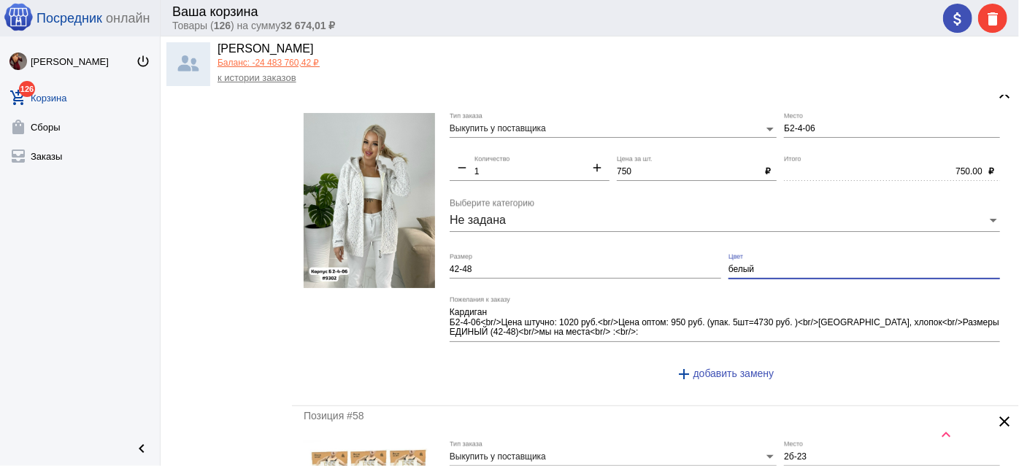
scroll to position [5507, 0]
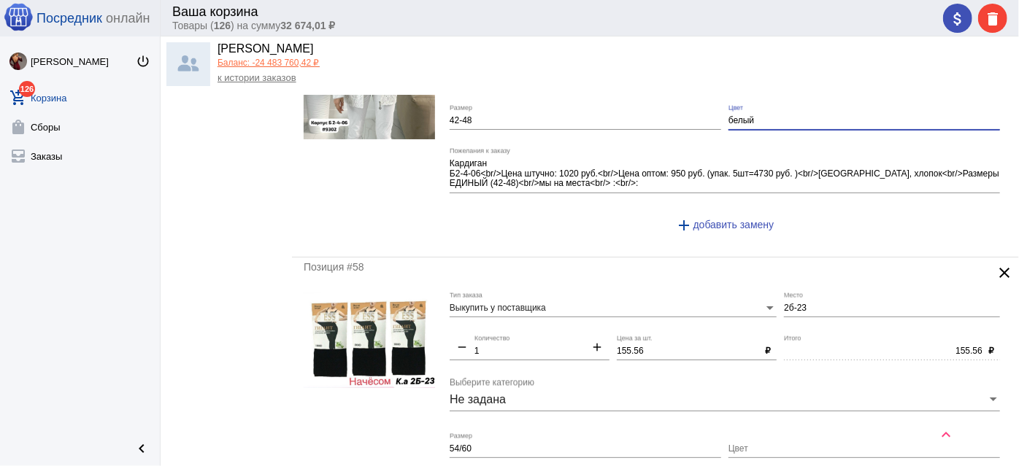
type input "белый"
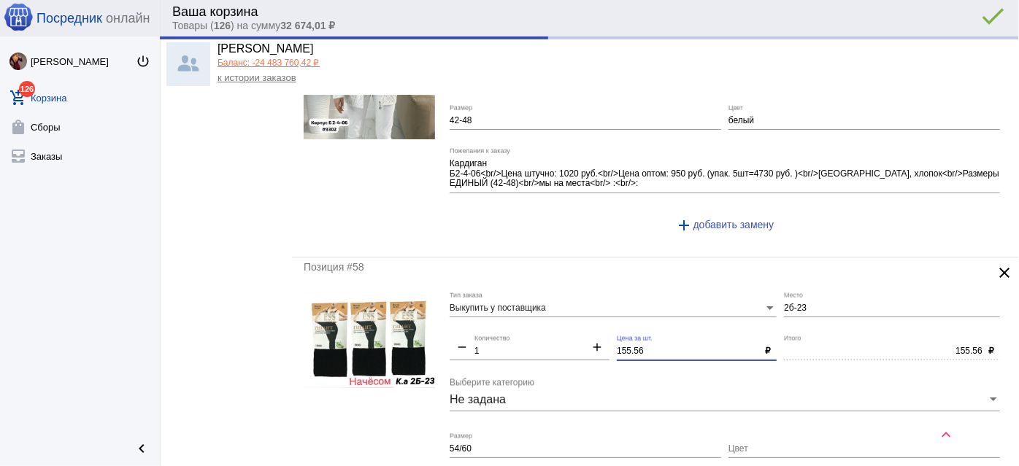
drag, startPoint x: 650, startPoint y: 323, endPoint x: 515, endPoint y: 305, distance: 136.2
click at [515, 305] on div "Выкупить у поставщика Тип заказа 2б-23 Место remove 1 Количество add 155.56 Цен…" at bounding box center [729, 433] width 558 height 281
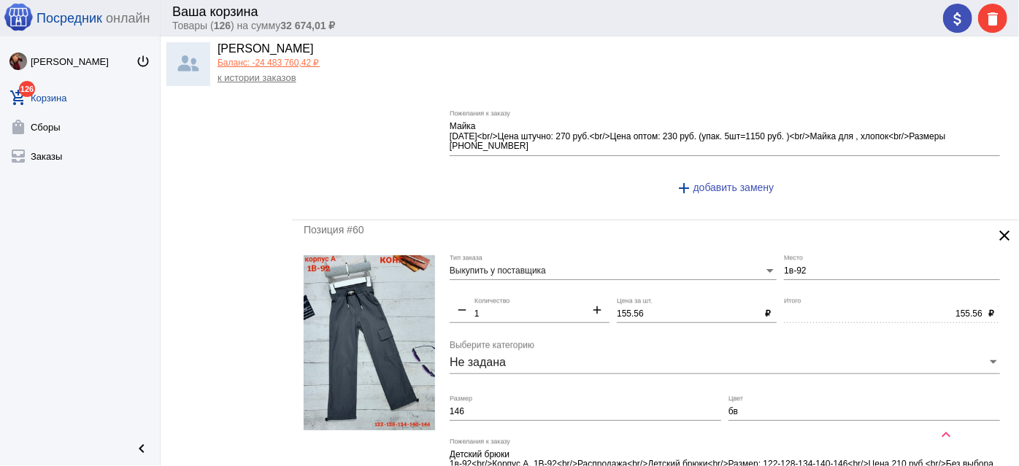
scroll to position [6237, 0]
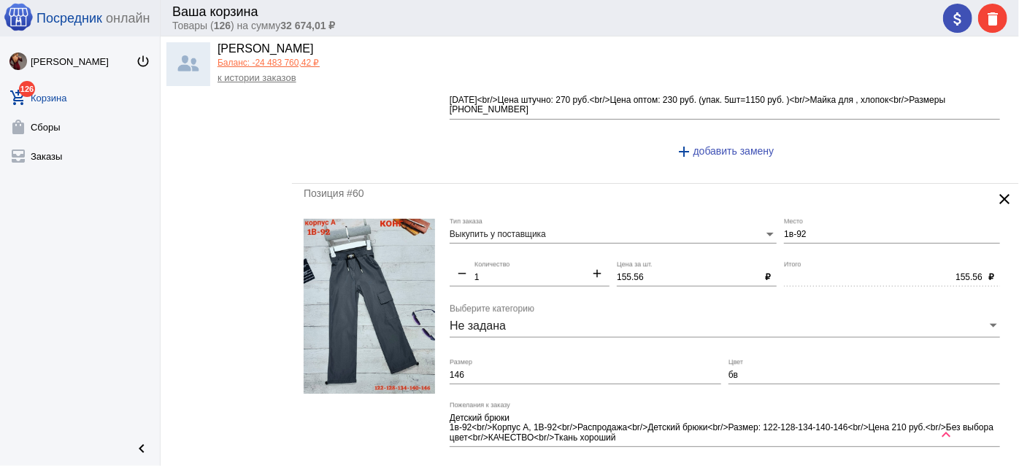
type input "150"
drag, startPoint x: 653, startPoint y: 244, endPoint x: 520, endPoint y: 233, distance: 133.3
click at [520, 233] on div "Выкупить у поставщика Тип заказа 1в-92 Место remove 1 Количество add 155.56 Цен…" at bounding box center [729, 359] width 558 height 281
type input "150.00"
type input "150"
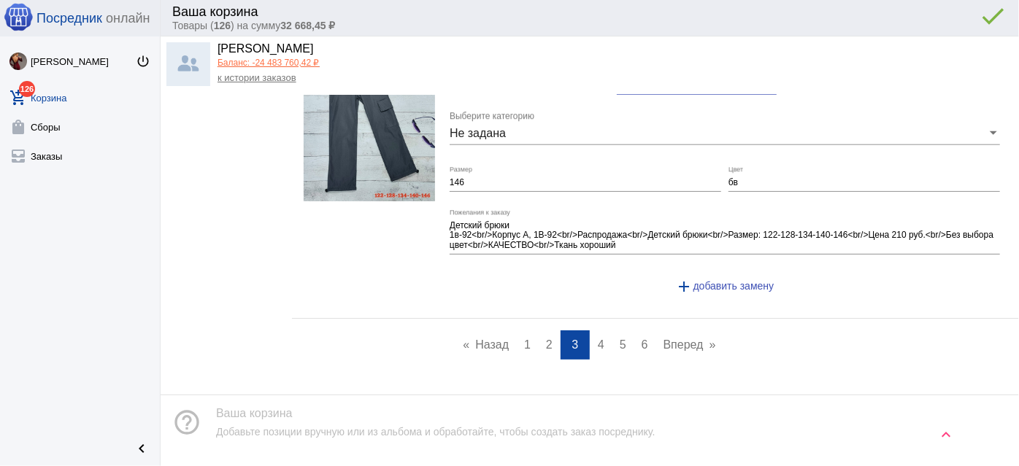
scroll to position [6434, 0]
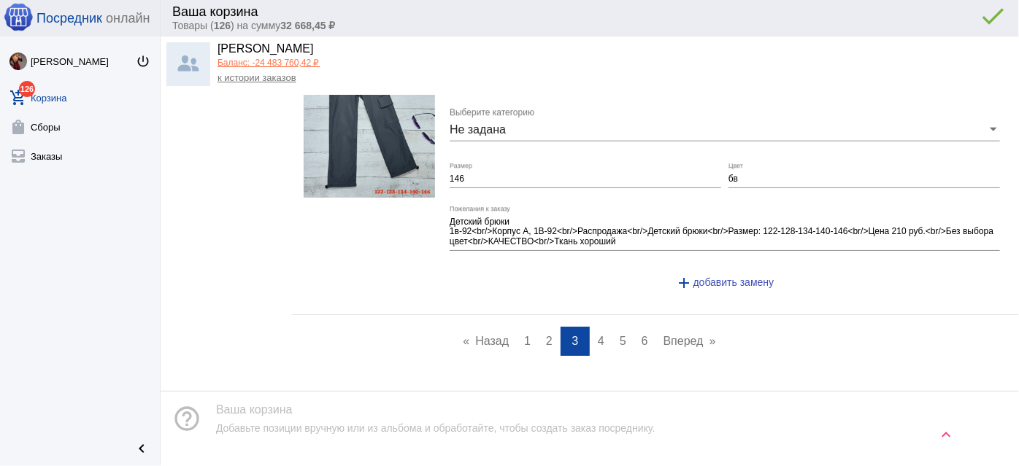
click at [604, 327] on link "page 4" at bounding box center [601, 341] width 21 height 29
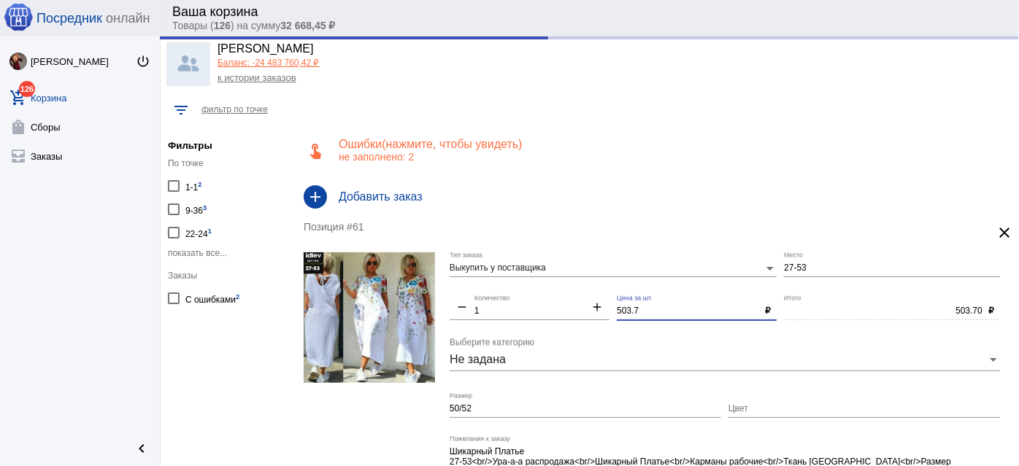
drag, startPoint x: 646, startPoint y: 312, endPoint x: 493, endPoint y: 293, distance: 153.7
click at [493, 293] on div "Выкупить у поставщика Тип заказа 27-53 Место remove 1 Количество add 503.7 Цена…" at bounding box center [729, 393] width 558 height 281
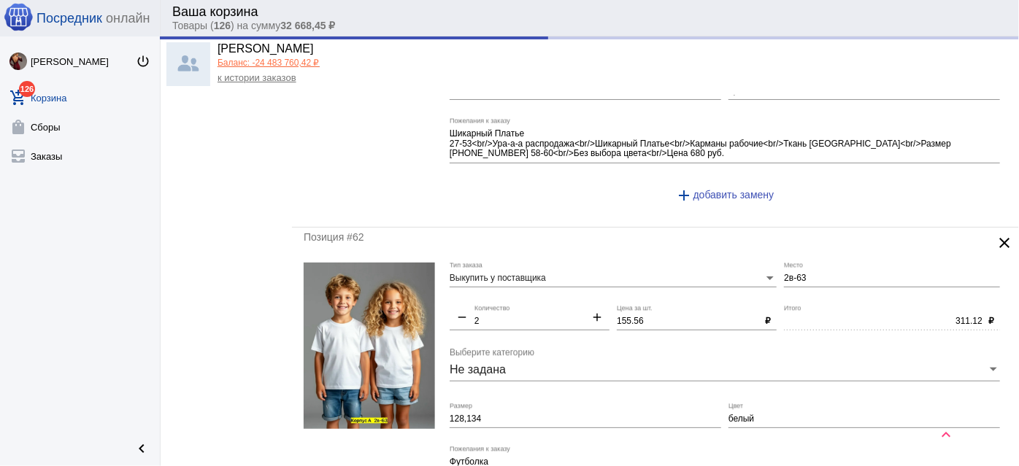
scroll to position [398, 0]
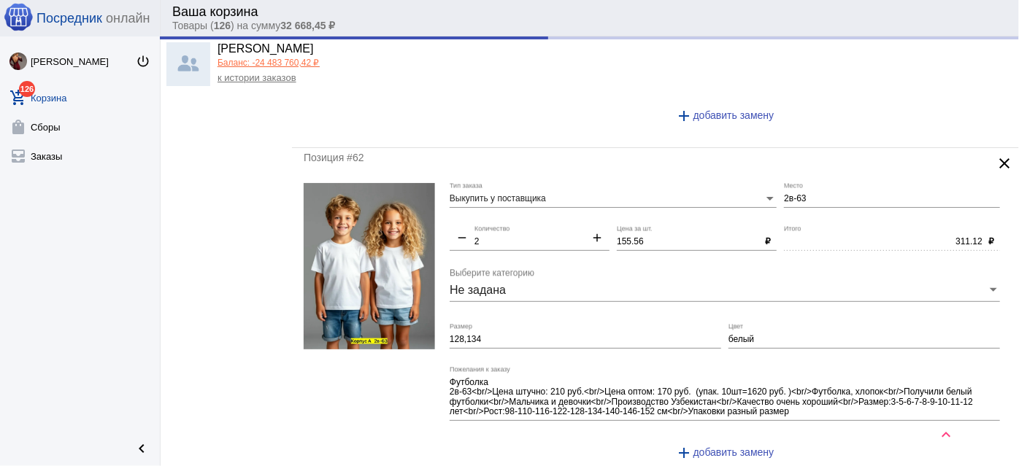
type input "500"
type input "500.00"
drag, startPoint x: 651, startPoint y: 236, endPoint x: 555, endPoint y: 231, distance: 95.8
click at [555, 231] on div "Выкупить у поставщика Тип заказа 2в-63 Место remove 2 Количество add 155.56 Цен…" at bounding box center [729, 328] width 558 height 291
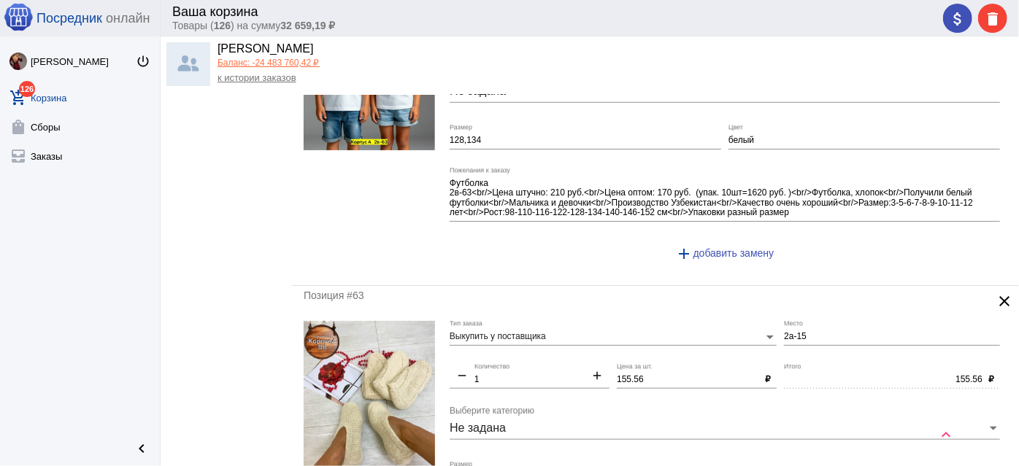
scroll to position [730, 0]
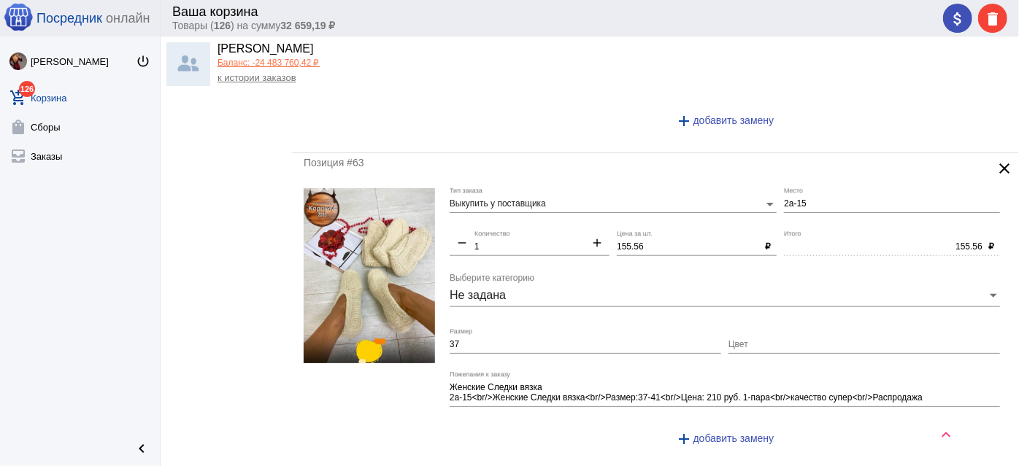
type input "150"
type input "300.00"
drag, startPoint x: 647, startPoint y: 242, endPoint x: 514, endPoint y: 229, distance: 134.2
click at [514, 229] on div "Выкупить у поставщика Тип заказа 2а-15 Место remove 1 Количество add 155.56 Цен…" at bounding box center [729, 323] width 558 height 271
type input "150"
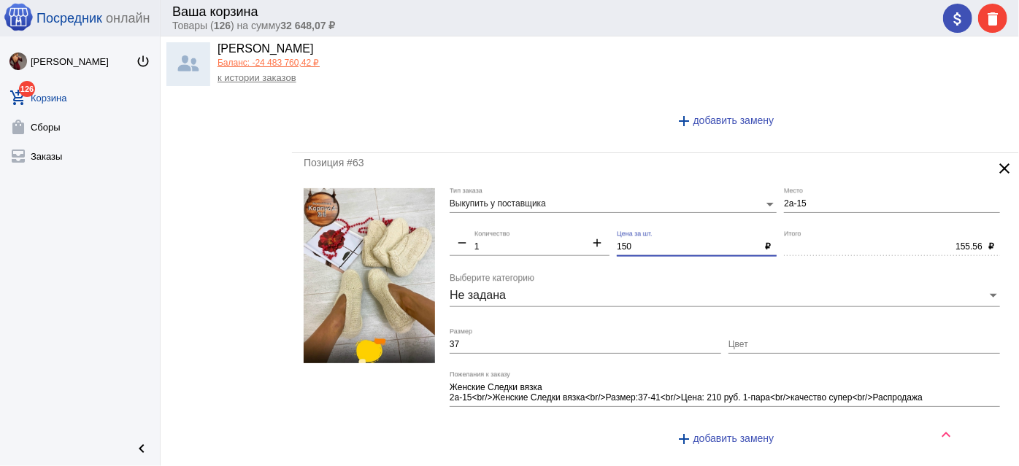
click at [485, 334] on div "37 Размер" at bounding box center [586, 341] width 272 height 25
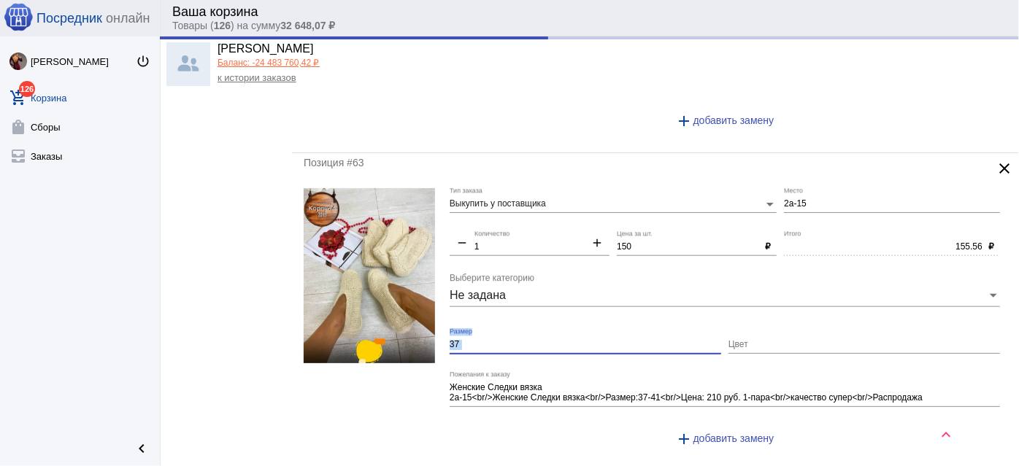
click at [485, 334] on div "37 Размер" at bounding box center [586, 341] width 272 height 25
type input "150.00"
type input "37"
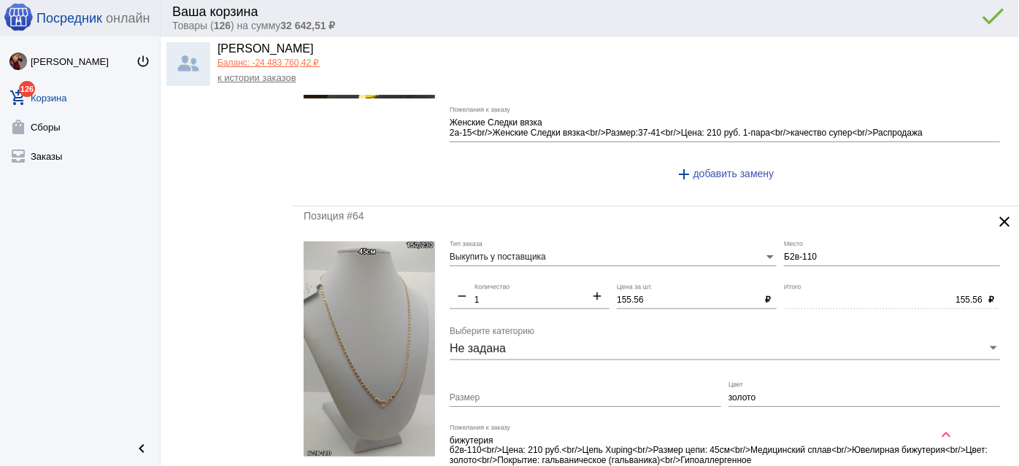
scroll to position [796, 0]
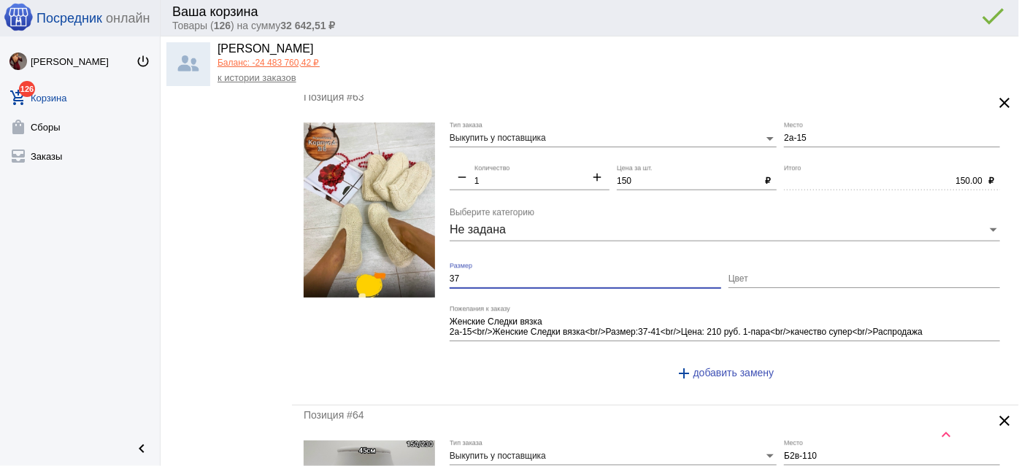
drag, startPoint x: 477, startPoint y: 277, endPoint x: 403, endPoint y: 256, distance: 76.5
click at [403, 256] on form "Выкупить у поставщика Тип заказа 2а-15 Место remove 1 Количество add 150 Цена з…" at bounding box center [656, 258] width 704 height 271
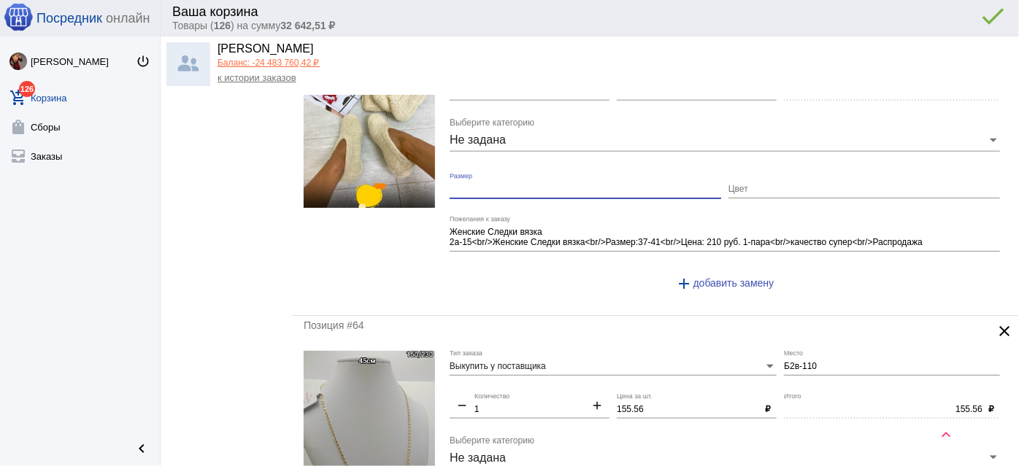
scroll to position [995, 0]
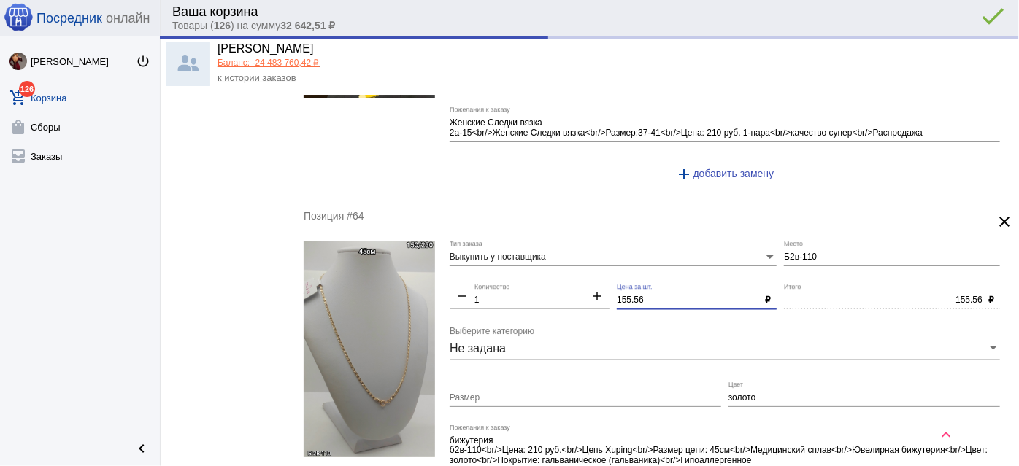
drag, startPoint x: 660, startPoint y: 291, endPoint x: 512, endPoint y: 276, distance: 149.0
click at [512, 276] on div "Выкупить у поставщика Тип заказа Б2в-110 Место remove 1 Количество add 155.56 Ц…" at bounding box center [729, 382] width 558 height 281
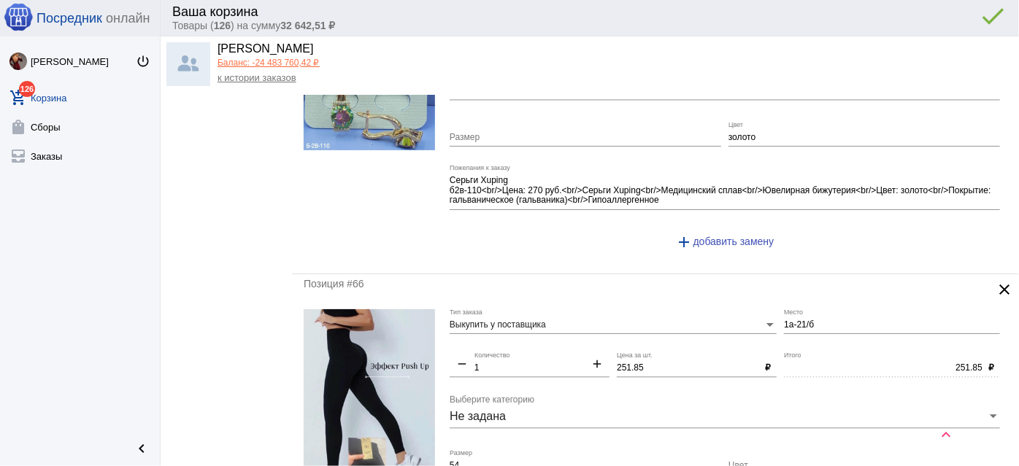
scroll to position [1725, 0]
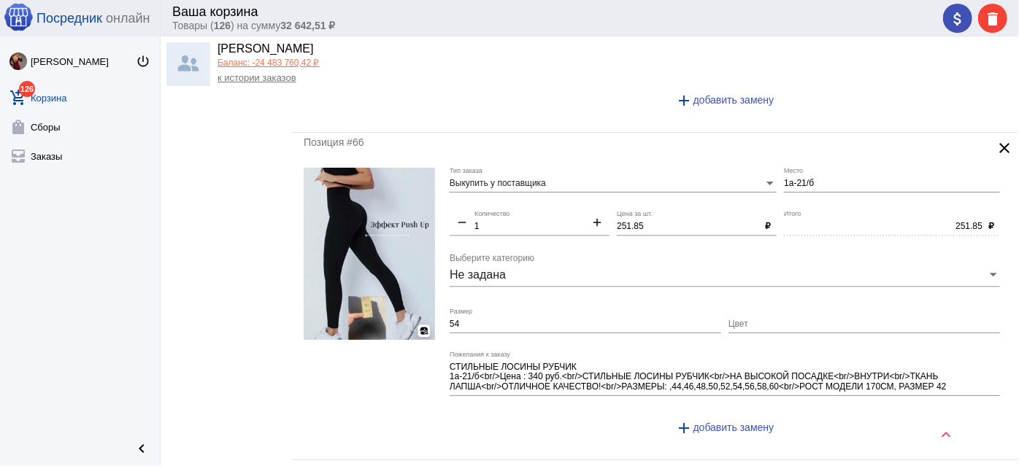
type input "150"
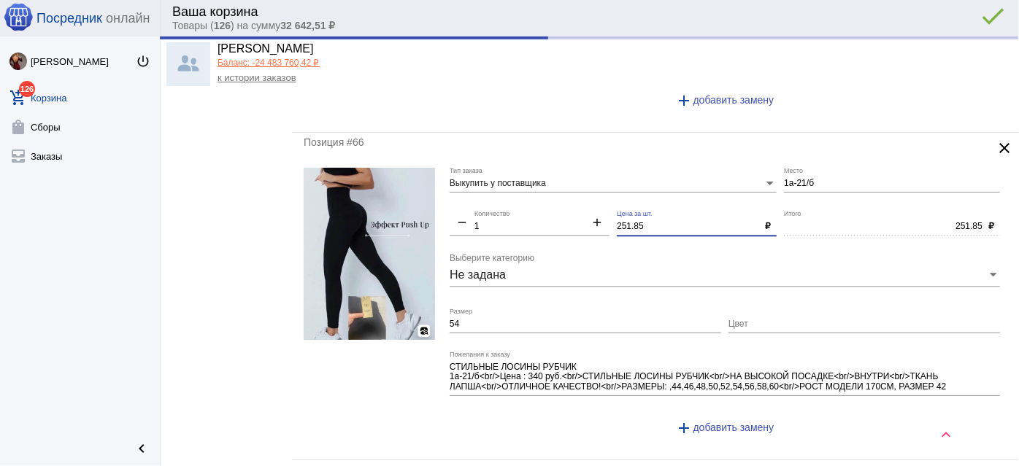
type input "150.00"
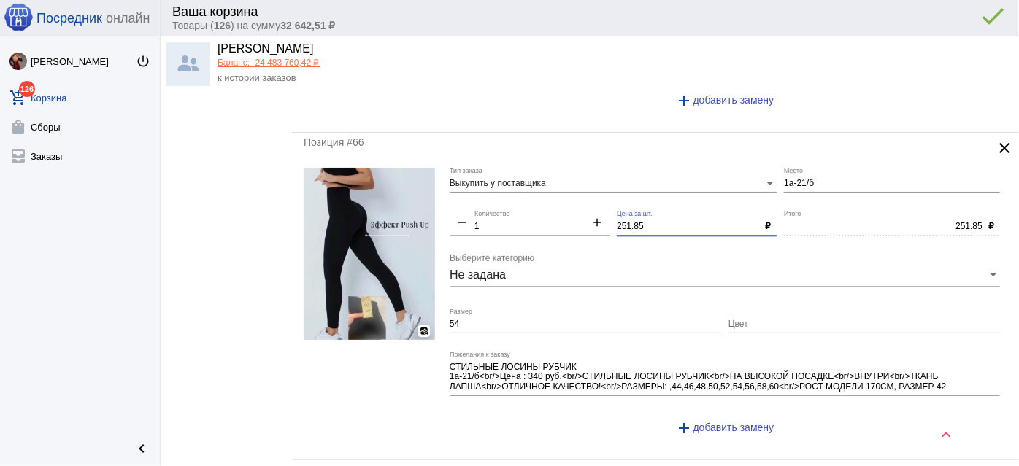
drag, startPoint x: 650, startPoint y: 221, endPoint x: 557, endPoint y: 204, distance: 94.2
click at [557, 204] on div "Выкупить у поставщика Тип заказа 1а-21/б Место remove 1 Количество add 251.85 Ц…" at bounding box center [729, 308] width 558 height 281
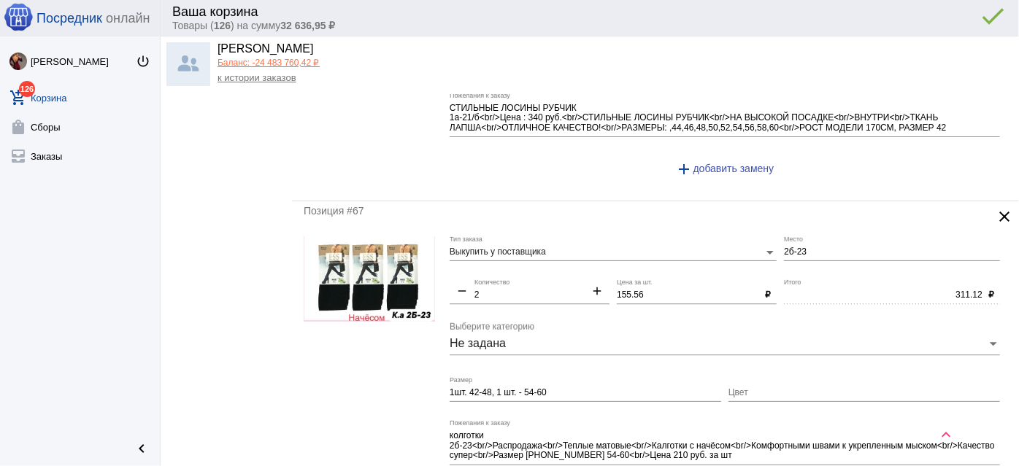
scroll to position [2057, 0]
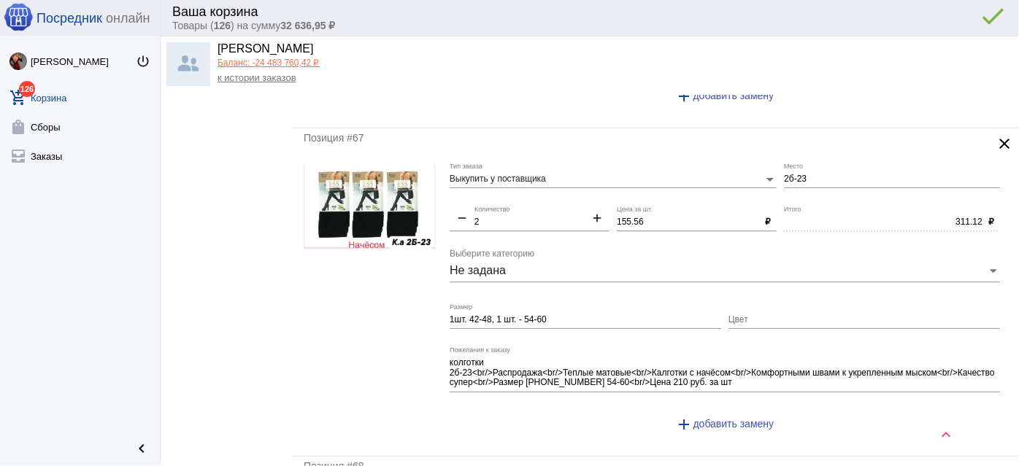
type input "250"
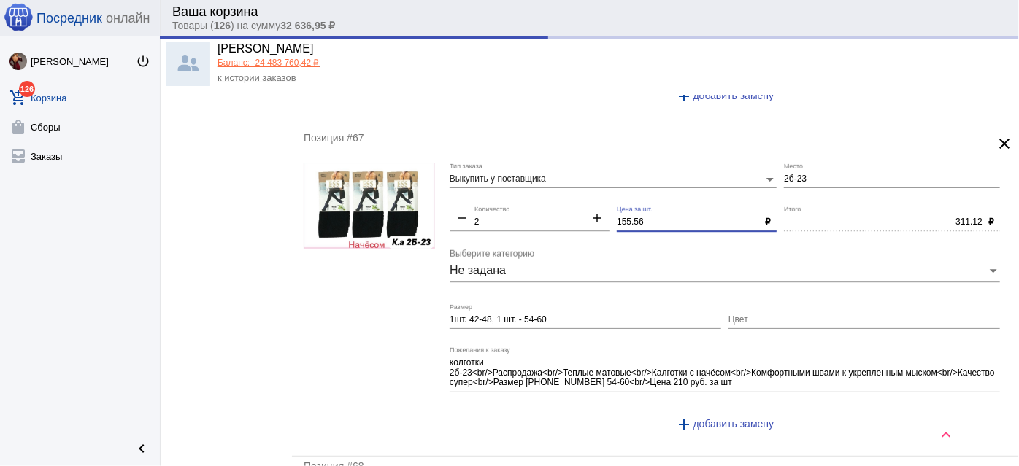
drag, startPoint x: 653, startPoint y: 212, endPoint x: 472, endPoint y: 187, distance: 182.0
click at [472, 187] on div "Выкупить у поставщика Тип заказа 2б-23 Место remove 2 Количество add 155.56 Цен…" at bounding box center [729, 304] width 558 height 281
type input "250.00"
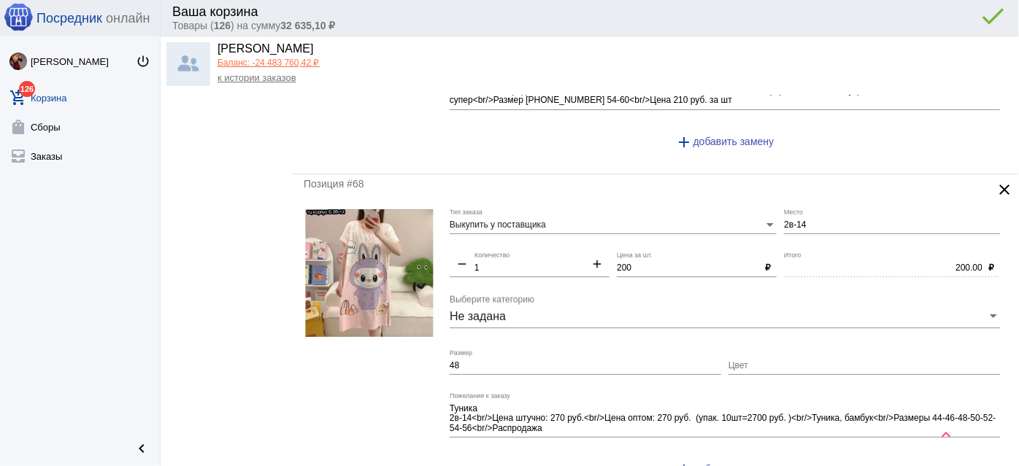
scroll to position [2388, 0]
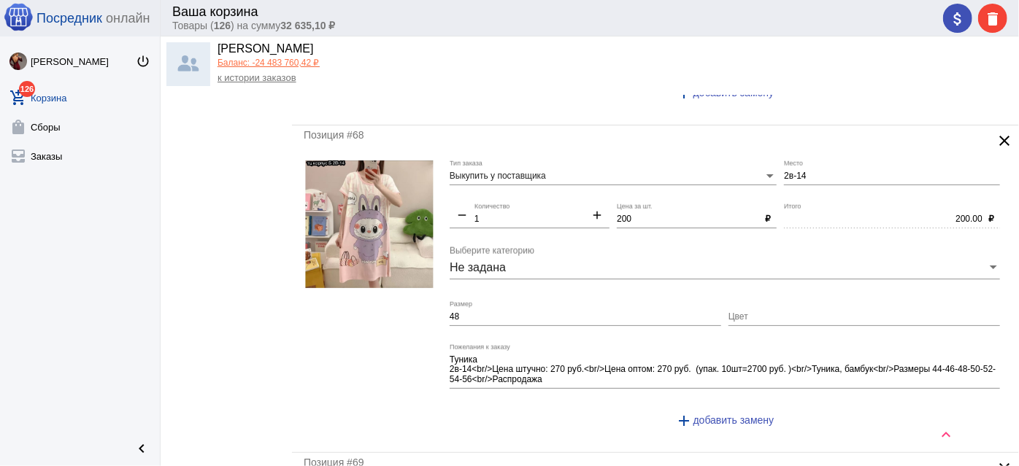
type input "150"
click at [784, 172] on input "2в-14" at bounding box center [892, 177] width 216 height 10
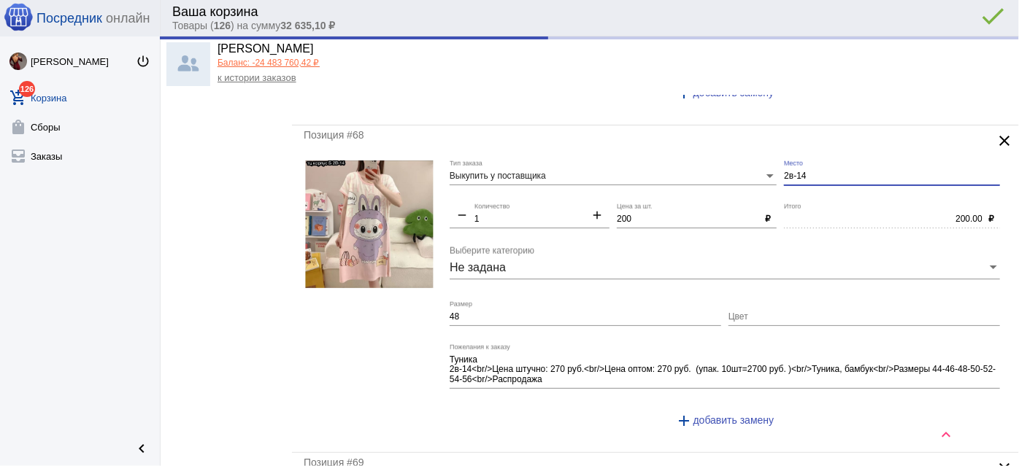
type input "300.00"
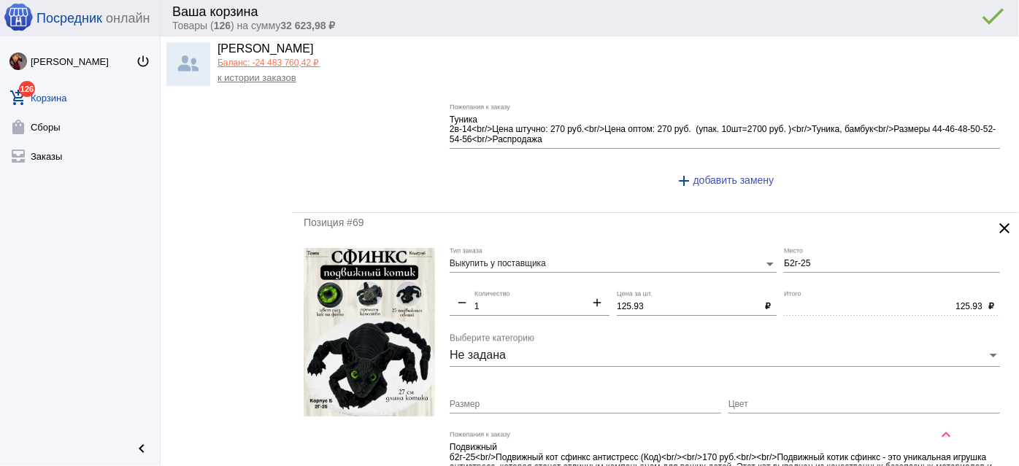
scroll to position [2720, 0]
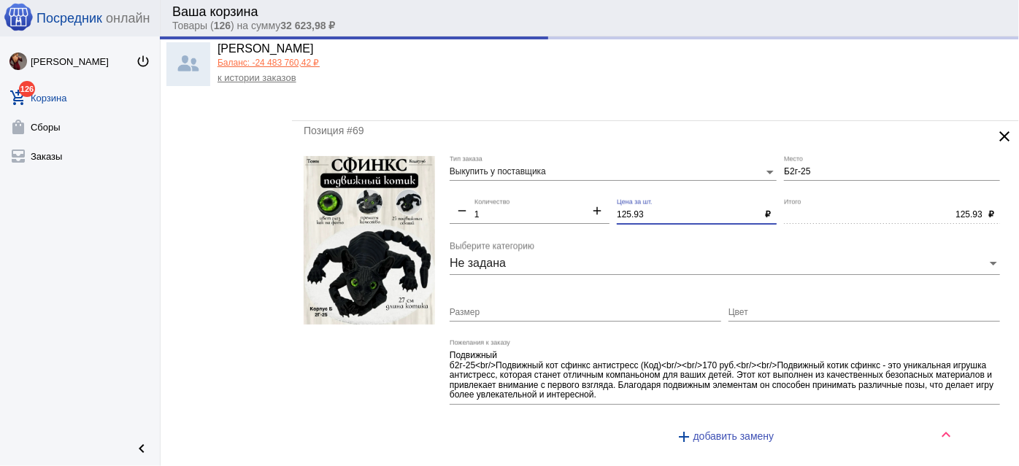
drag, startPoint x: 650, startPoint y: 200, endPoint x: 496, endPoint y: 173, distance: 157.1
click at [496, 173] on div "Выкупить у поставщика Тип заказа Б2г-25 Место remove 1 Количество add 125.93 Це…" at bounding box center [729, 306] width 558 height 301
type input "Б2в-14"
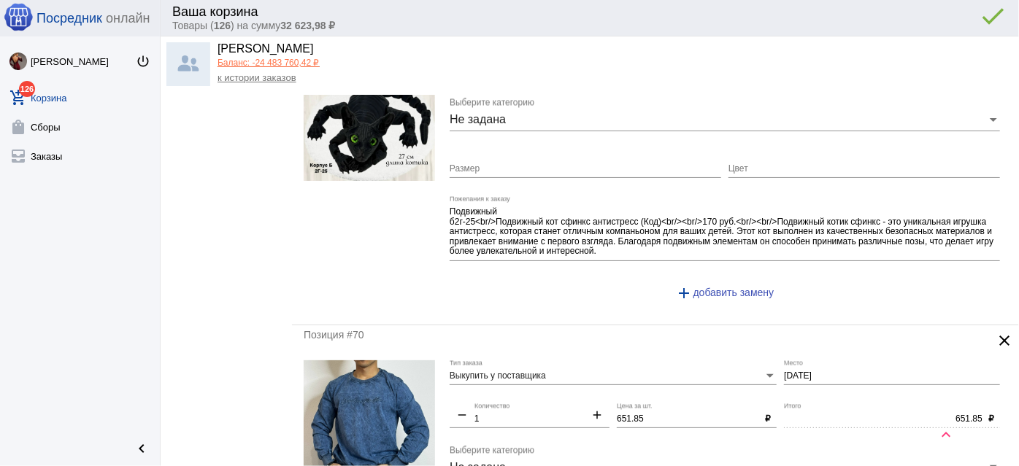
scroll to position [2985, 0]
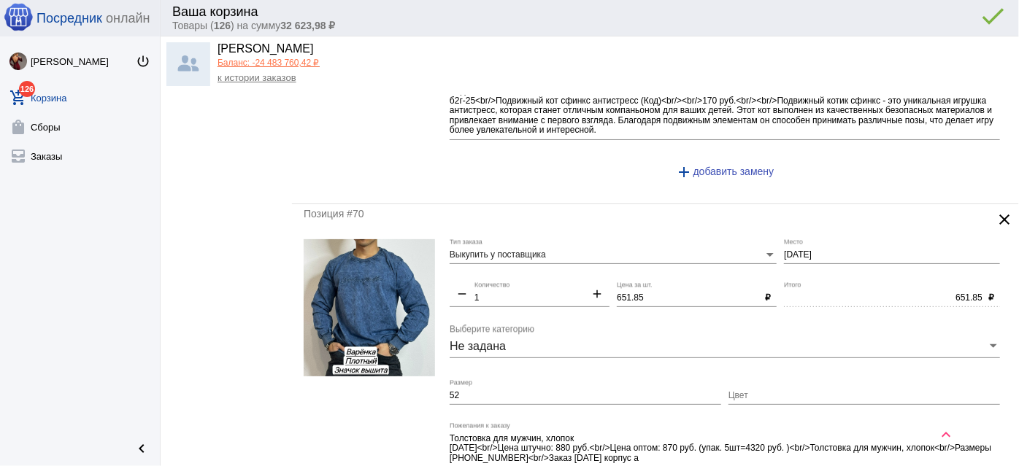
type input "120"
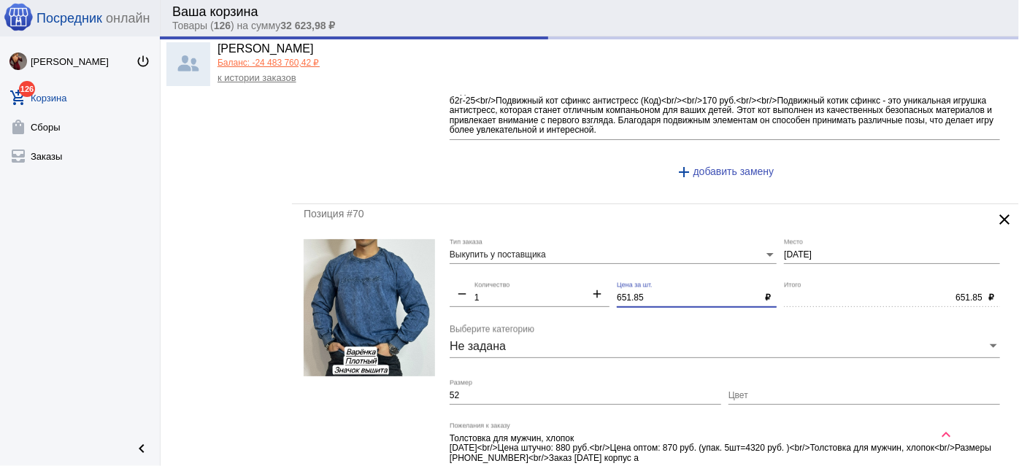
drag, startPoint x: 546, startPoint y: 262, endPoint x: 485, endPoint y: 253, distance: 62.0
click at [485, 253] on div "Выкупить у поставщика Тип заказа 2-2-23 Место remove 1 Количество add 651.85 Це…" at bounding box center [729, 379] width 558 height 281
type input "120.00"
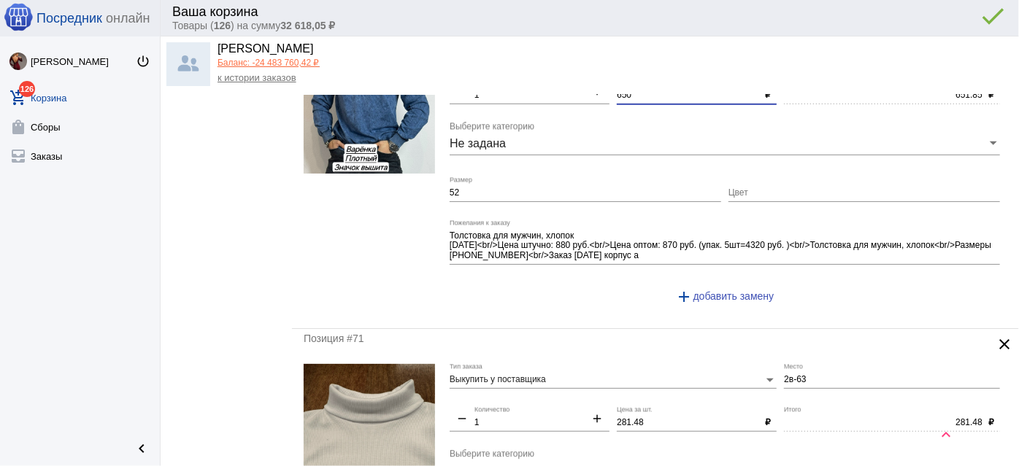
scroll to position [3318, 0]
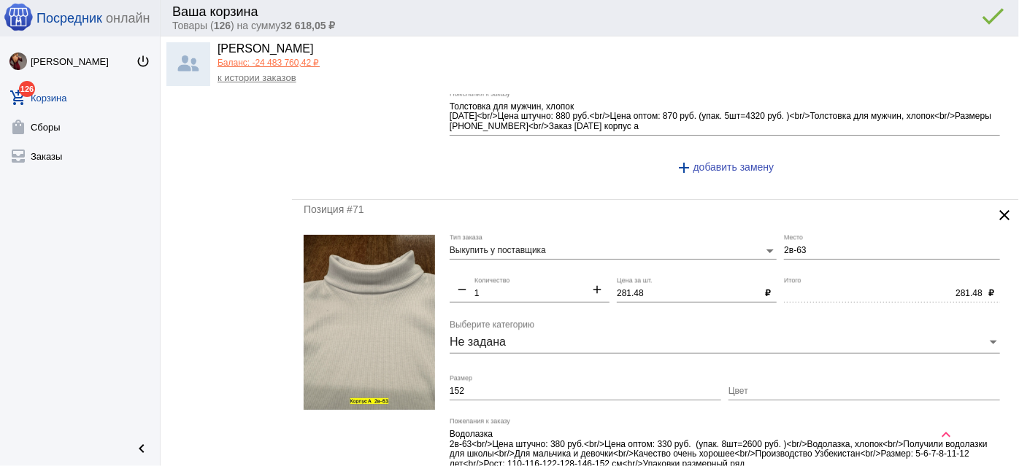
type input "650"
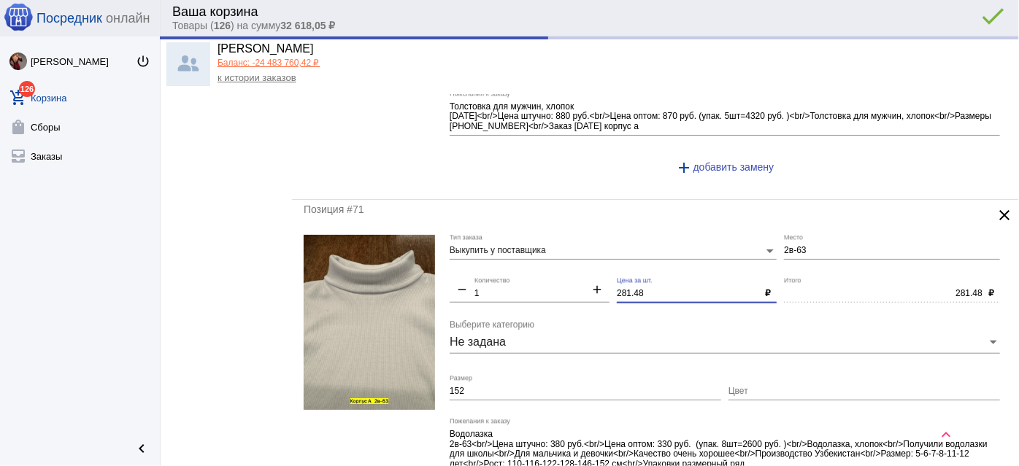
type input "650.00"
drag, startPoint x: 660, startPoint y: 277, endPoint x: 522, endPoint y: 257, distance: 139.4
click at [522, 257] on div "Выкупить у поставщика Тип заказа 2в-63 Место remove 1 Количество add 281.48 Цен…" at bounding box center [729, 380] width 558 height 291
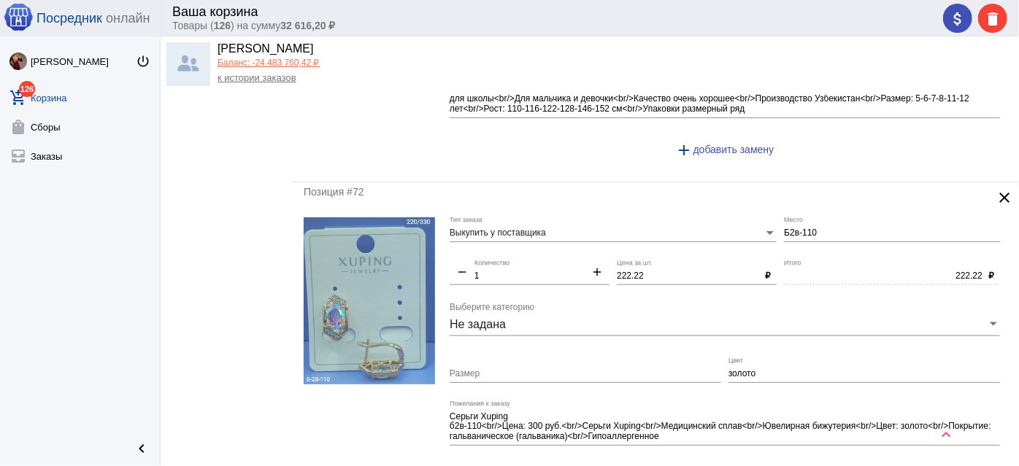
scroll to position [3715, 0]
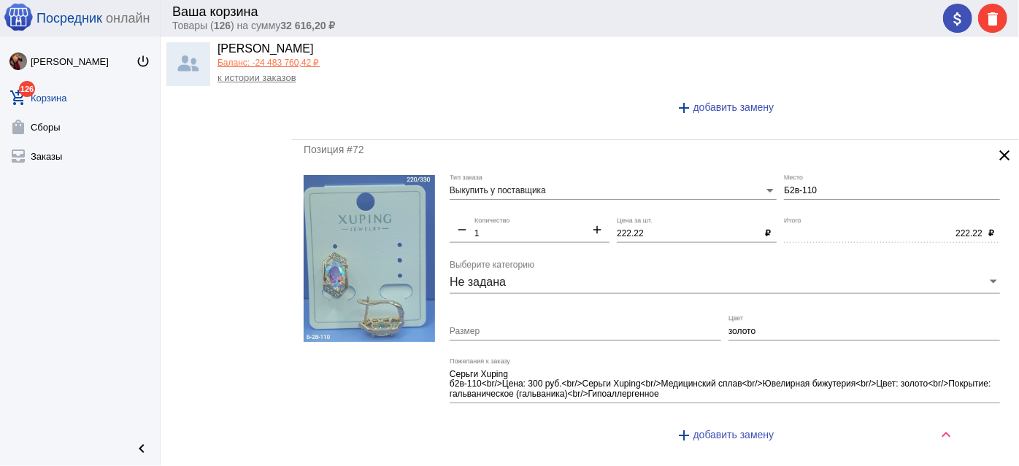
type input "280"
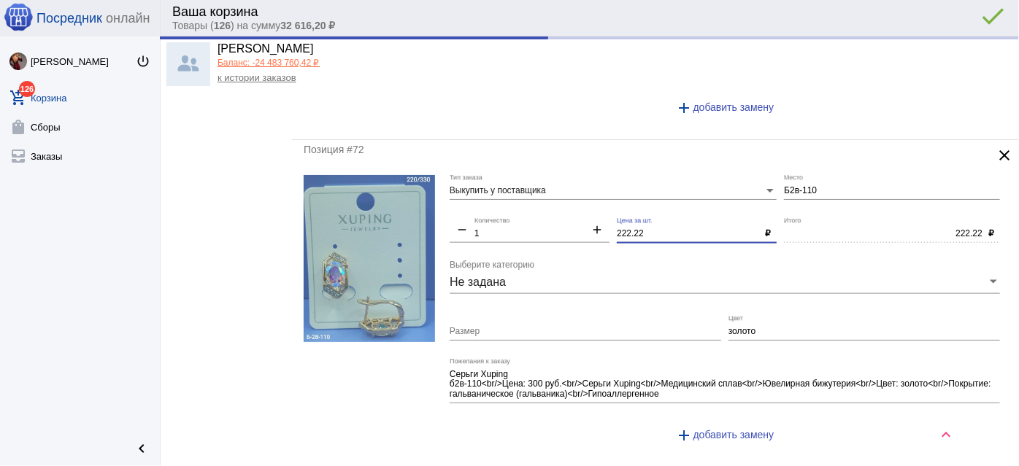
drag, startPoint x: 653, startPoint y: 218, endPoint x: 523, endPoint y: 166, distance: 140.6
click at [526, 182] on div "Выкупить у поставщика Тип заказа Б2в-110 Место remove 1 Количество add 222.22 Ц…" at bounding box center [729, 315] width 558 height 281
type input "280.00"
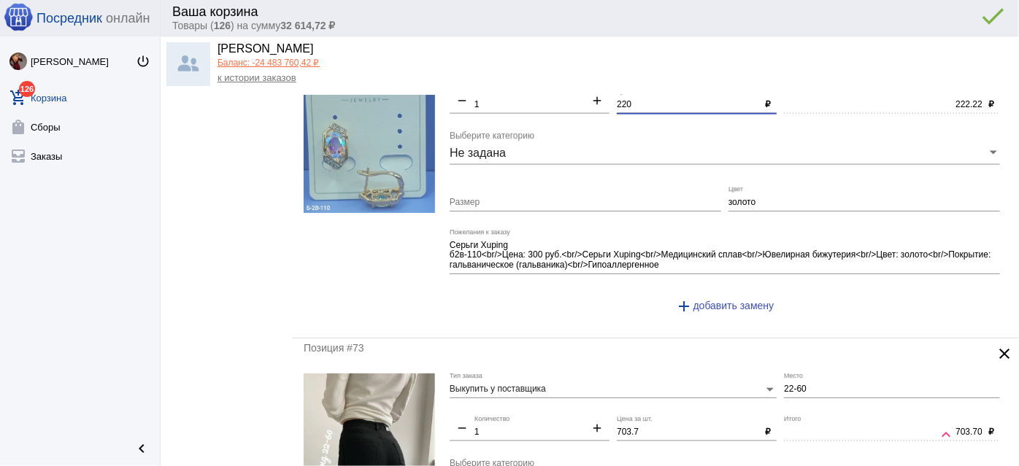
scroll to position [3981, 0]
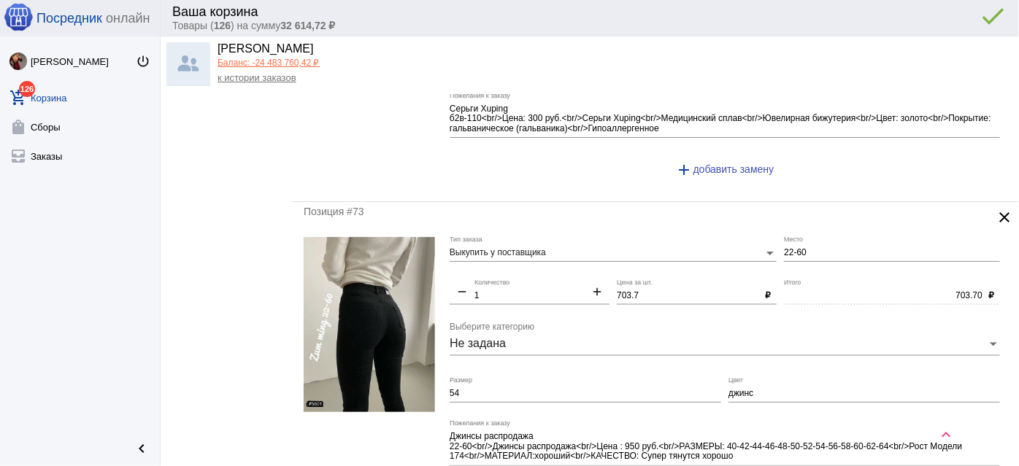
type input "220"
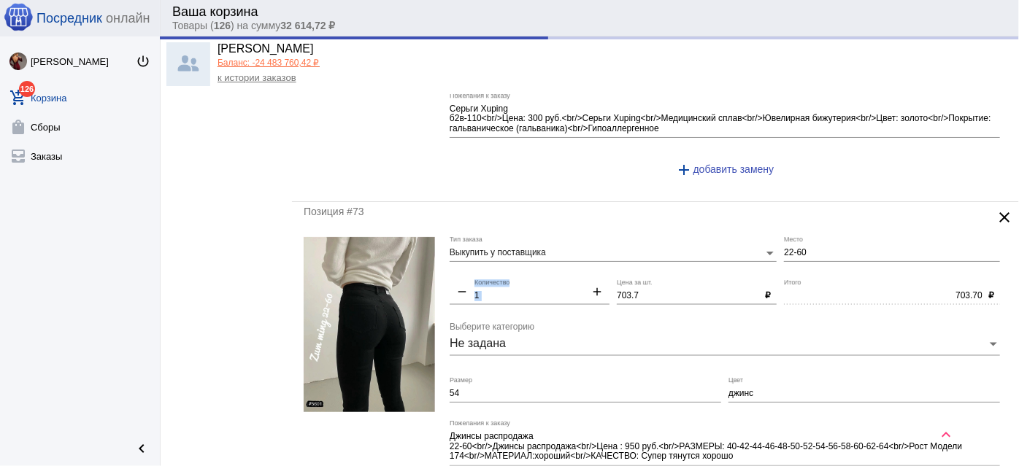
drag, startPoint x: 647, startPoint y: 268, endPoint x: 500, endPoint y: 259, distance: 147.7
click at [500, 259] on div "Выкупить у поставщика Тип заказа 22-60 Место remove 1 Количество add 703.7 Цена…" at bounding box center [729, 377] width 558 height 281
type input "220.00"
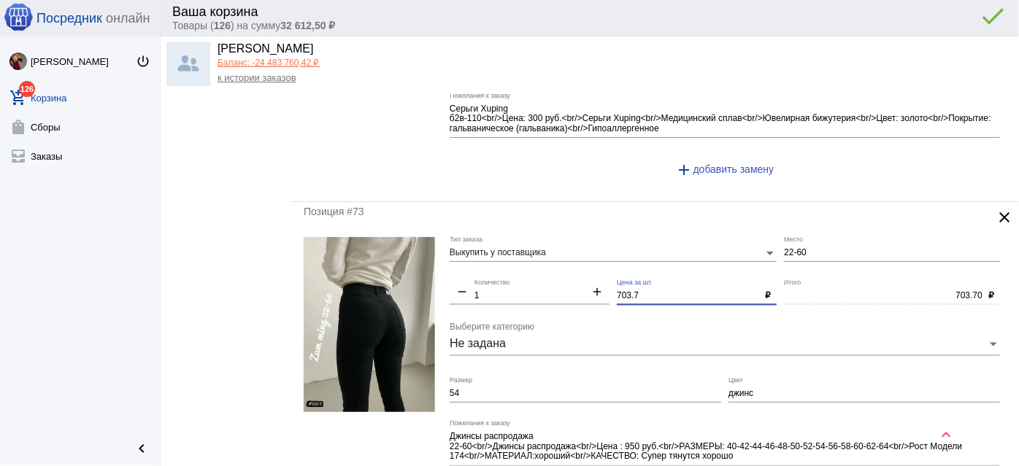
drag, startPoint x: 649, startPoint y: 275, endPoint x: 555, endPoint y: 268, distance: 94.4
click at [555, 268] on div "Выкупить у поставщика Тип заказа 22-60 Место remove 1 Количество add 703.7 Цена…" at bounding box center [729, 377] width 558 height 281
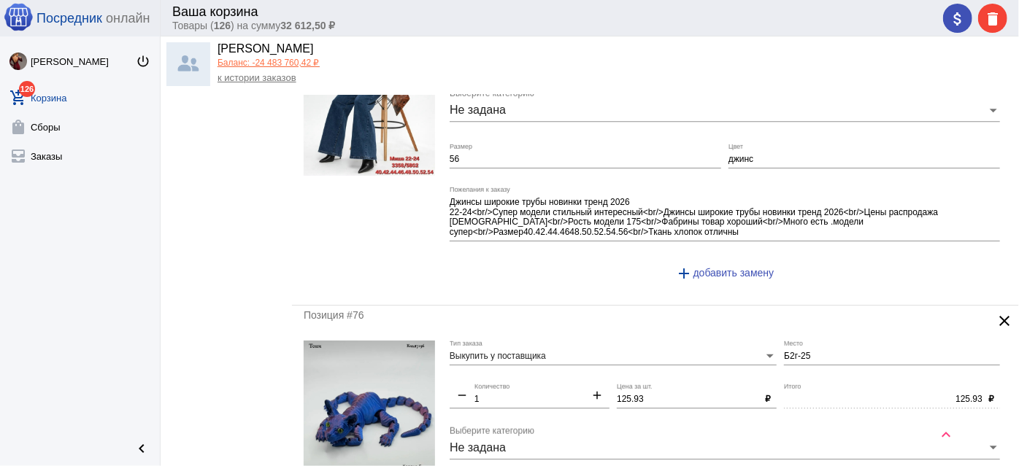
scroll to position [4977, 0]
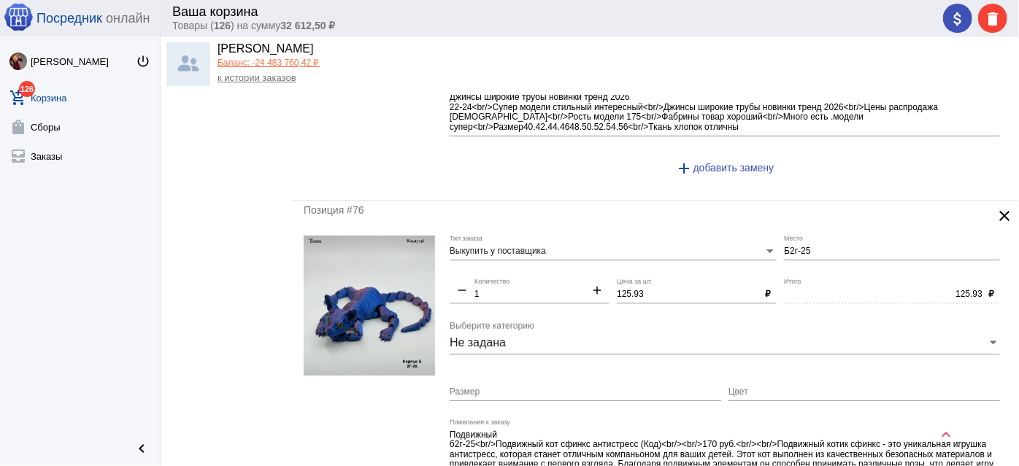
type input "700"
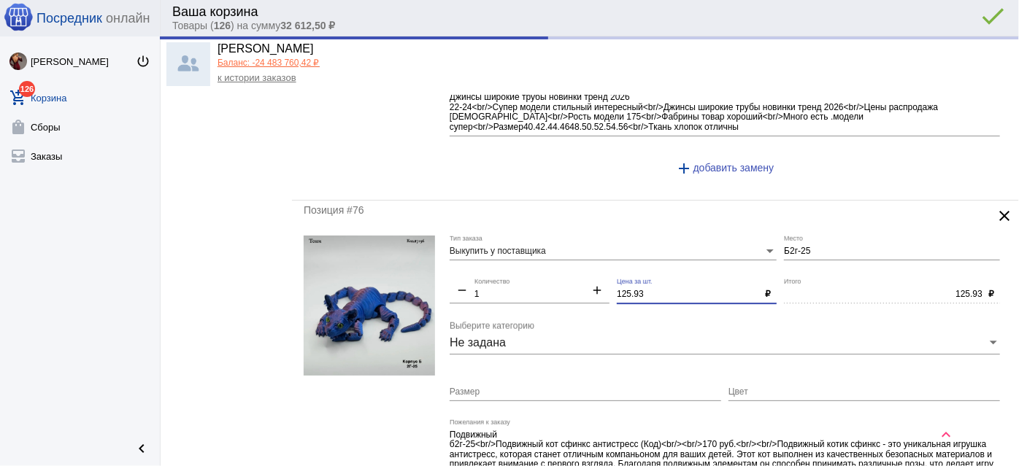
type input "700.00"
drag, startPoint x: 651, startPoint y: 265, endPoint x: 526, endPoint y: 258, distance: 125.8
click at [526, 258] on div "Выкупить у поставщика Тип заказа Б2г-25 Место remove 1 Количество add 125.93 Це…" at bounding box center [729, 386] width 558 height 301
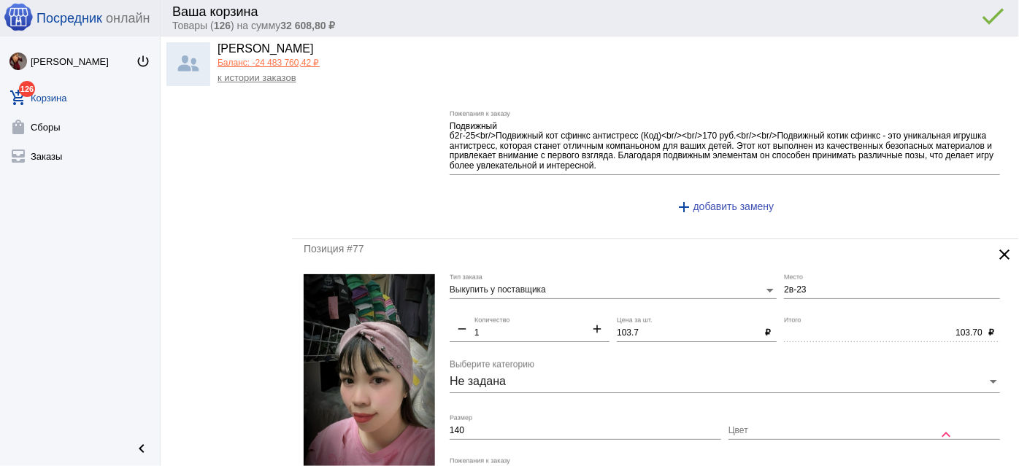
scroll to position [5308, 0]
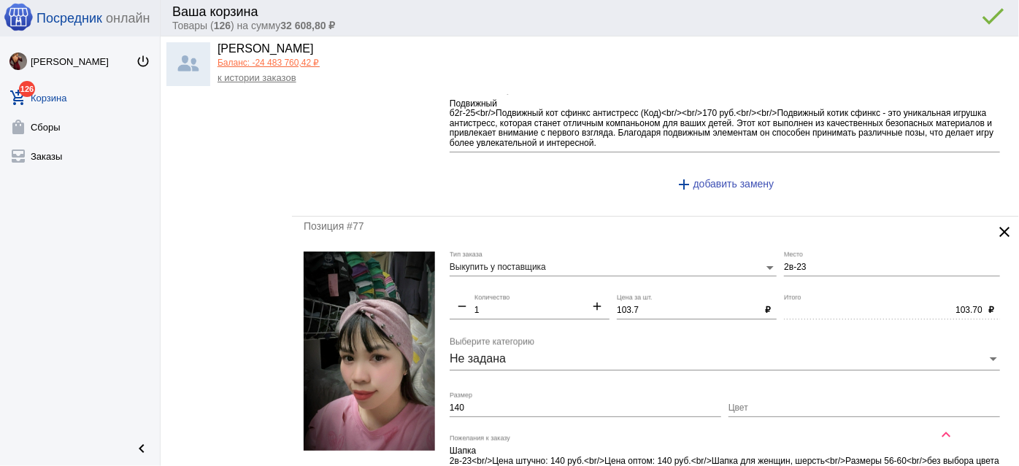
type input "120"
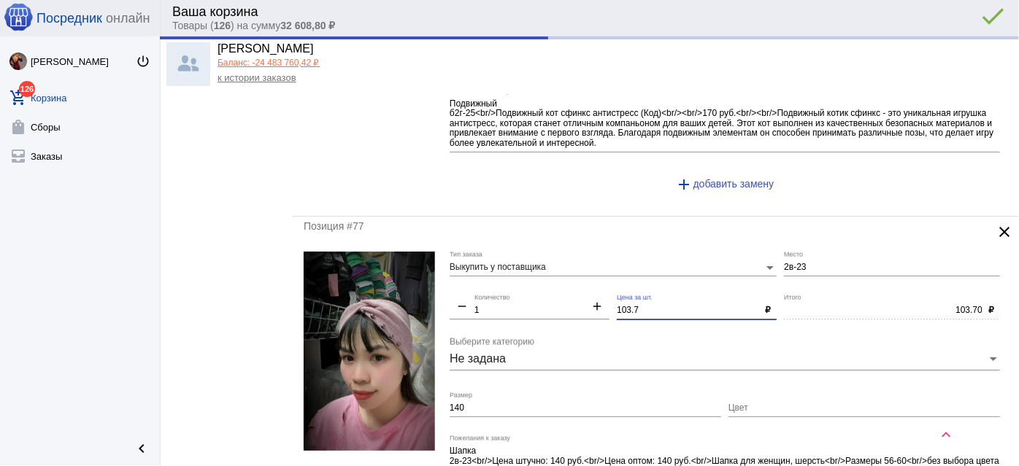
type input "120.00"
drag, startPoint x: 658, startPoint y: 282, endPoint x: 471, endPoint y: 272, distance: 187.9
click at [474, 274] on div "Выкупить у поставщика Тип заказа 2в-23 Место remove 1 Количество add 103.7 Цена…" at bounding box center [729, 392] width 558 height 281
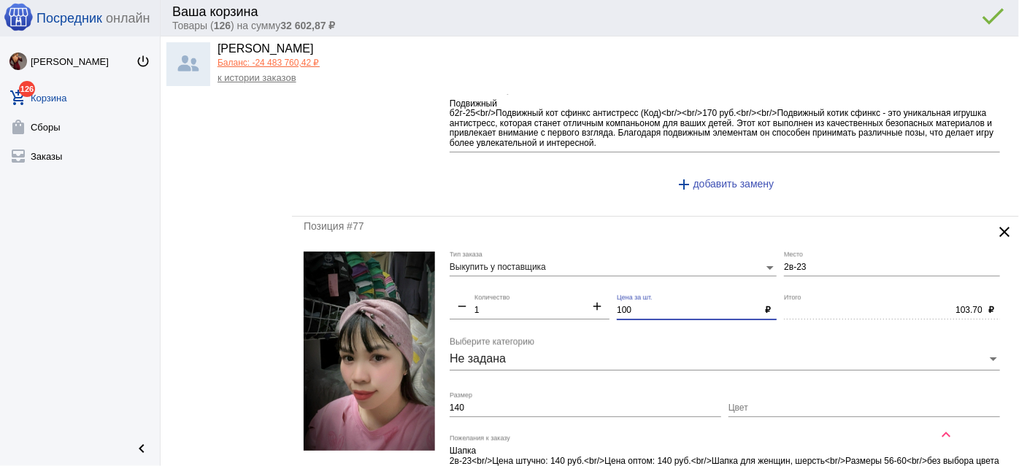
type input "100"
click at [494, 404] on input "140" at bounding box center [586, 409] width 272 height 10
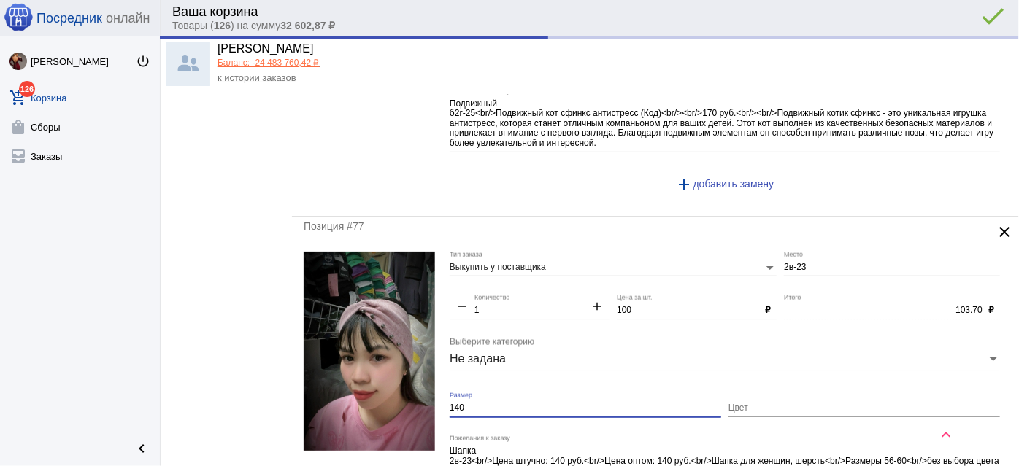
click at [494, 404] on input "140" at bounding box center [586, 409] width 272 height 10
type input "100.00"
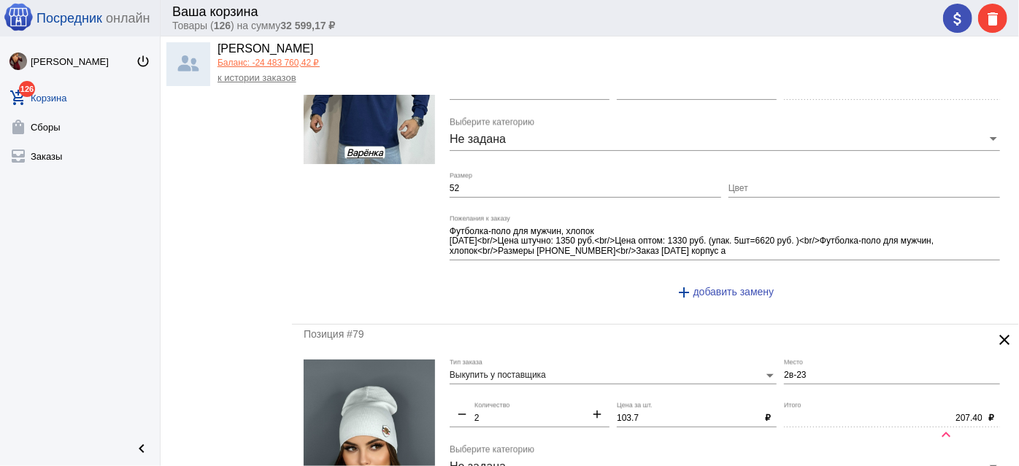
scroll to position [5972, 0]
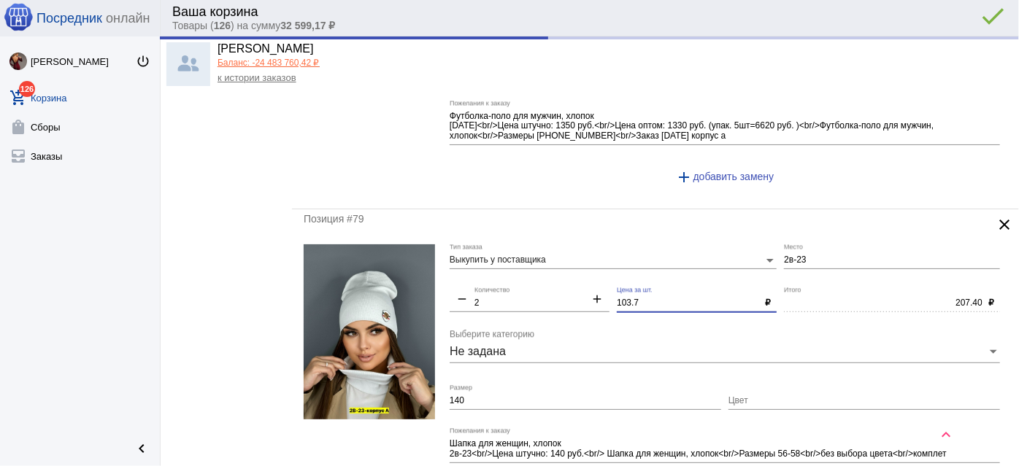
drag, startPoint x: 645, startPoint y: 269, endPoint x: 564, endPoint y: 260, distance: 81.6
click at [564, 260] on div "Выкупить у поставщика Тип заказа 2в-23 Место remove 2 Количество add 103.7 Цена…" at bounding box center [729, 380] width 558 height 271
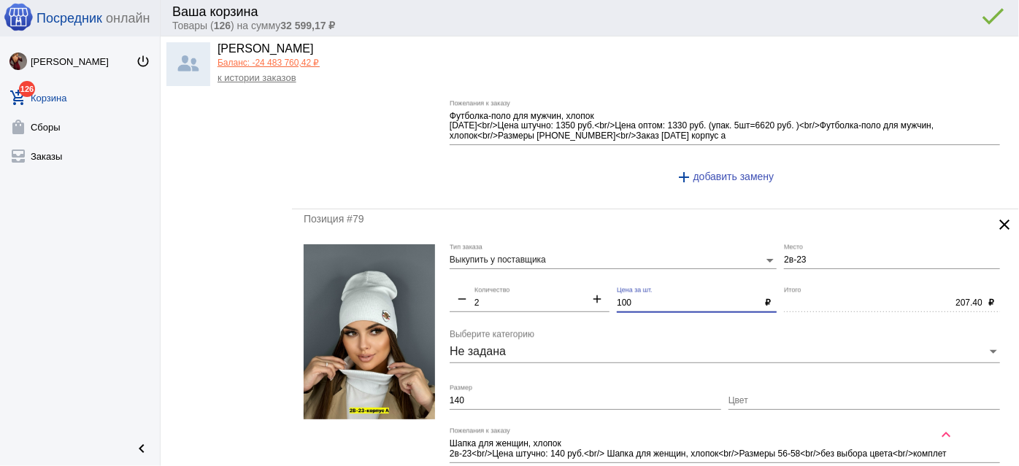
type input "100"
click at [542, 385] on div "140 Размер" at bounding box center [586, 397] width 272 height 25
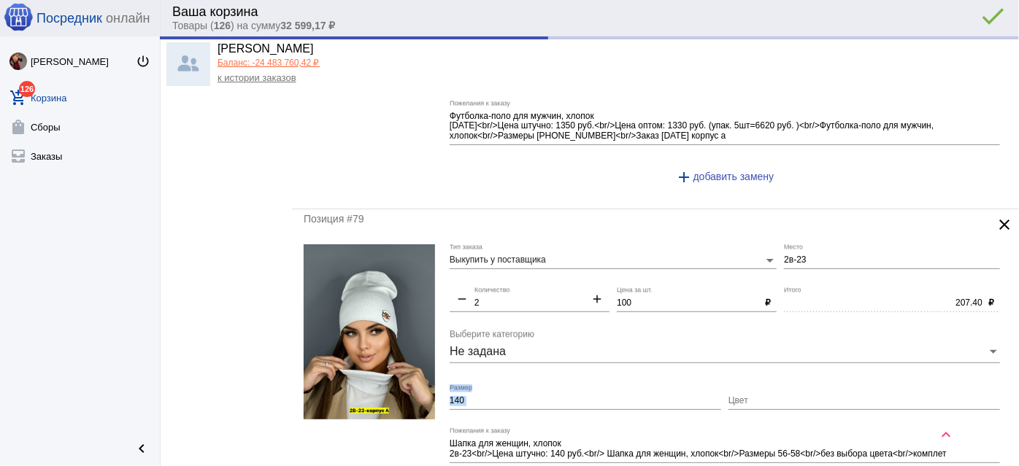
type input "200.00"
click at [542, 385] on div "140 Размер" at bounding box center [586, 397] width 272 height 25
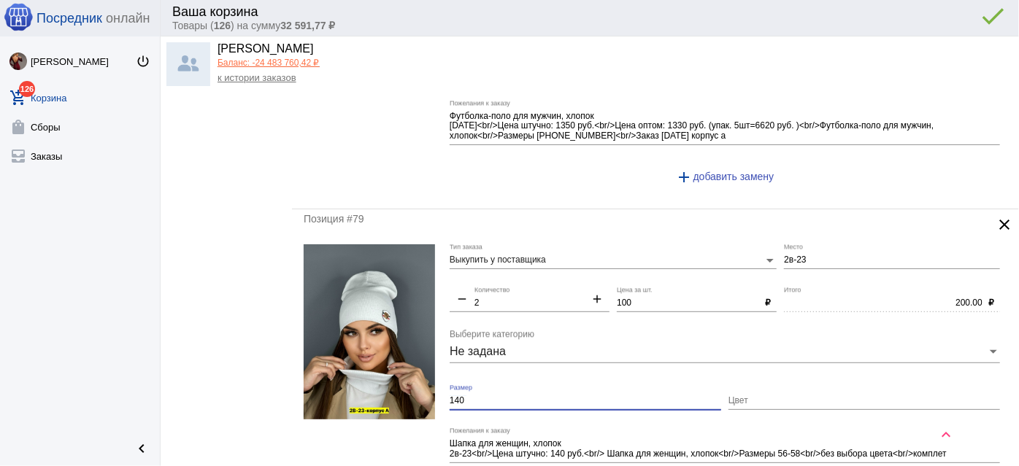
drag, startPoint x: 474, startPoint y: 364, endPoint x: 400, endPoint y: 358, distance: 74.0
click at [400, 358] on form "Выкупить у поставщика Тип заказа 2в-23 Место remove 2 Количество add 100 Цена з…" at bounding box center [656, 380] width 704 height 271
click at [772, 385] on div "Цвет" at bounding box center [864, 403] width 272 height 36
click at [742, 396] on input "Цвет" at bounding box center [864, 401] width 272 height 10
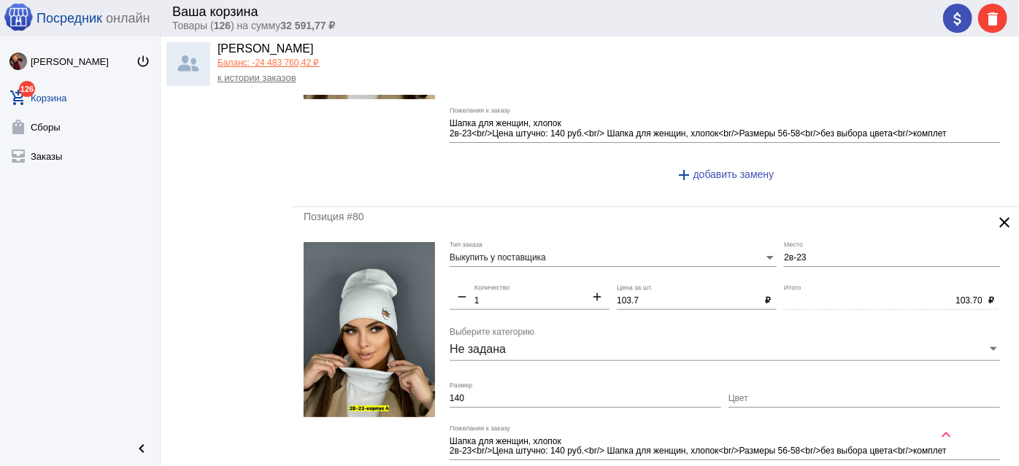
scroll to position [6304, 0]
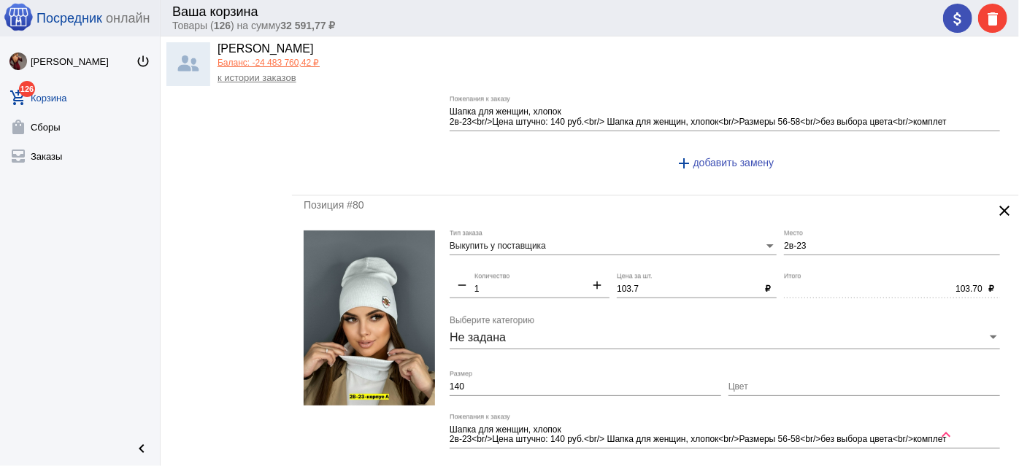
type input "разн"
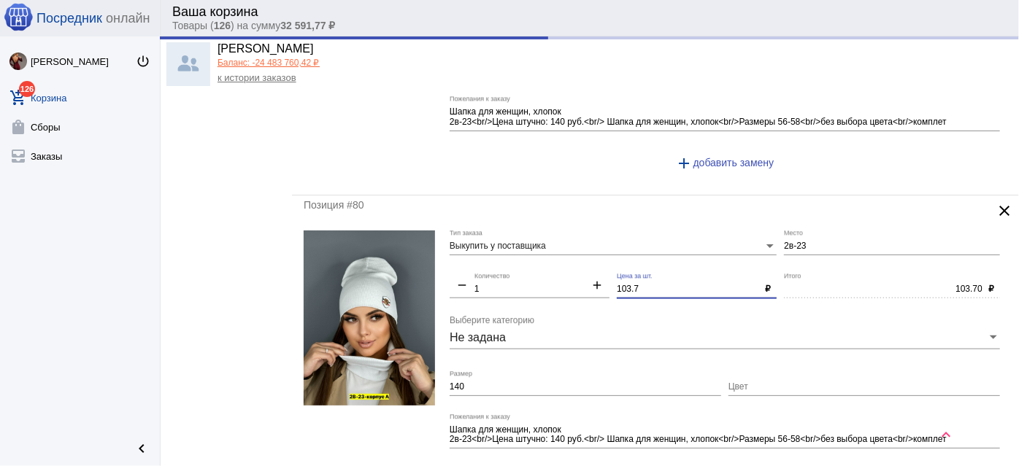
click at [548, 251] on div "Выкупить у поставщика Тип заказа 2в-23 Место remove 1 Количество add 103.7 Цена…" at bounding box center [729, 366] width 558 height 271
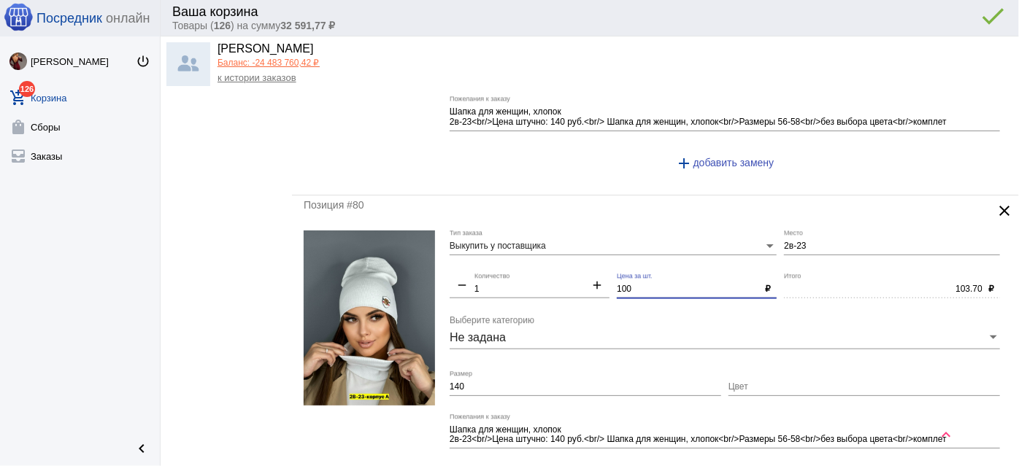
type input "100"
click at [551, 382] on input "140" at bounding box center [586, 387] width 272 height 10
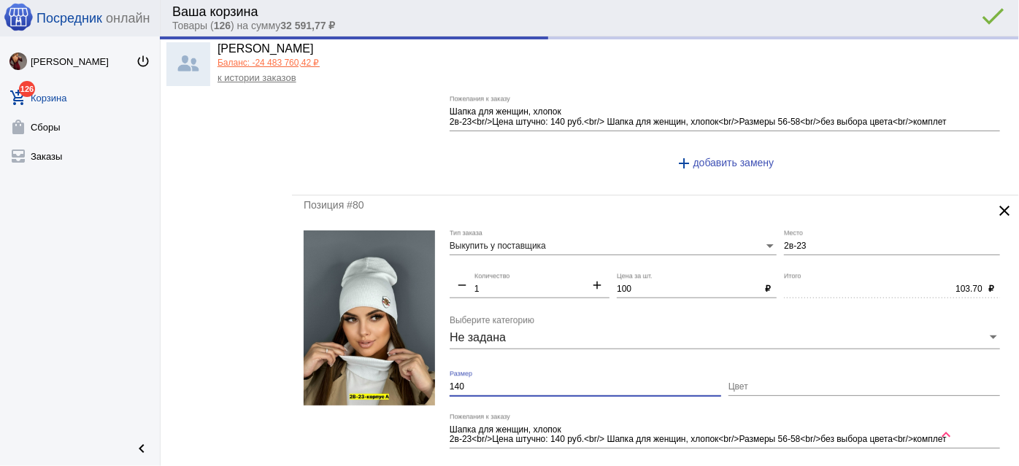
type input "100.00"
click at [551, 382] on input "140" at bounding box center [586, 387] width 272 height 10
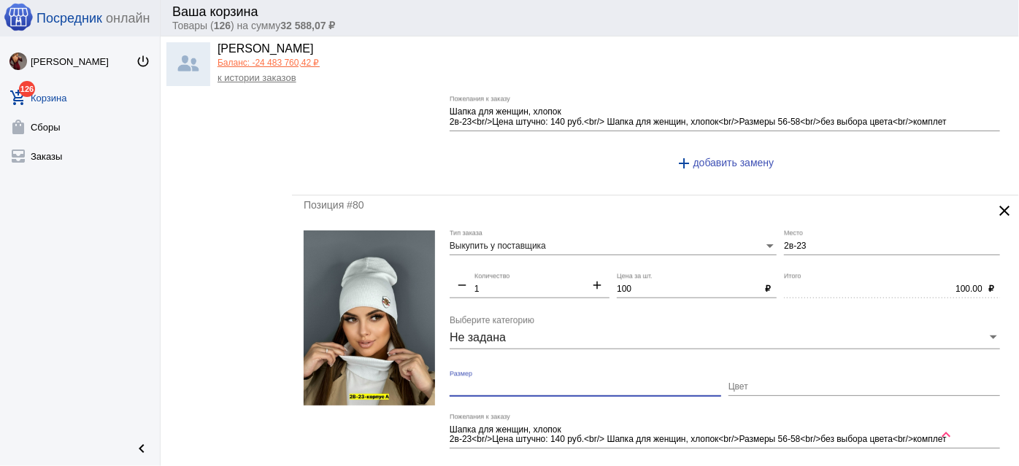
click at [805, 382] on input "Цвет" at bounding box center [864, 387] width 272 height 10
type input "разн"
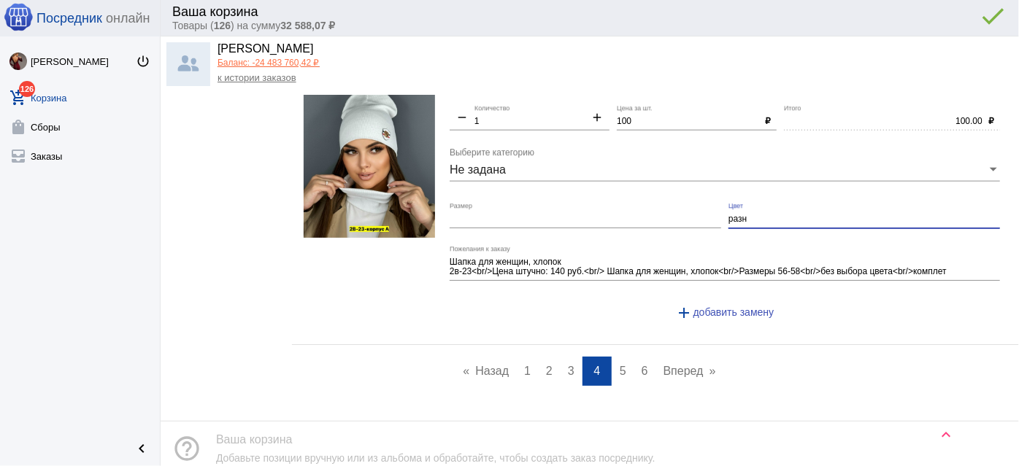
scroll to position [6501, 0]
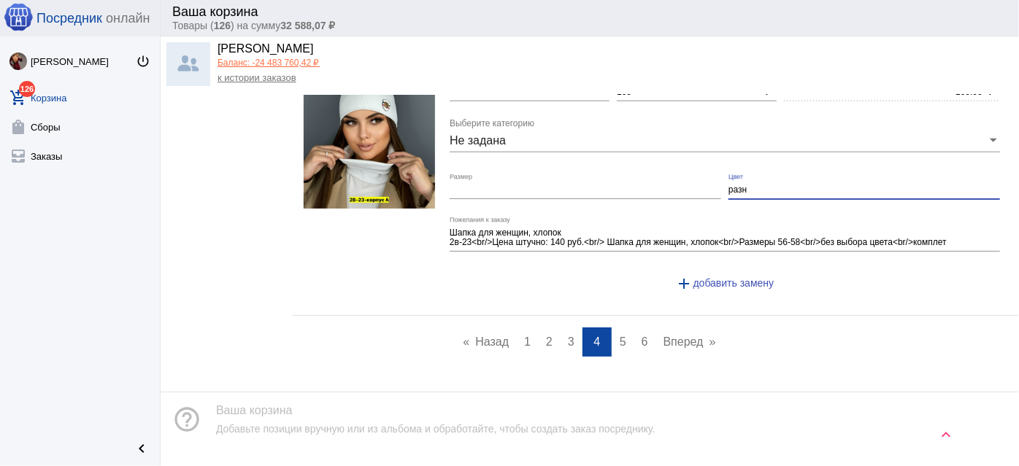
click at [620, 336] on span "5" at bounding box center [623, 342] width 7 height 12
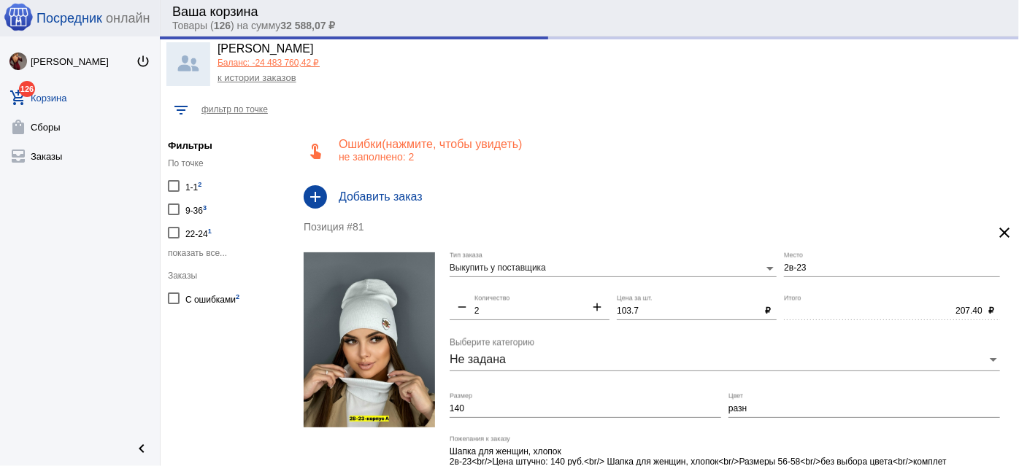
click at [636, 319] on div "103.7 Цена за шт." at bounding box center [688, 308] width 142 height 25
drag, startPoint x: 643, startPoint y: 311, endPoint x: 574, endPoint y: 300, distance: 70.2
click at [574, 300] on div "Выкупить у поставщика Тип заказа 2в-23 Место remove 2 Количество add 103.7 Цена…" at bounding box center [729, 388] width 558 height 271
type input "100"
click at [627, 404] on input "140" at bounding box center [586, 409] width 272 height 10
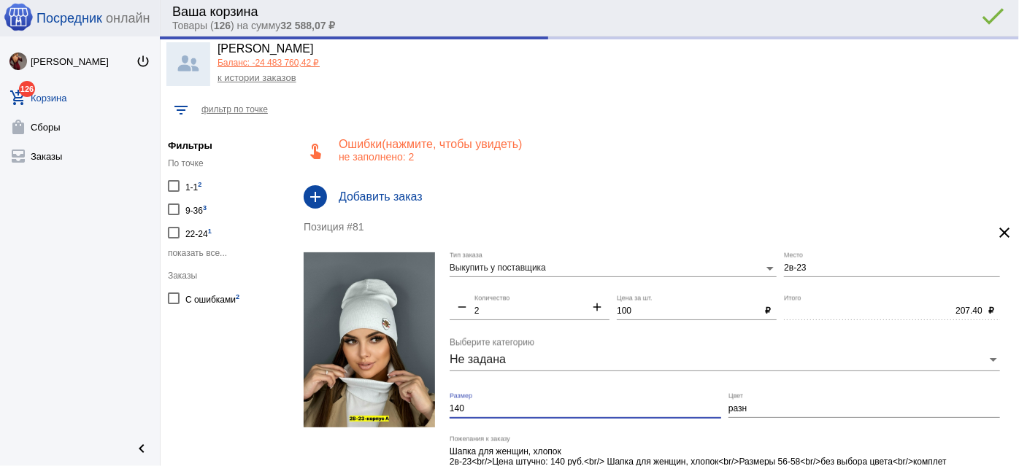
type input "200.00"
click at [627, 404] on input "140" at bounding box center [586, 409] width 272 height 10
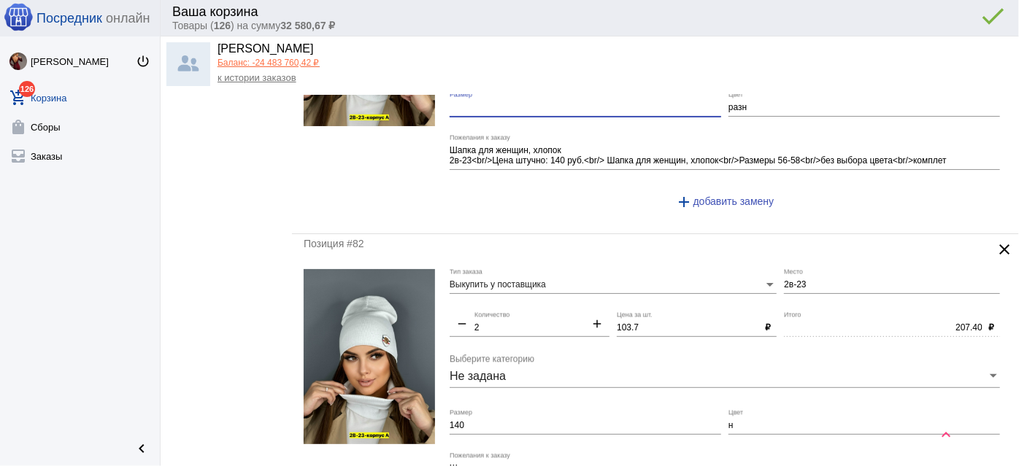
scroll to position [331, 0]
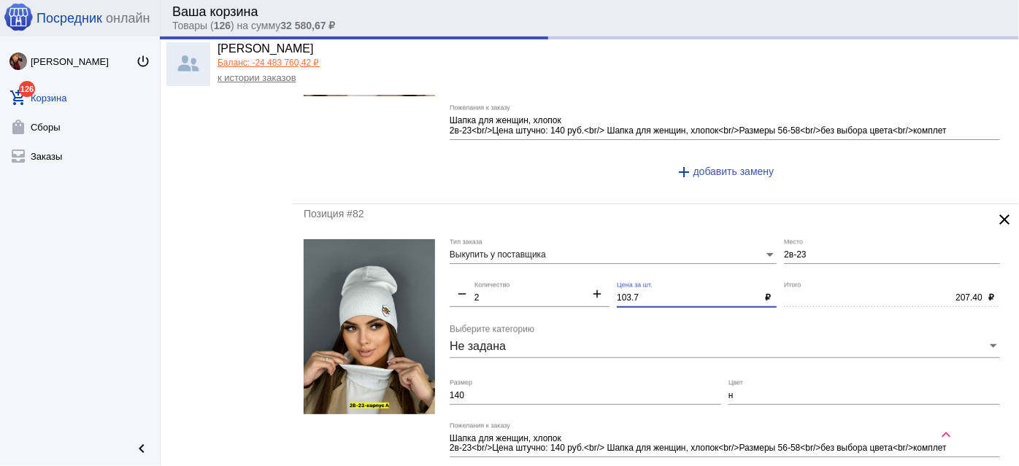
drag, startPoint x: 631, startPoint y: 293, endPoint x: 514, endPoint y: 283, distance: 117.2
click at [514, 283] on div "Выкупить у поставщика Тип заказа 2в-23 Место remove 2 Количество add 103.7 Цена…" at bounding box center [729, 374] width 558 height 271
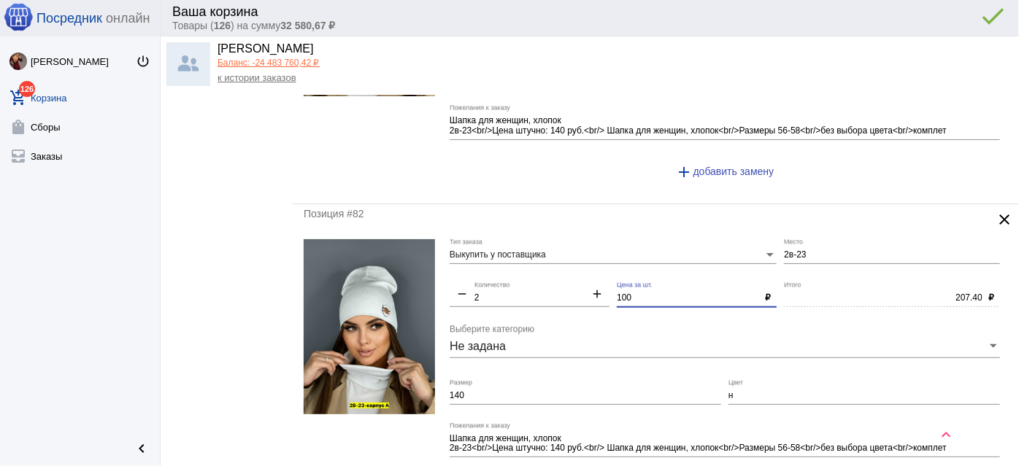
type input "100"
click at [521, 393] on input "140" at bounding box center [586, 396] width 272 height 10
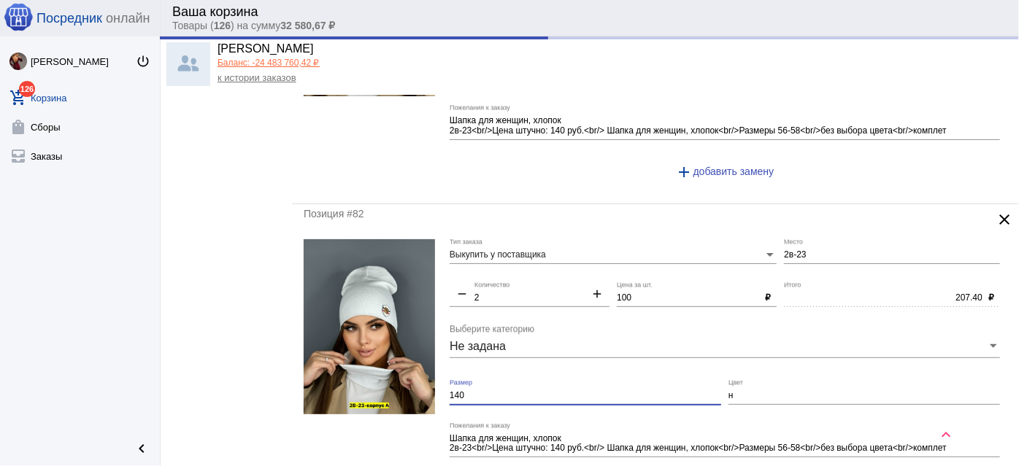
click at [521, 393] on input "140" at bounding box center [586, 396] width 272 height 10
type input "200.00"
drag, startPoint x: 736, startPoint y: 387, endPoint x: 733, endPoint y: 406, distance: 19.2
click at [735, 386] on div "н Цвет" at bounding box center [864, 392] width 272 height 25
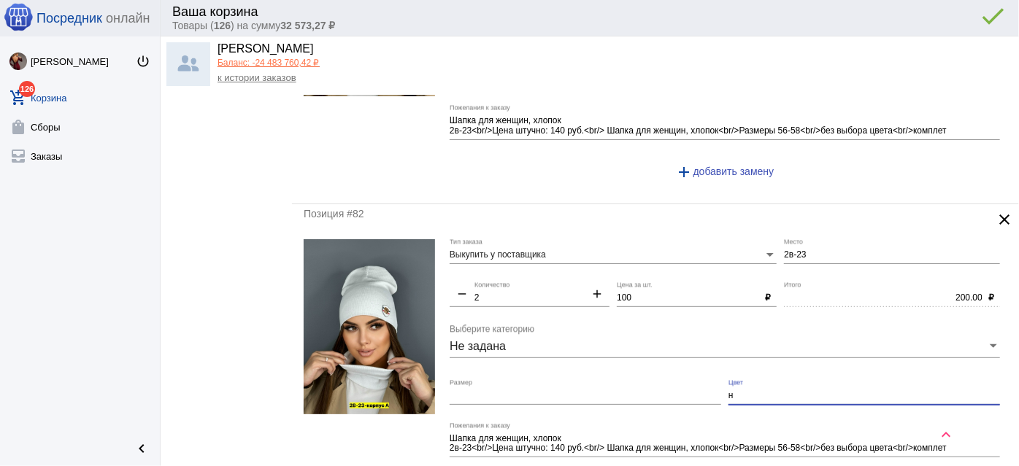
drag, startPoint x: 735, startPoint y: 394, endPoint x: 673, endPoint y: 385, distance: 62.7
click at [673, 385] on div "Выкупить у поставщика Тип заказа 2в-23 Место remove 2 Количество add 100 Цена з…" at bounding box center [729, 374] width 558 height 271
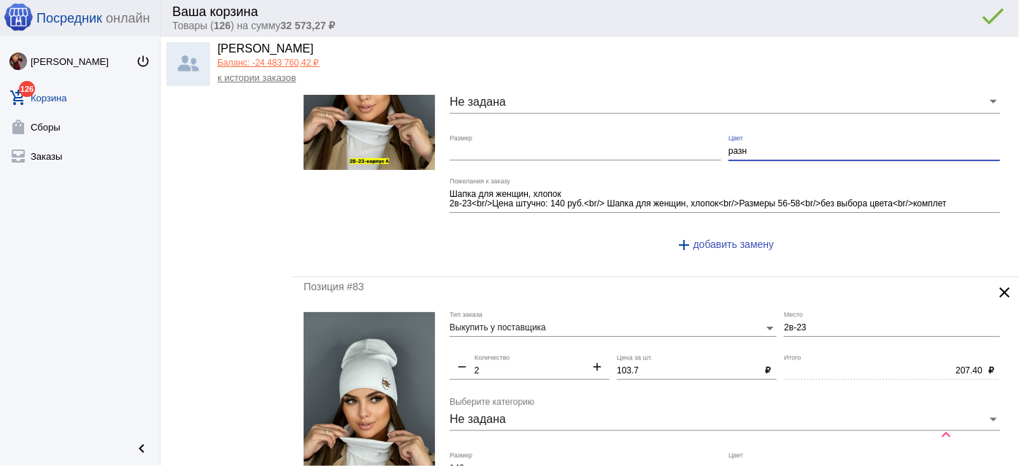
scroll to position [664, 0]
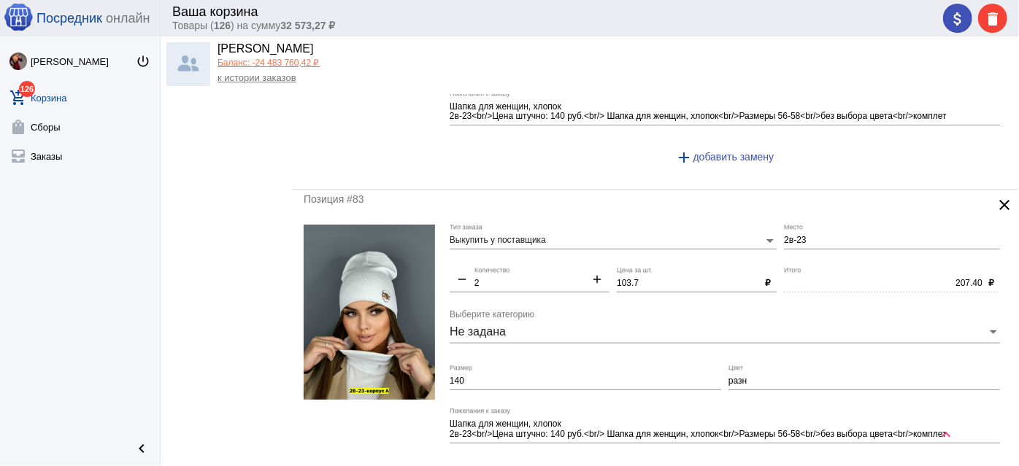
type input "разн"
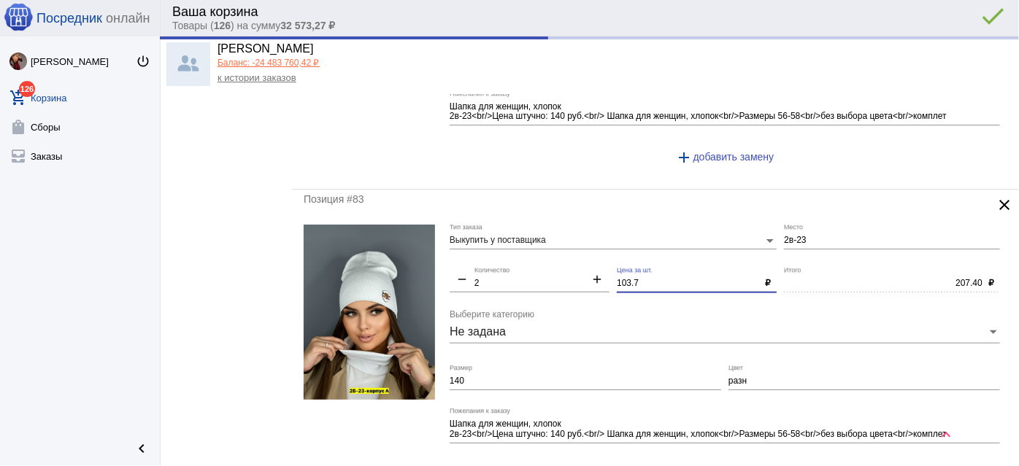
drag, startPoint x: 636, startPoint y: 282, endPoint x: 509, endPoint y: 278, distance: 127.1
click at [509, 278] on div "Выкупить у поставщика Тип заказа 2в-23 Место remove 2 Количество add 103.7 Цена…" at bounding box center [729, 360] width 558 height 271
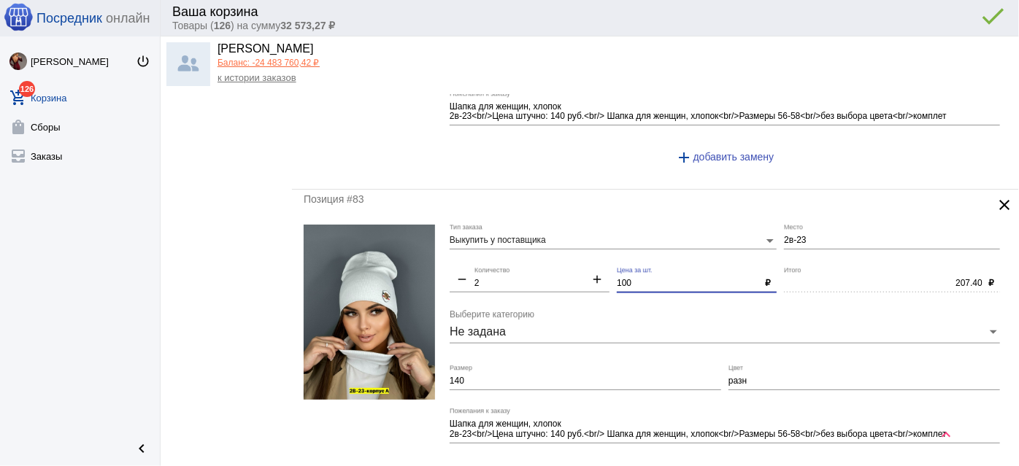
type input "100"
click at [561, 380] on input "140" at bounding box center [586, 382] width 272 height 10
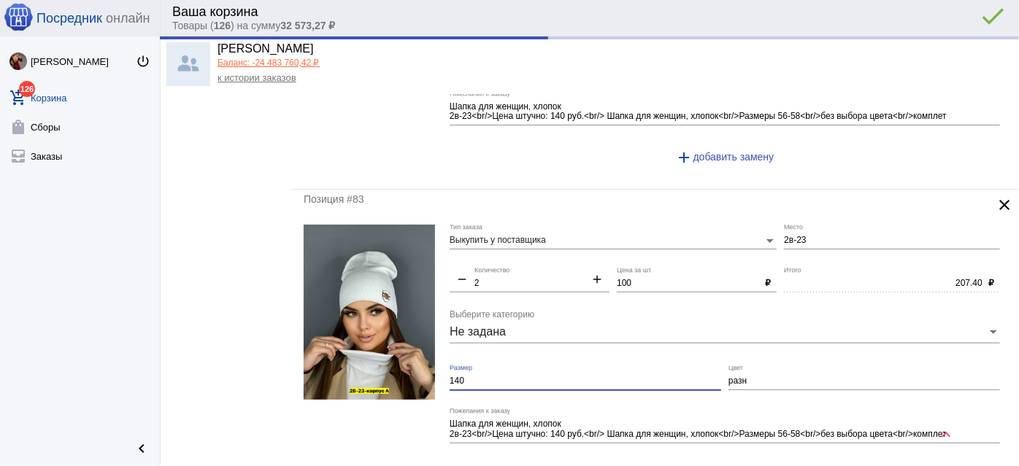
type input "200.00"
click at [561, 380] on input "140" at bounding box center [586, 382] width 272 height 10
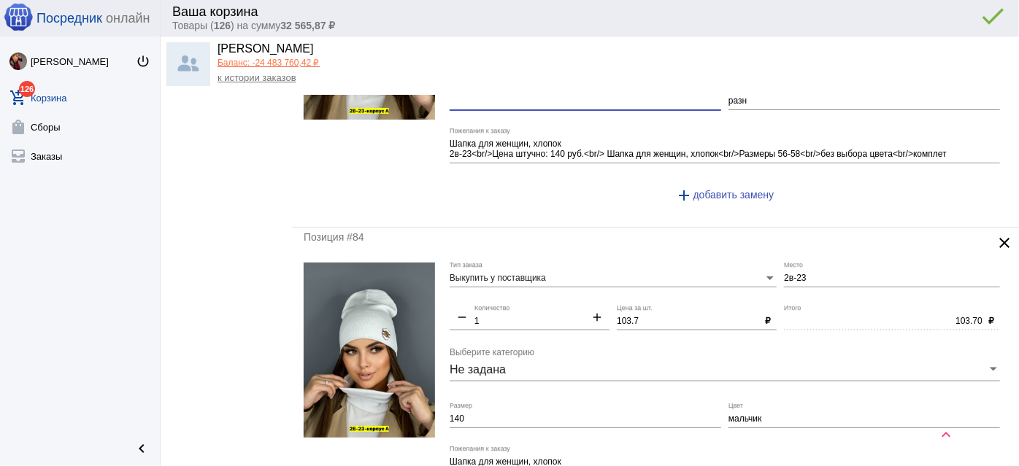
scroll to position [995, 0]
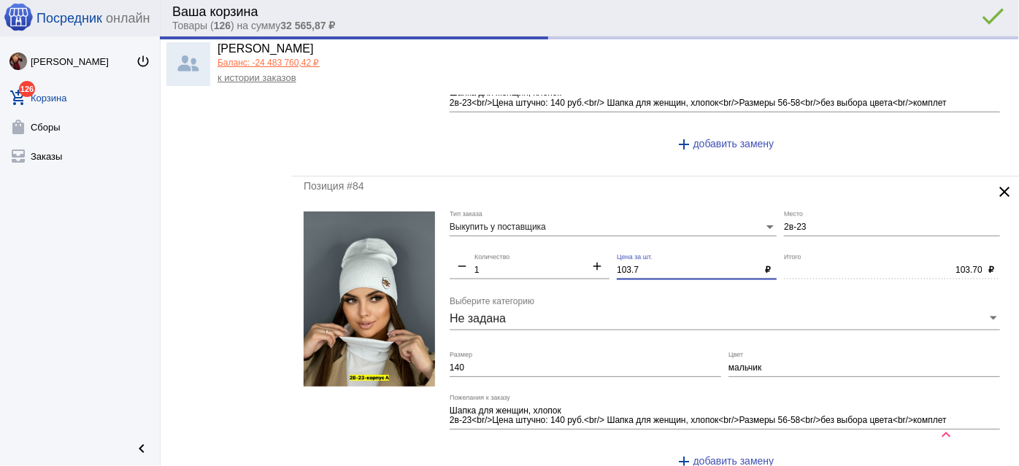
drag, startPoint x: 624, startPoint y: 262, endPoint x: 526, endPoint y: 252, distance: 99.1
click at [526, 252] on div "Выкупить у поставщика Тип заказа 2в-23 Место remove 1 Количество add 103.7 Цена…" at bounding box center [729, 347] width 558 height 271
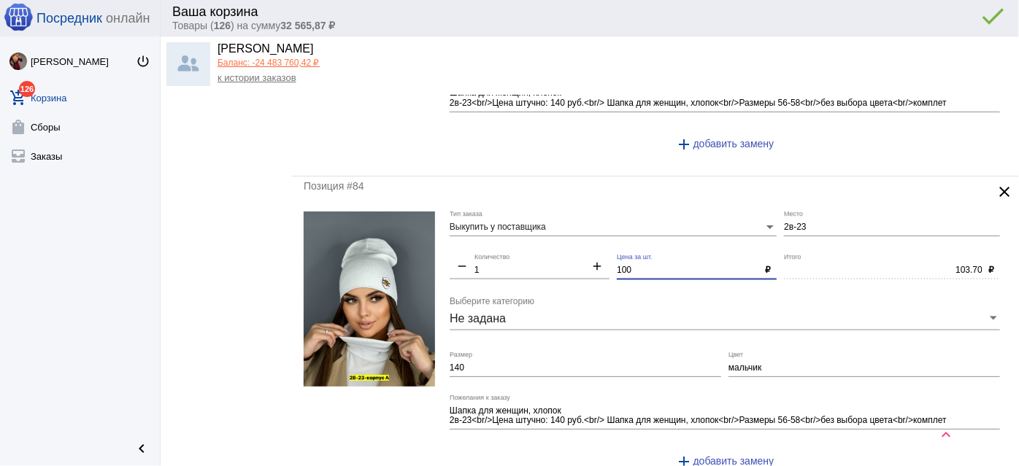
type input "100"
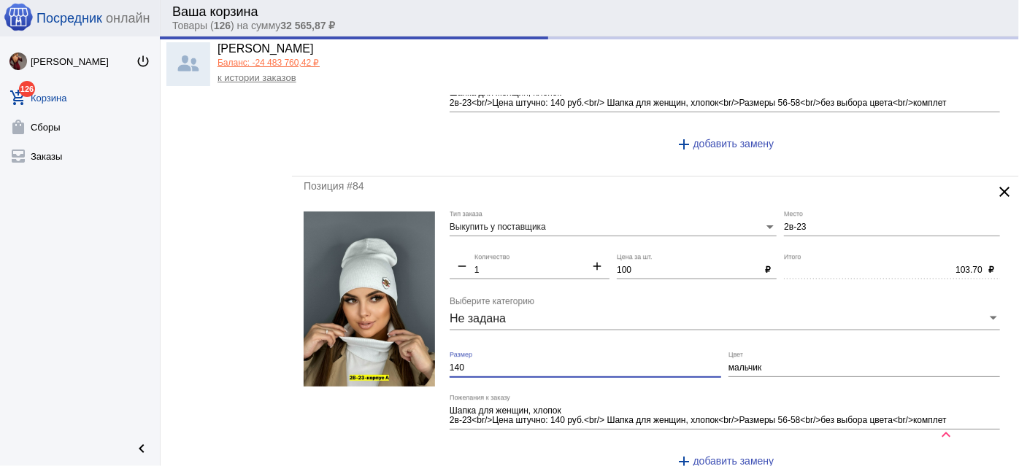
click at [472, 364] on input "140" at bounding box center [586, 369] width 272 height 10
type input "100.00"
click at [472, 364] on input "140" at bounding box center [586, 369] width 272 height 10
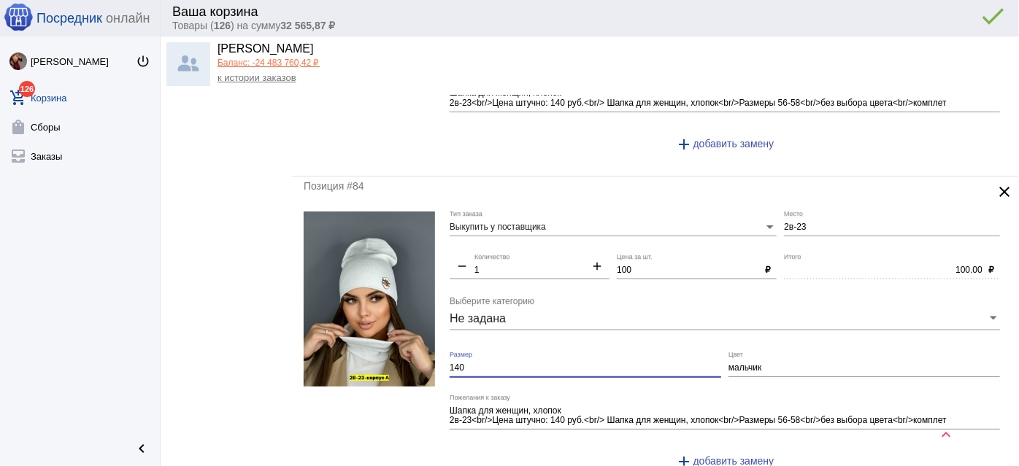
click at [472, 364] on input "140" at bounding box center [586, 369] width 272 height 10
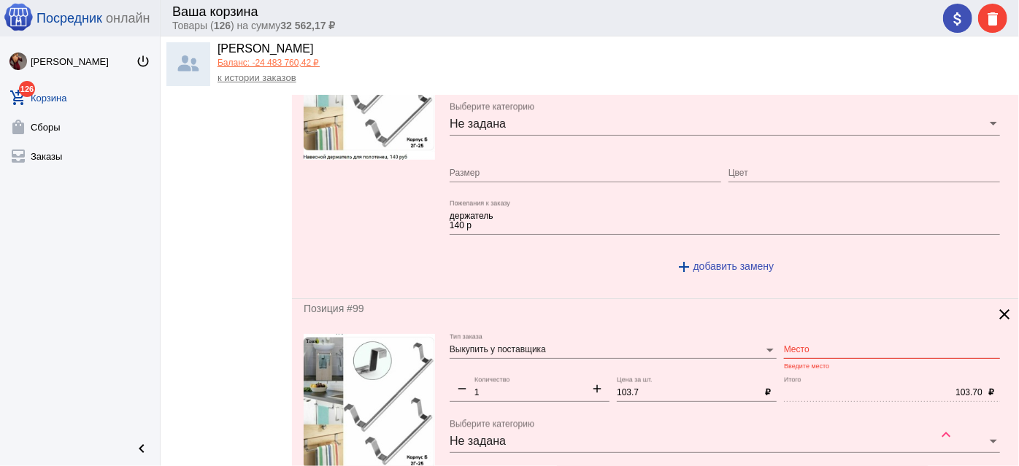
scroll to position [5574, 0]
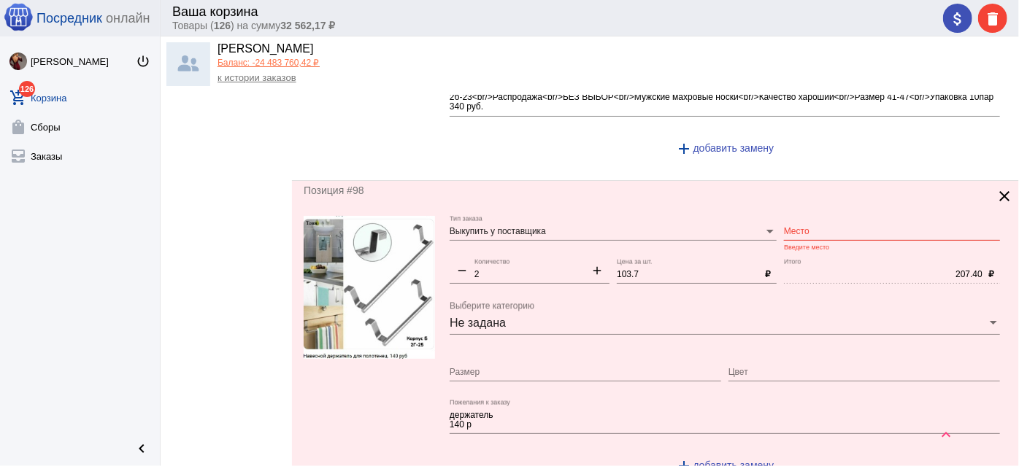
click at [807, 216] on div "Место" at bounding box center [892, 228] width 216 height 25
drag, startPoint x: 823, startPoint y: 200, endPoint x: 721, endPoint y: 207, distance: 101.7
click at [728, 216] on div "Выкупить у поставщика Тип заказа б2г-25 Место Введите место remove 2 Количество…" at bounding box center [729, 351] width 558 height 271
type input "Б2г-25"
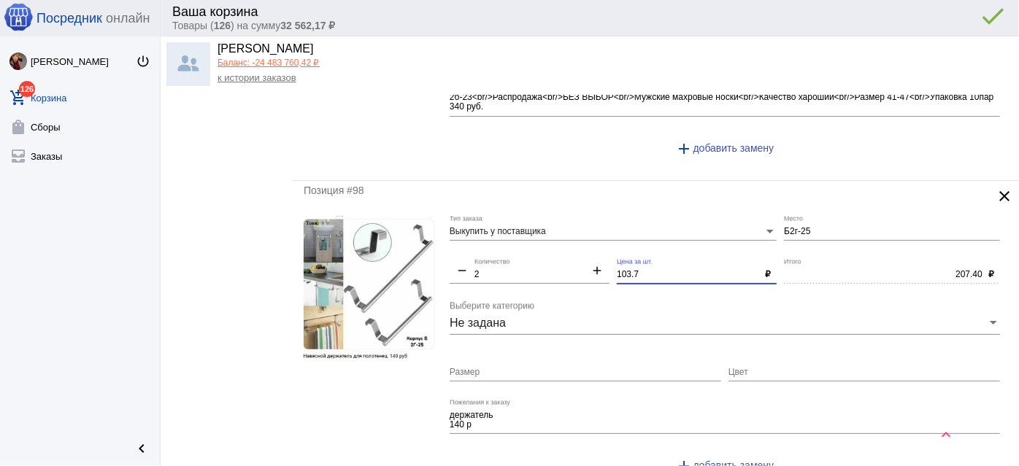
drag, startPoint x: 590, startPoint y: 242, endPoint x: 559, endPoint y: 241, distance: 30.7
click at [559, 241] on div "Выкупить у поставщика Тип заказа Б2г-25 Место remove 2 Количество add 103.7 Цен…" at bounding box center [729, 351] width 558 height 271
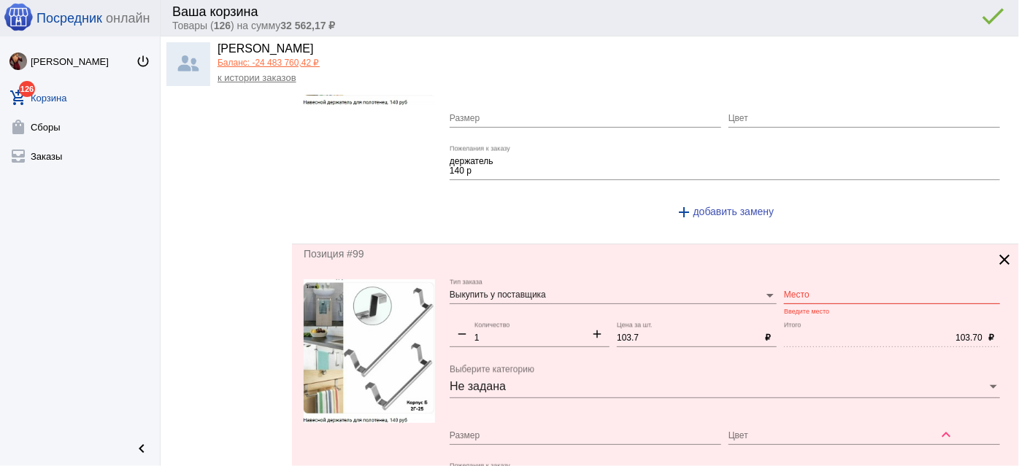
scroll to position [5839, 0]
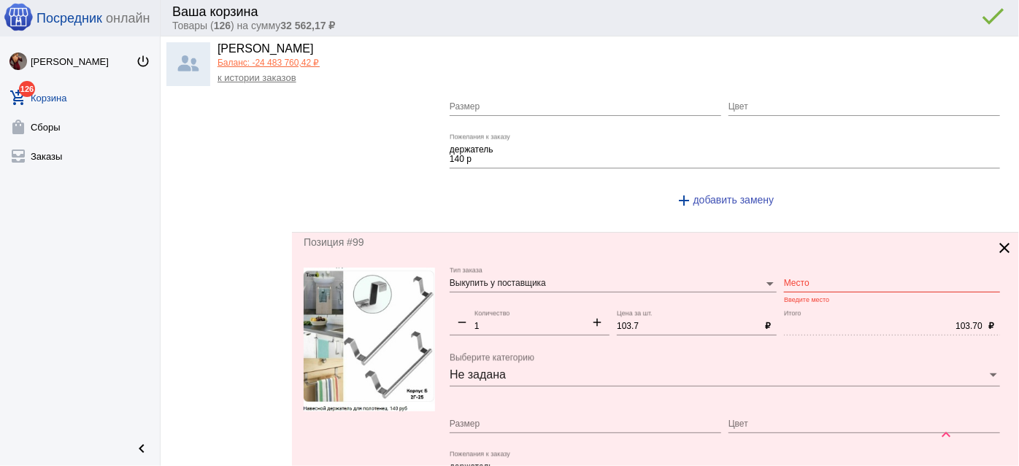
type input "100"
click at [823, 279] on input "Место" at bounding box center [892, 284] width 216 height 10
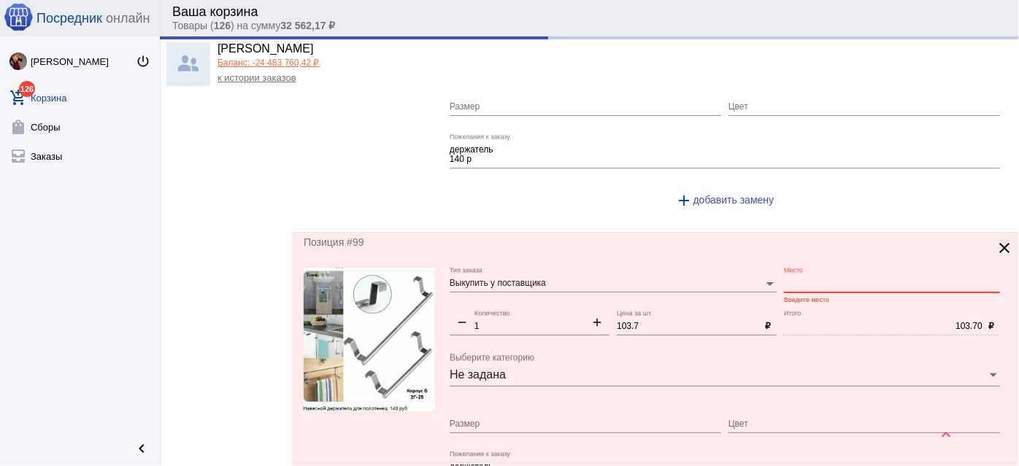
paste input "б2г-25"
type input "200.00"
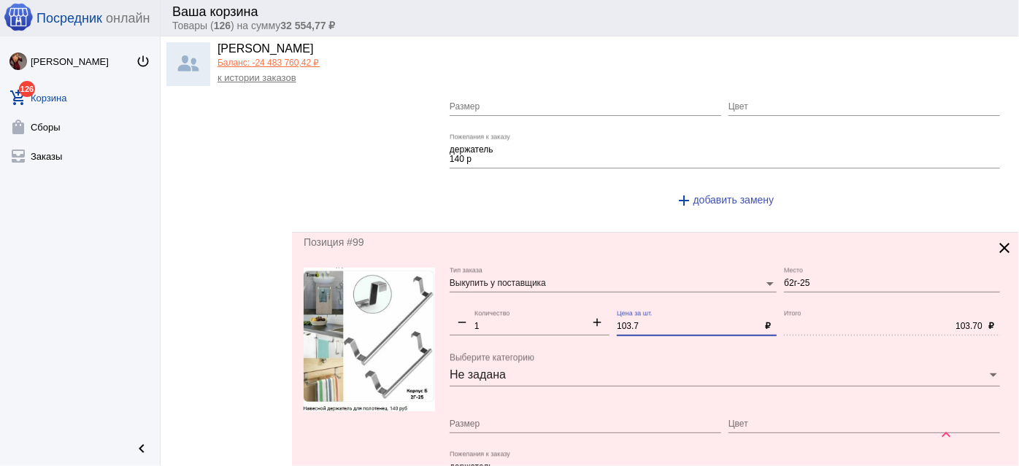
drag, startPoint x: 644, startPoint y: 296, endPoint x: 580, endPoint y: 290, distance: 63.8
click at [580, 290] on div "Выкупить у поставщика Тип заказа б2г-25 Место remove 1 Количество add 103.7 Цен…" at bounding box center [729, 403] width 558 height 271
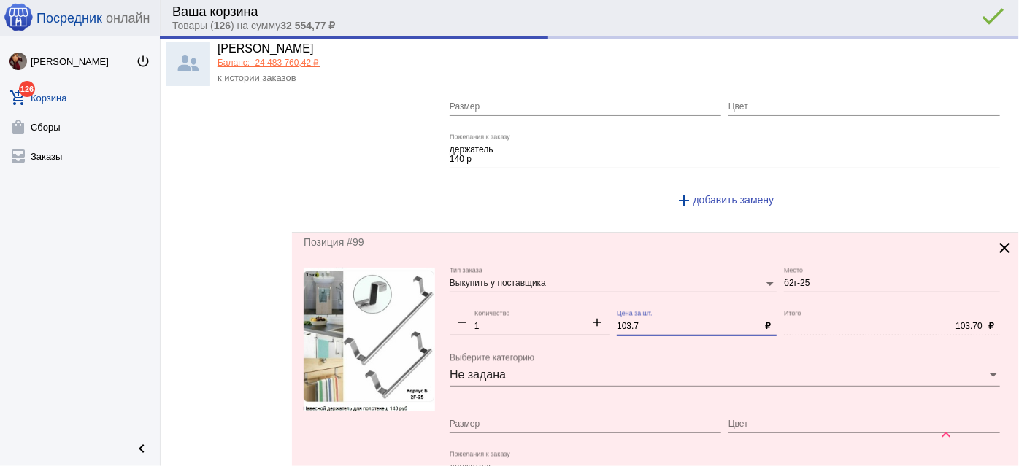
type input "Б2г-25"
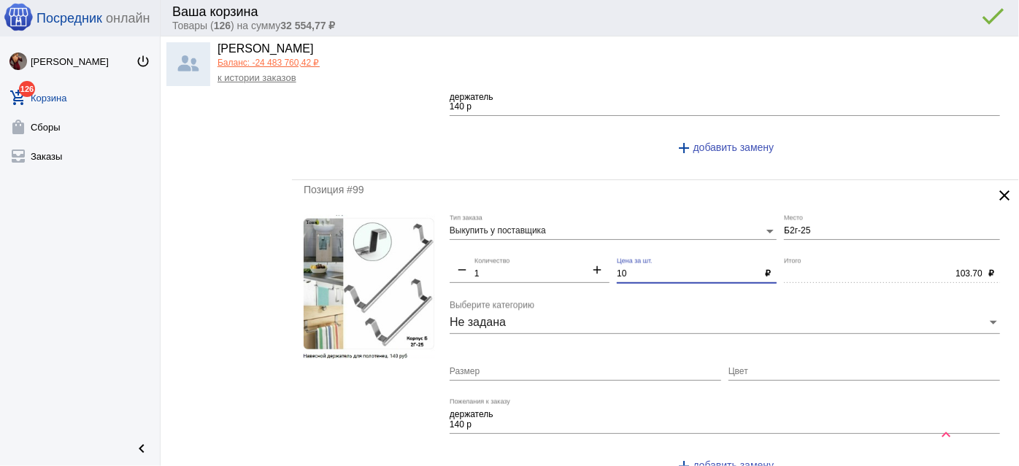
type input "100"
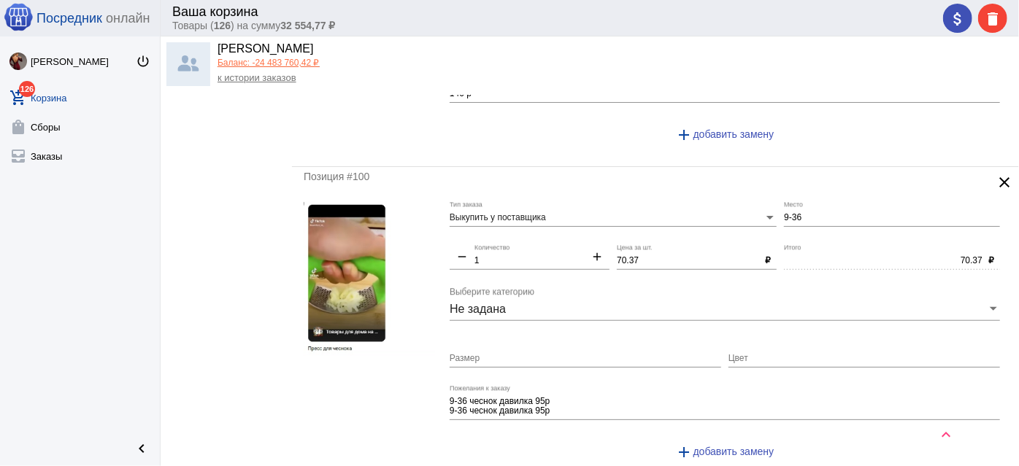
scroll to position [6340, 0]
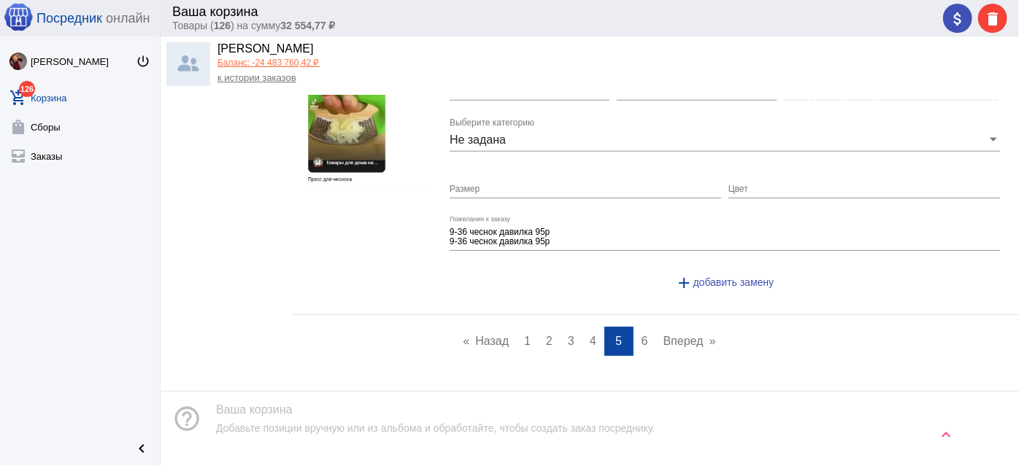
click at [644, 327] on link "page 6" at bounding box center [644, 341] width 21 height 29
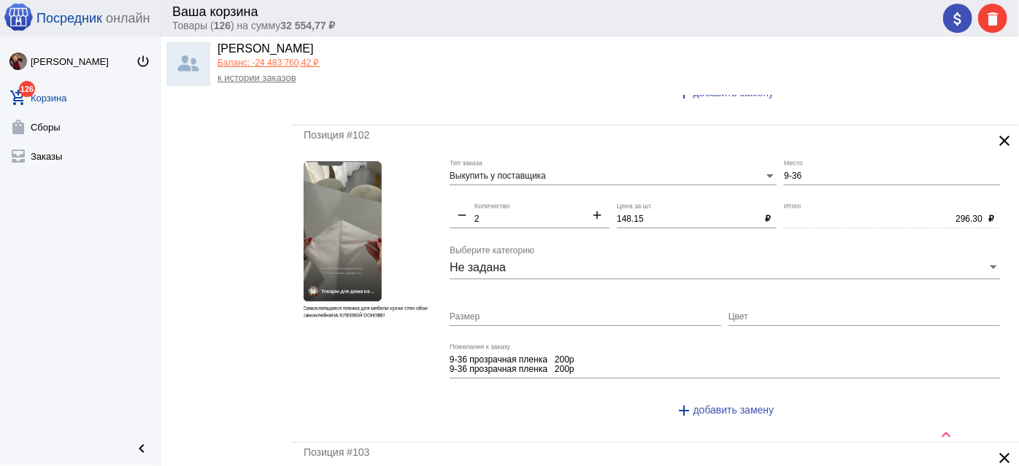
scroll to position [331, 0]
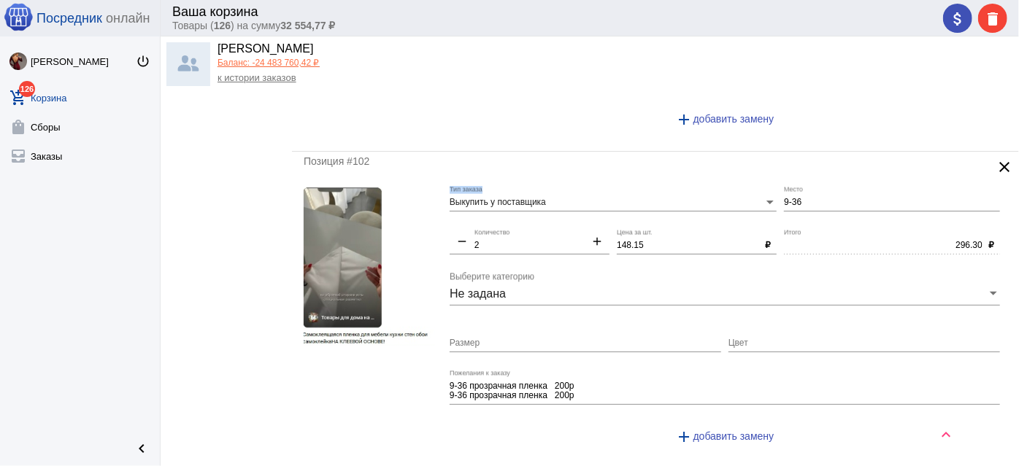
drag, startPoint x: 818, startPoint y: 193, endPoint x: 760, endPoint y: 199, distance: 58.7
click at [760, 199] on div "Выкупить у поставщика Тип заказа 9-36 Место remove 2 Количество add 148.15 Цена…" at bounding box center [729, 322] width 558 height 271
drag, startPoint x: 801, startPoint y: 199, endPoint x: 720, endPoint y: 193, distance: 81.2
click at [720, 193] on div "Выкупить у поставщика Тип заказа 9-36 Место remove 2 Количество add 148.15 Цена…" at bounding box center [729, 322] width 558 height 271
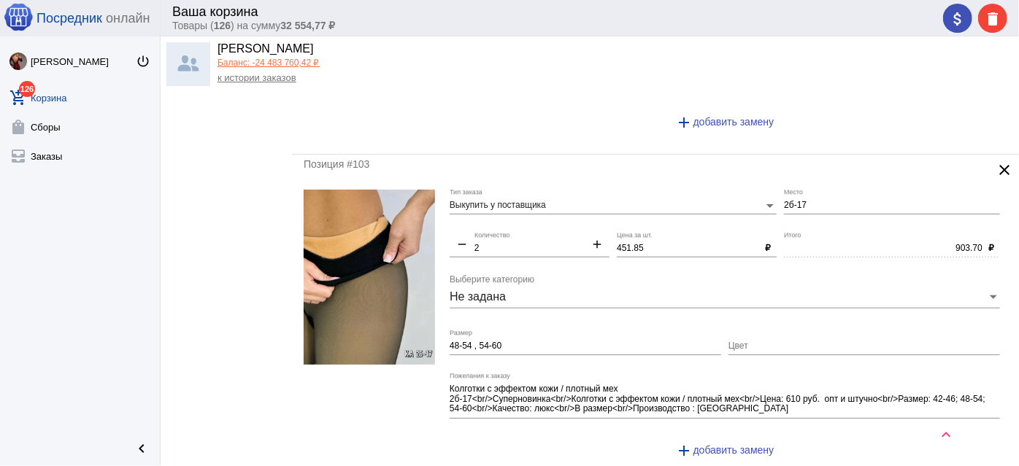
scroll to position [664, 0]
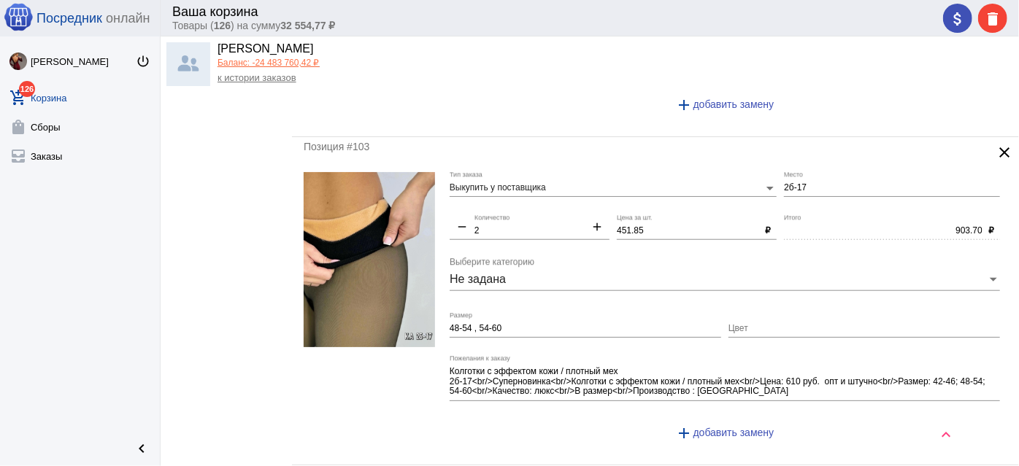
type input "1-1"
drag, startPoint x: 658, startPoint y: 229, endPoint x: 538, endPoint y: 221, distance: 120.7
click at [538, 221] on div "Выкупить у поставщика Тип заказа 2б-17 Место remove 2 Количество add 451.85 Цен…" at bounding box center [729, 312] width 558 height 281
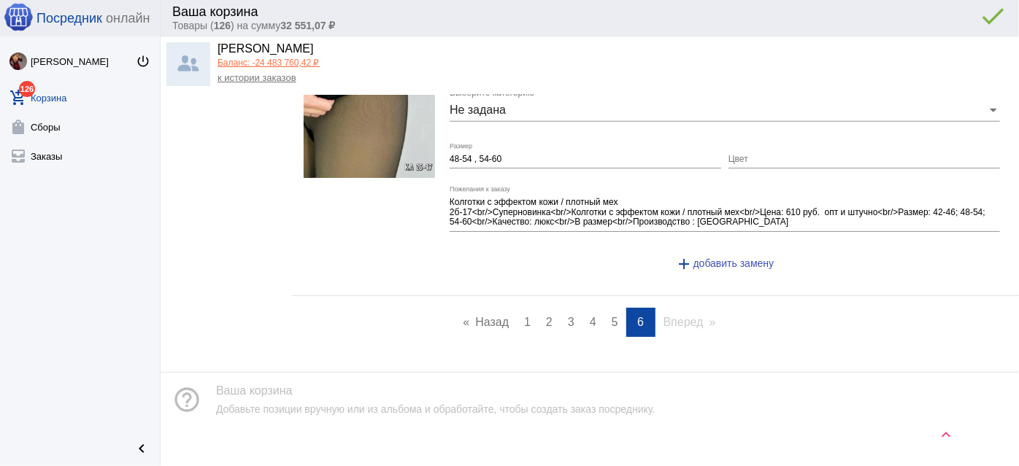
scroll to position [842, 0]
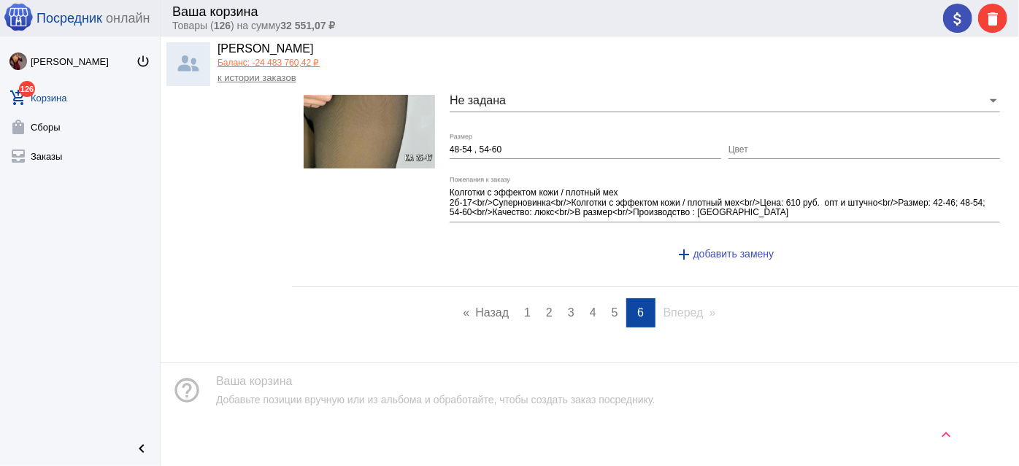
type input "450"
click at [944, 443] on mat-icon "keyboard_arrow_up" at bounding box center [946, 435] width 18 height 18
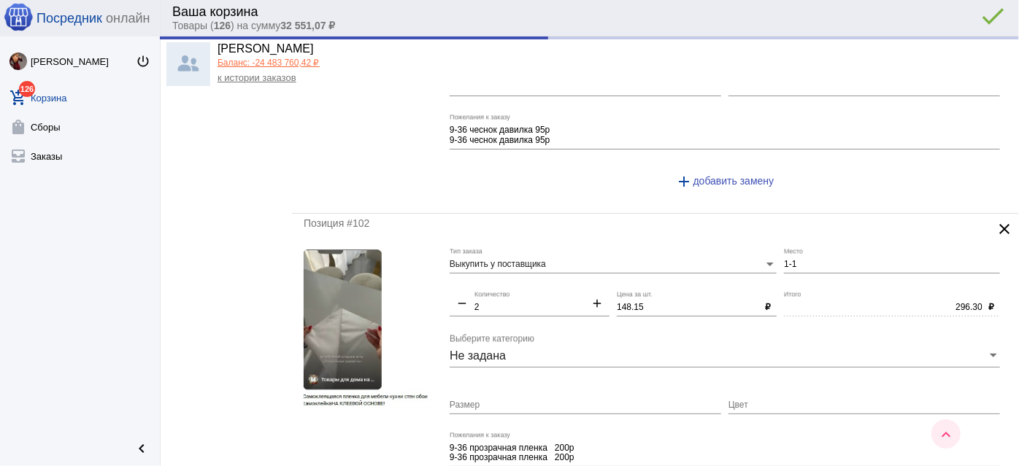
type input "900.00"
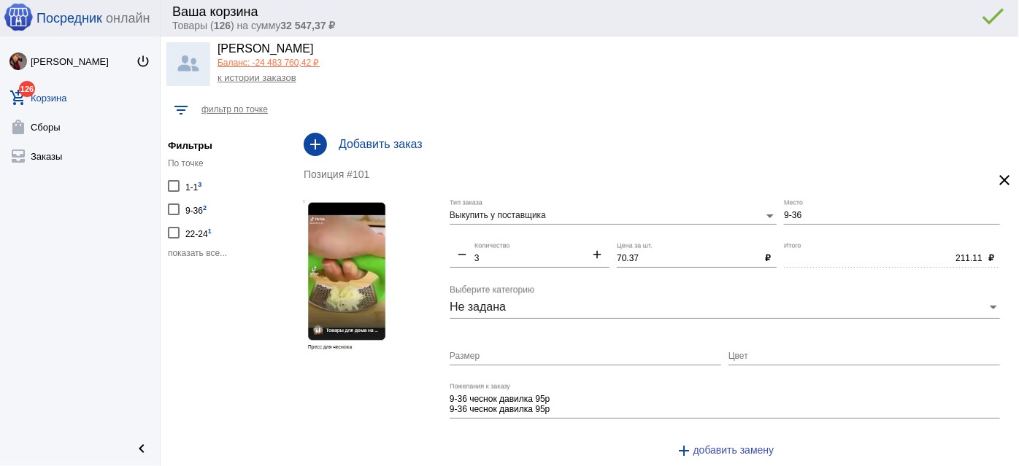
drag, startPoint x: 964, startPoint y: 17, endPoint x: 962, endPoint y: 34, distance: 17.7
click at [964, 17] on div "attach_money delete done error_outline" at bounding box center [972, 18] width 70 height 29
click at [934, 28] on div "Ваша корзина Товары ( 126 ) на сумму 32 547,37 ₽ attach_money delete done error…" at bounding box center [590, 18] width 858 height 36
click at [955, 20] on mat-icon "attach_money" at bounding box center [958, 19] width 18 height 18
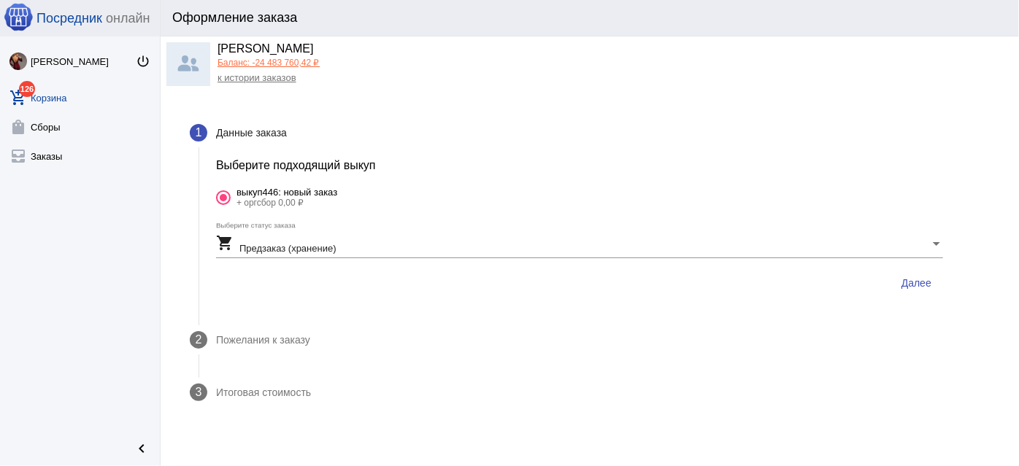
drag, startPoint x: 915, startPoint y: 283, endPoint x: 909, endPoint y: 291, distance: 9.9
click at [912, 283] on span "Далее" at bounding box center [916, 283] width 30 height 12
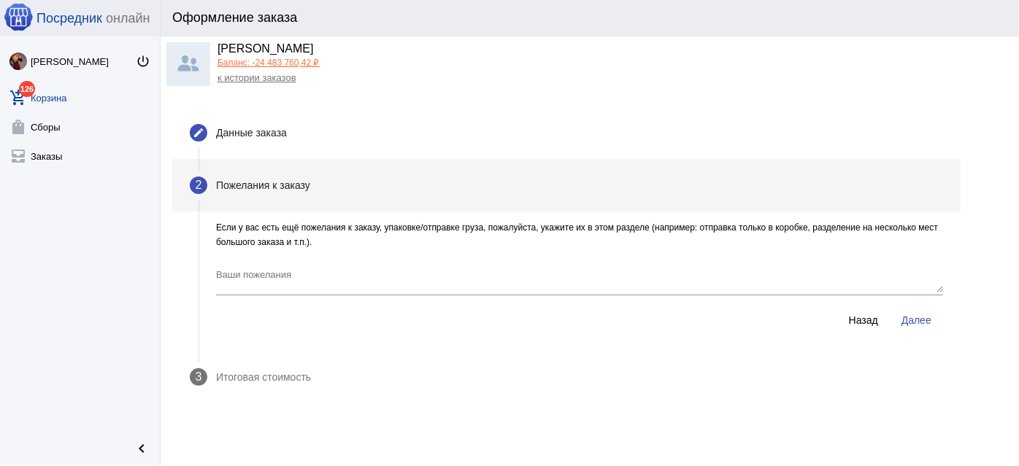
click at [914, 327] on button "Далее" at bounding box center [916, 320] width 53 height 26
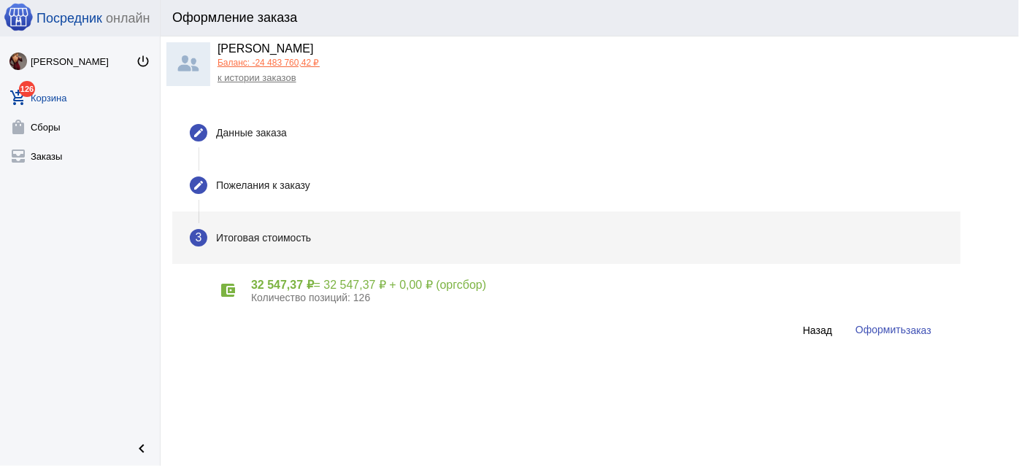
click at [912, 327] on span "заказ" at bounding box center [919, 331] width 26 height 12
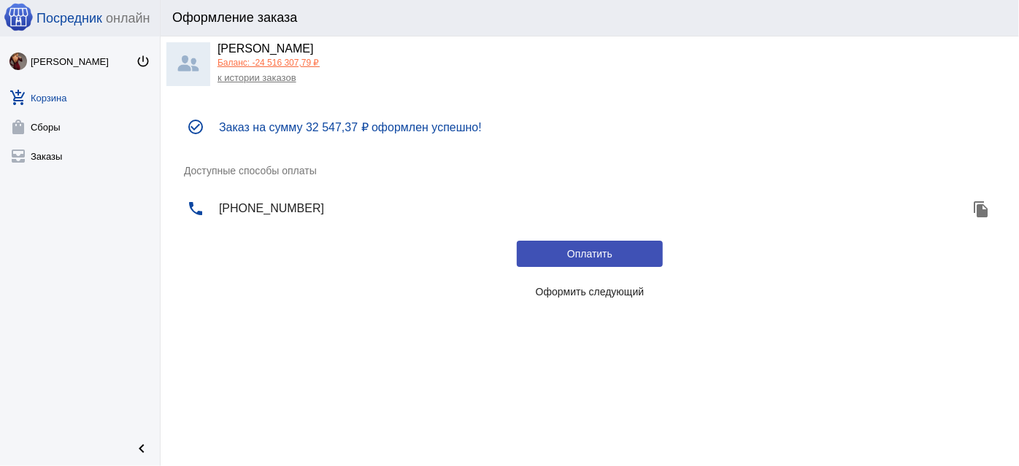
click at [628, 288] on span "Оформить следующий" at bounding box center [590, 292] width 109 height 12
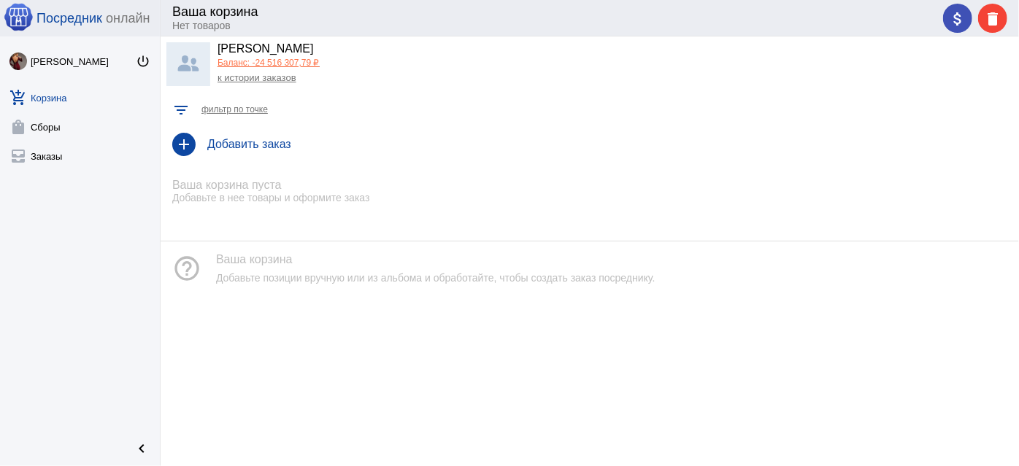
click at [239, 145] on h4 "Добавить заказ" at bounding box center [607, 144] width 800 height 13
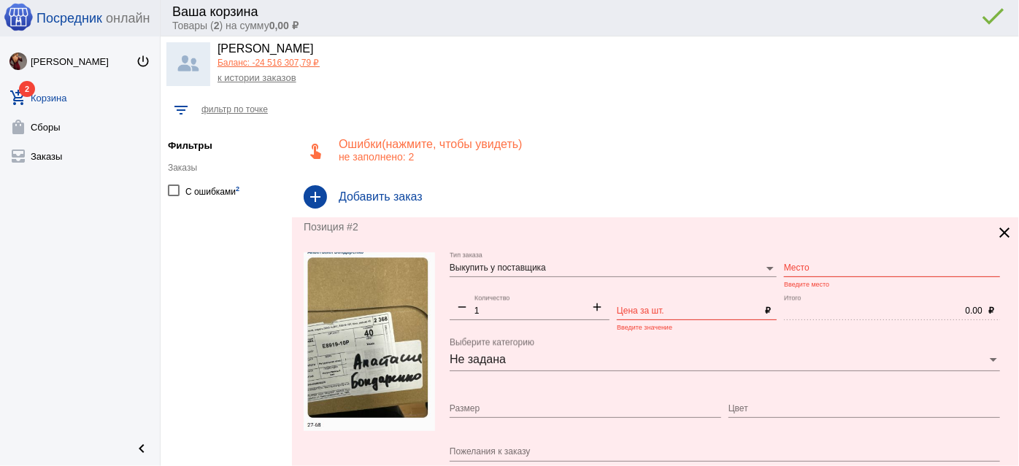
click at [818, 266] on input "Место" at bounding box center [892, 269] width 216 height 10
type input "27-68"
click at [695, 302] on div "Цена за шт." at bounding box center [688, 308] width 142 height 25
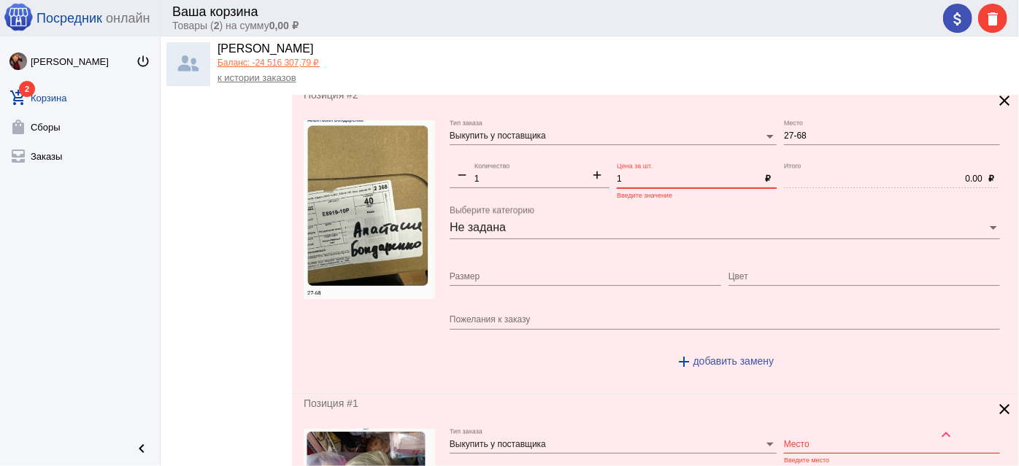
scroll to position [265, 0]
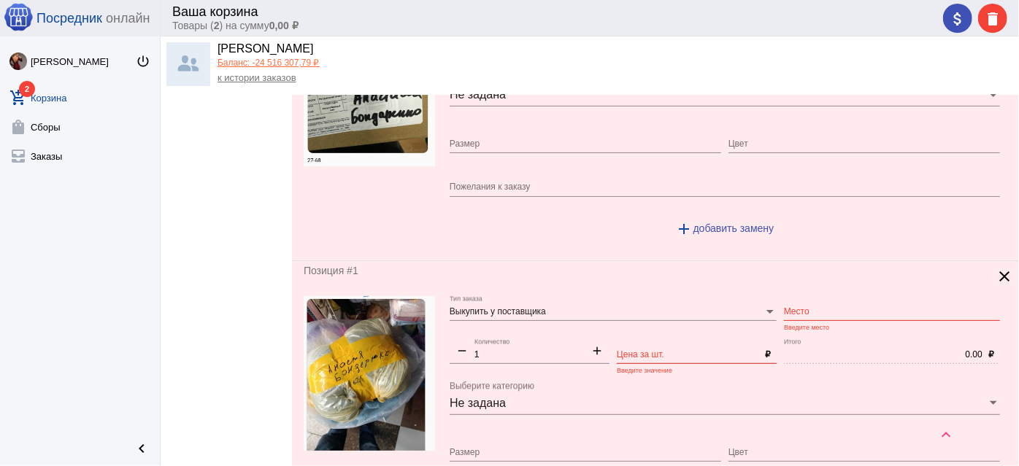
type input "1"
click at [798, 307] on input "Место" at bounding box center [892, 312] width 216 height 10
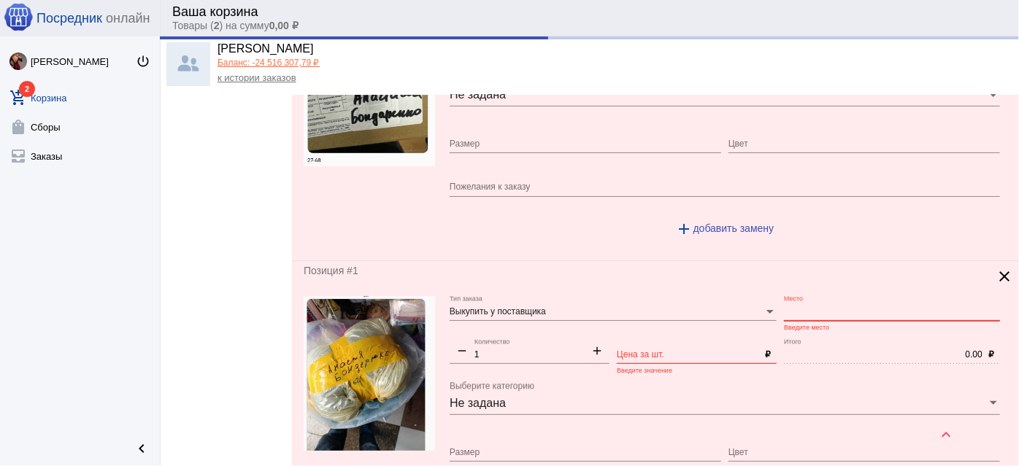
type input "1.00"
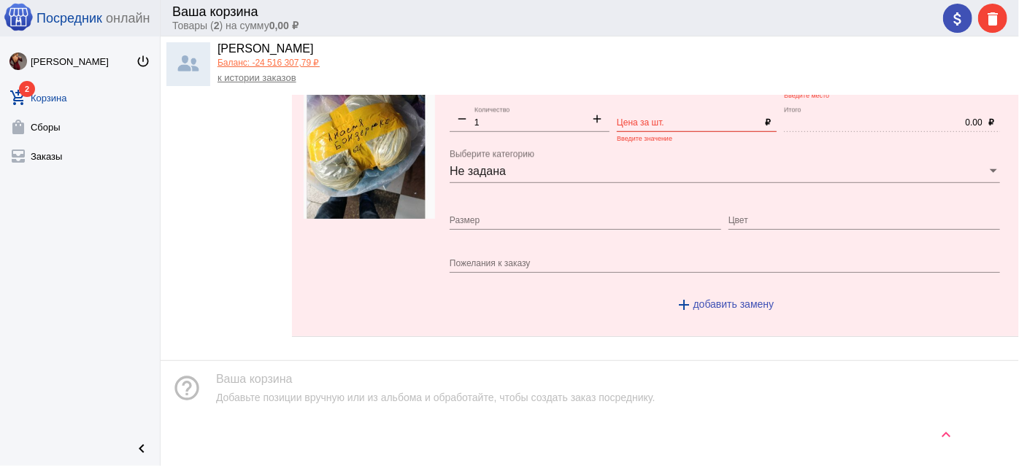
scroll to position [165, 0]
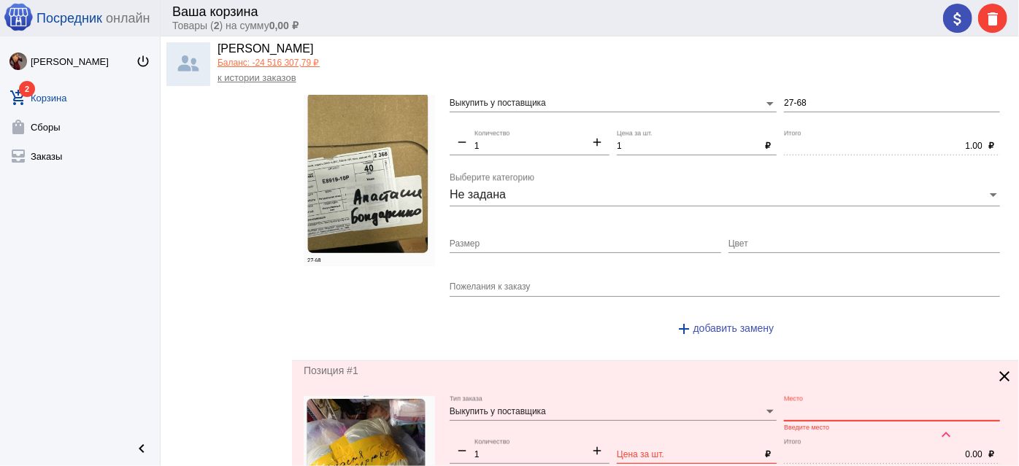
click at [998, 369] on mat-icon "clear" at bounding box center [1005, 377] width 18 height 18
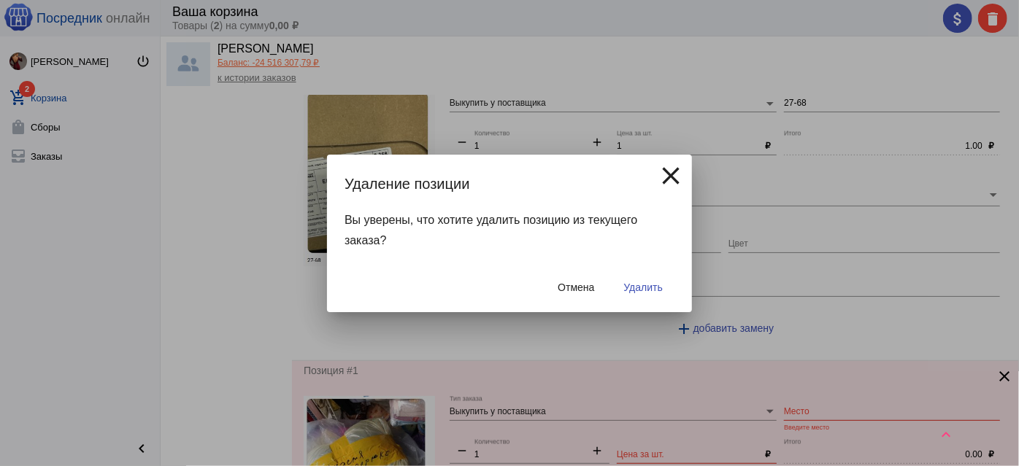
click at [651, 290] on span "Удалить" at bounding box center [643, 288] width 39 height 12
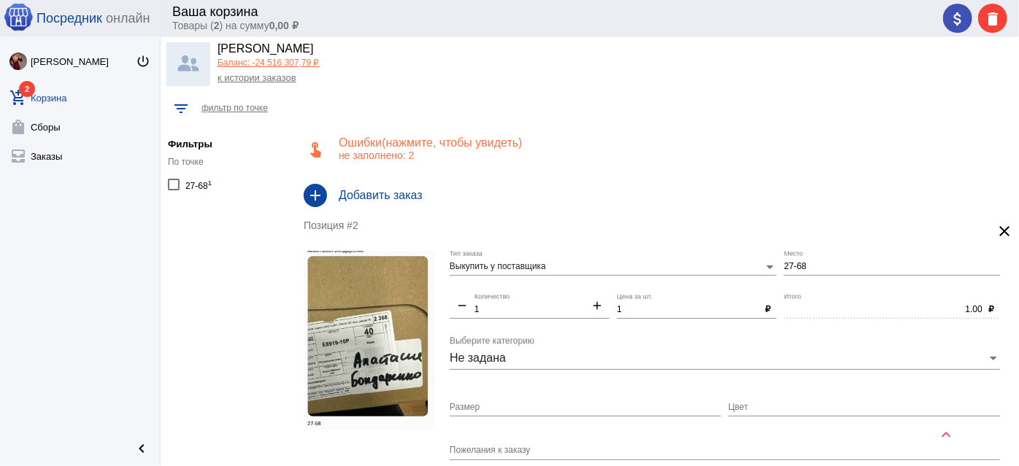
scroll to position [0, 0]
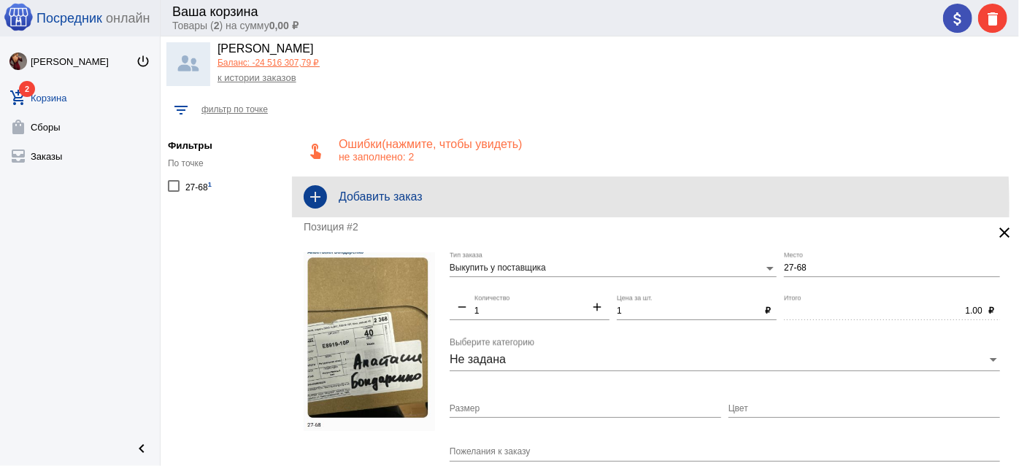
click at [403, 206] on div "add Добавить заказ" at bounding box center [655, 197] width 727 height 41
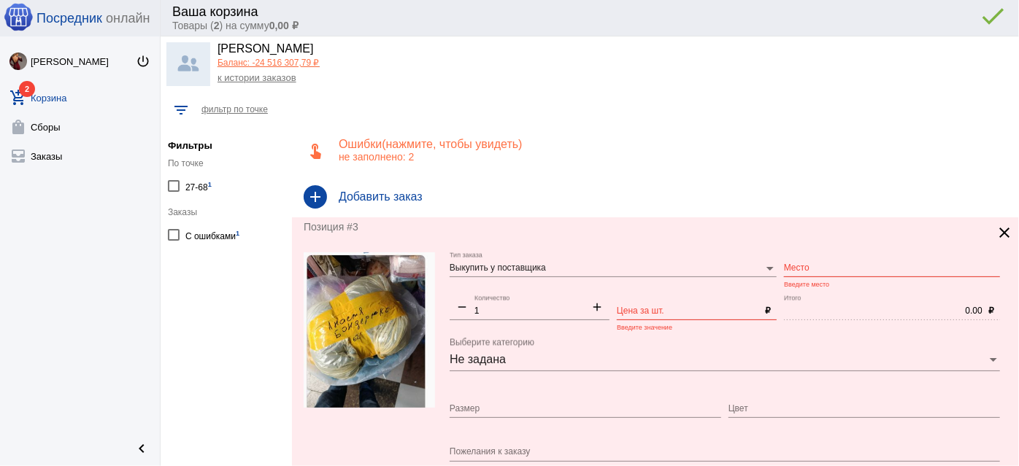
scroll to position [132, 0]
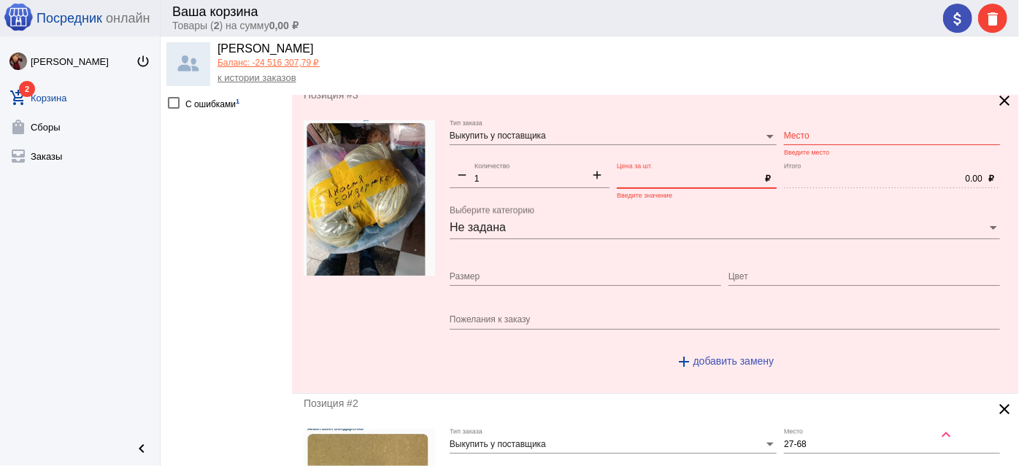
click at [634, 174] on input "Цена за шт." at bounding box center [688, 179] width 142 height 10
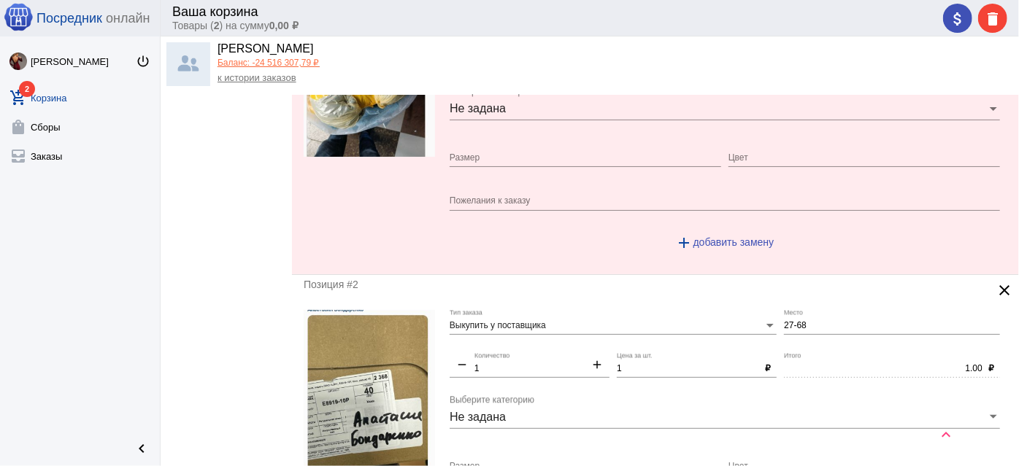
scroll to position [331, 0]
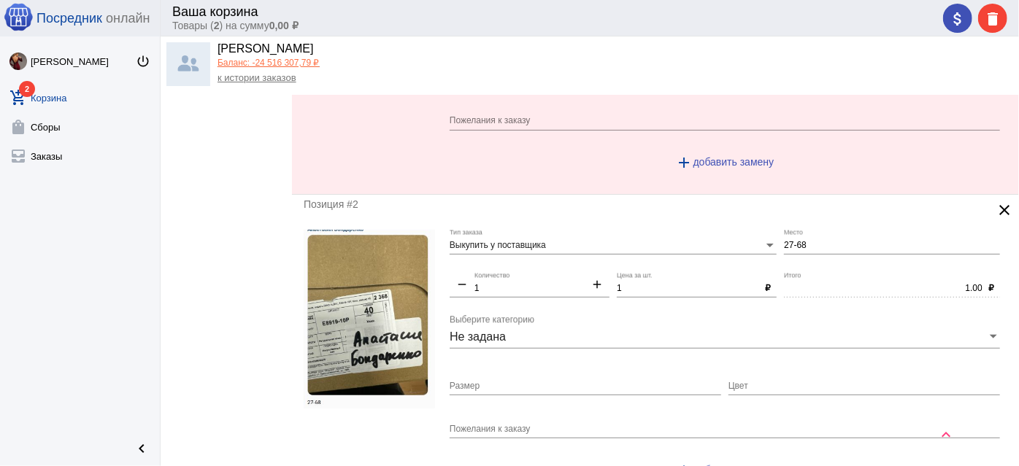
type input "1"
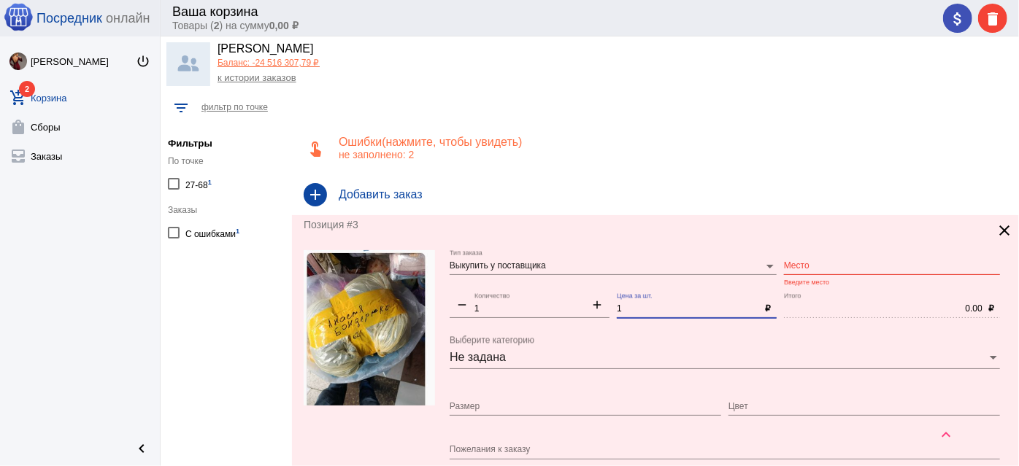
scroll to position [0, 0]
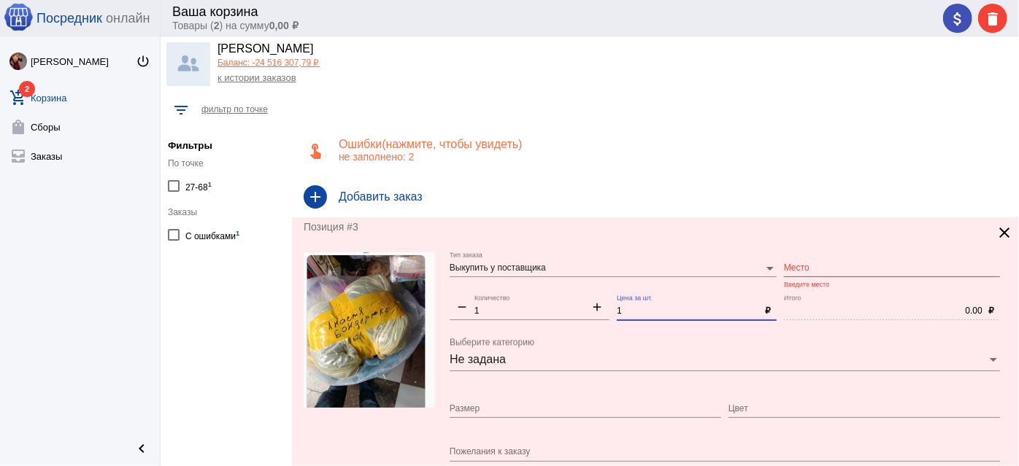
click at [804, 272] on input "Место" at bounding box center [892, 269] width 216 height 10
type input "2г-12"
click at [891, 145] on h4 "Ошибки (показать) (нажмите, чтобы увидеть)" at bounding box center [673, 144] width 669 height 13
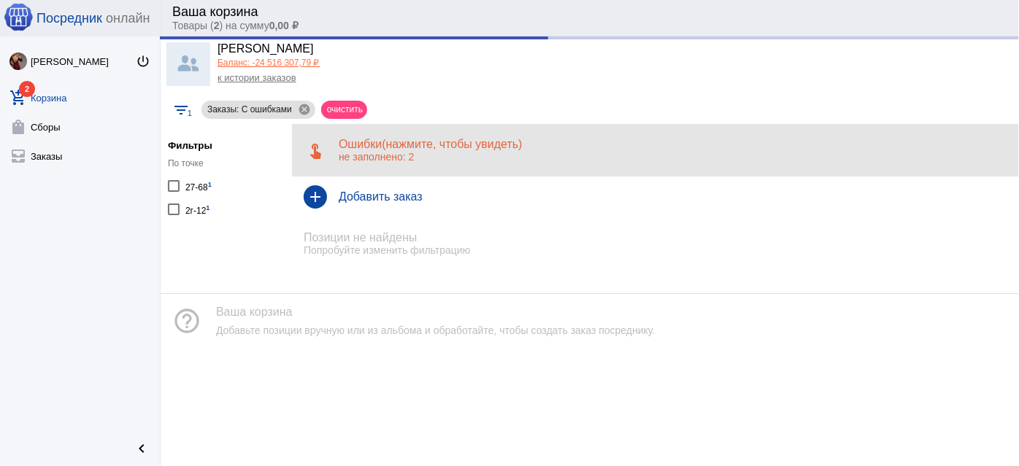
click at [485, 160] on p "не заполнено: 2" at bounding box center [673, 157] width 669 height 12
click at [412, 153] on p "не заполнено: 2" at bounding box center [673, 157] width 669 height 12
click at [351, 150] on h4 "Ошибки (показать) (нажмите, чтобы увидеть)" at bounding box center [673, 144] width 669 height 13
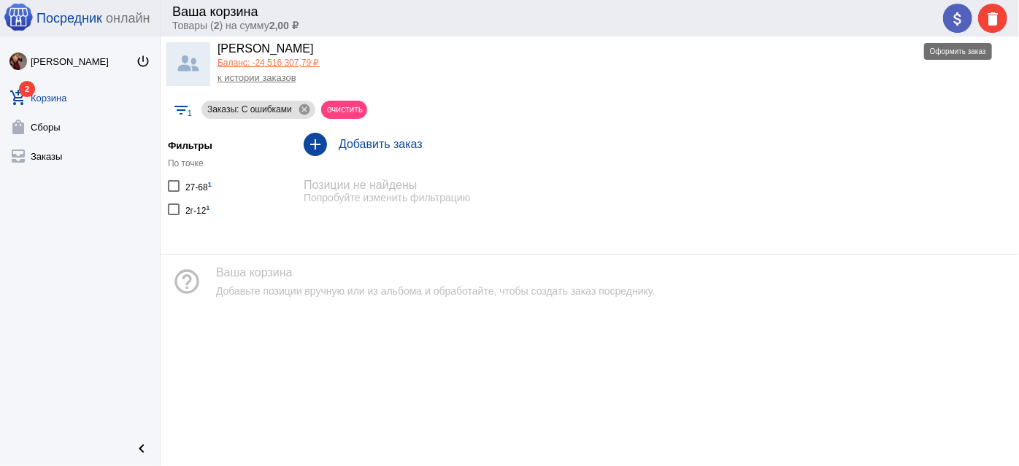
click at [958, 23] on mat-icon "attach_money" at bounding box center [958, 19] width 18 height 18
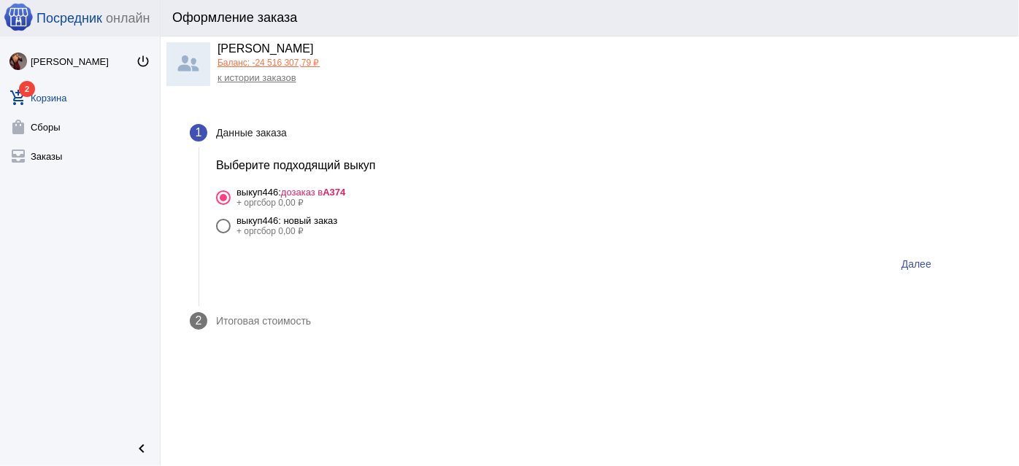
click at [932, 264] on button "Далее" at bounding box center [916, 264] width 53 height 26
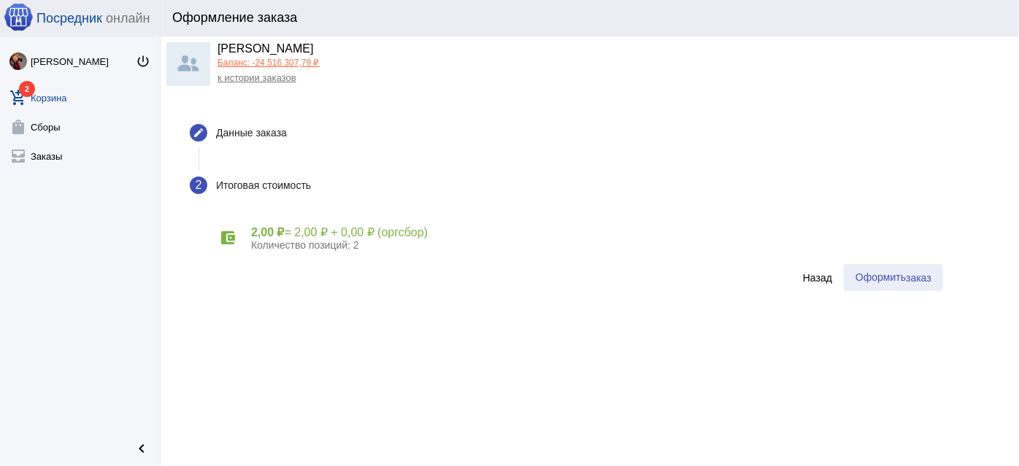
click at [907, 283] on span "заказ" at bounding box center [919, 278] width 26 height 12
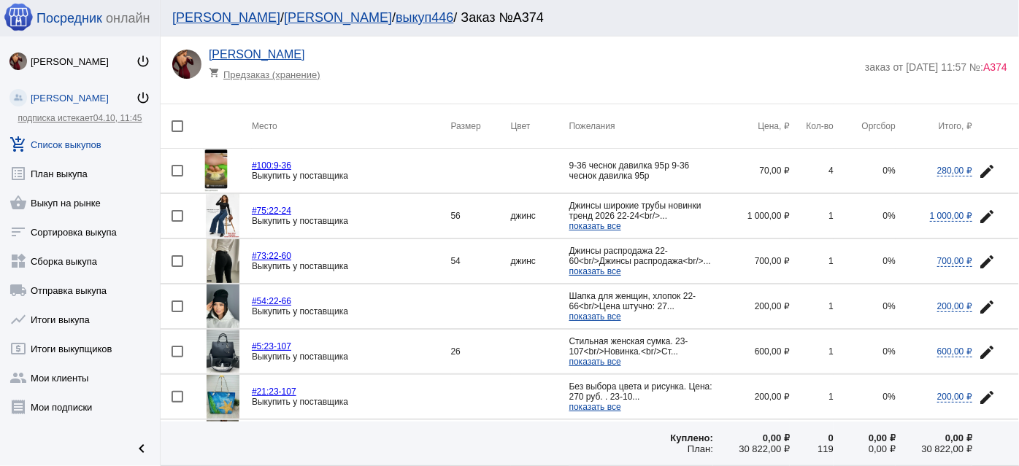
click at [72, 141] on link "add_shopping_cart Список выкупов" at bounding box center [80, 141] width 160 height 29
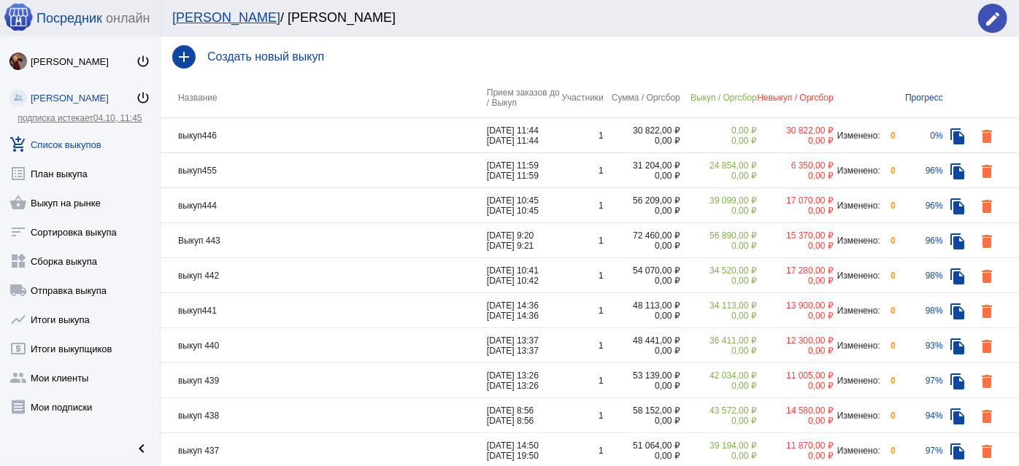
click at [397, 128] on td "выкуп446" at bounding box center [324, 135] width 326 height 35
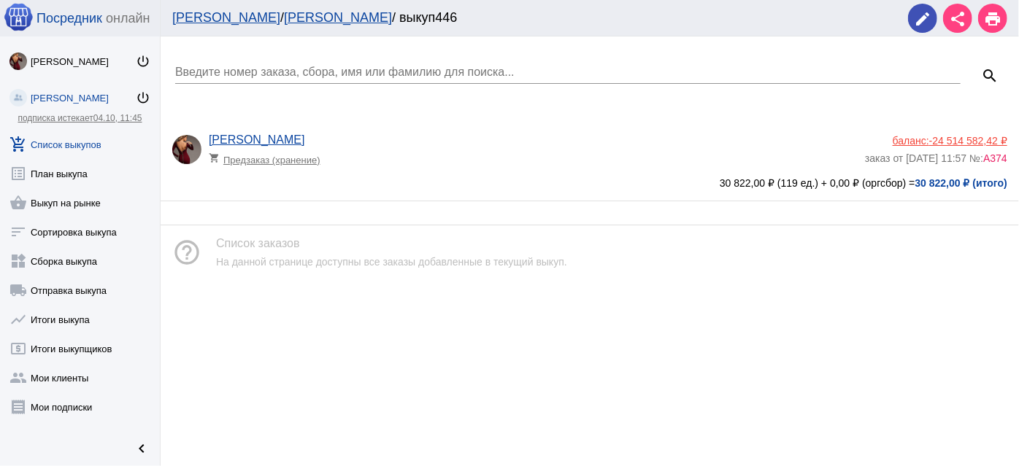
click at [593, 153] on app-delivery-type "shopping_cart Предзаказ (хранение)" at bounding box center [533, 156] width 649 height 19
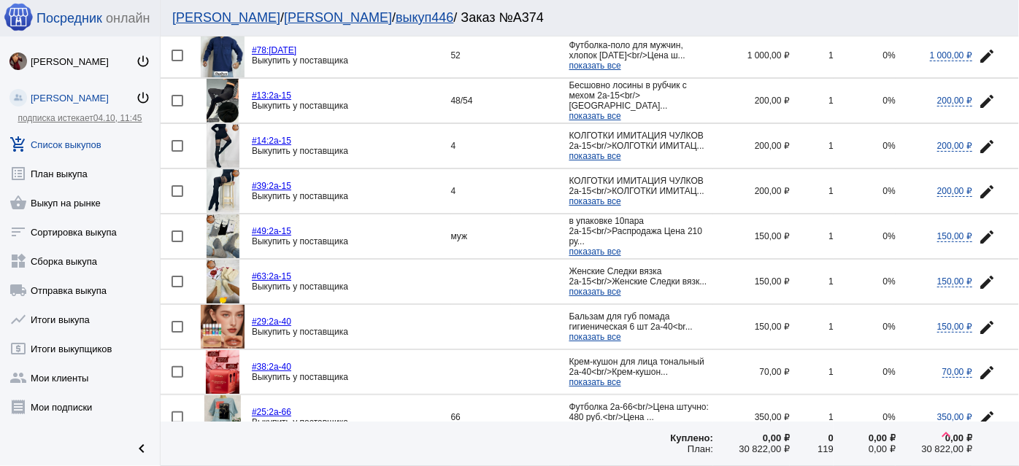
scroll to position [1858, 0]
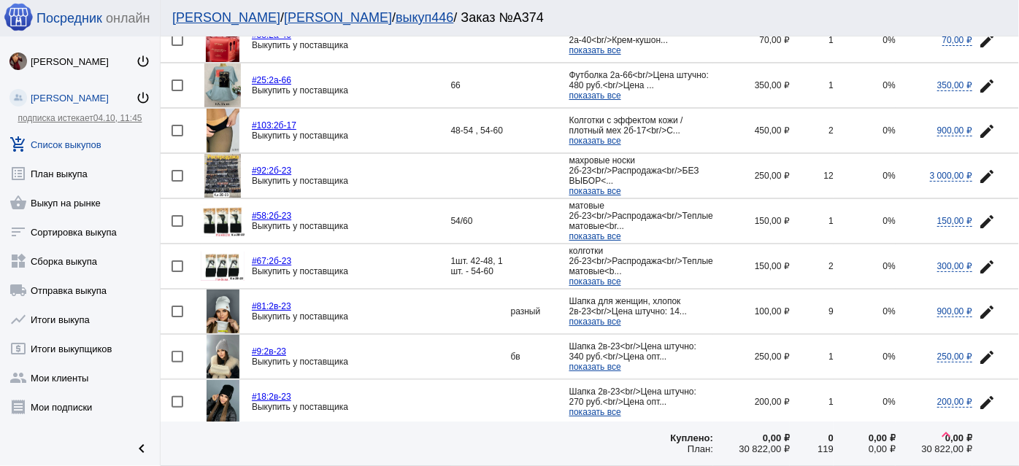
click at [226, 205] on img at bounding box center [223, 221] width 44 height 32
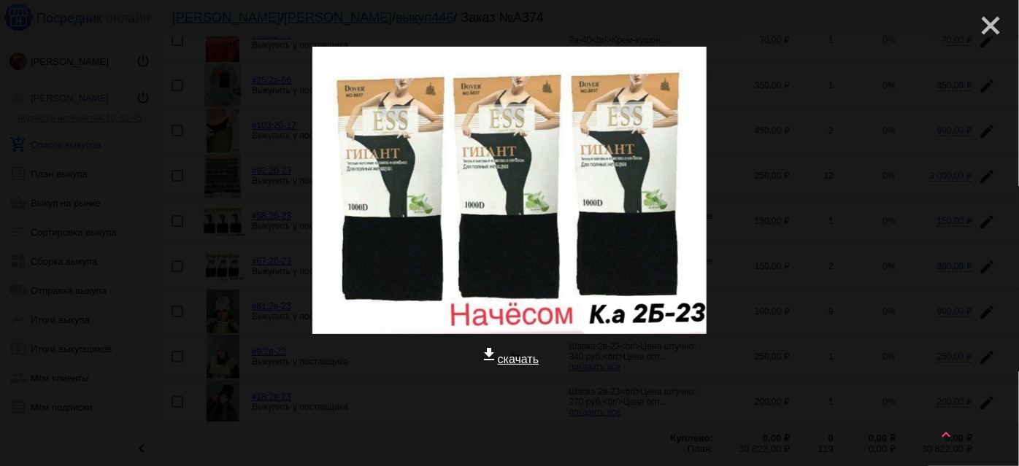
click at [985, 26] on mat-icon "close" at bounding box center [985, 20] width 18 height 18
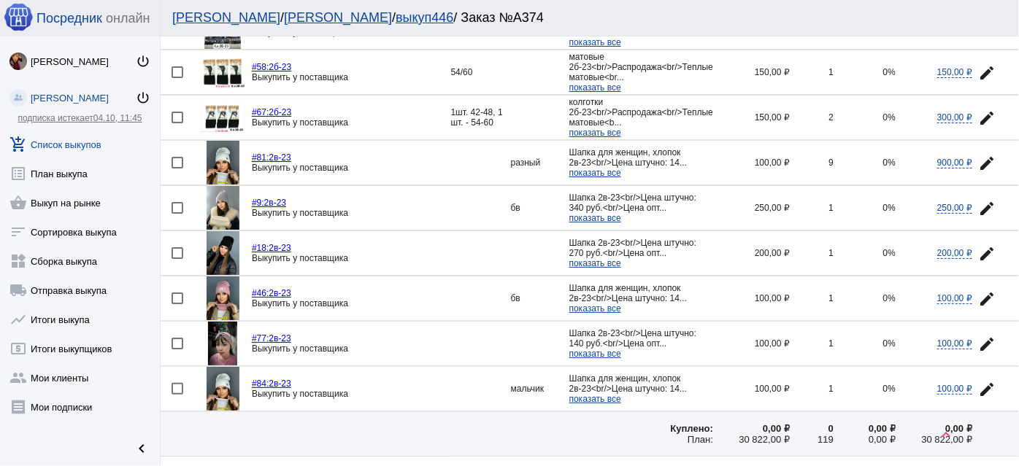
scroll to position [2080, 0]
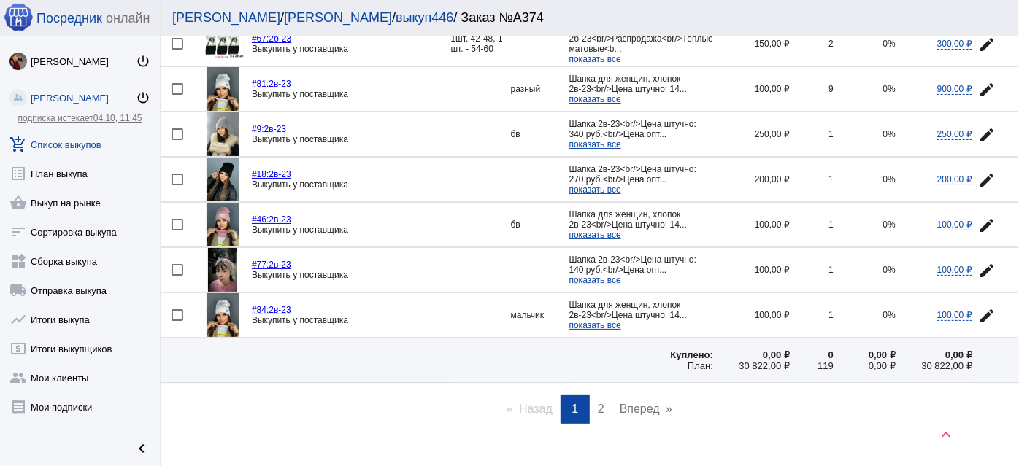
drag, startPoint x: 612, startPoint y: 382, endPoint x: 596, endPoint y: 381, distance: 15.3
click at [612, 395] on link "Вперед page" at bounding box center [645, 409] width 67 height 29
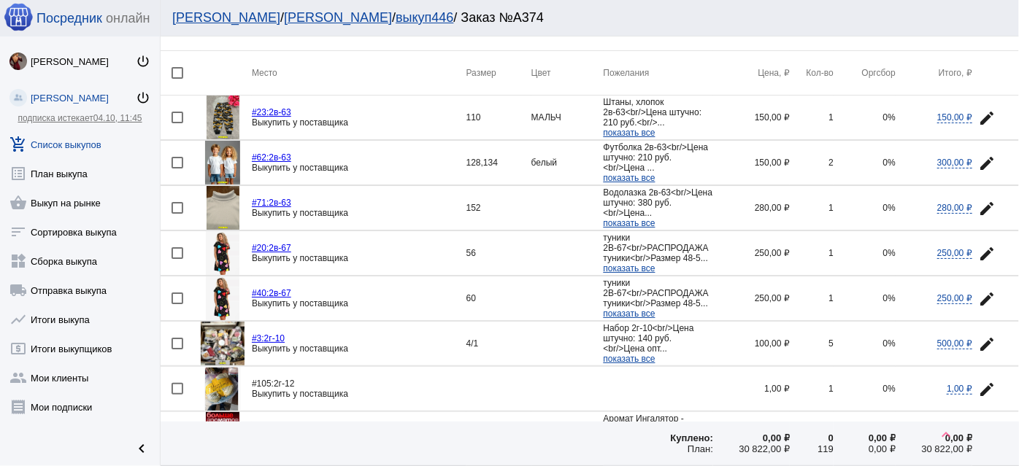
scroll to position [132, 0]
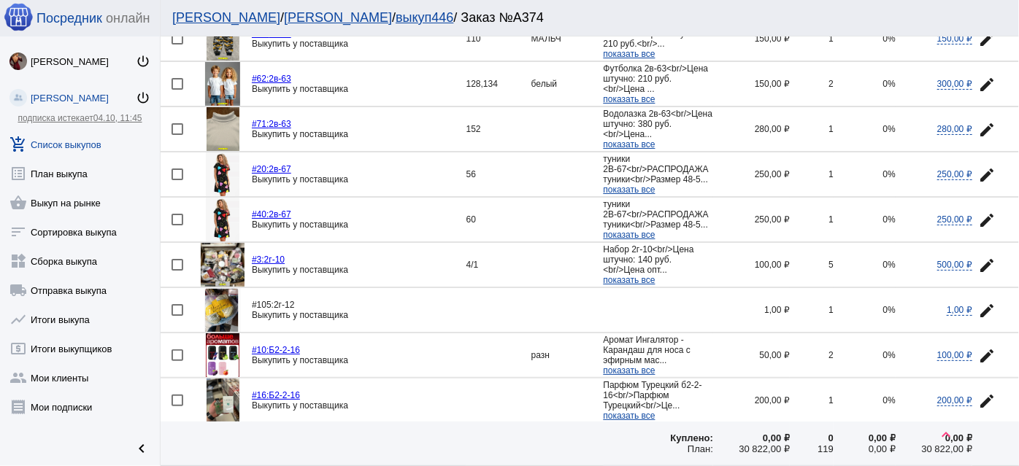
click at [220, 301] on img at bounding box center [222, 310] width 37 height 44
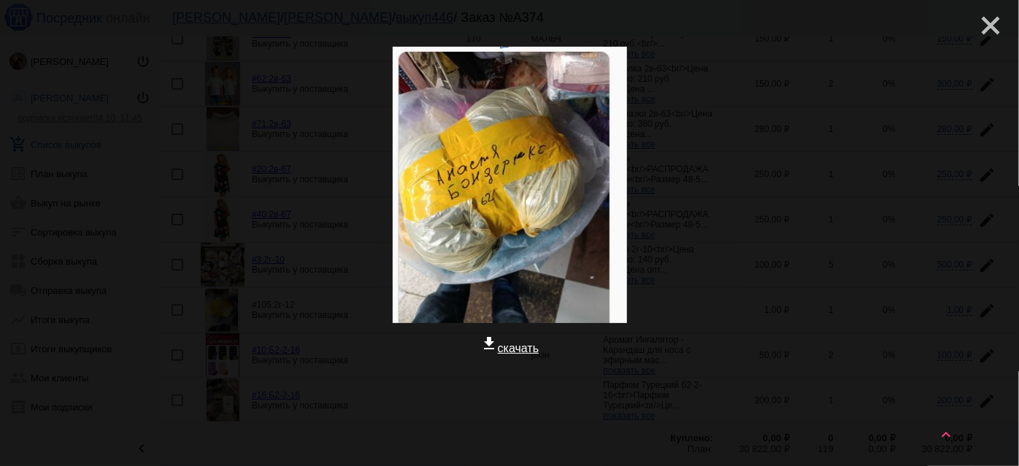
click at [988, 28] on mat-icon "close" at bounding box center [985, 20] width 18 height 18
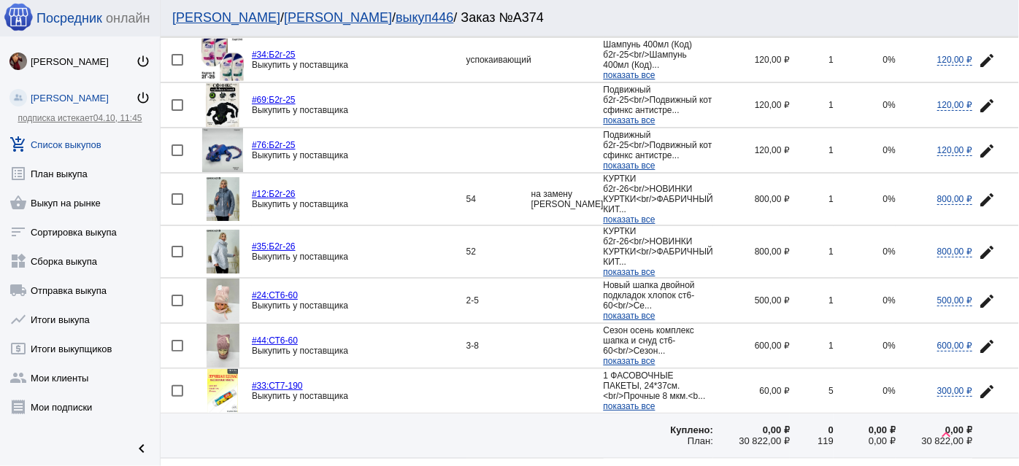
scroll to position [1152, 0]
